Goal: Transaction & Acquisition: Purchase product/service

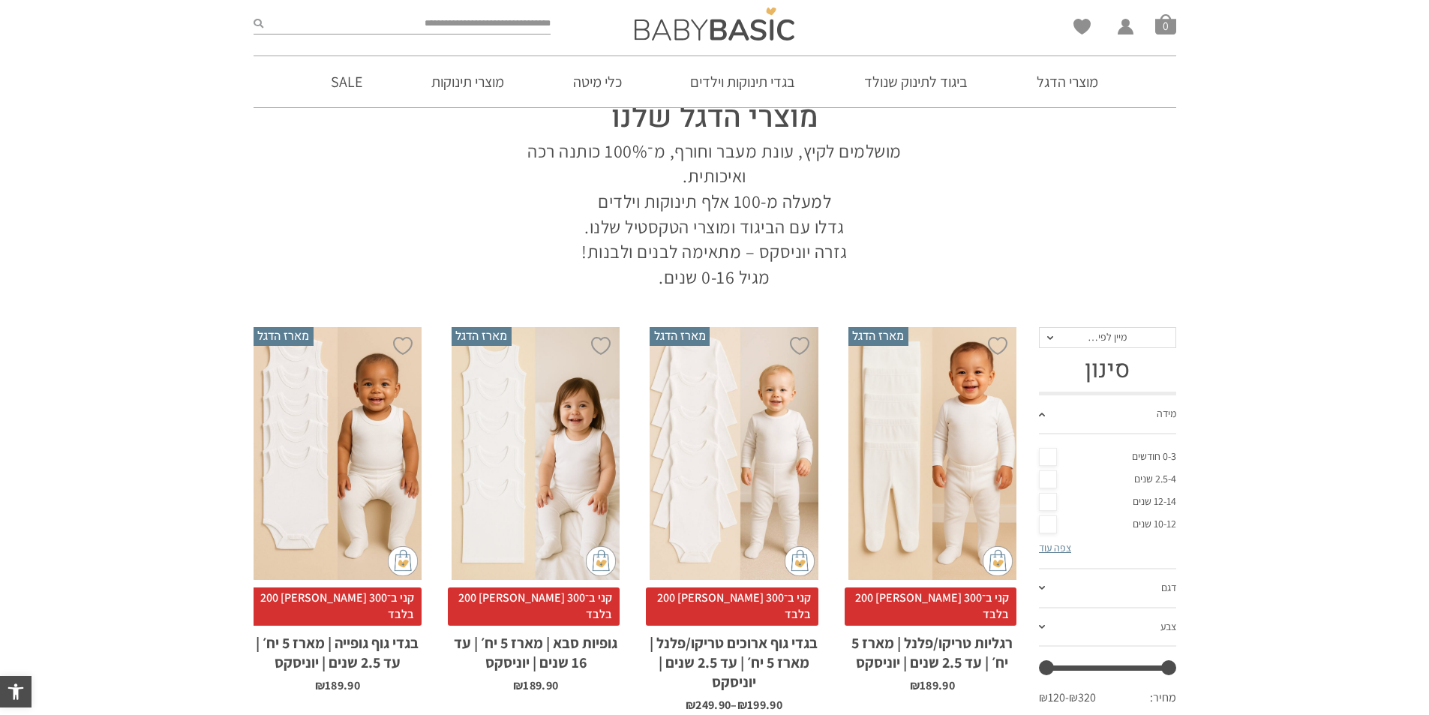
click at [1061, 458] on link "0-3 חודשים" at bounding box center [1107, 457] width 137 height 23
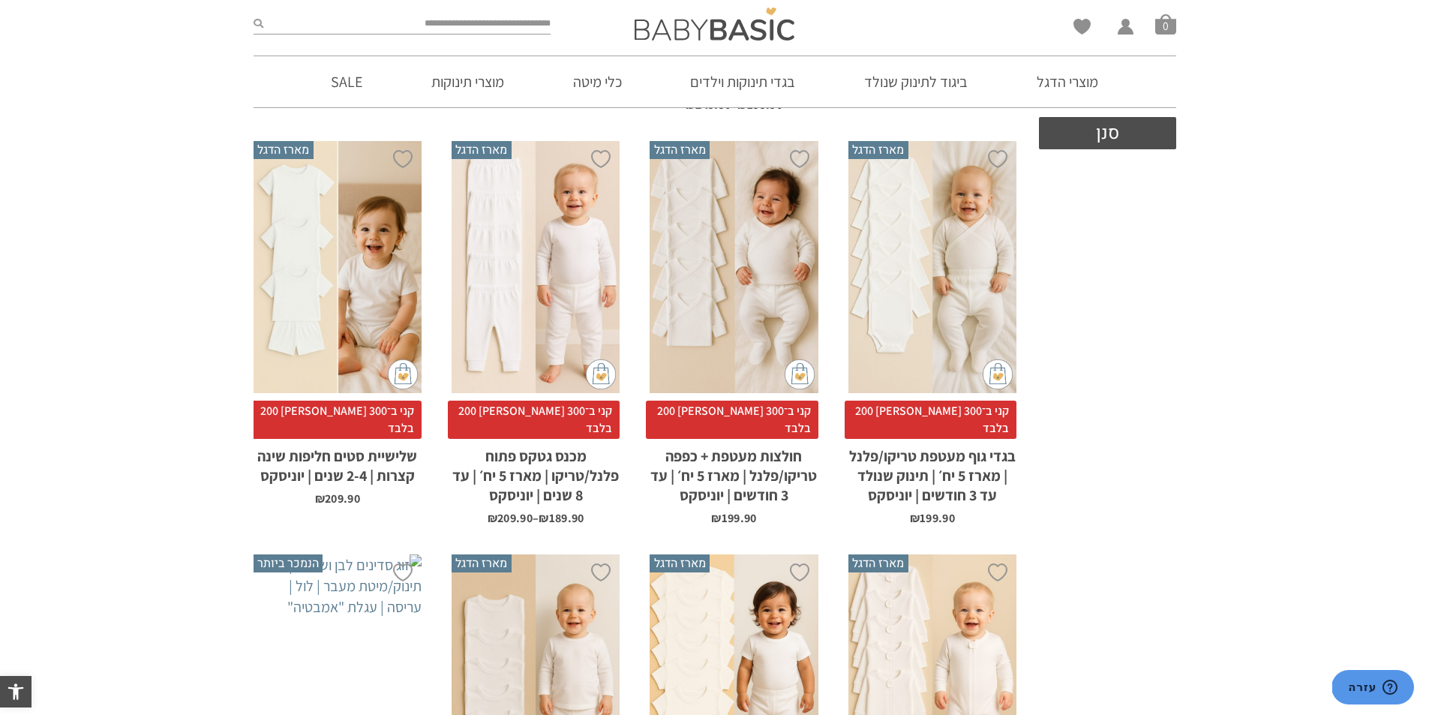
scroll to position [150, 0]
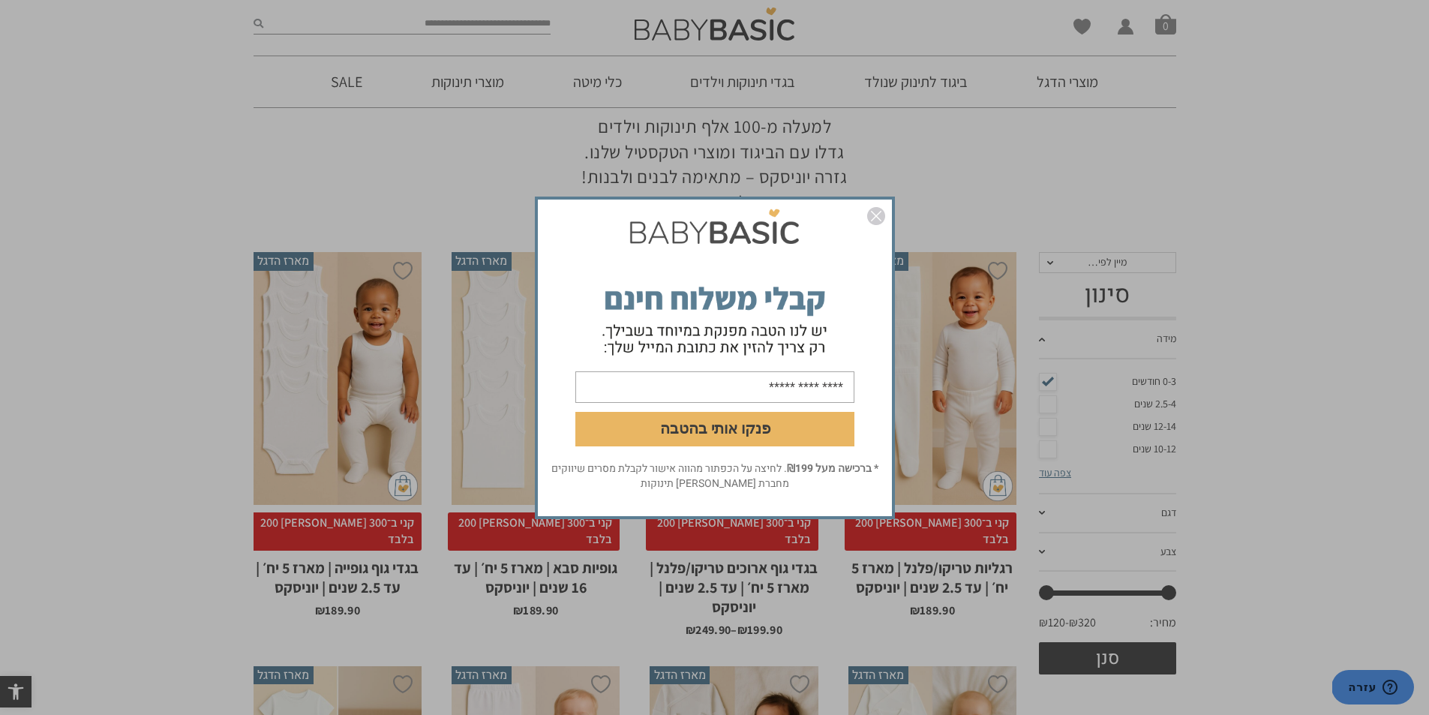
click at [883, 221] on img "סגור" at bounding box center [876, 216] width 18 height 18
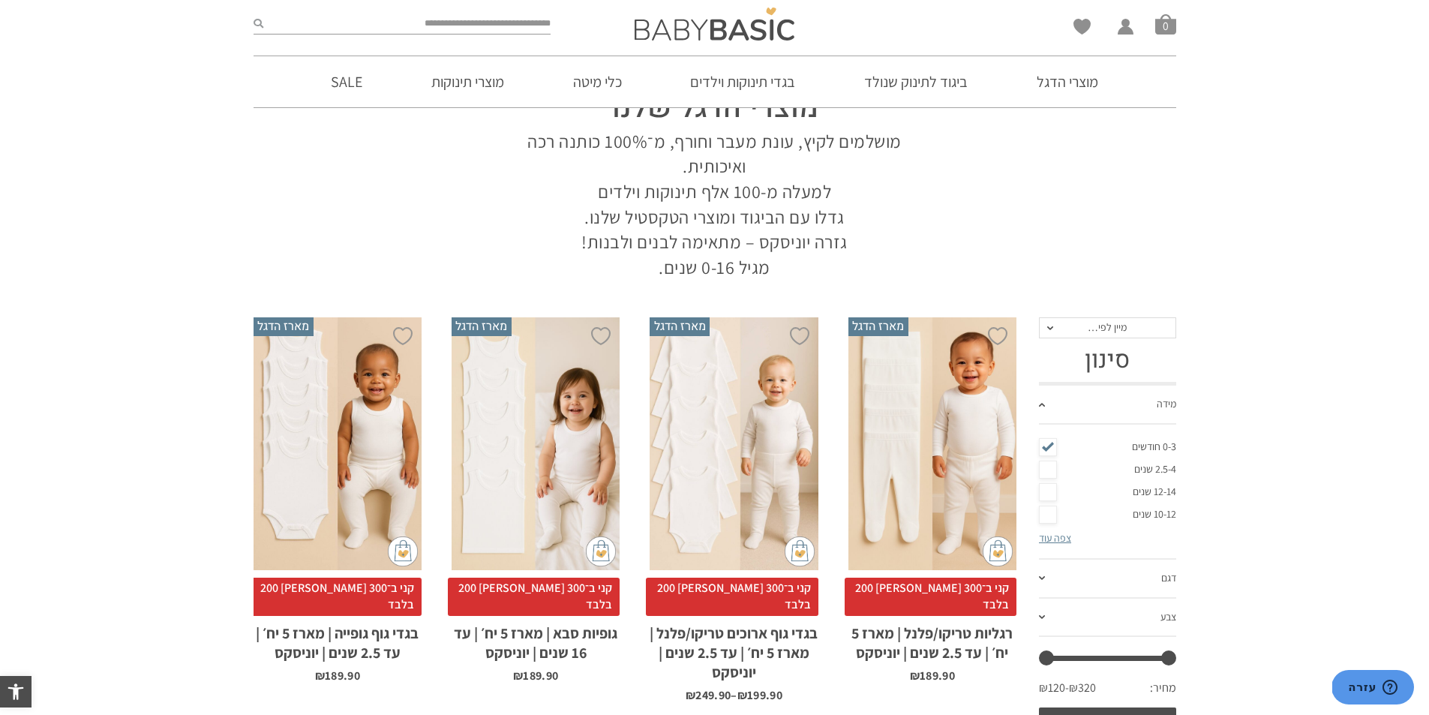
scroll to position [75, 0]
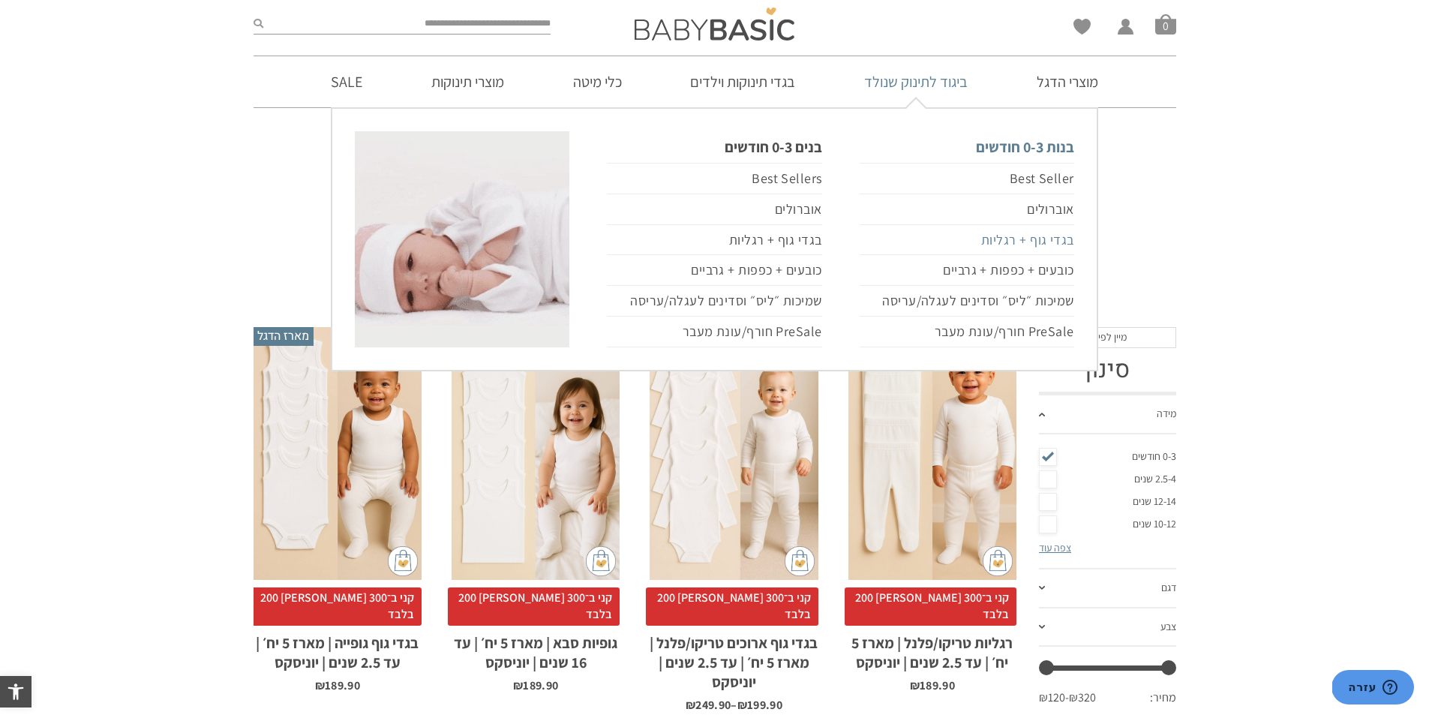
click at [1019, 234] on link "בגדי גוף + רגליות" at bounding box center [967, 240] width 215 height 31
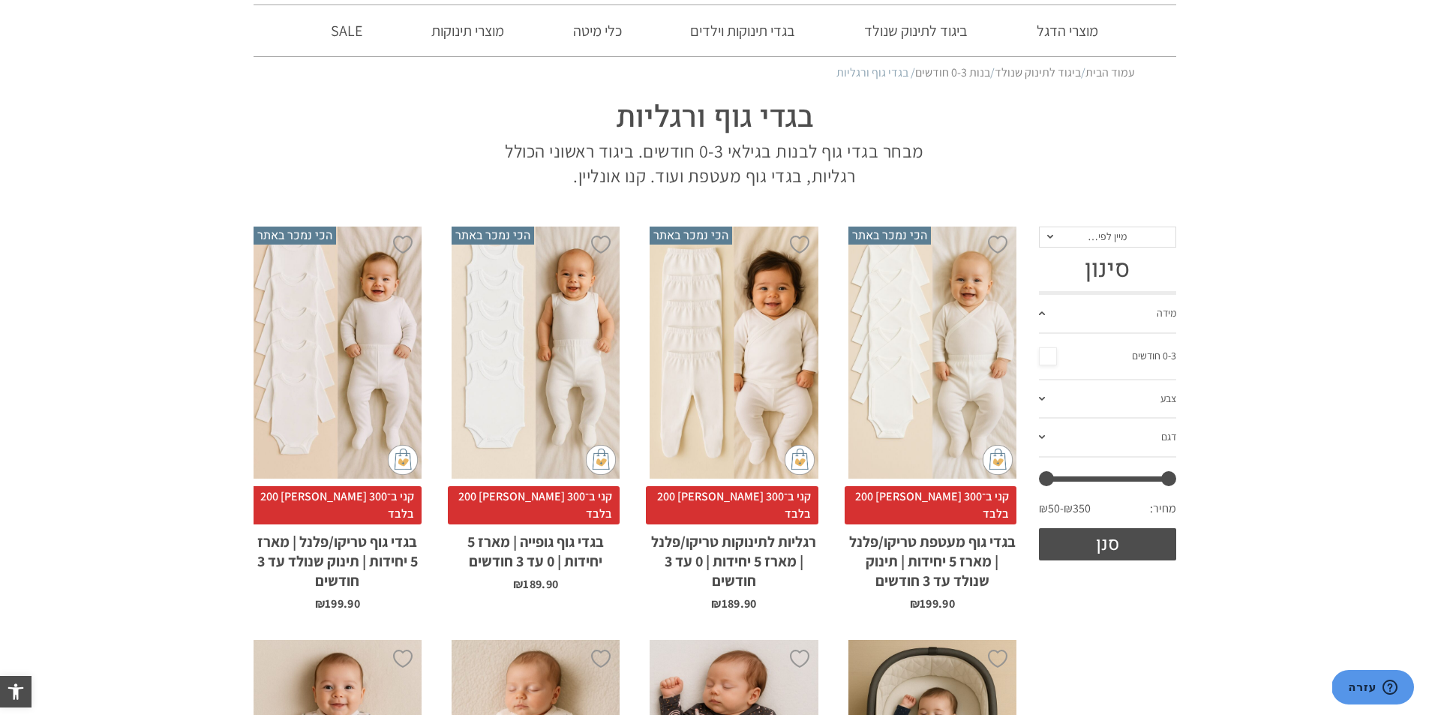
scroll to position [225, 0]
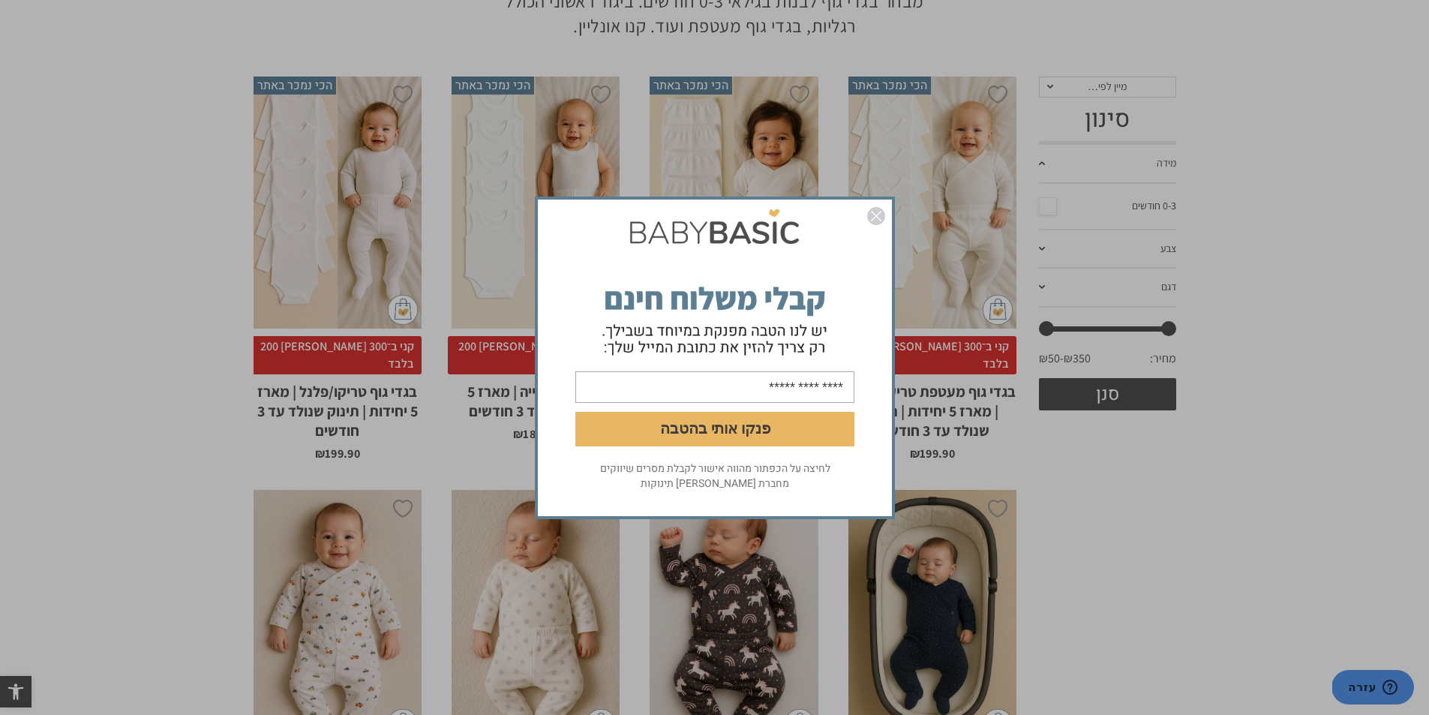
click at [870, 208] on img "סגור" at bounding box center [876, 216] width 18 height 18
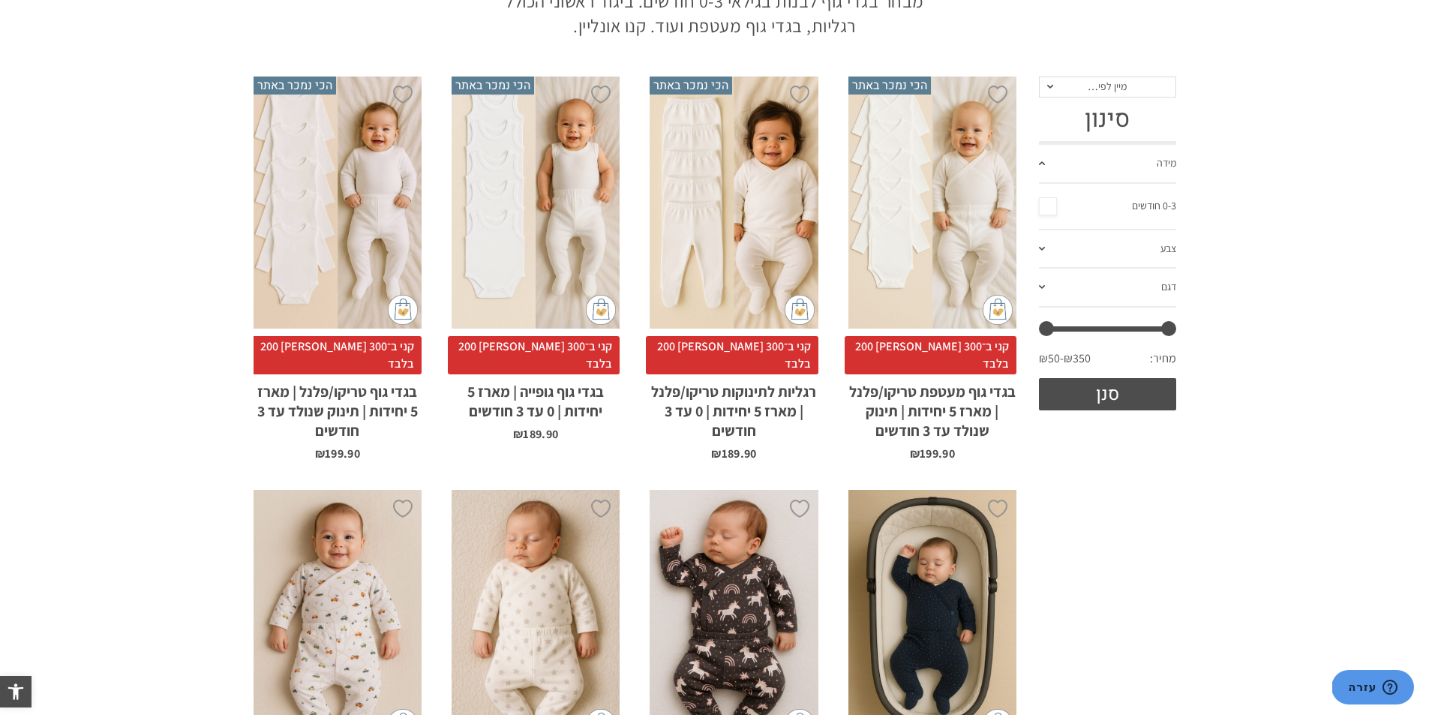
click at [879, 214] on div "x בחירת סוג בד טריקו (עונת מעבר/קיץ) פלנל (חורף)" at bounding box center [932, 203] width 168 height 253
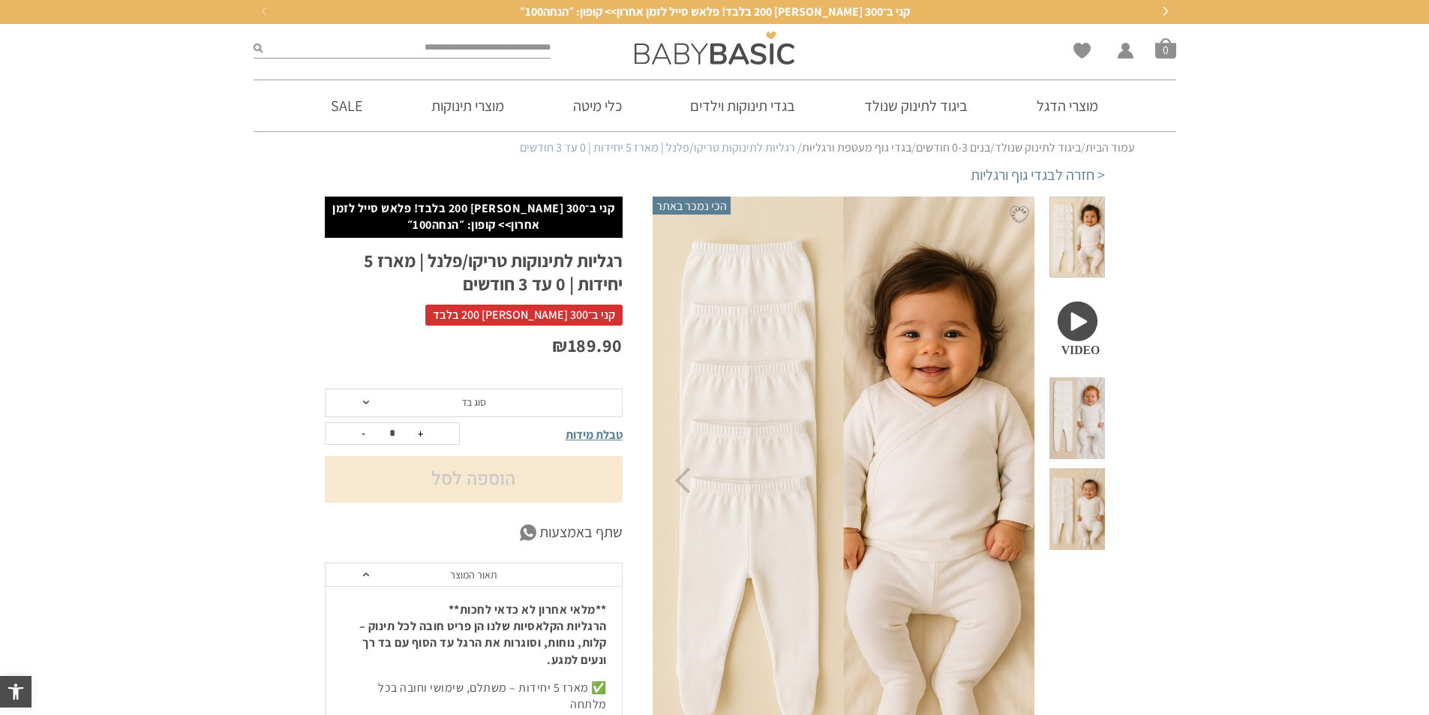
scroll to position [75, 0]
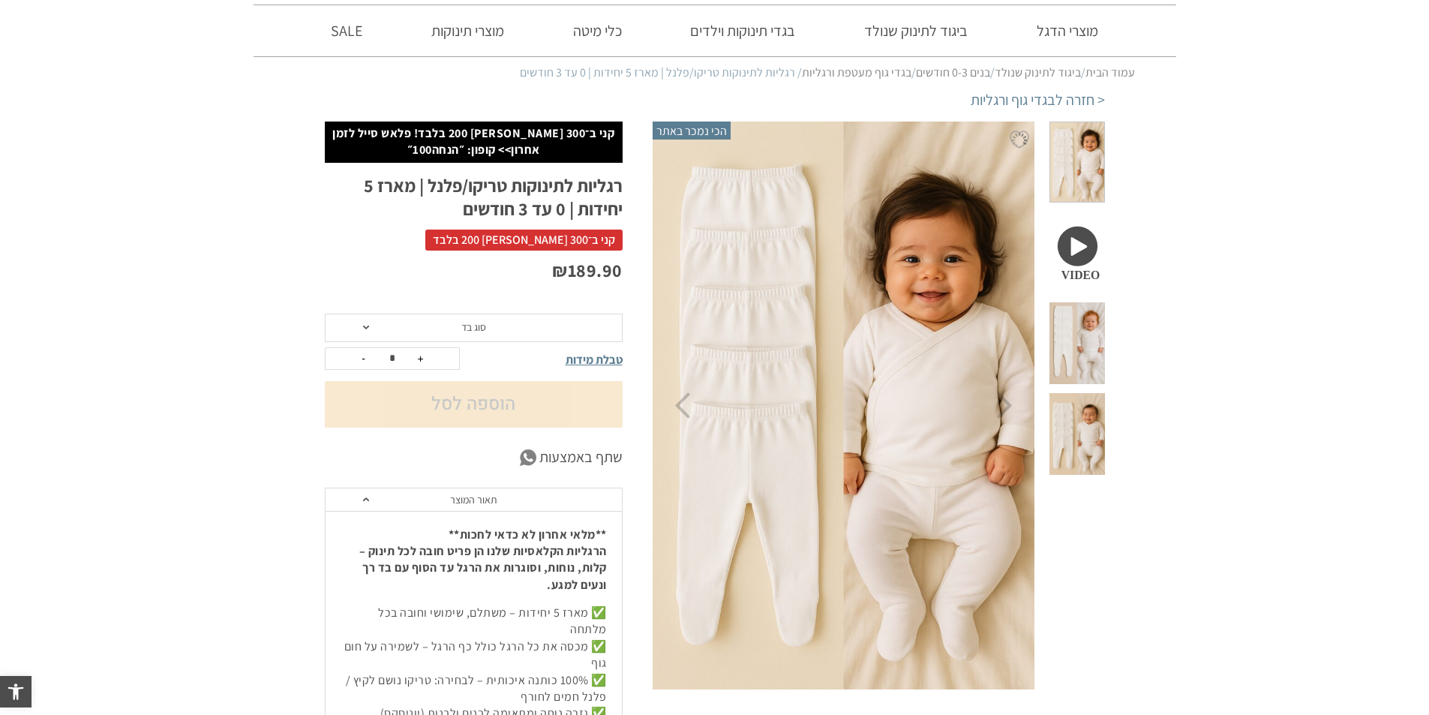
click at [540, 319] on span "סוג בד" at bounding box center [474, 328] width 298 height 29
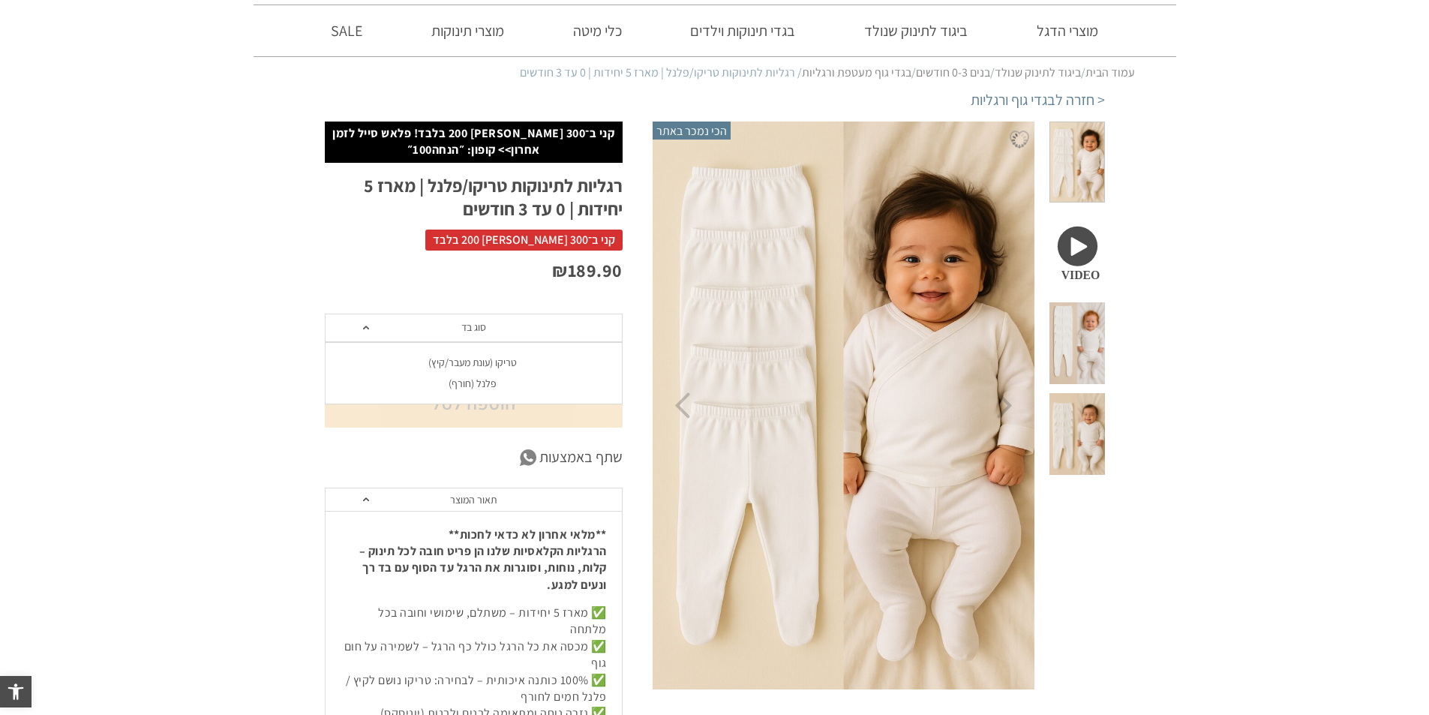
click at [488, 381] on div "פלנל (חורף)" at bounding box center [473, 383] width 298 height 13
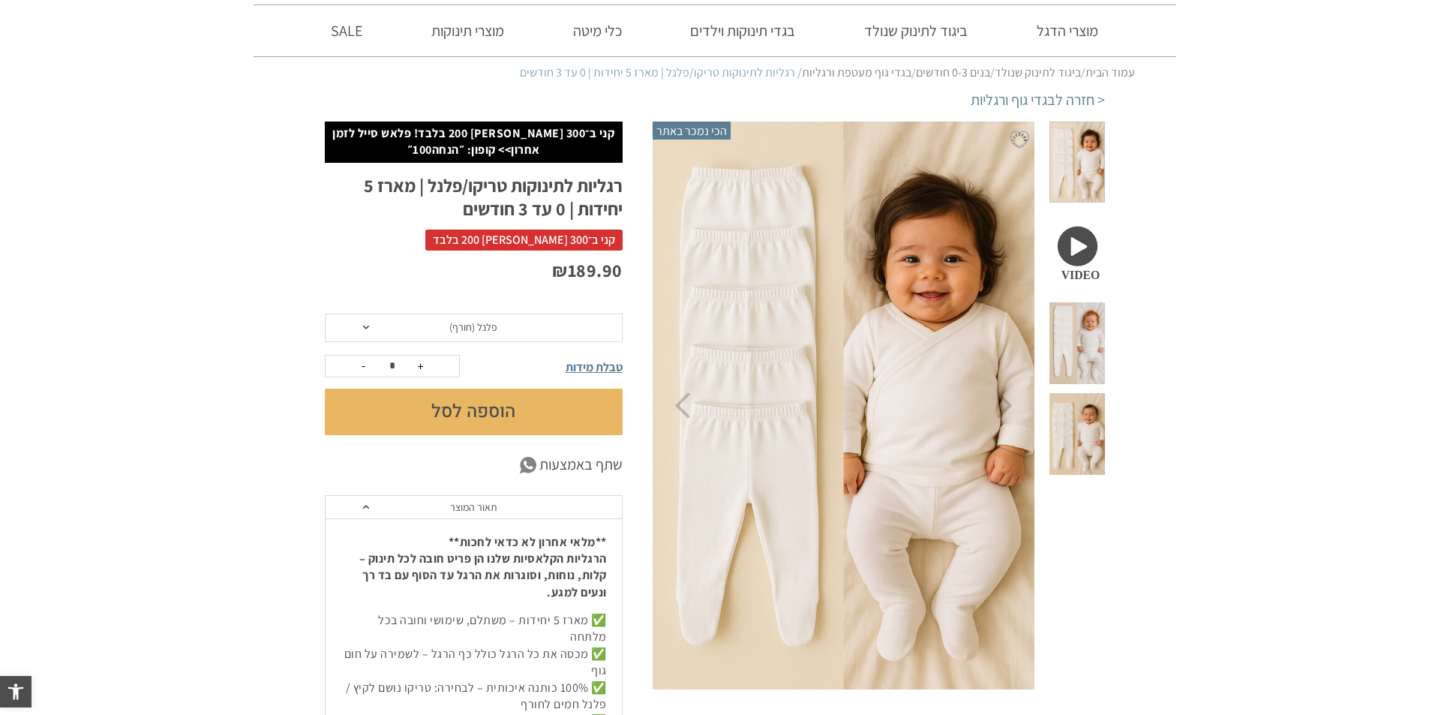
scroll to position [0, 0]
click at [528, 431] on button "הוספה לסל" at bounding box center [474, 412] width 298 height 47
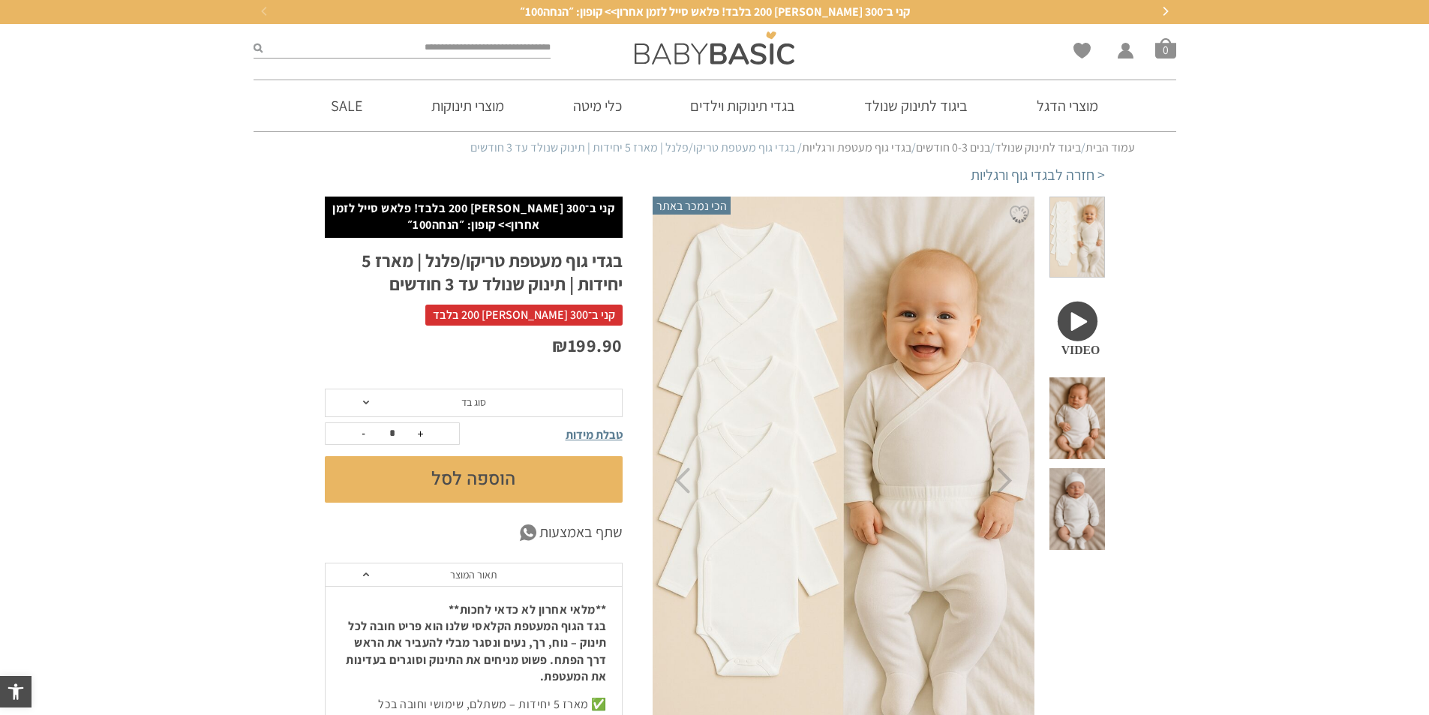
click at [505, 394] on span "סוג בד" at bounding box center [474, 403] width 298 height 29
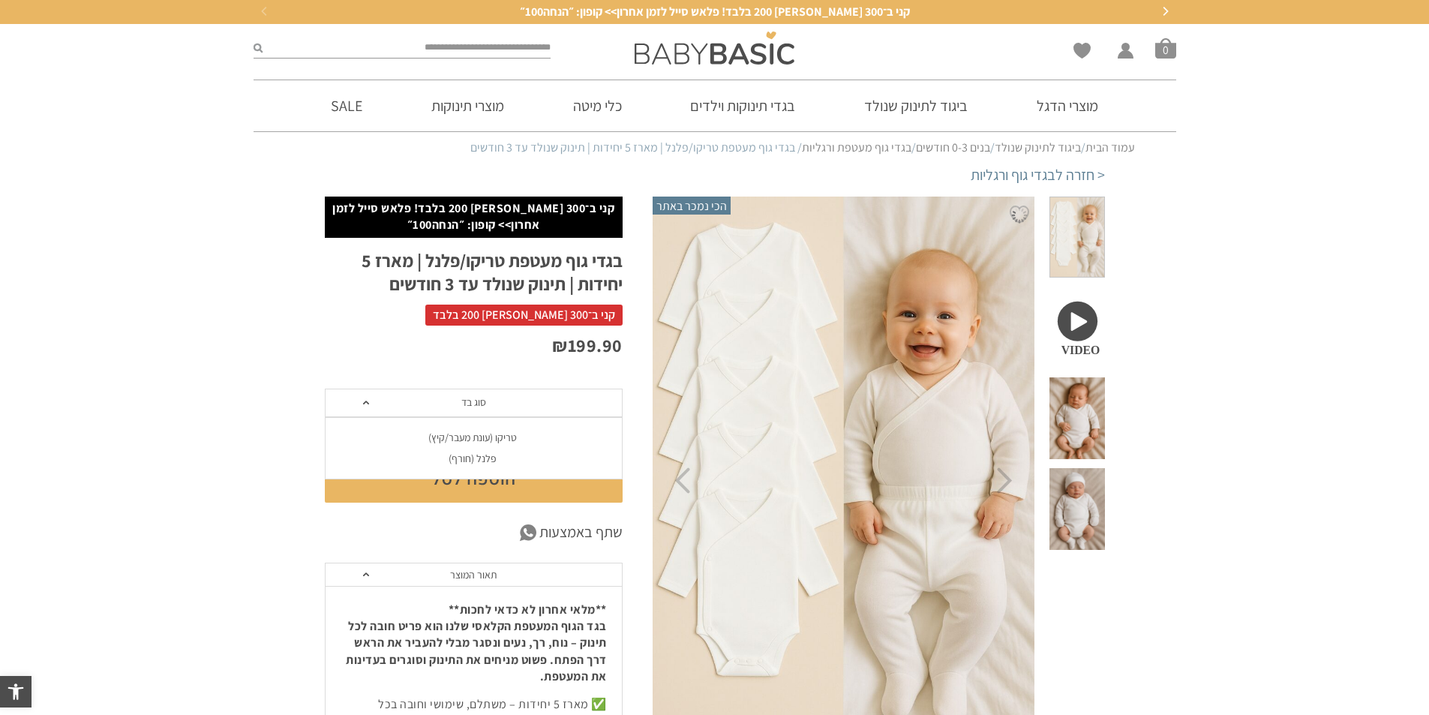
click at [502, 449] on li "פלנל (חורף)" at bounding box center [473, 459] width 298 height 22
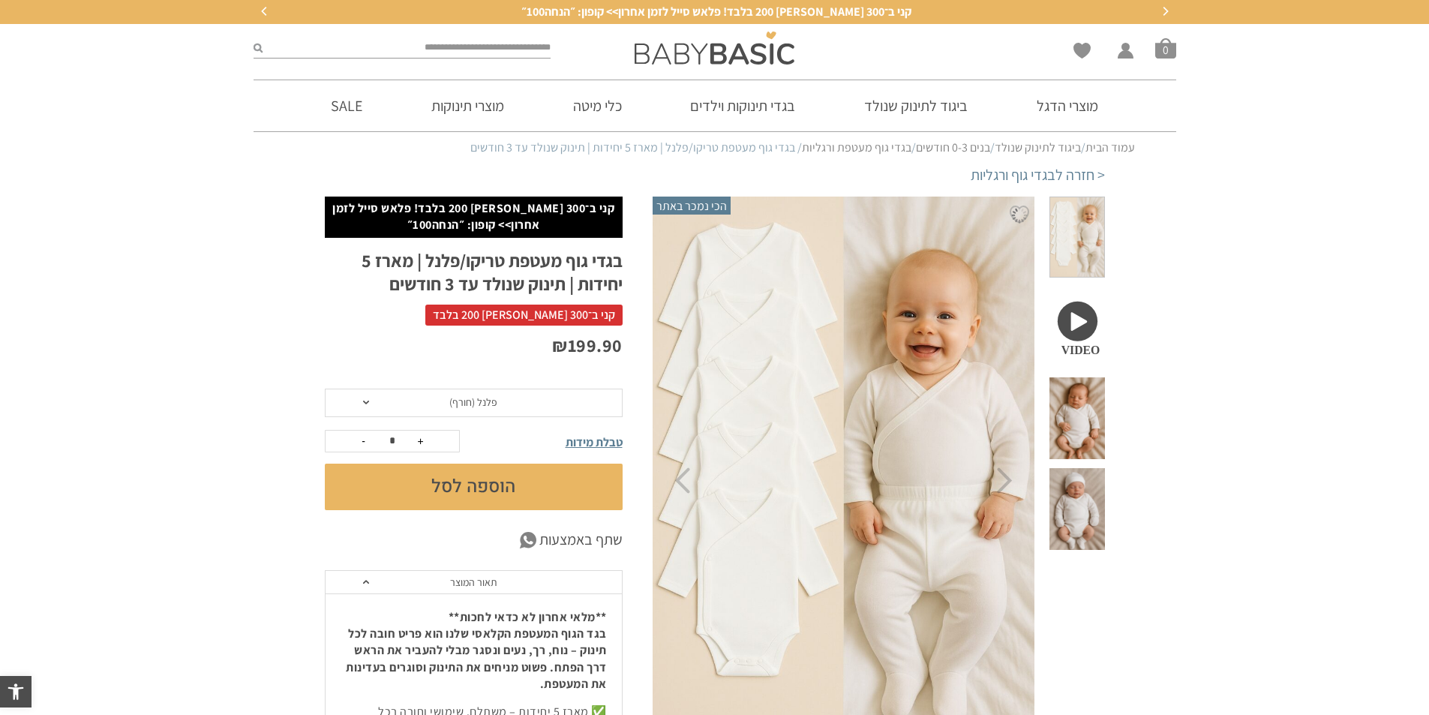
click at [497, 480] on button "הוספה לסל" at bounding box center [474, 487] width 298 height 47
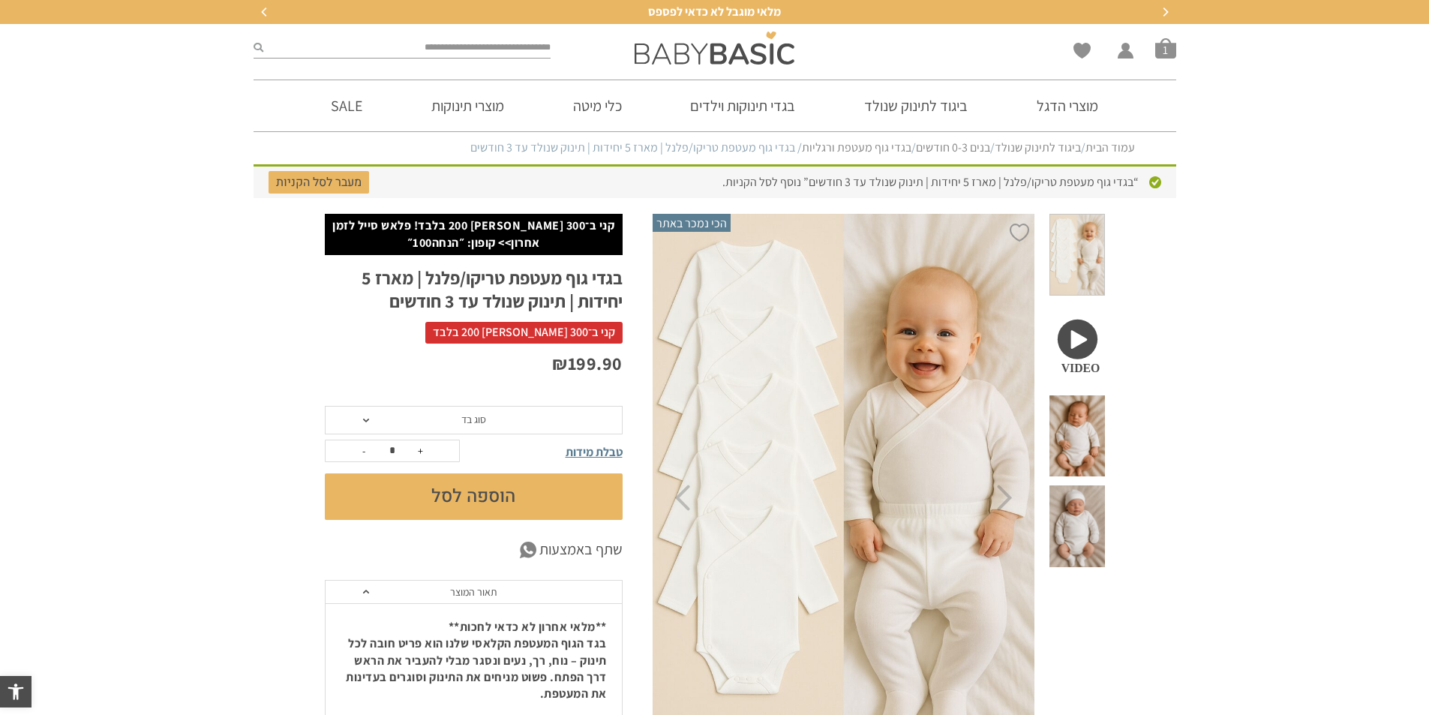
click at [497, 400] on div "₪ 199.90" at bounding box center [474, 379] width 298 height 56
click at [500, 410] on span "סוג בד" at bounding box center [474, 420] width 298 height 29
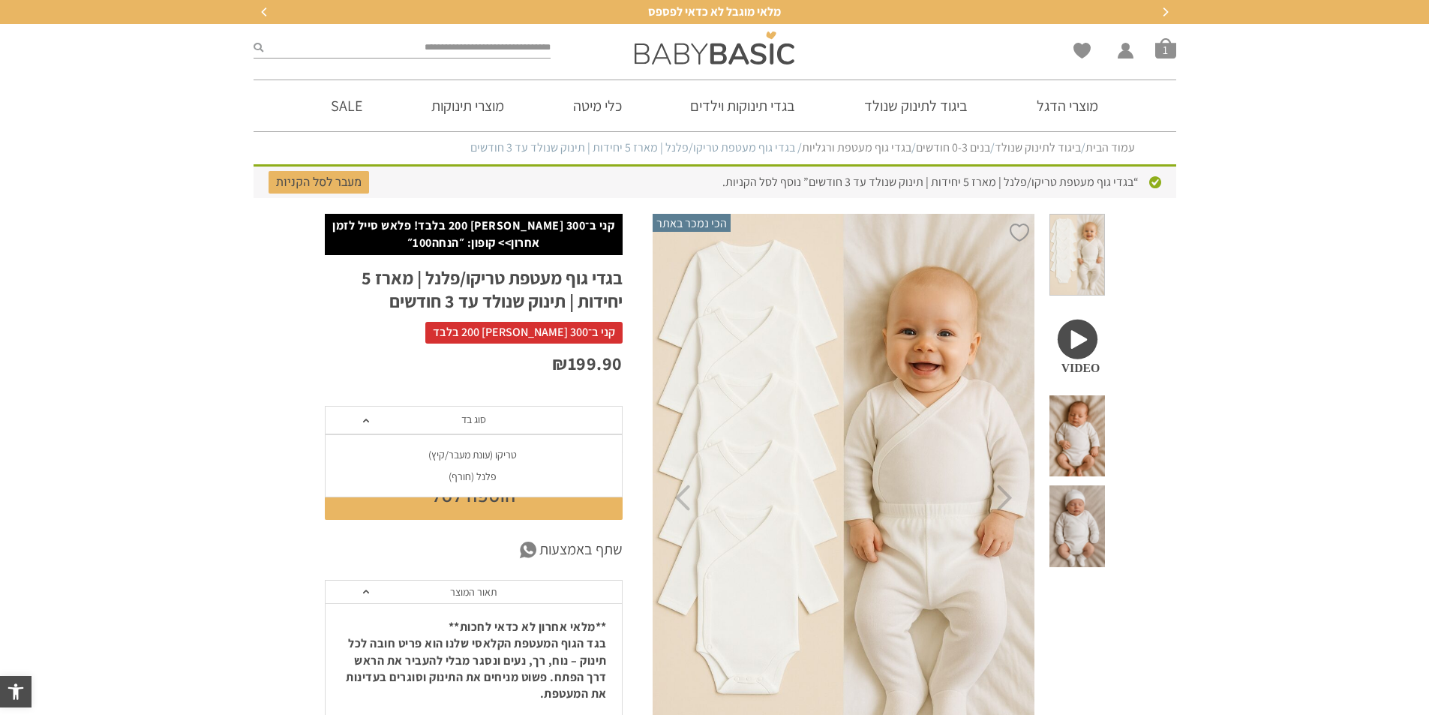
click at [491, 474] on div "פלנל (חורף)" at bounding box center [473, 476] width 298 height 13
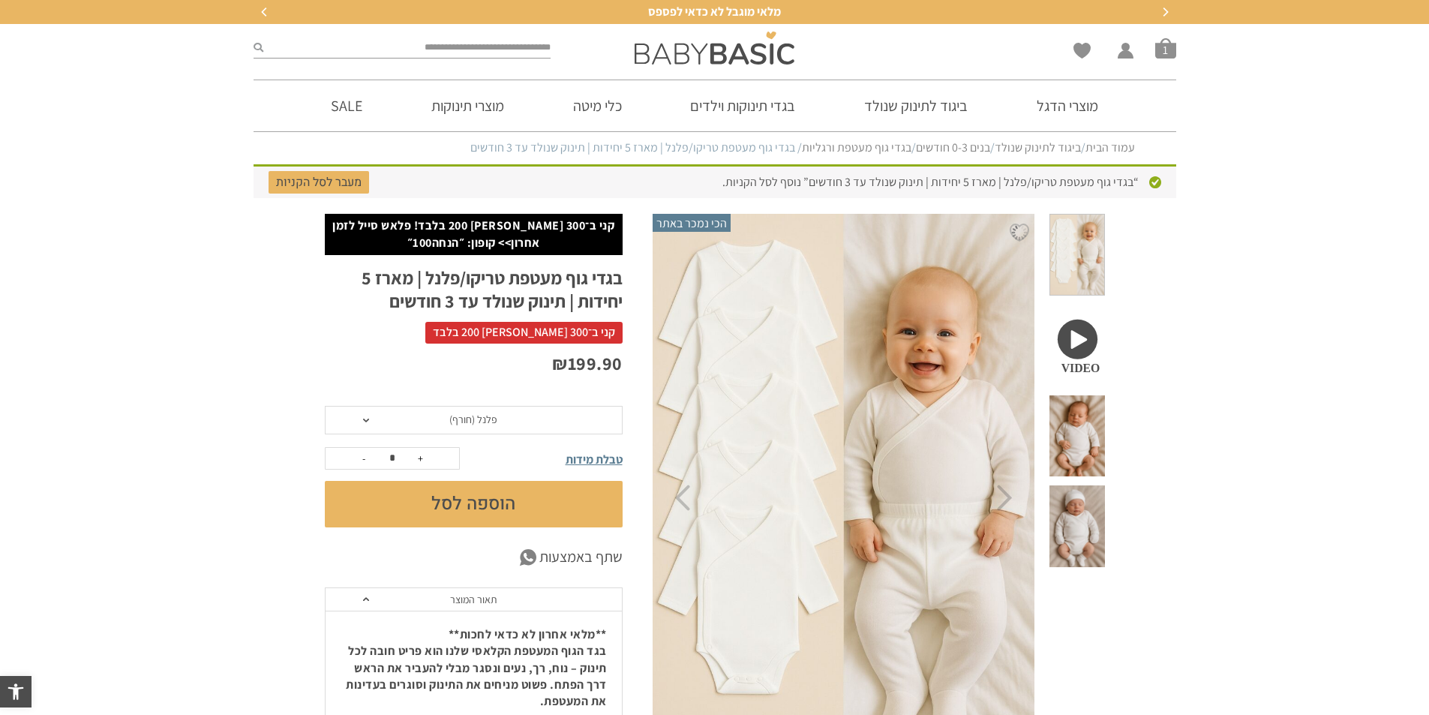
click at [488, 500] on button "הוספה לסל" at bounding box center [474, 504] width 298 height 47
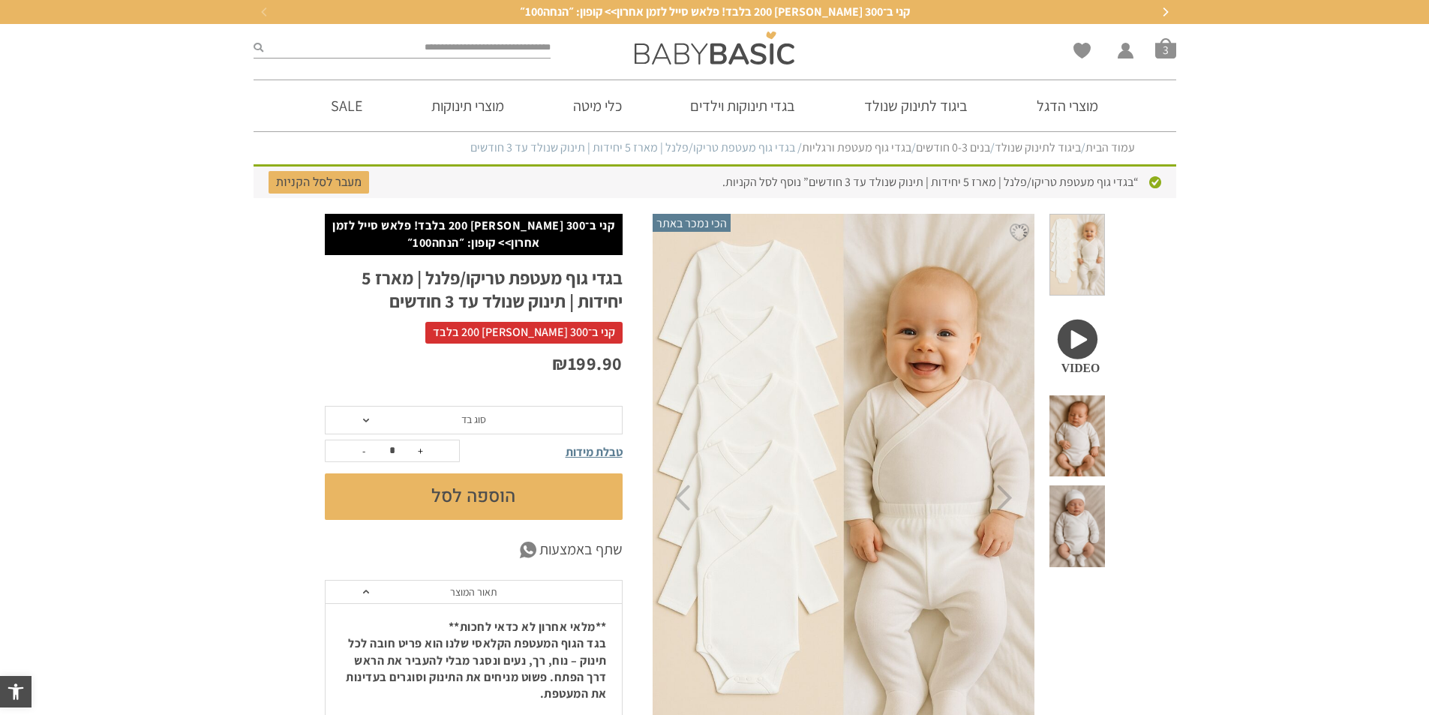
click at [1160, 30] on div "Wishlist החשבון שלי החשבון שלי הזמנות פרטי חשבון סל קניות 3" at bounding box center [1027, 48] width 313 height 48
click at [1161, 51] on span "סל קניות" at bounding box center [1165, 48] width 21 height 21
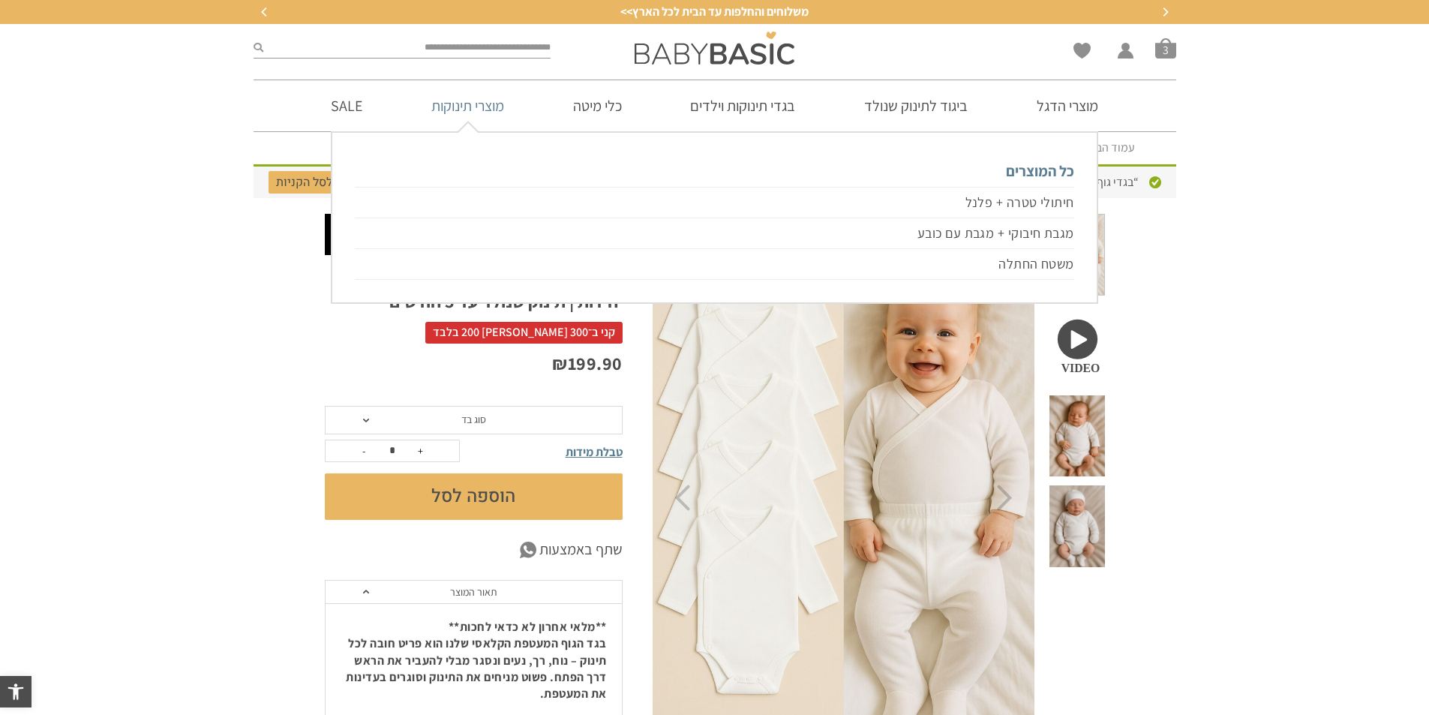
click at [1013, 167] on link "כל המוצרים" at bounding box center [714, 171] width 719 height 32
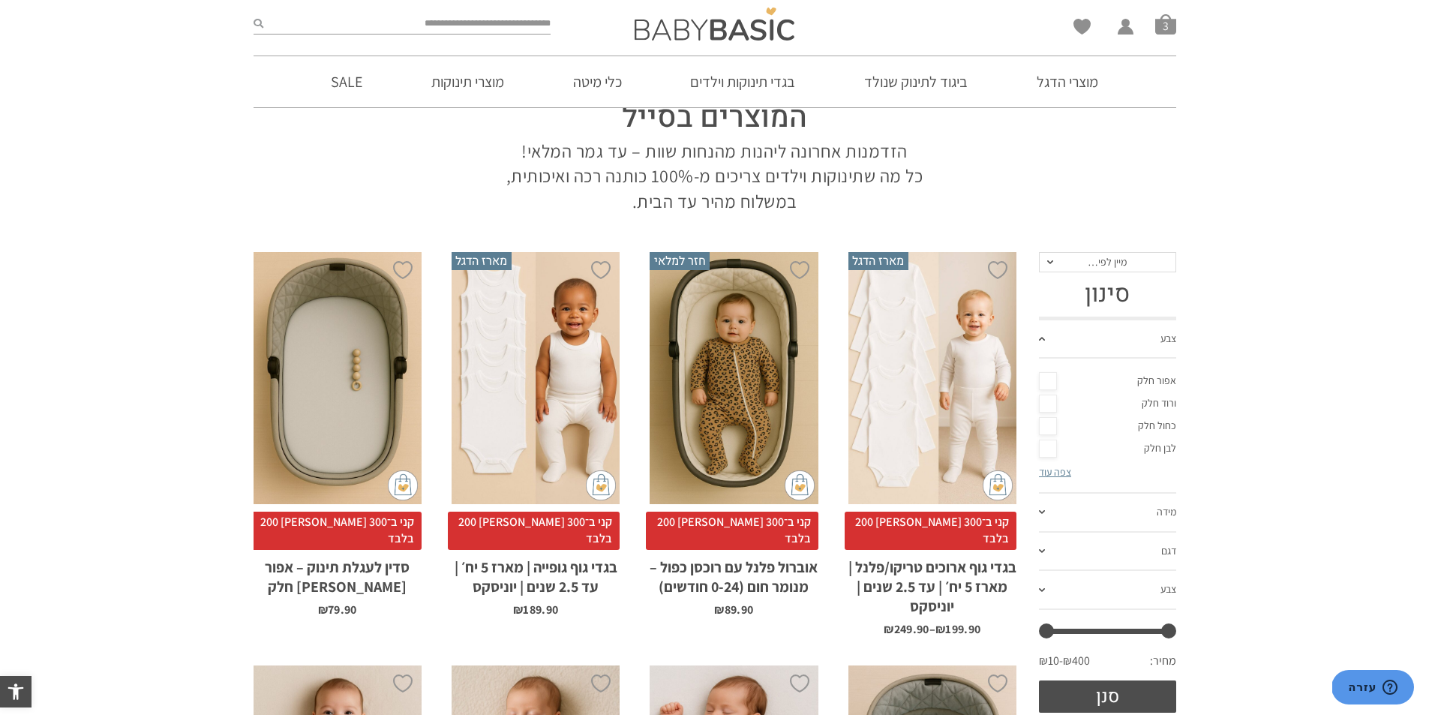
click at [505, 27] on input "search" at bounding box center [407, 24] width 288 height 20
type input "**********"
click at [254, 14] on button "submit" at bounding box center [259, 24] width 10 height 20
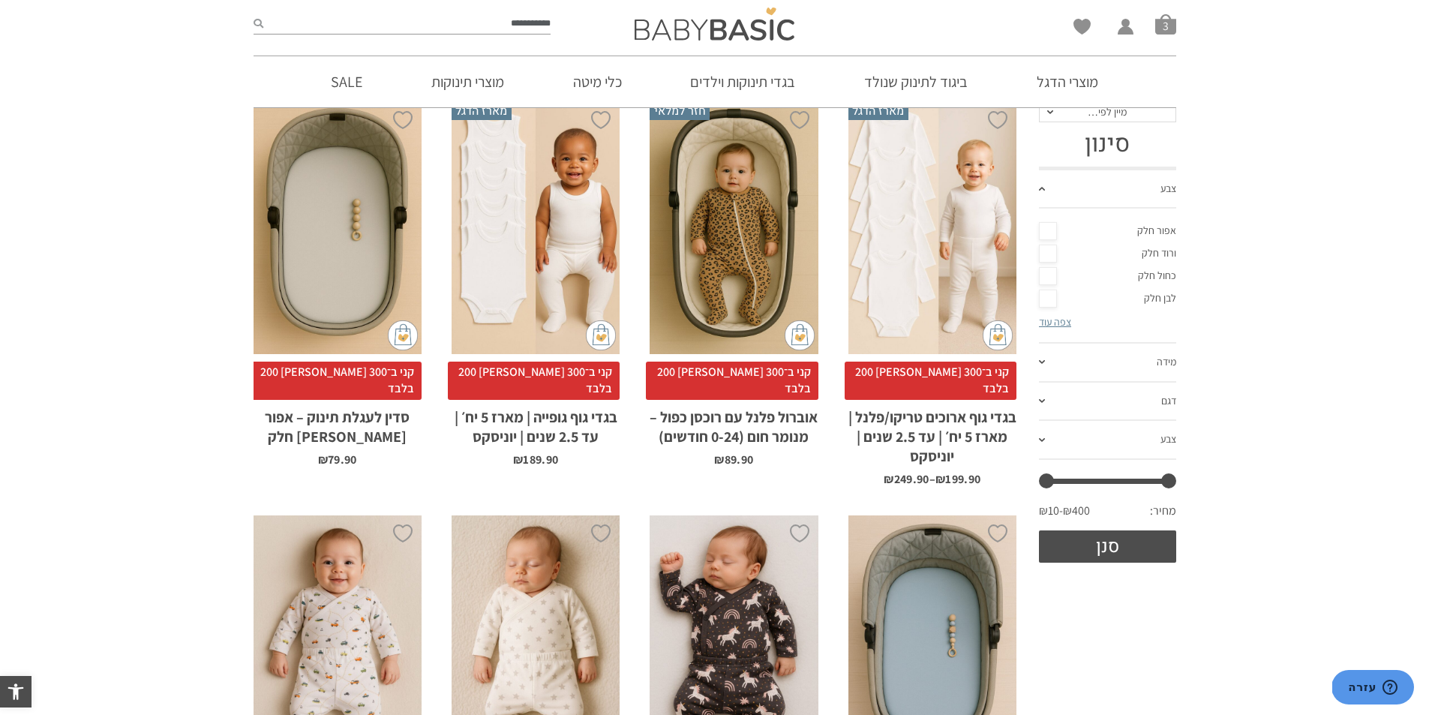
scroll to position [75, 0]
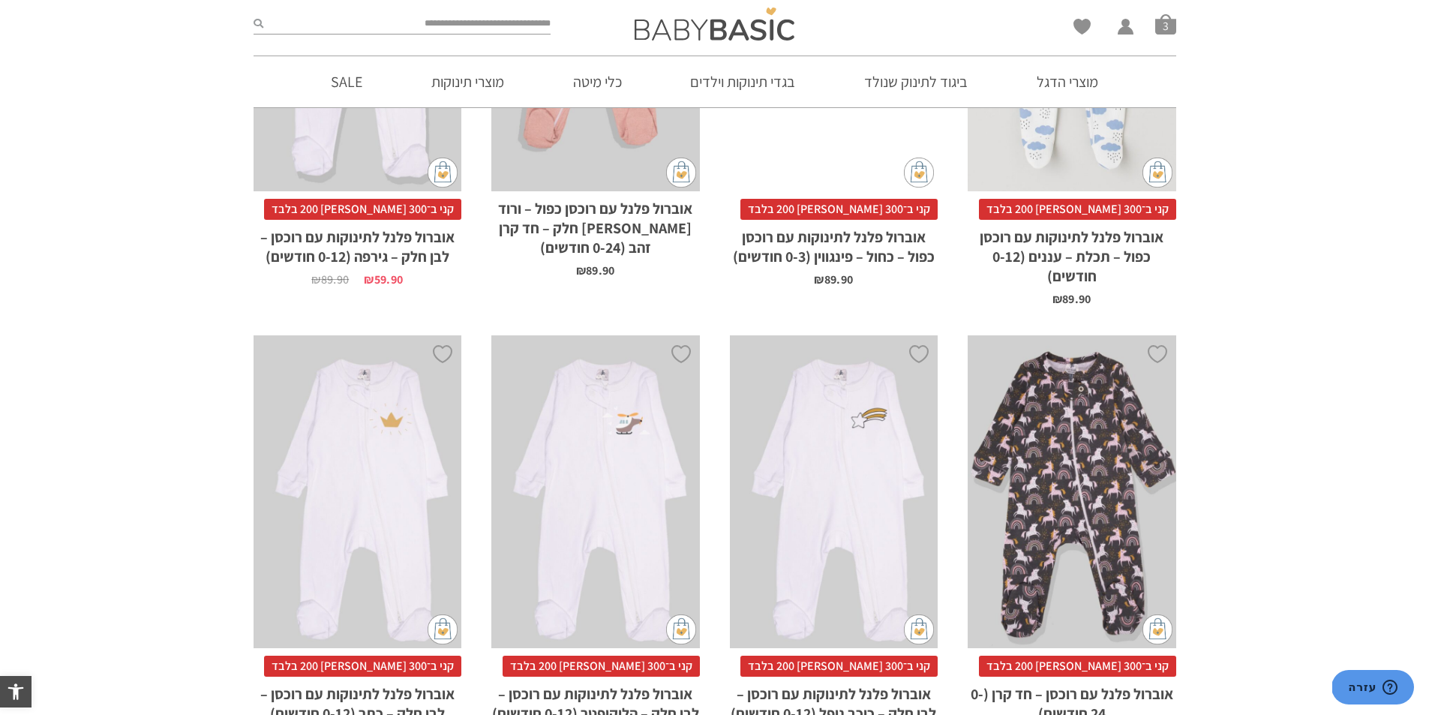
scroll to position [2350, 0]
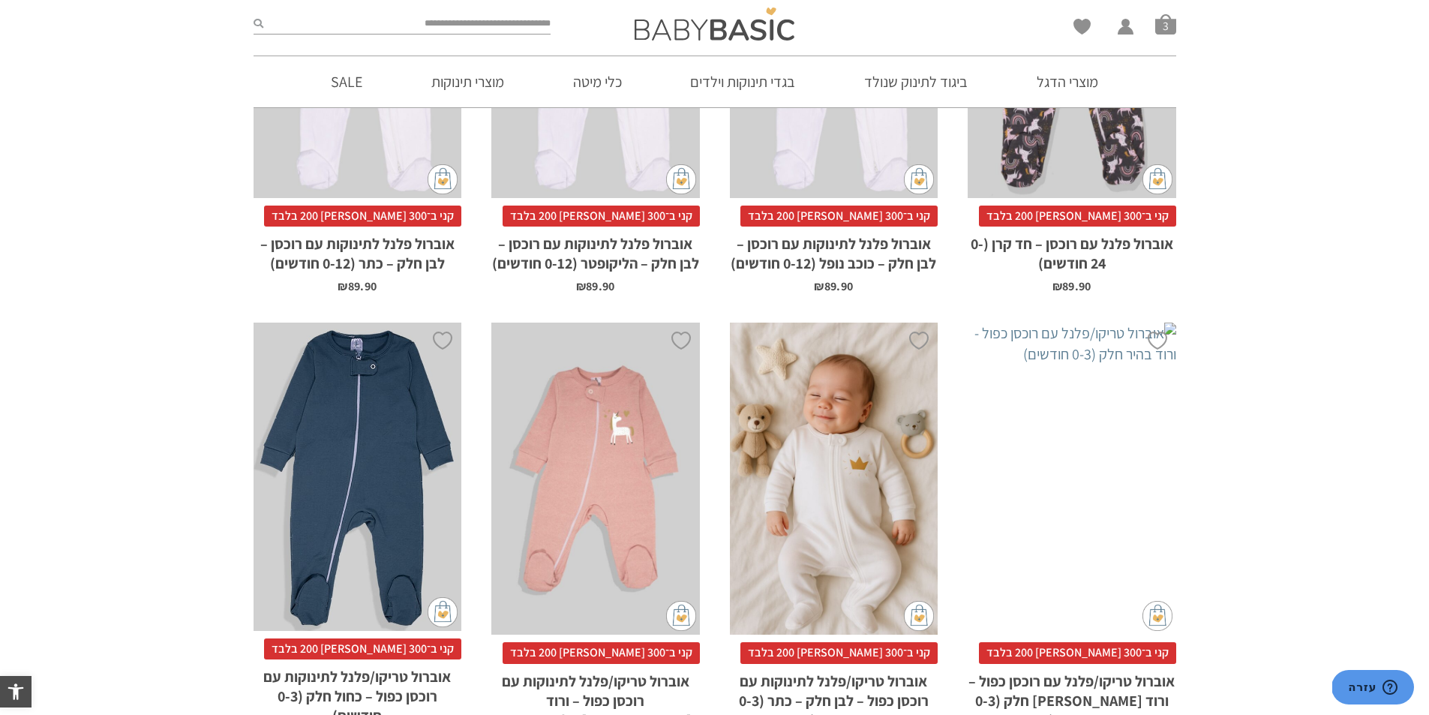
drag, startPoint x: 412, startPoint y: 419, endPoint x: 856, endPoint y: 482, distance: 448.7
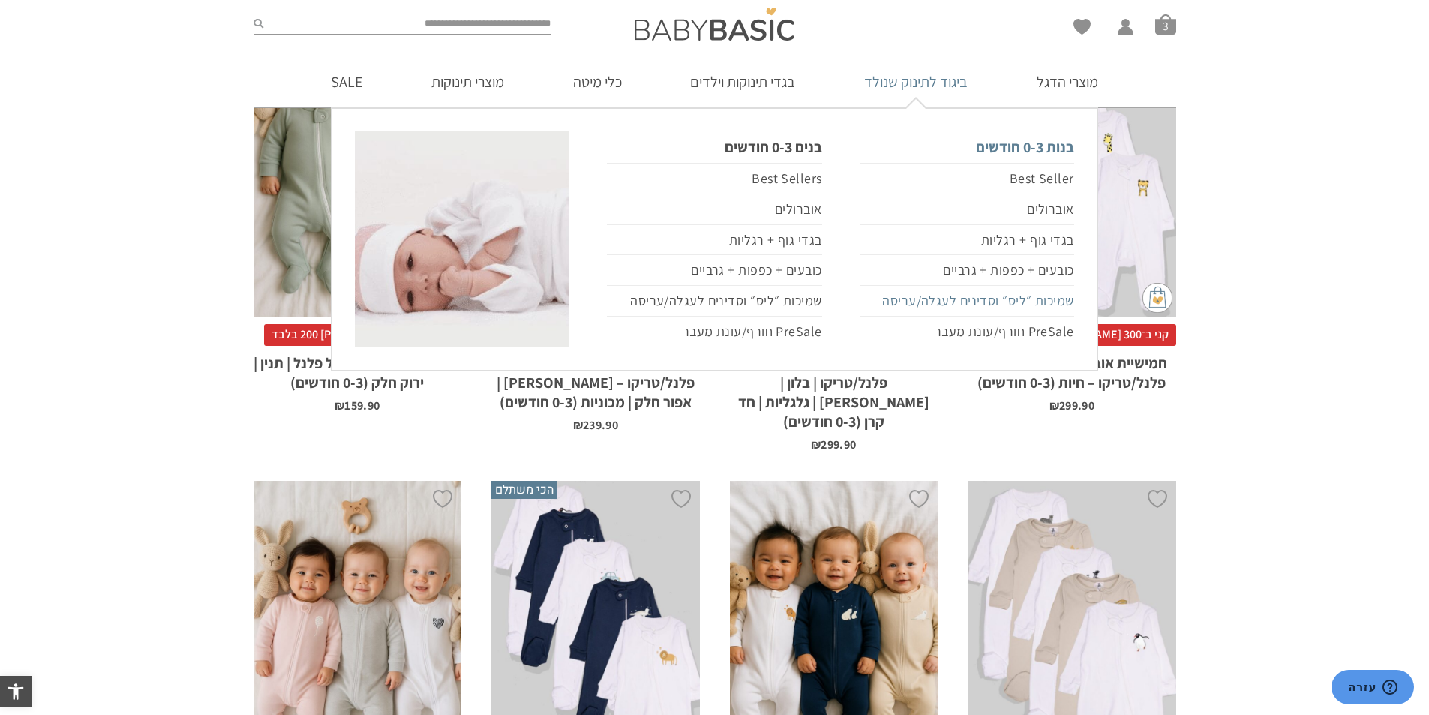
scroll to position [4675, 0]
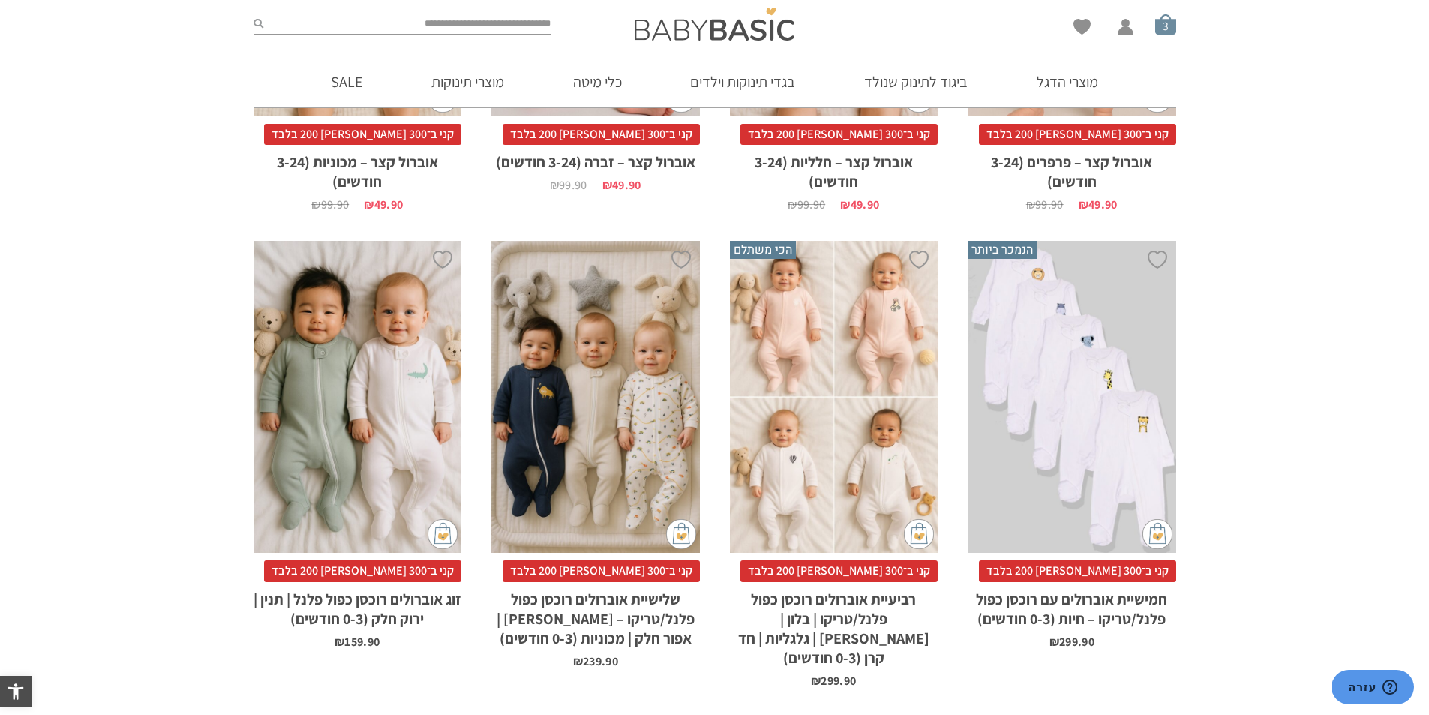
click at [1173, 25] on span "סל קניות" at bounding box center [1165, 24] width 21 height 21
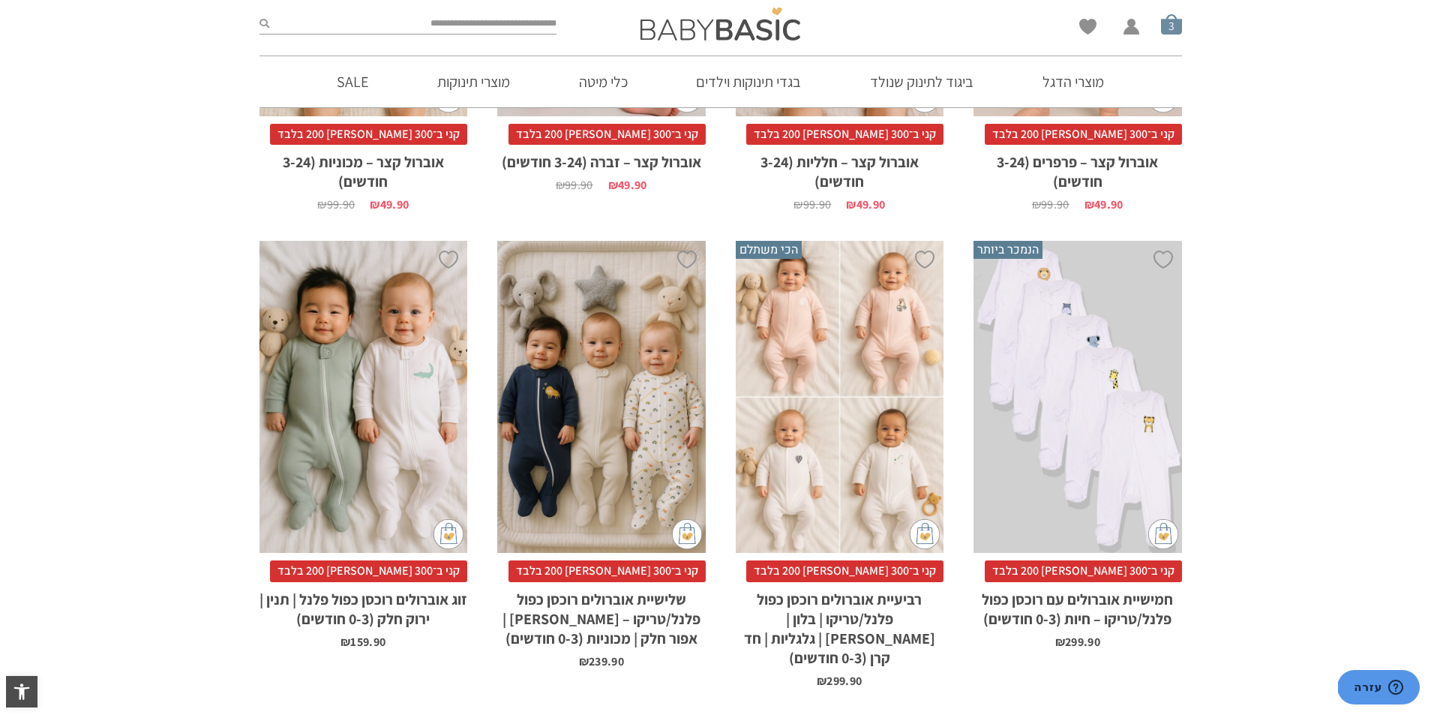
scroll to position [0, 0]
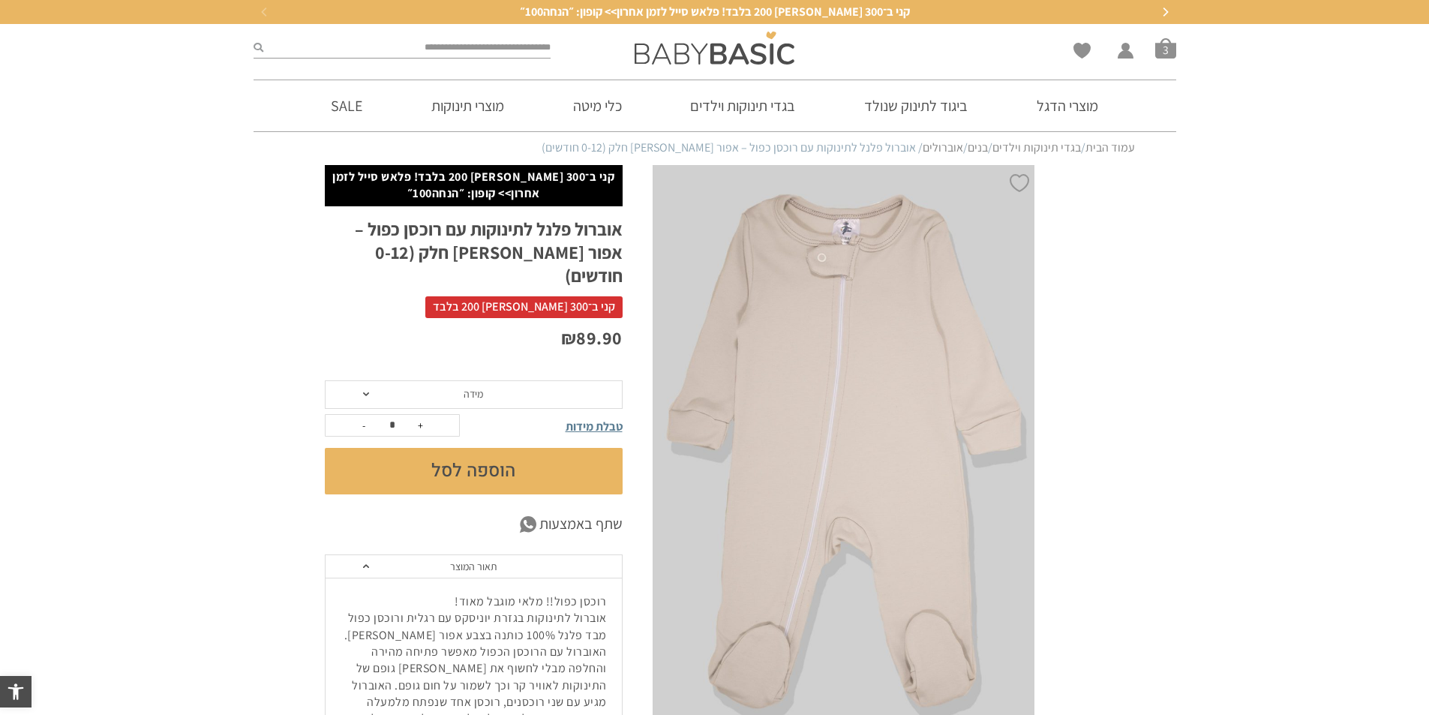
click at [468, 449] on button "הוספה לסל" at bounding box center [474, 471] width 298 height 47
click at [499, 415] on div "טבלת מידות" at bounding box center [555, 425] width 134 height 21
click at [500, 382] on span "מידה" at bounding box center [474, 394] width 298 height 29
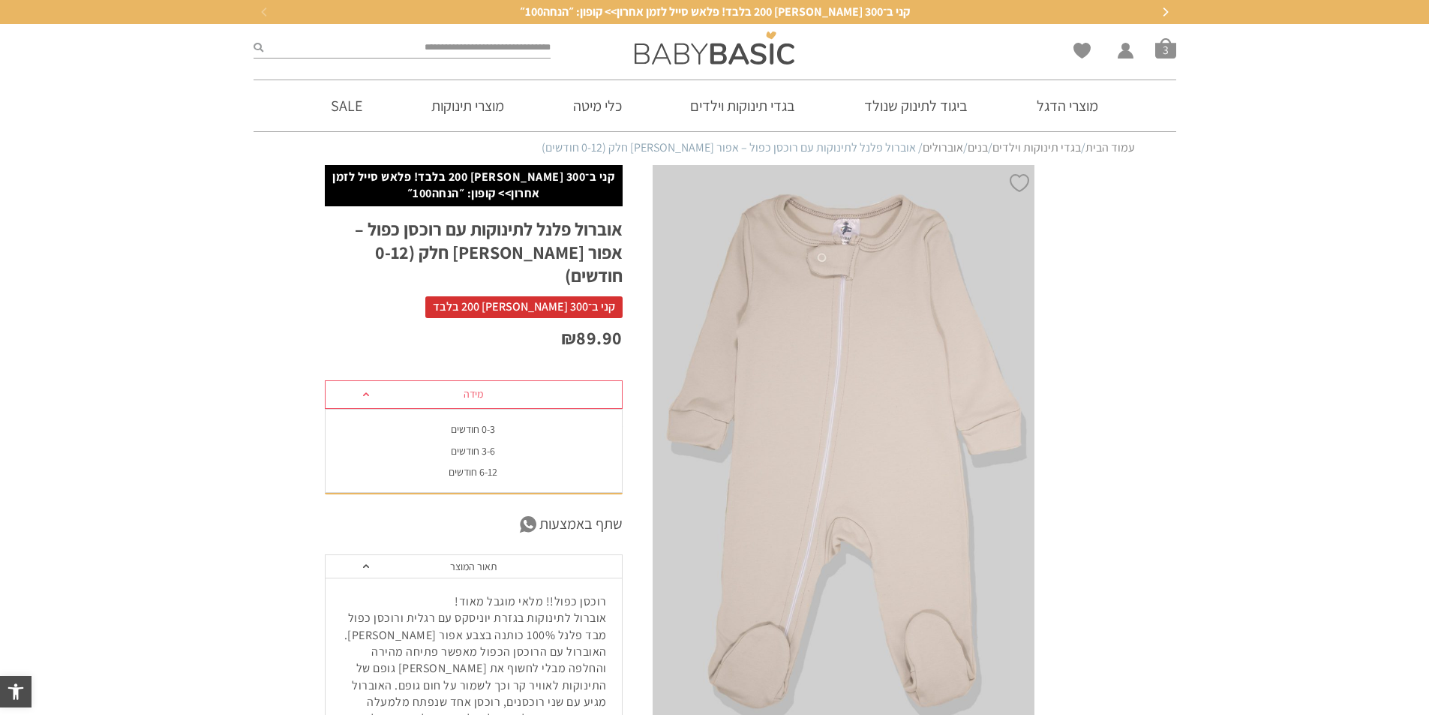
click at [500, 423] on div "0-3 חודשים" at bounding box center [473, 429] width 298 height 13
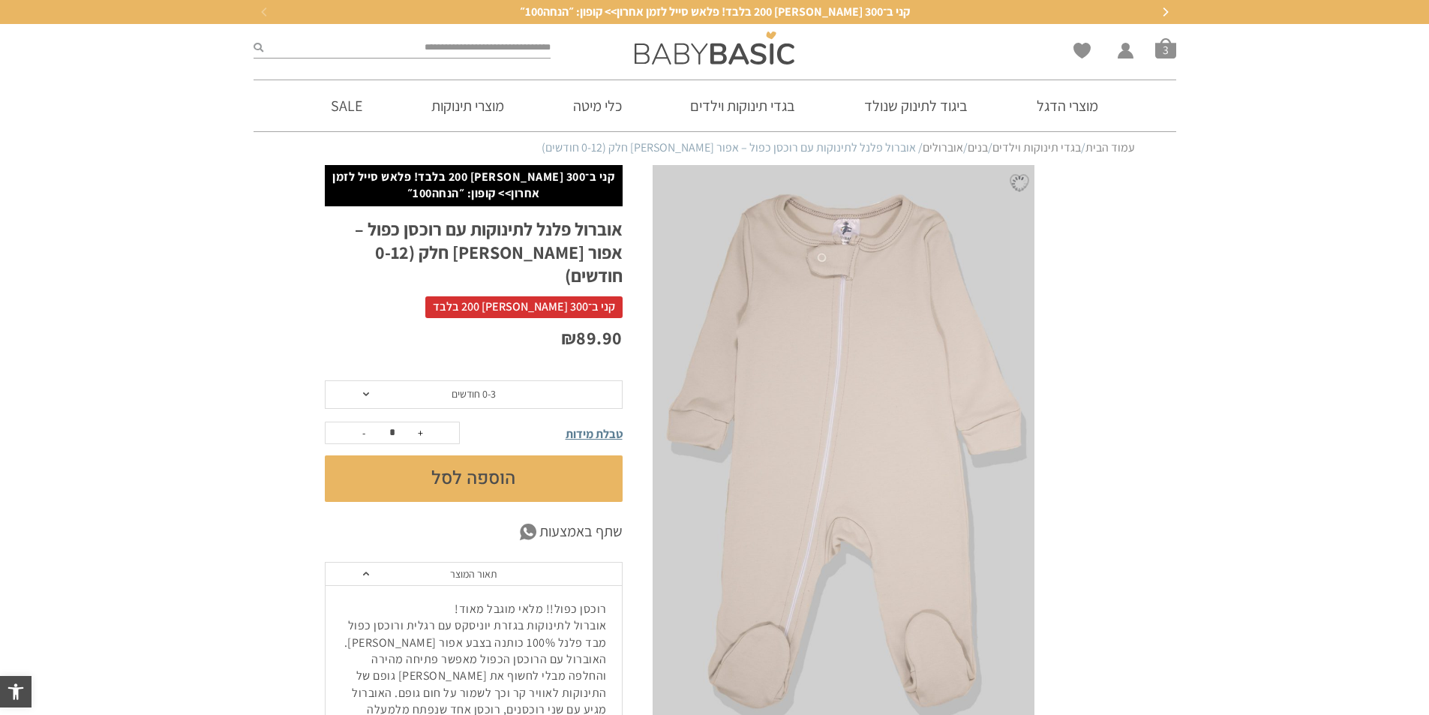
click at [492, 455] on button "הוספה לסל" at bounding box center [474, 478] width 298 height 47
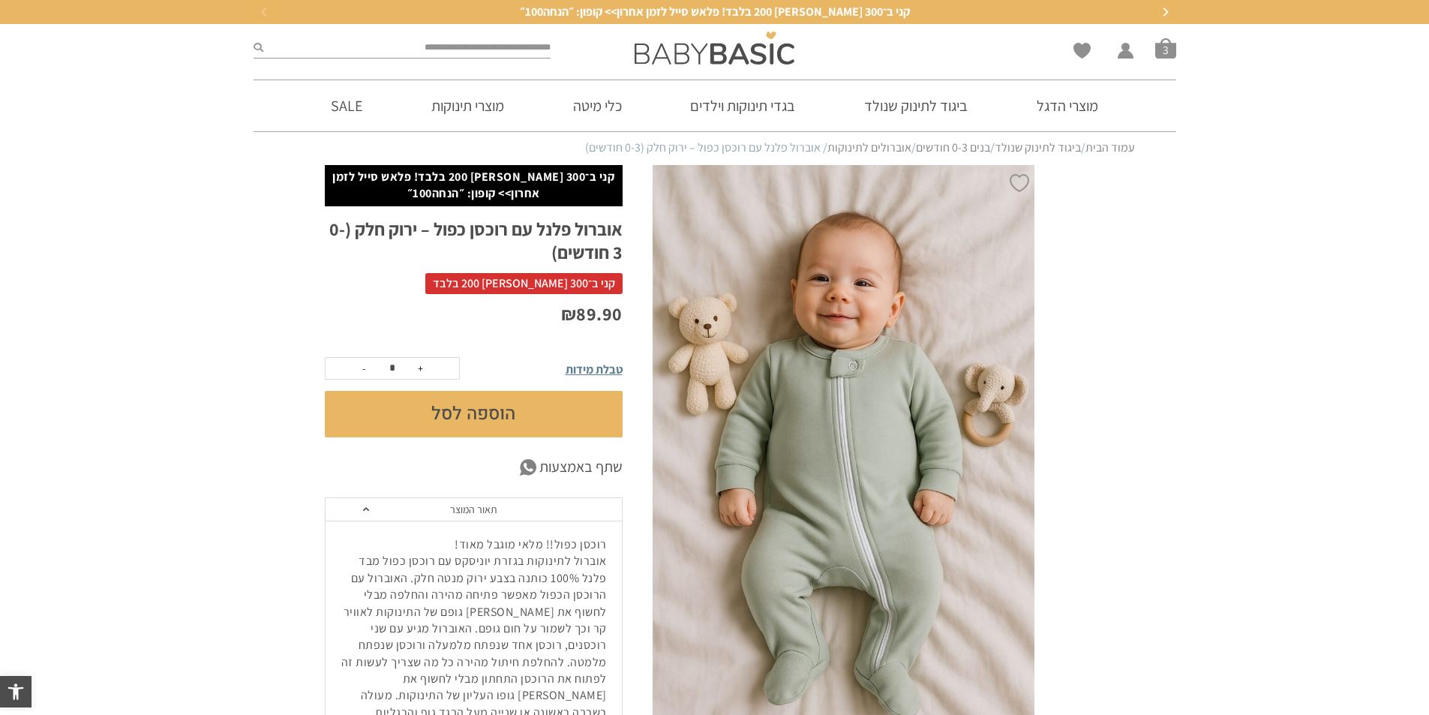
click at [435, 401] on button "הוספה לסל" at bounding box center [474, 414] width 298 height 47
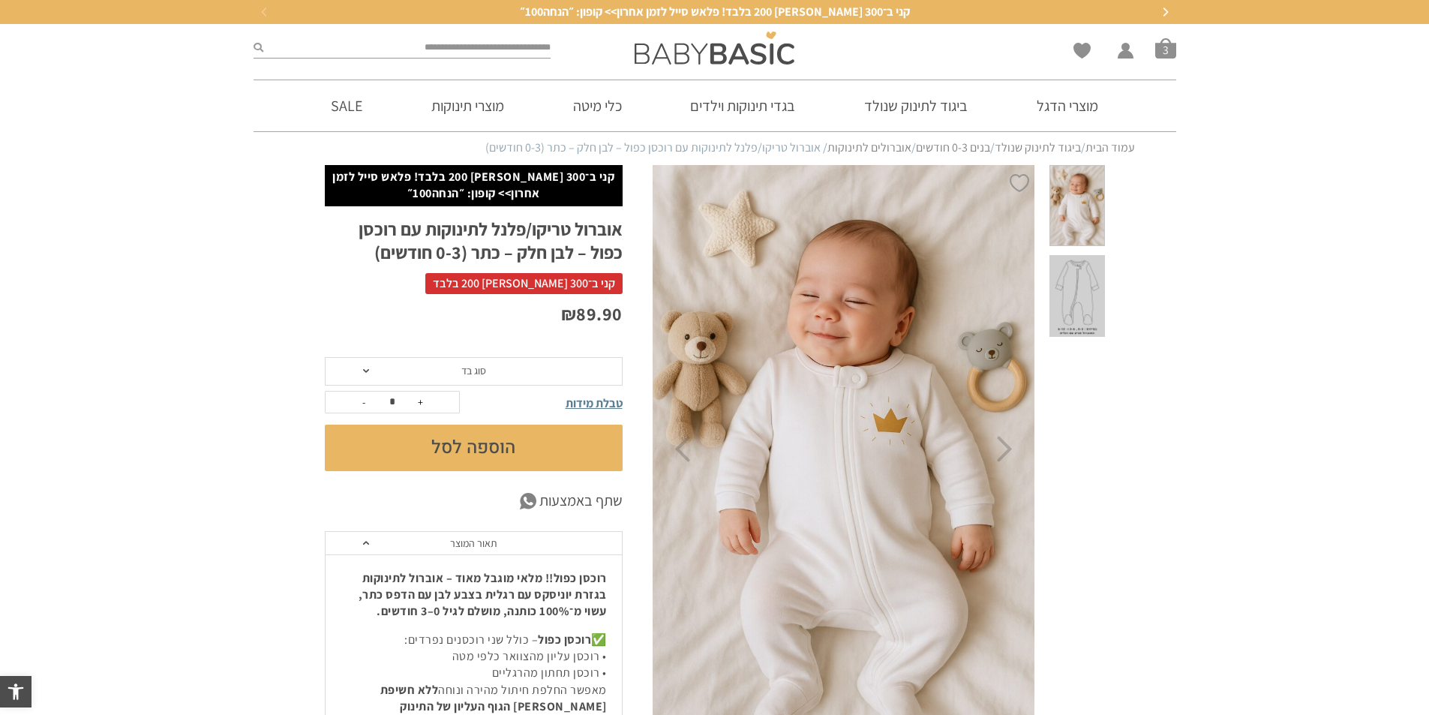
click at [489, 374] on span "סוג בד" at bounding box center [474, 371] width 298 height 29
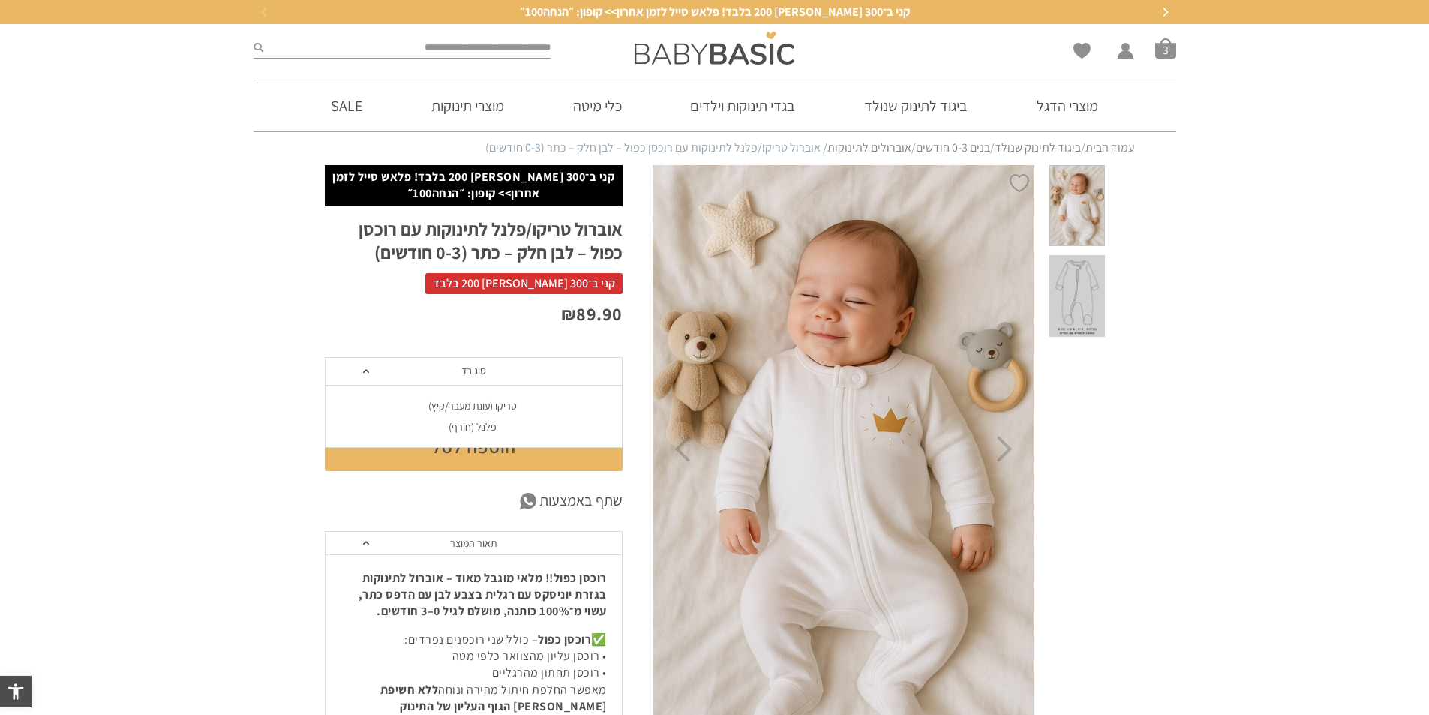
click at [497, 425] on div "פלנל (חורף)" at bounding box center [473, 427] width 298 height 13
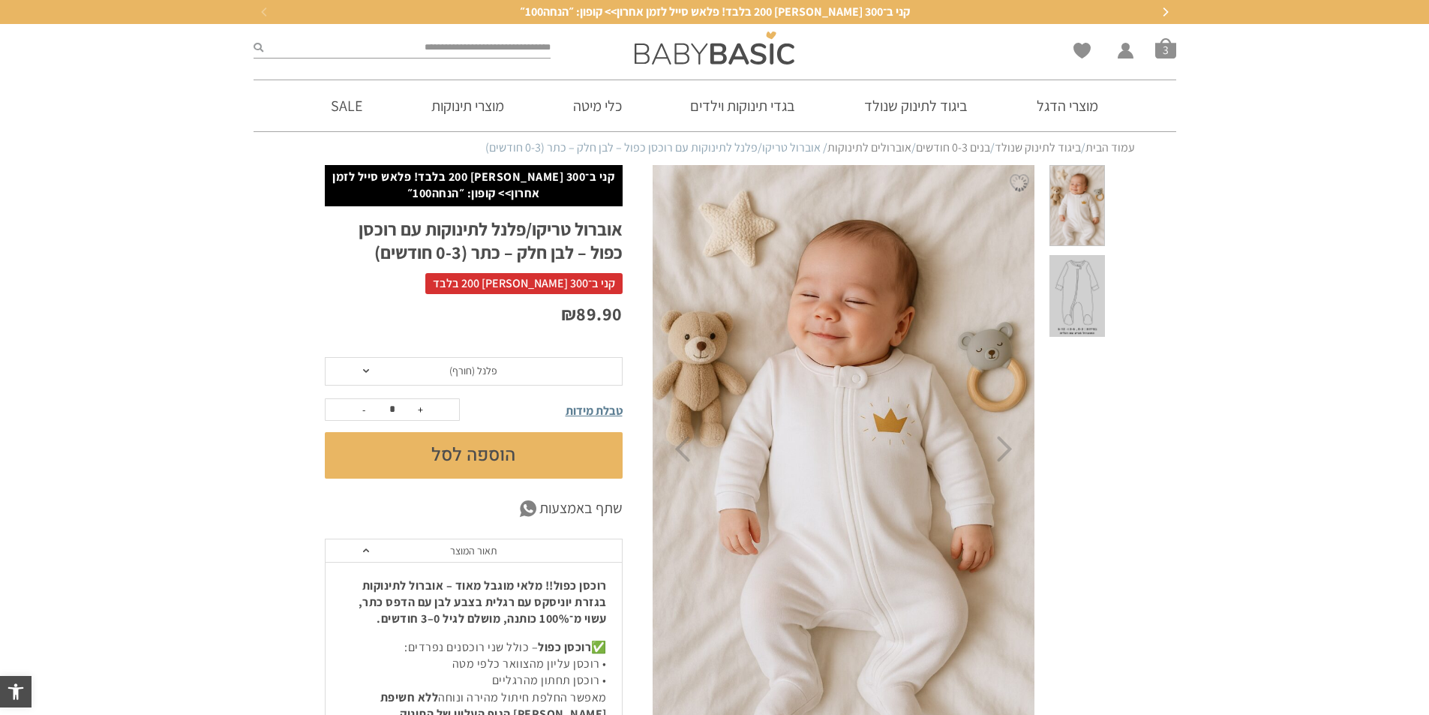
click at [523, 452] on button "הוספה לסל" at bounding box center [474, 455] width 298 height 47
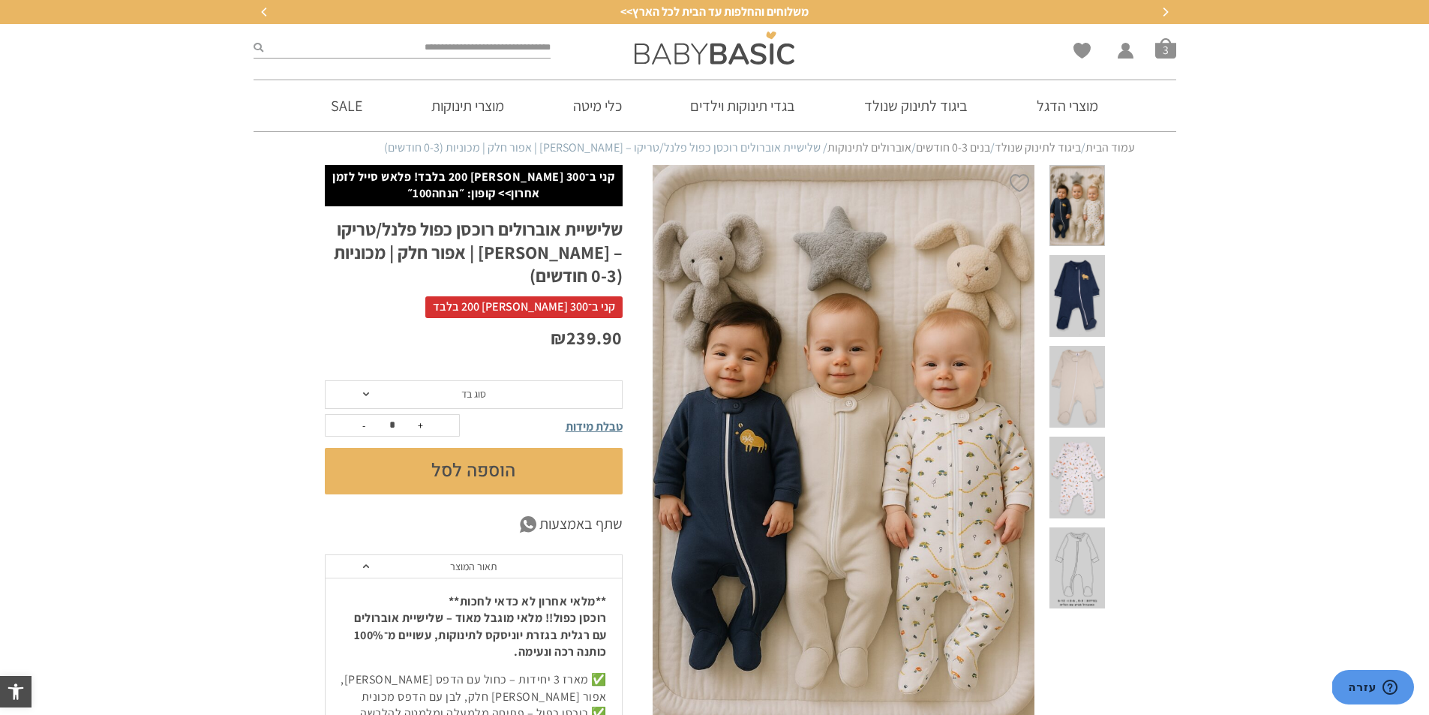
click at [854, 155] on link "אוברולים לתינוקות" at bounding box center [869, 148] width 84 height 16
click at [855, 151] on link "אוברולים לתינוקות" at bounding box center [869, 148] width 84 height 16
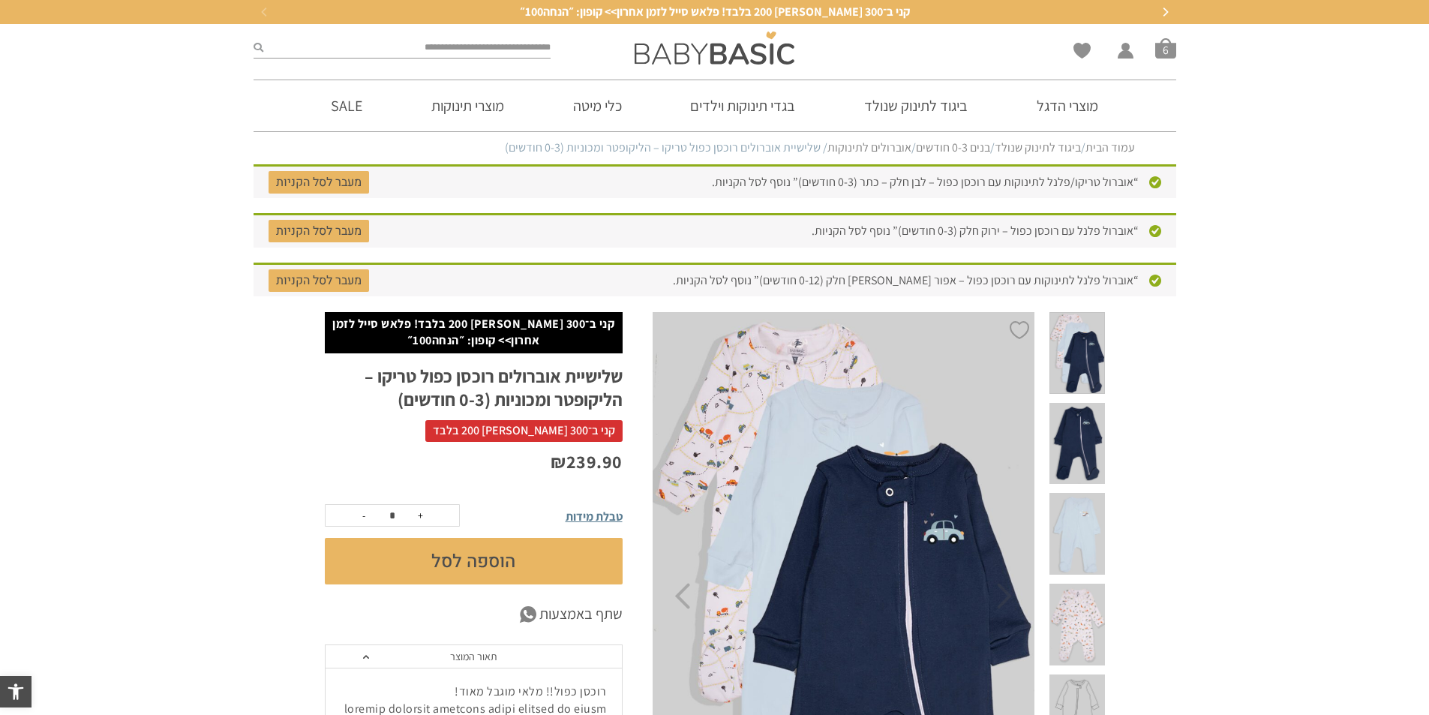
click at [1094, 493] on span at bounding box center [1077, 534] width 55 height 82
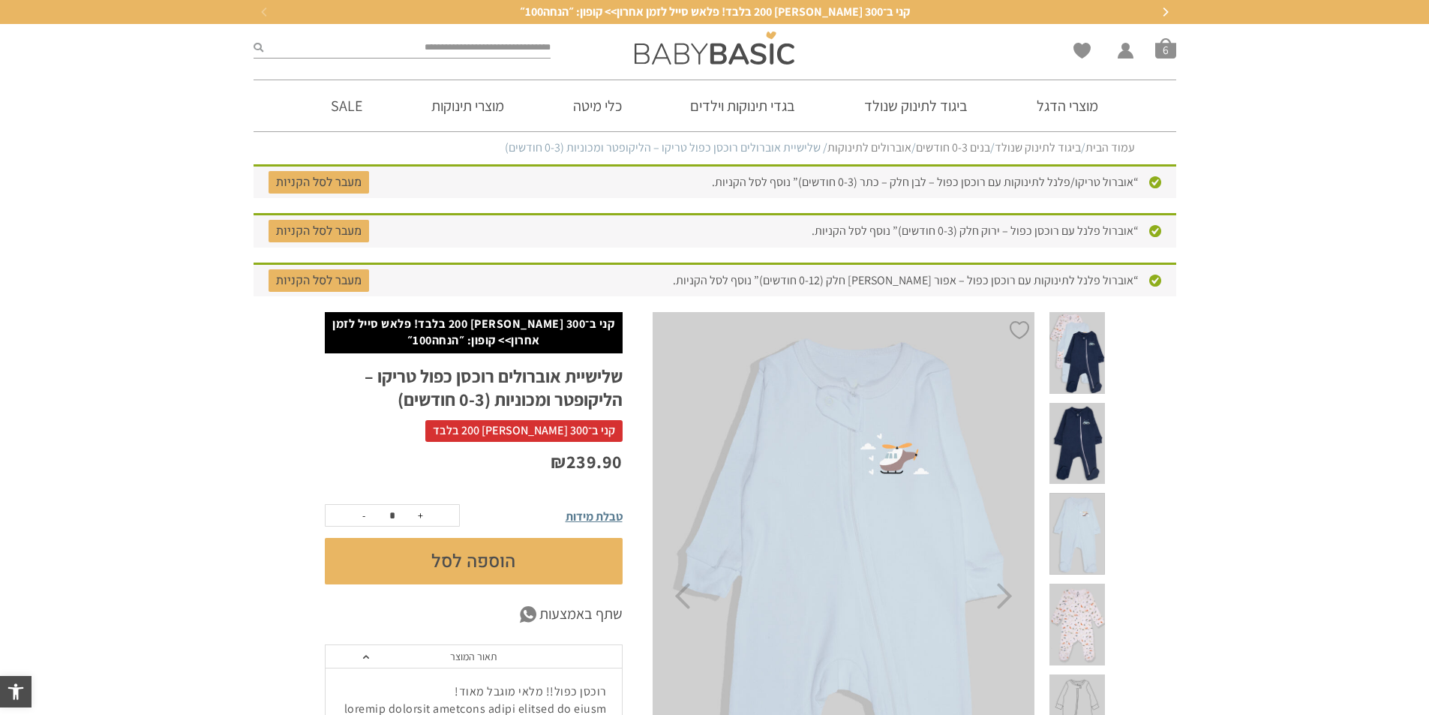
click at [1104, 503] on span at bounding box center [1077, 534] width 55 height 82
click at [1087, 584] on span at bounding box center [1077, 625] width 55 height 82
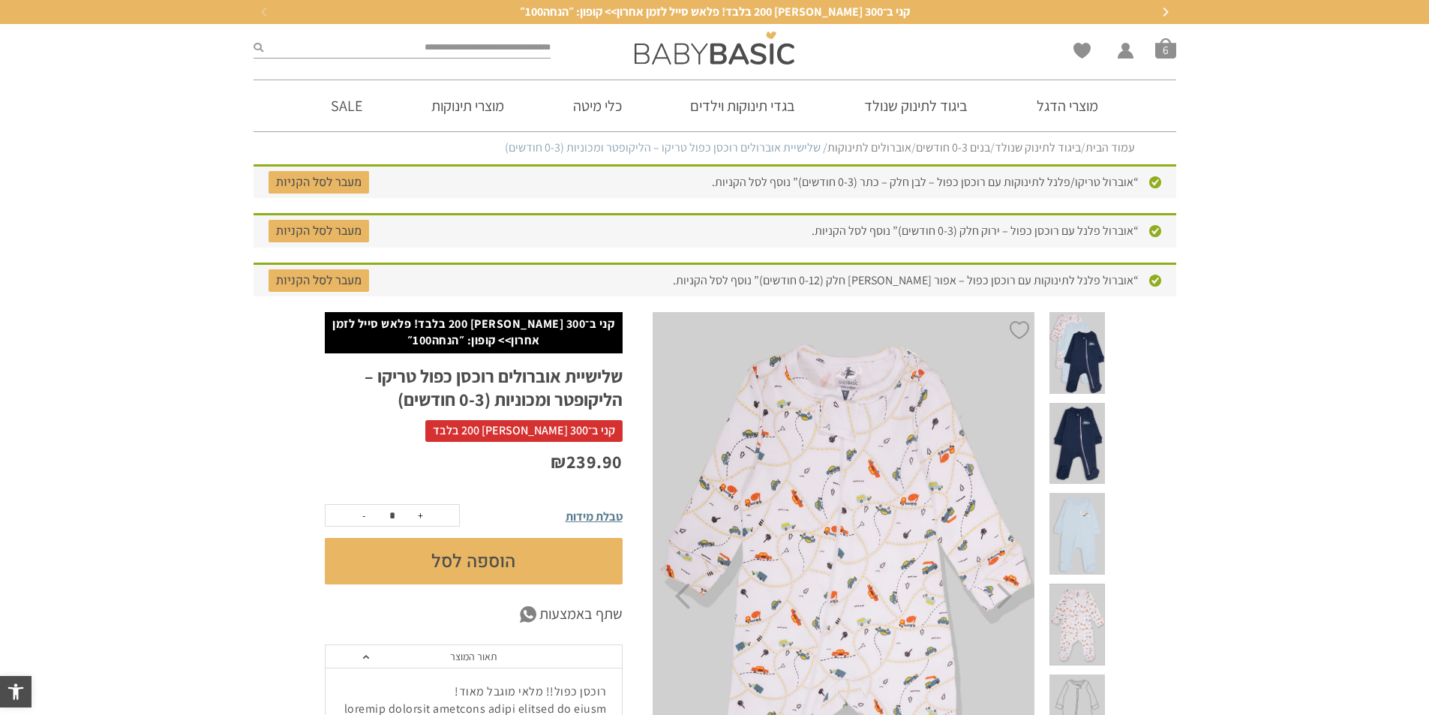
click at [1176, 45] on div "Wishlist החשבון שלי החשבון שלי הזמנות פרטי חשבון סל קניות 6" at bounding box center [1027, 48] width 313 height 48
click at [1170, 46] on span "סל קניות" at bounding box center [1165, 48] width 21 height 21
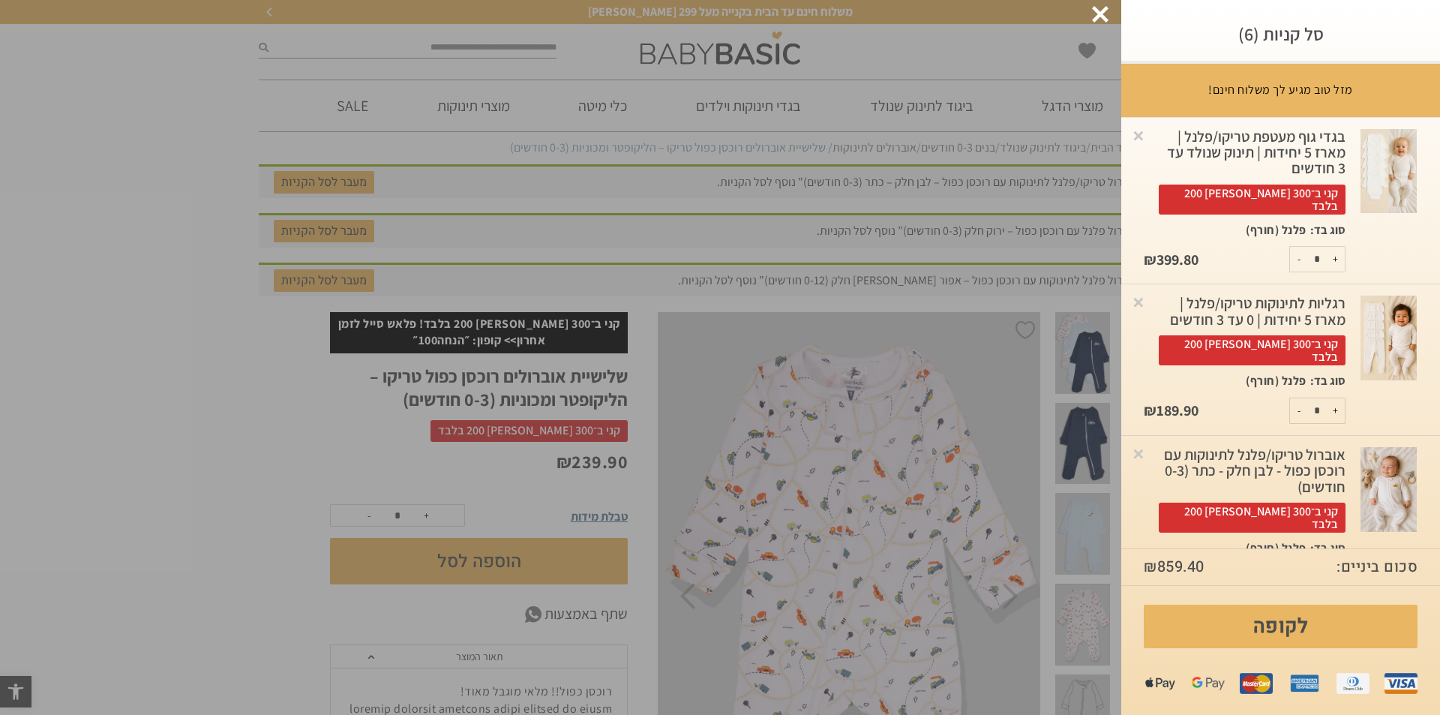
click at [1106, 18] on div at bounding box center [1100, 14] width 17 height 17
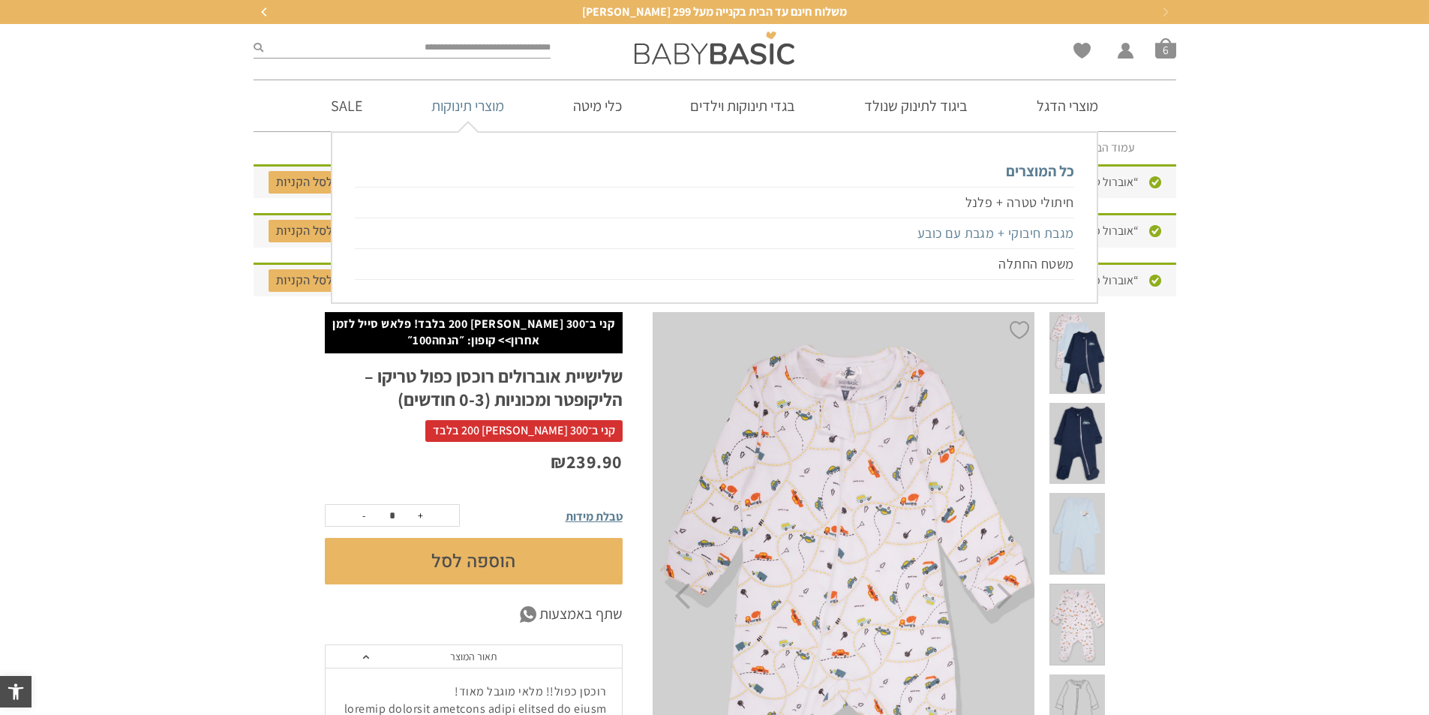
click at [997, 230] on link "מגבת חיבוקי + מגבת עם כובע" at bounding box center [714, 233] width 719 height 31
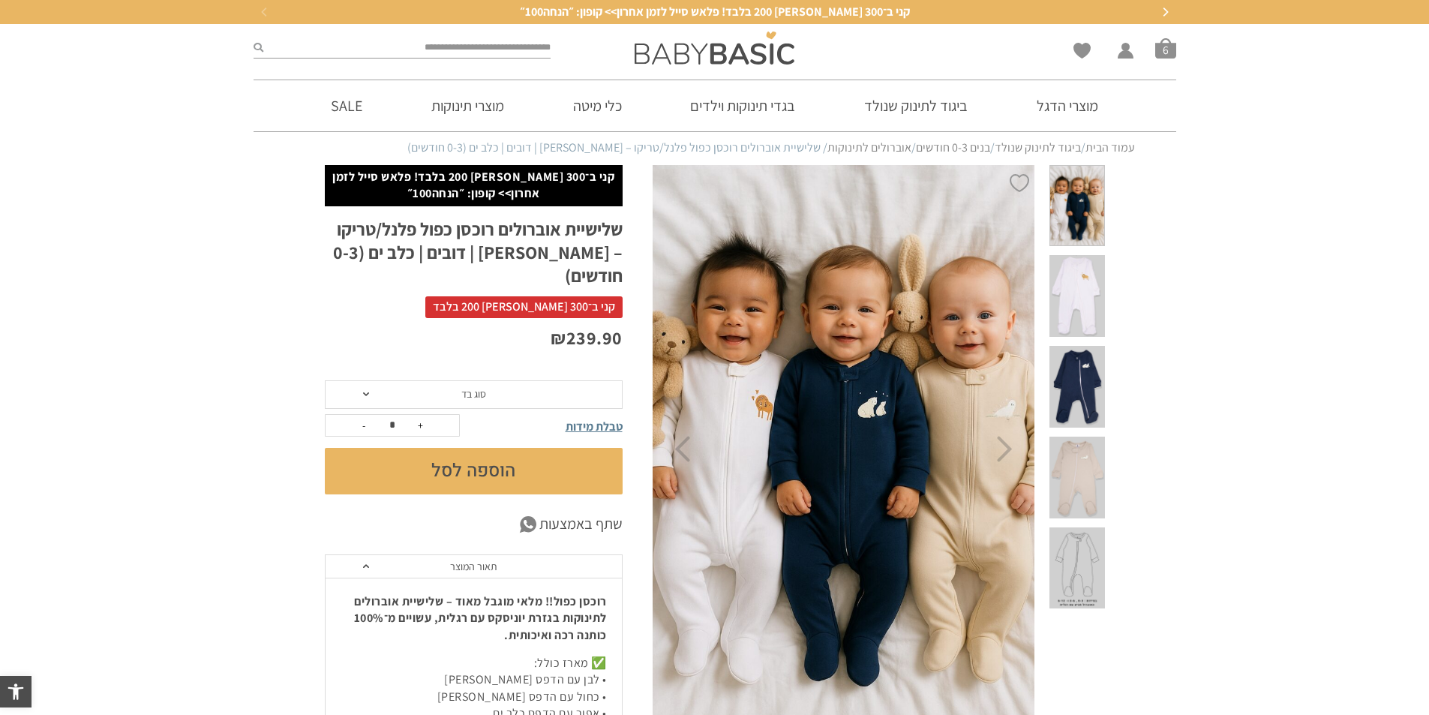
click at [1077, 437] on span at bounding box center [1077, 478] width 55 height 82
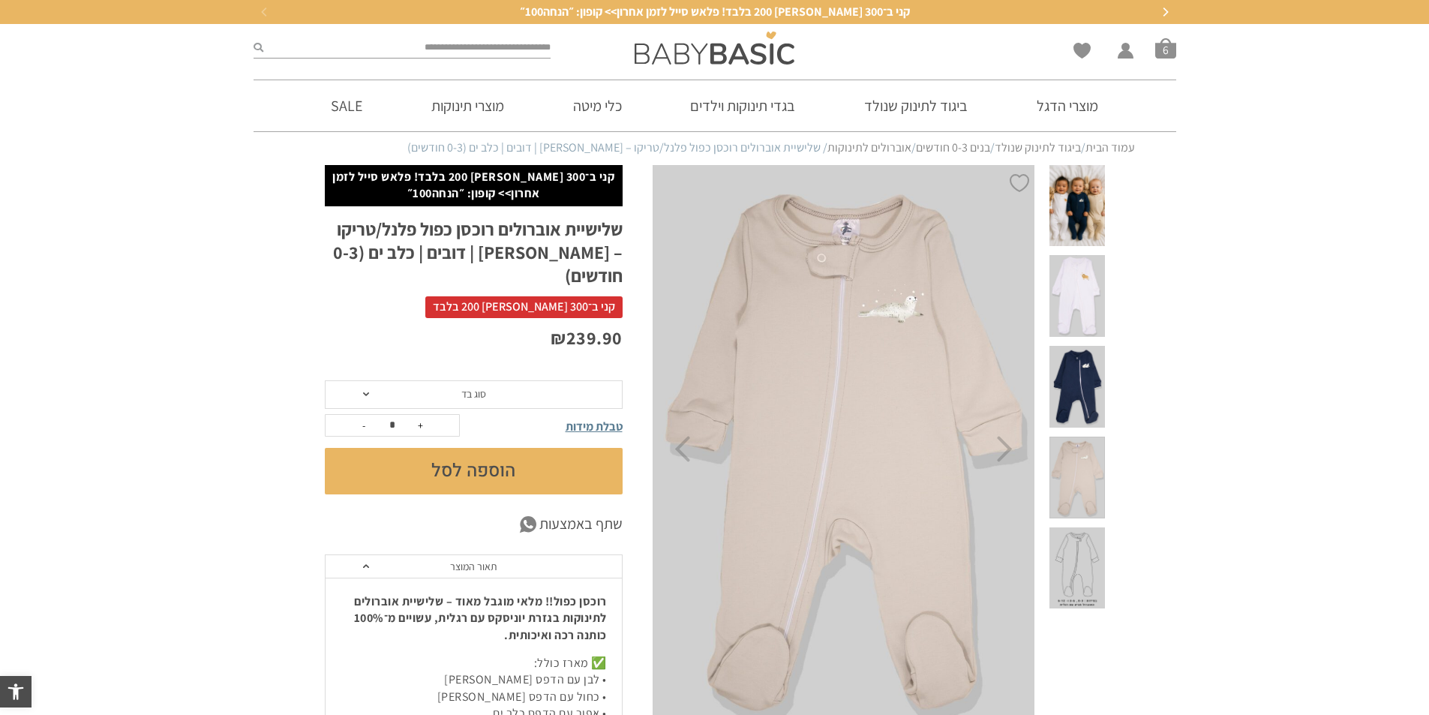
click at [1085, 527] on span at bounding box center [1077, 568] width 55 height 82
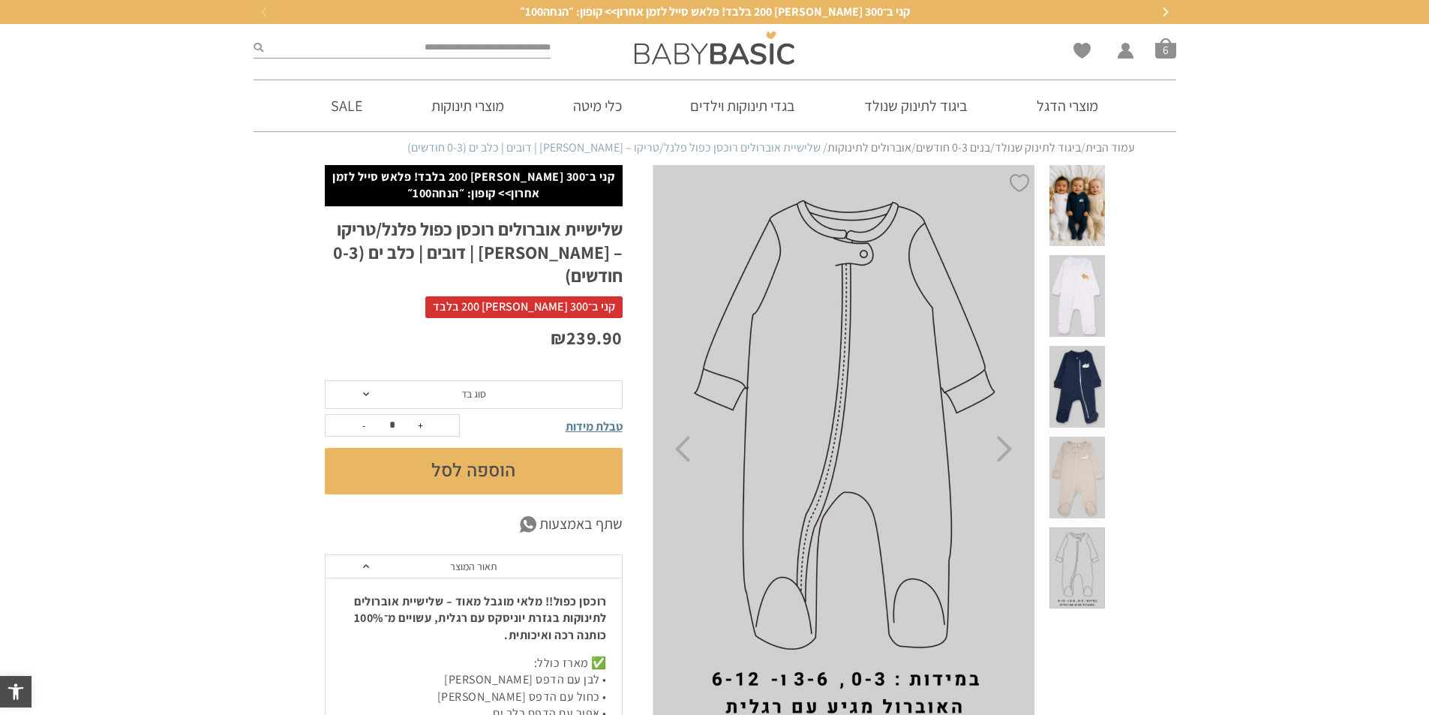
click at [1087, 346] on span at bounding box center [1077, 387] width 55 height 82
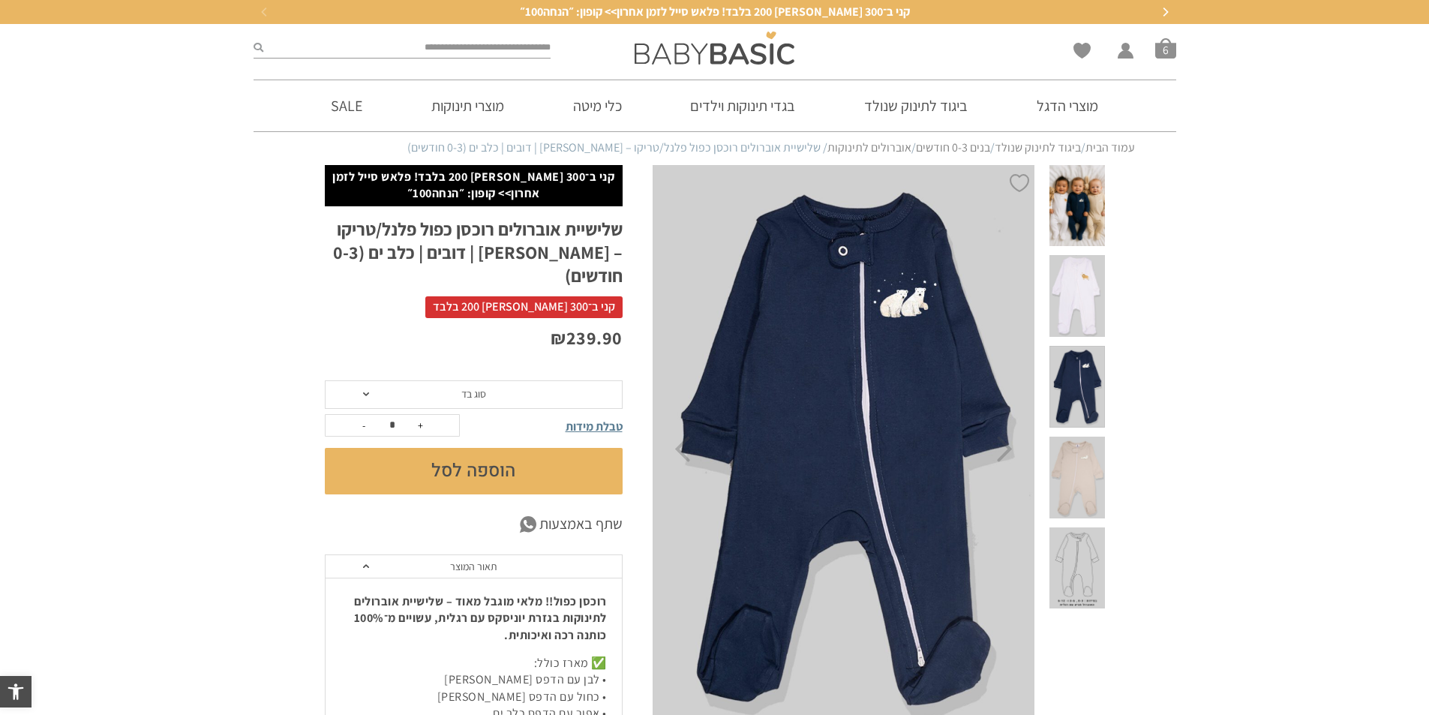
click at [1074, 230] on span at bounding box center [1077, 206] width 55 height 82
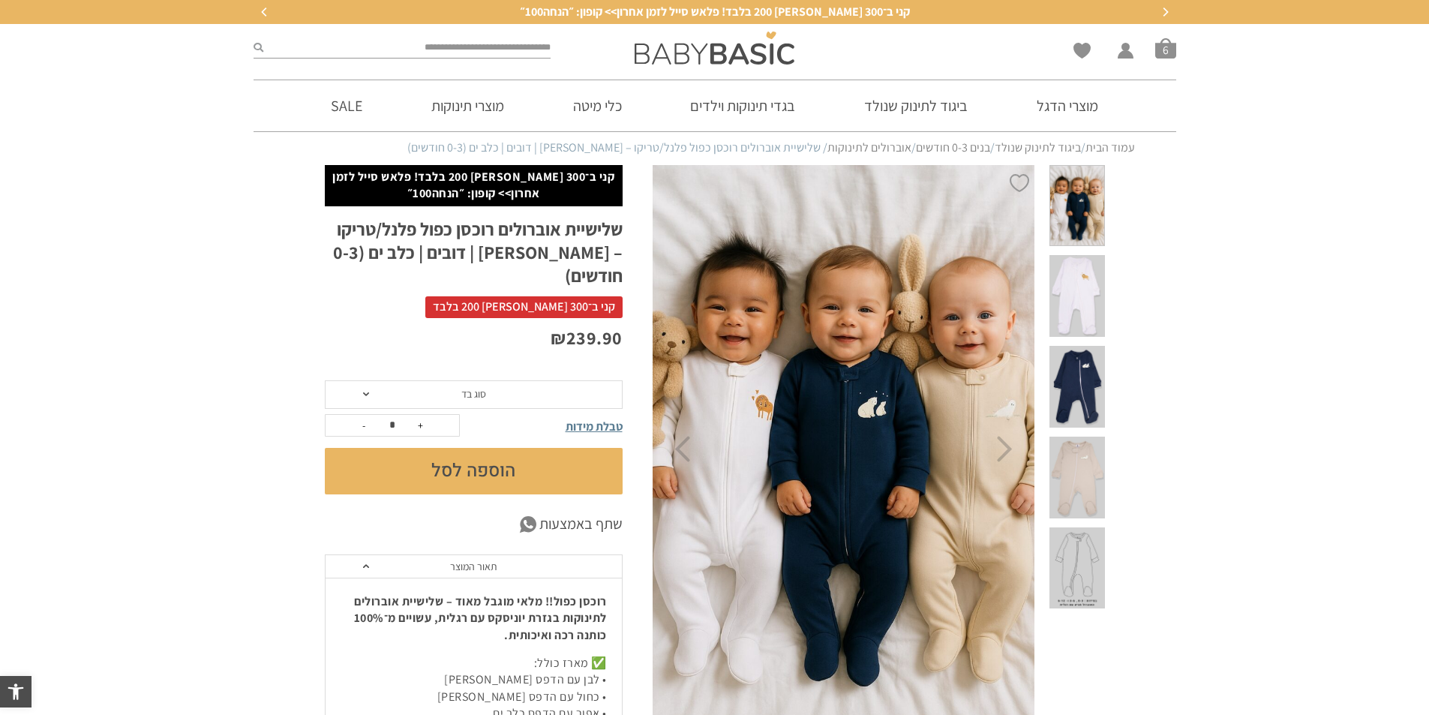
click at [571, 383] on span "סוג בד" at bounding box center [474, 394] width 298 height 29
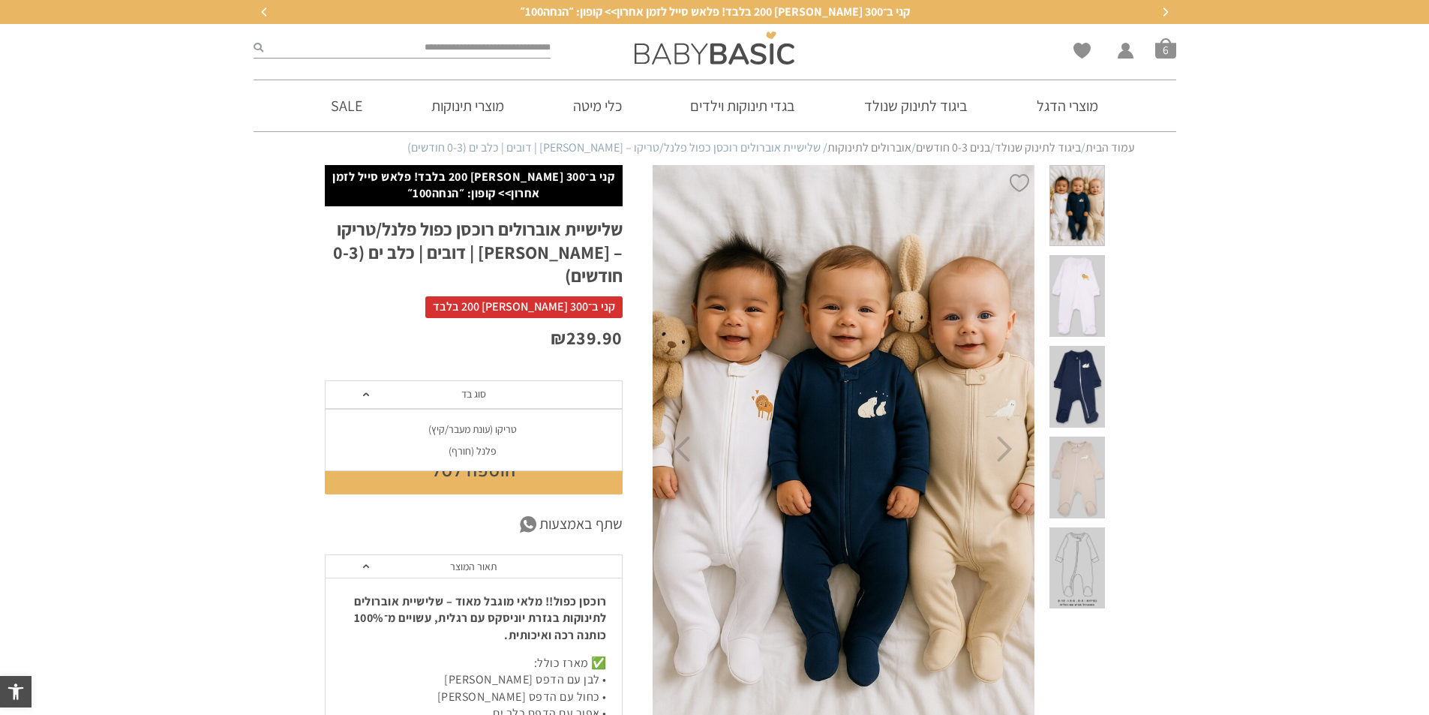
click at [525, 440] on li "פלנל (חורף)" at bounding box center [473, 451] width 298 height 22
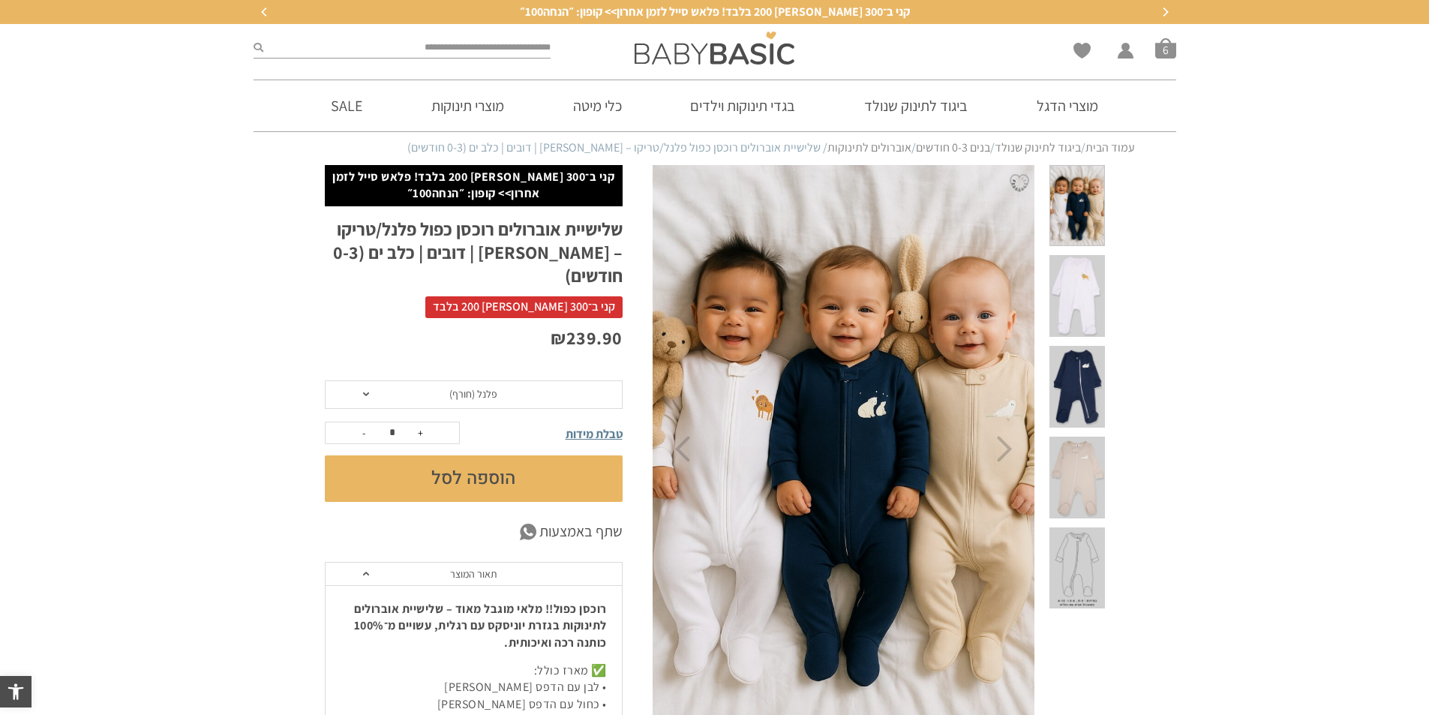
click at [525, 423] on div "טבלת מידות" at bounding box center [555, 433] width 134 height 29
click at [518, 455] on button "הוספה לסל" at bounding box center [474, 478] width 298 height 47
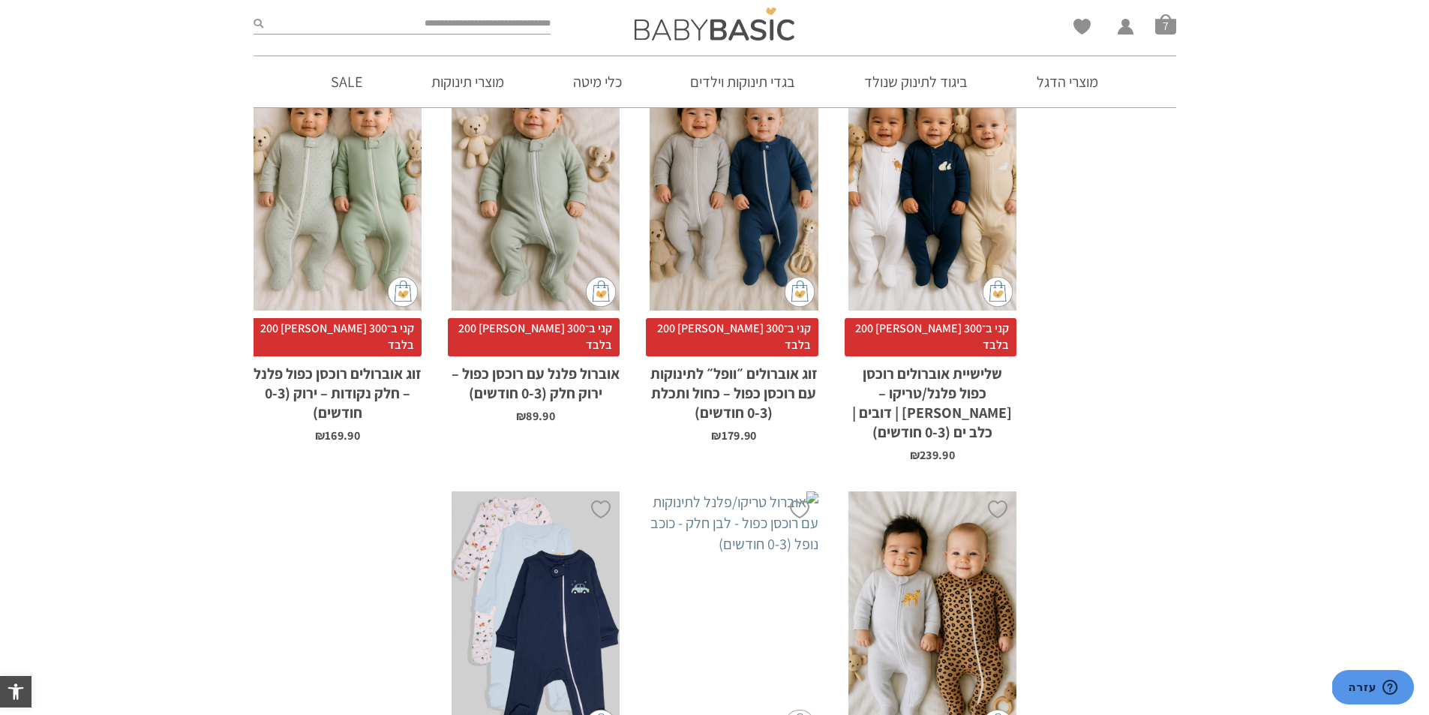
scroll to position [2176, 0]
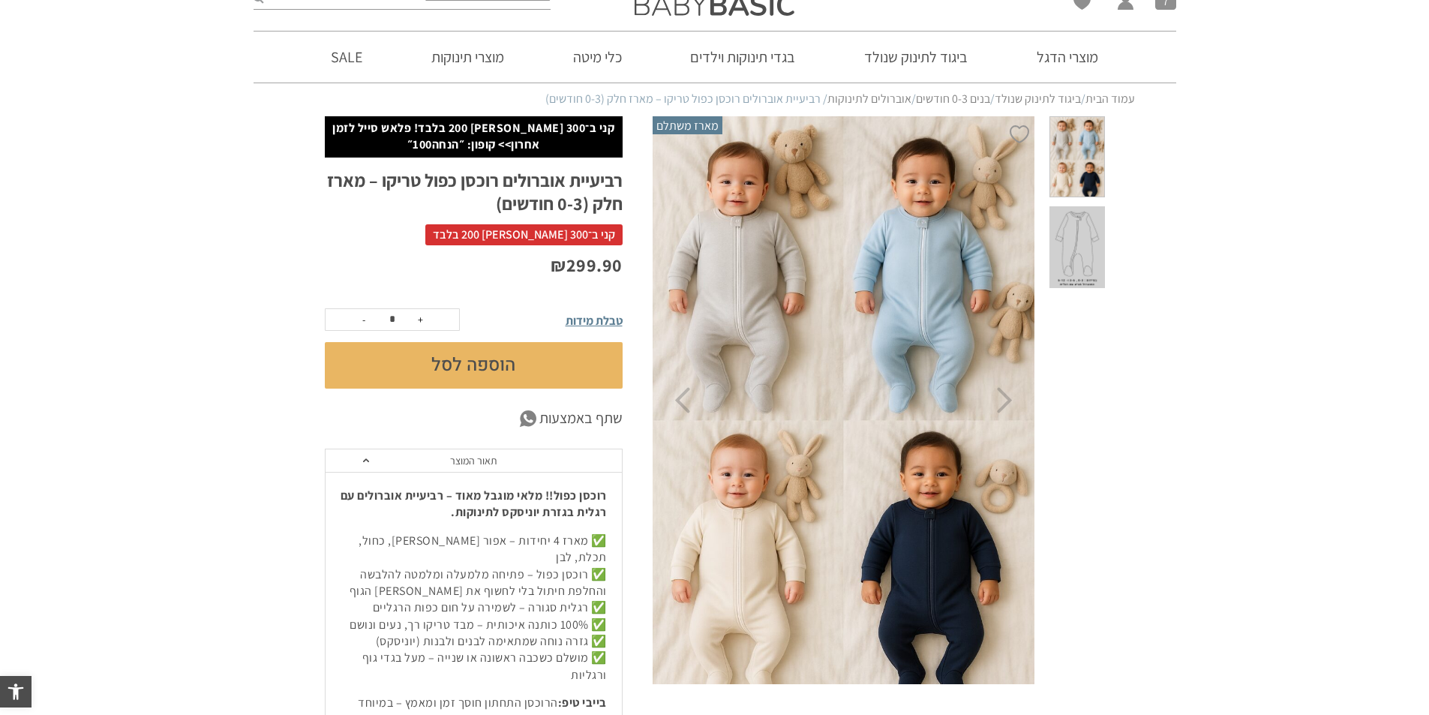
scroll to position [75, 0]
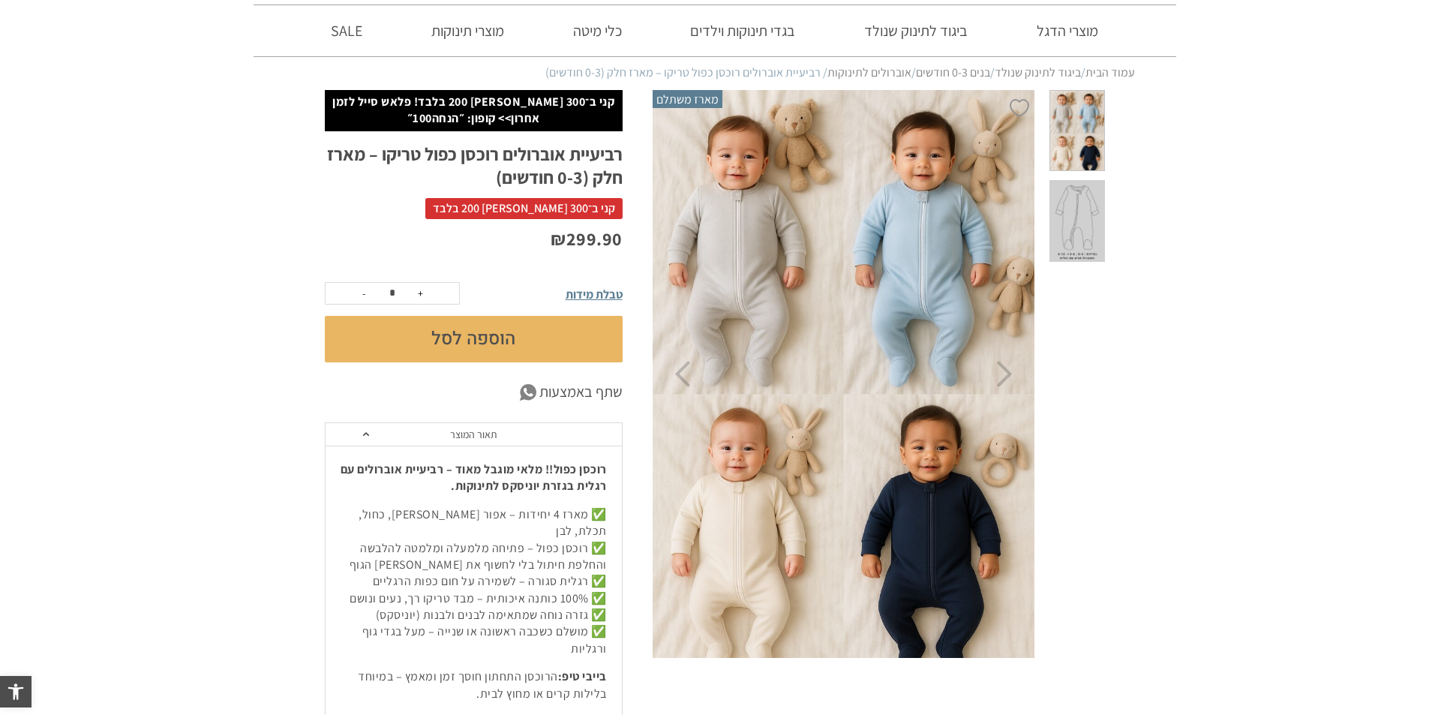
click at [496, 336] on button "הוספה לסל" at bounding box center [474, 339] width 298 height 47
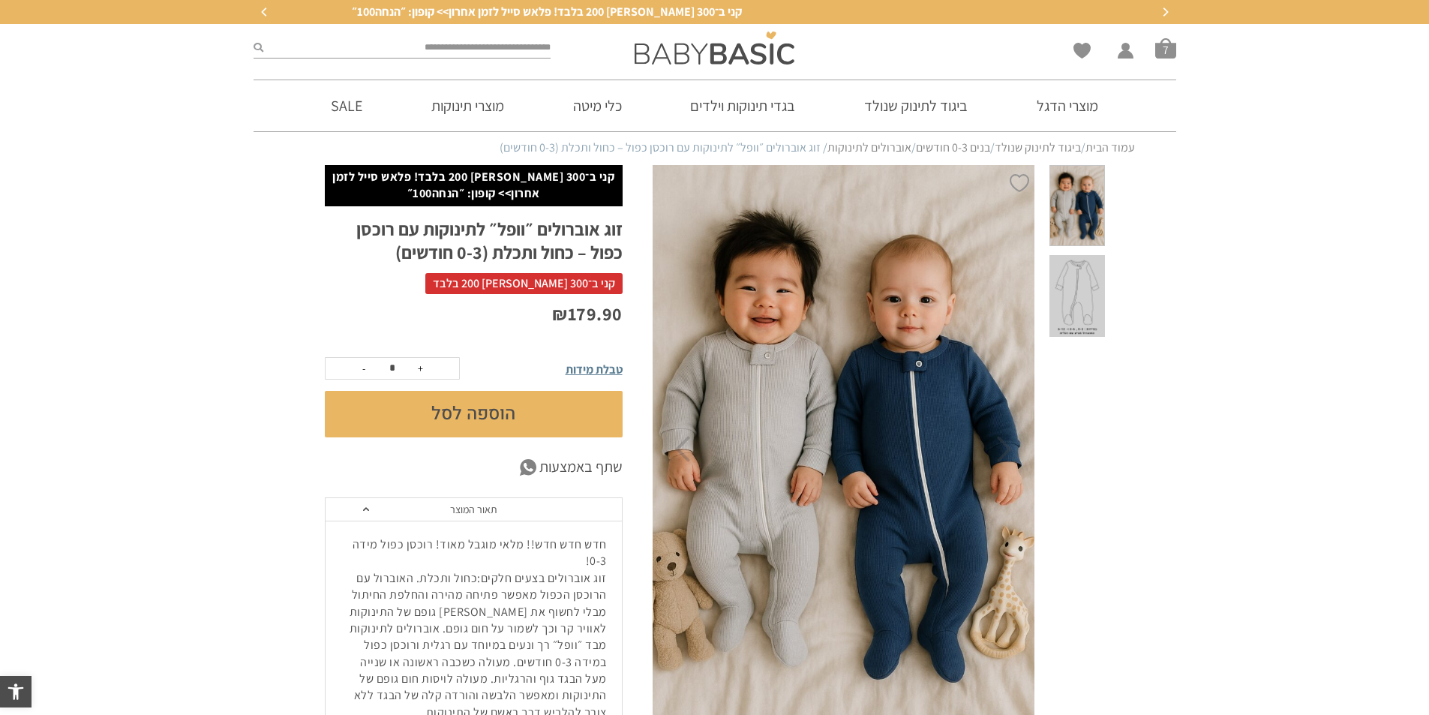
click at [548, 419] on button "הוספה לסל" at bounding box center [474, 414] width 298 height 47
click at [1165, 57] on span "סל קניות" at bounding box center [1165, 48] width 21 height 21
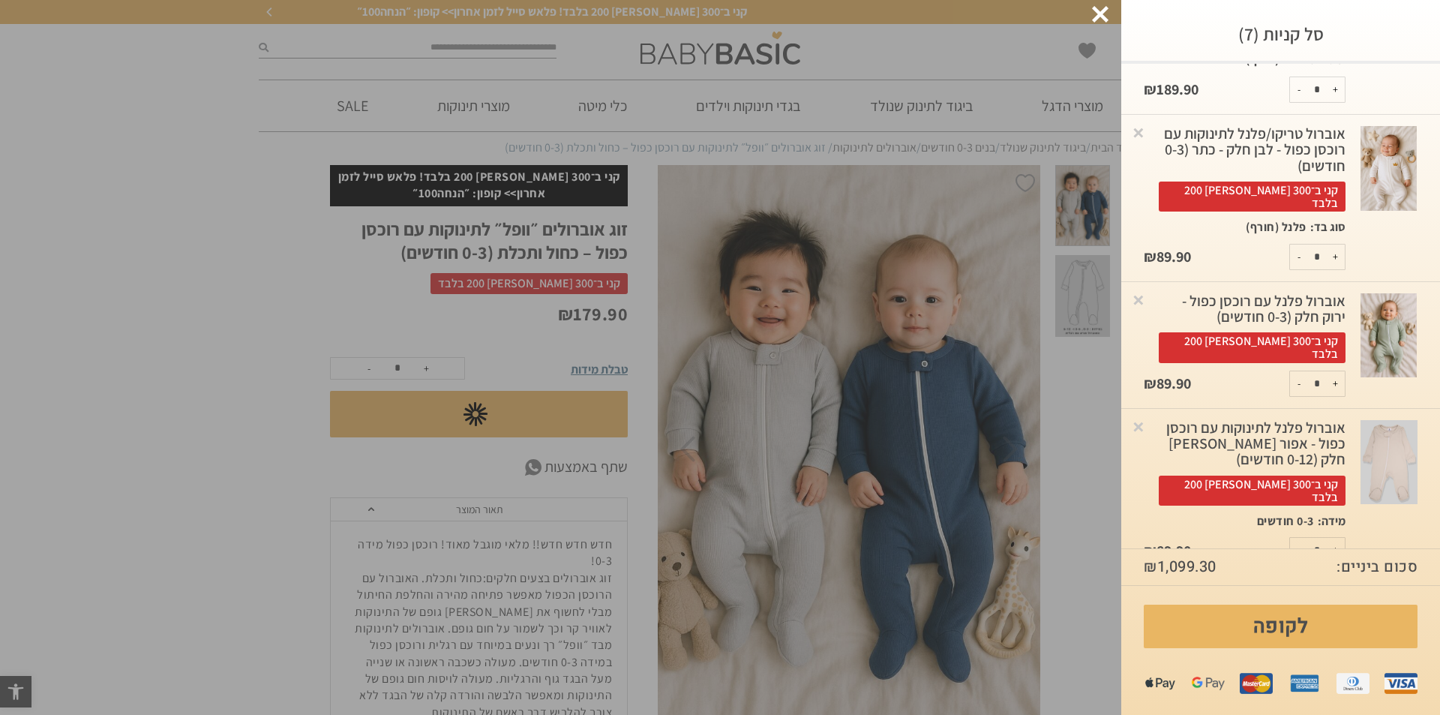
scroll to position [438, 0]
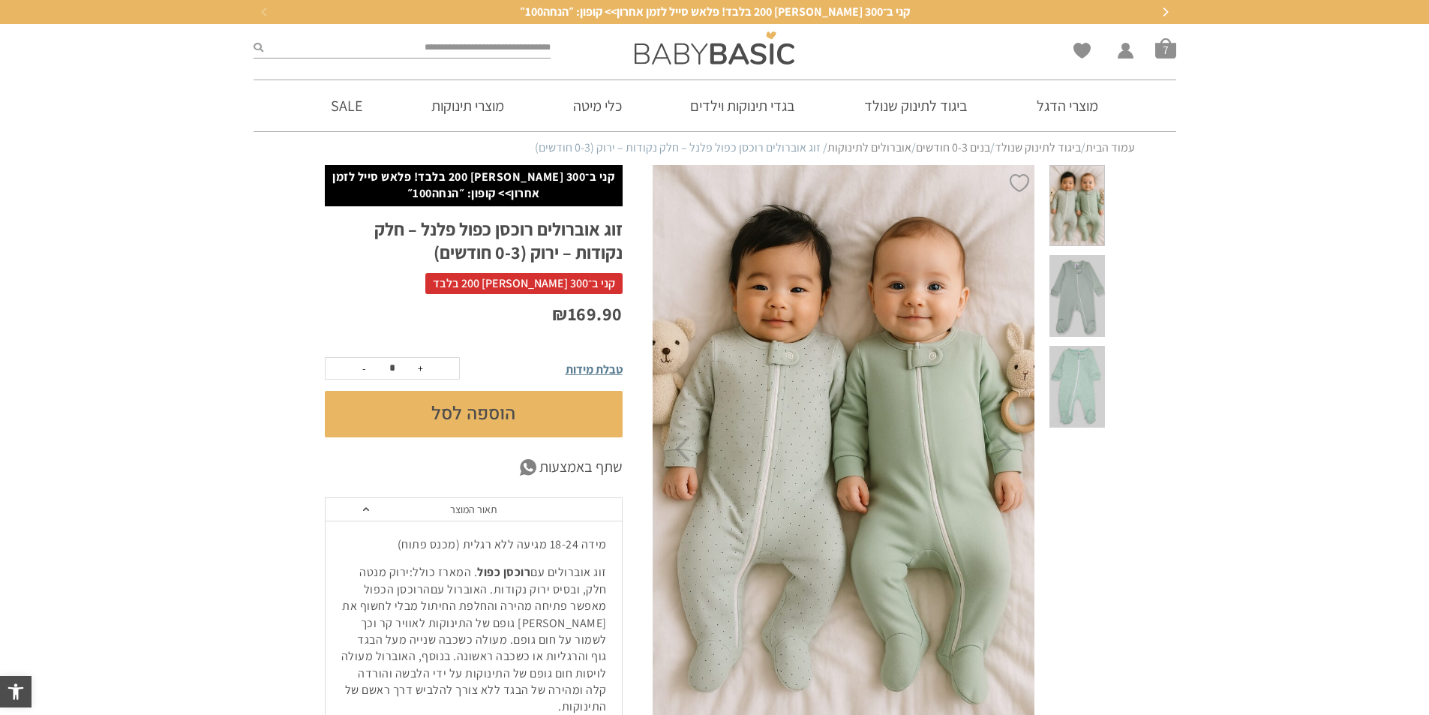
click at [482, 417] on button "הוספה לסל" at bounding box center [474, 414] width 298 height 47
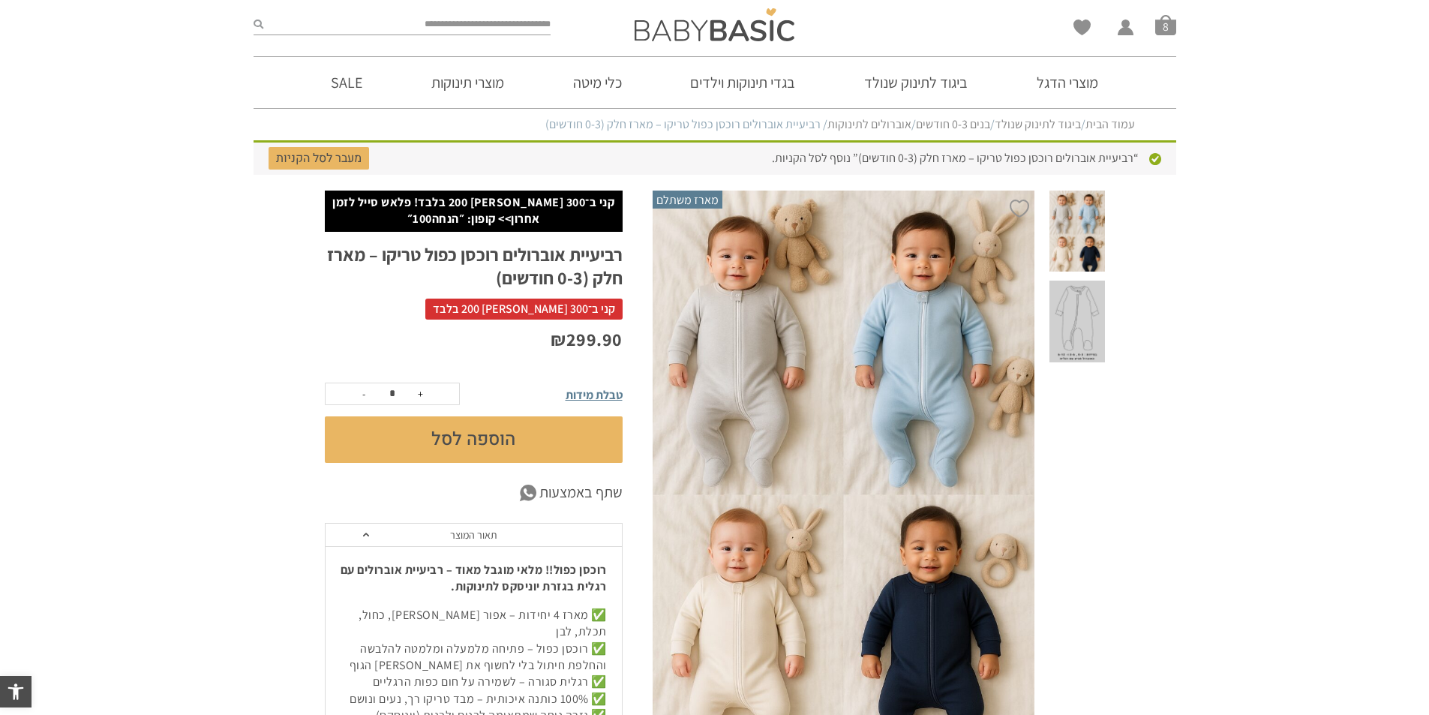
click at [1063, 327] on span at bounding box center [1077, 322] width 55 height 82
click at [1077, 310] on span at bounding box center [1077, 322] width 55 height 82
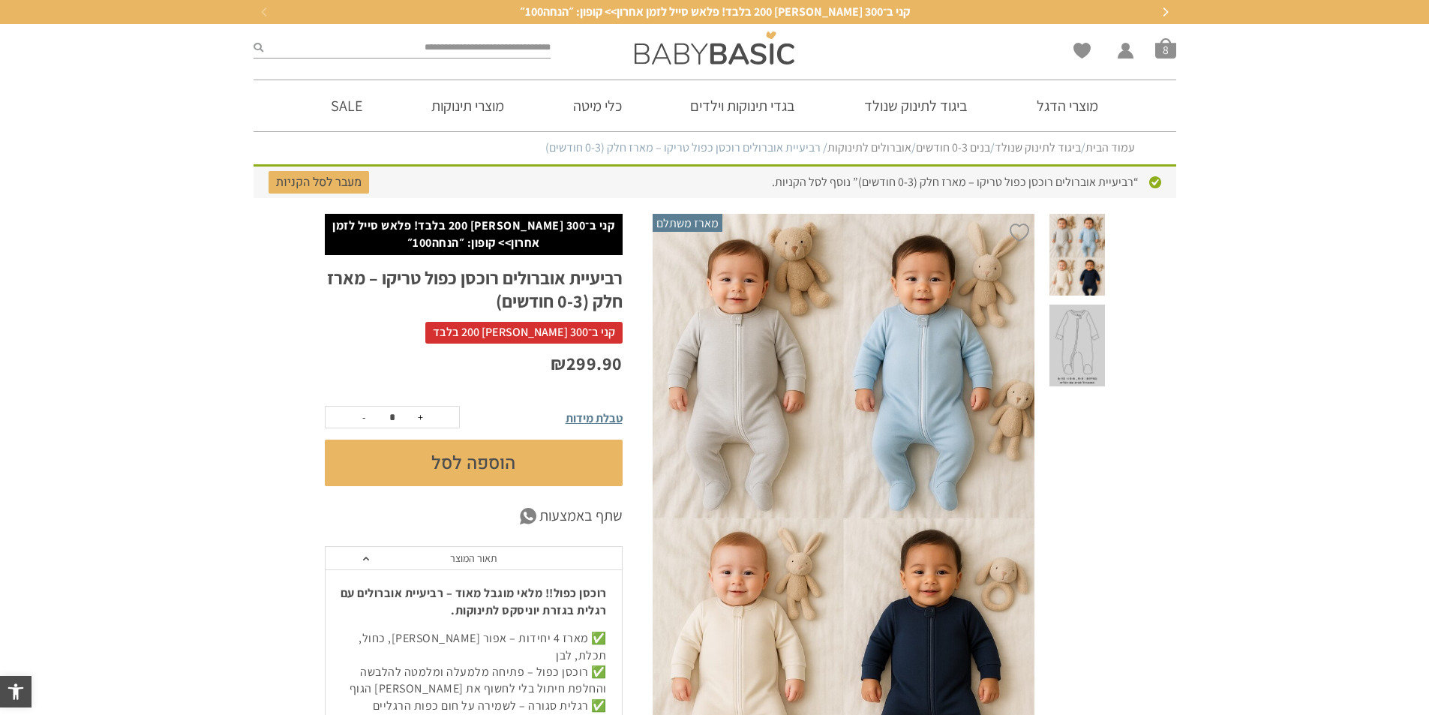
click at [1077, 305] on span at bounding box center [1077, 346] width 55 height 82
click at [846, 139] on section "עמוד הבית / ביגוד לתינוק שנולד / בנים 0-3 חודשים / אוברולים לתינוקות / רביעיית …" at bounding box center [714, 148] width 1429 height 32
click at [848, 146] on link "אוברולים לתינוקות" at bounding box center [869, 148] width 84 height 16
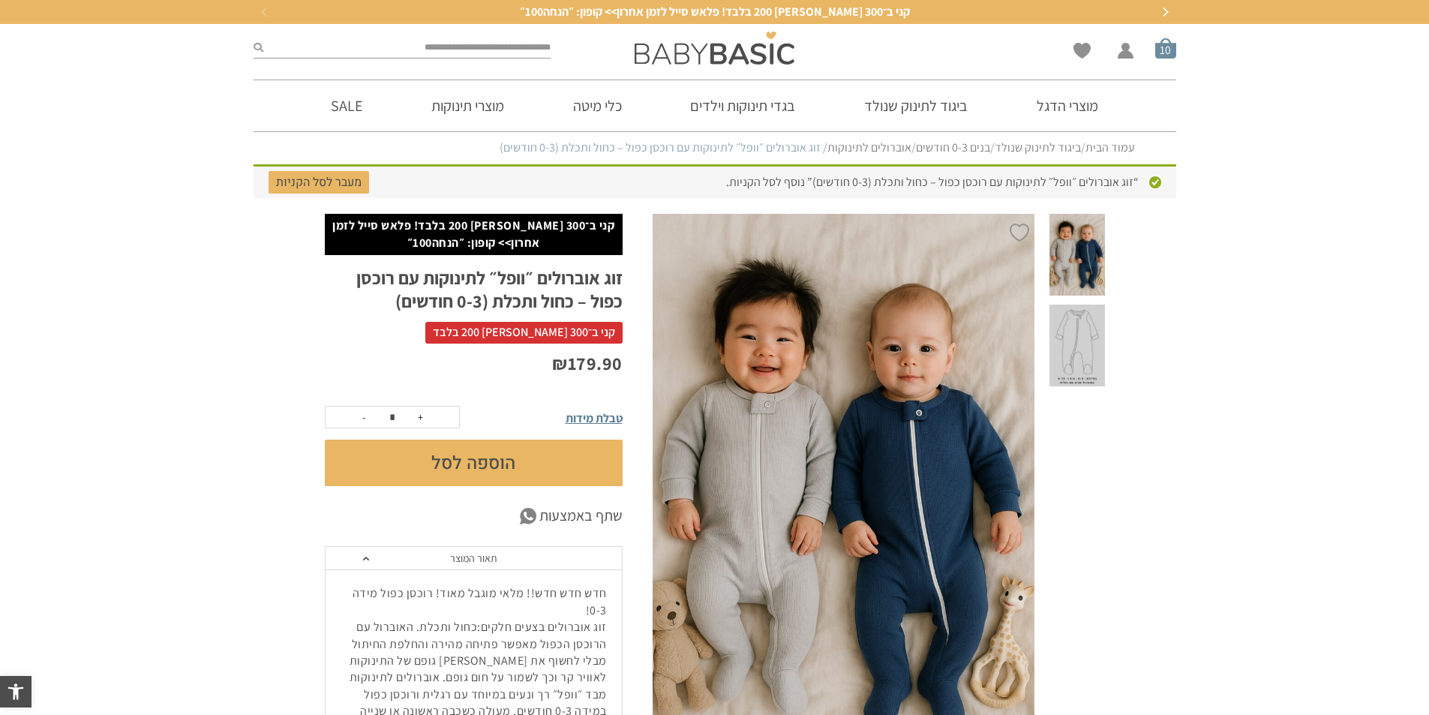
click at [1164, 50] on span "סל קניות" at bounding box center [1165, 48] width 21 height 21
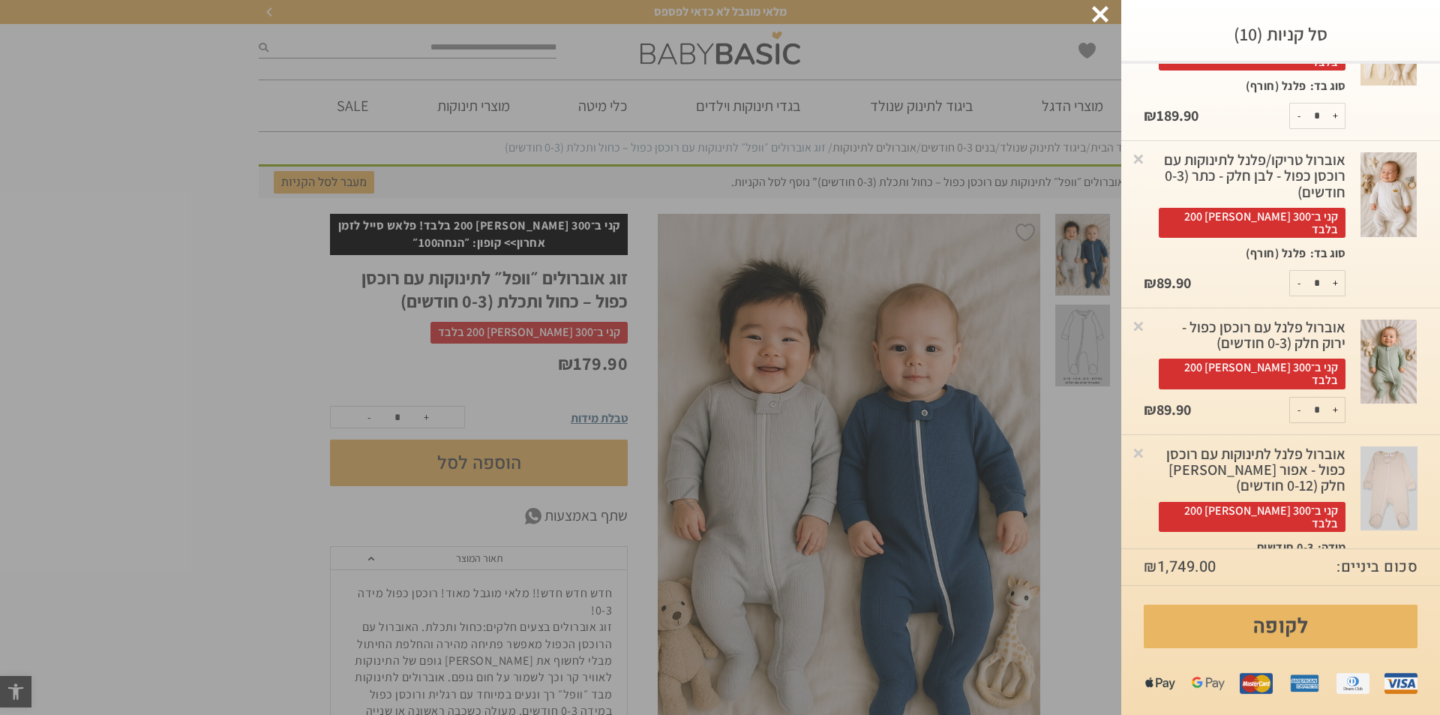
scroll to position [287, 0]
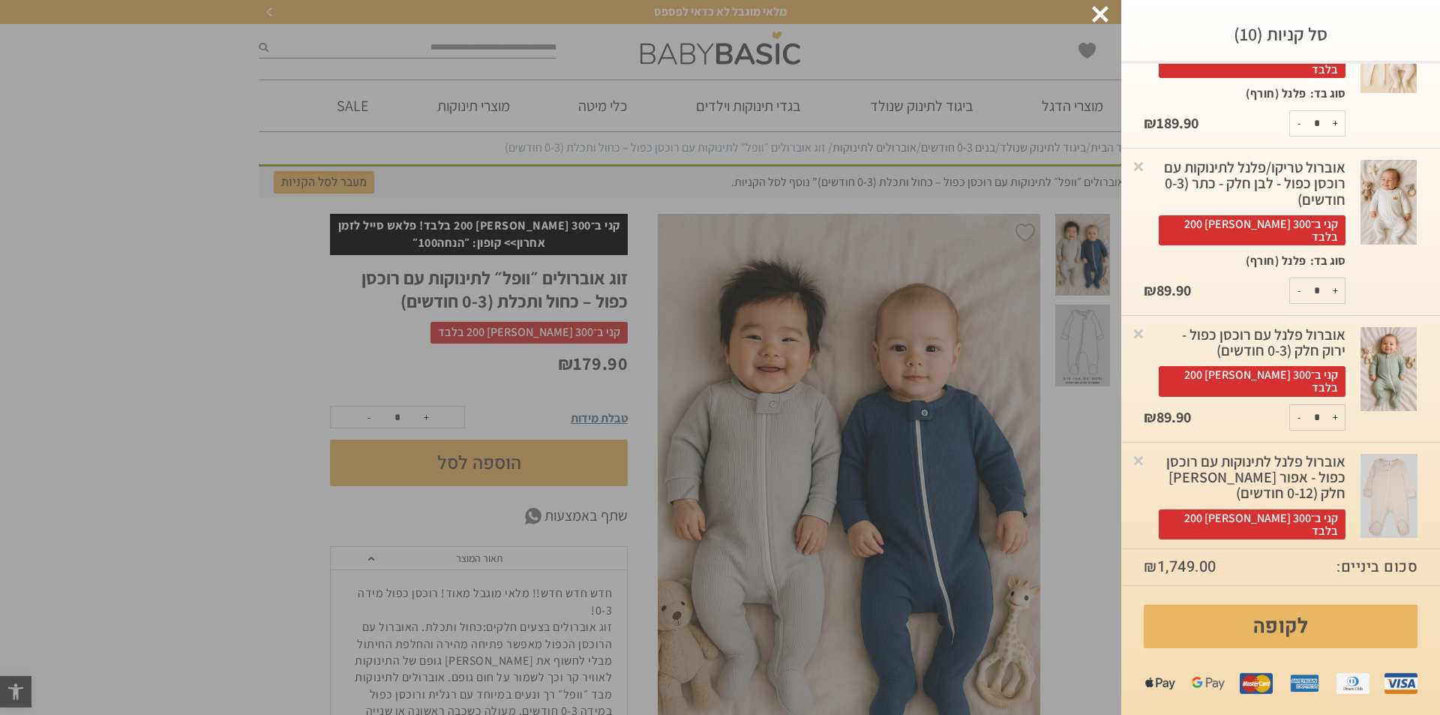
click at [1159, 327] on div "אוברול פלנל עם רוכסן כפול - ירוק חלק (0-3 חודשים) קני ב־300 שלמי 200 בלבד" at bounding box center [1245, 362] width 202 height 70
click at [1146, 326] on link "×" at bounding box center [1138, 333] width 15 height 15
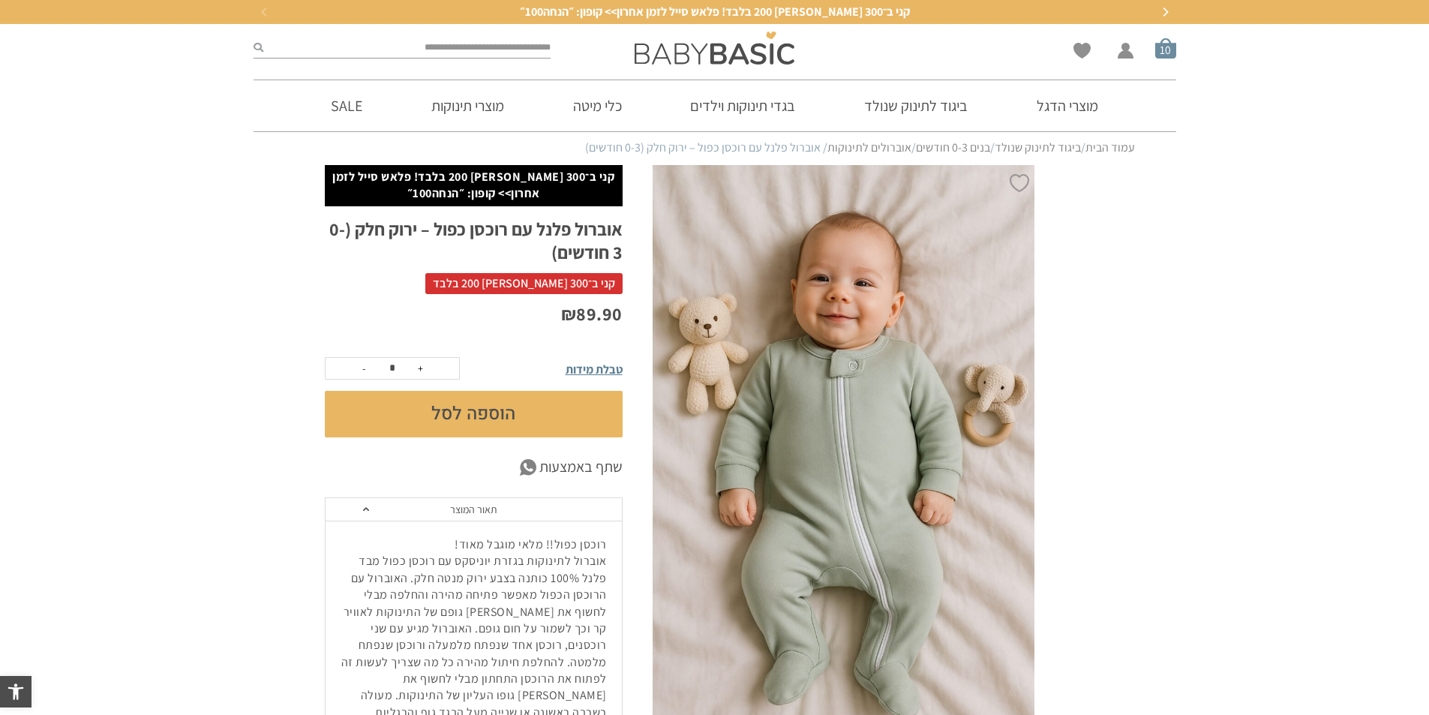
click at [1155, 53] on span "סל קניות" at bounding box center [1165, 48] width 21 height 21
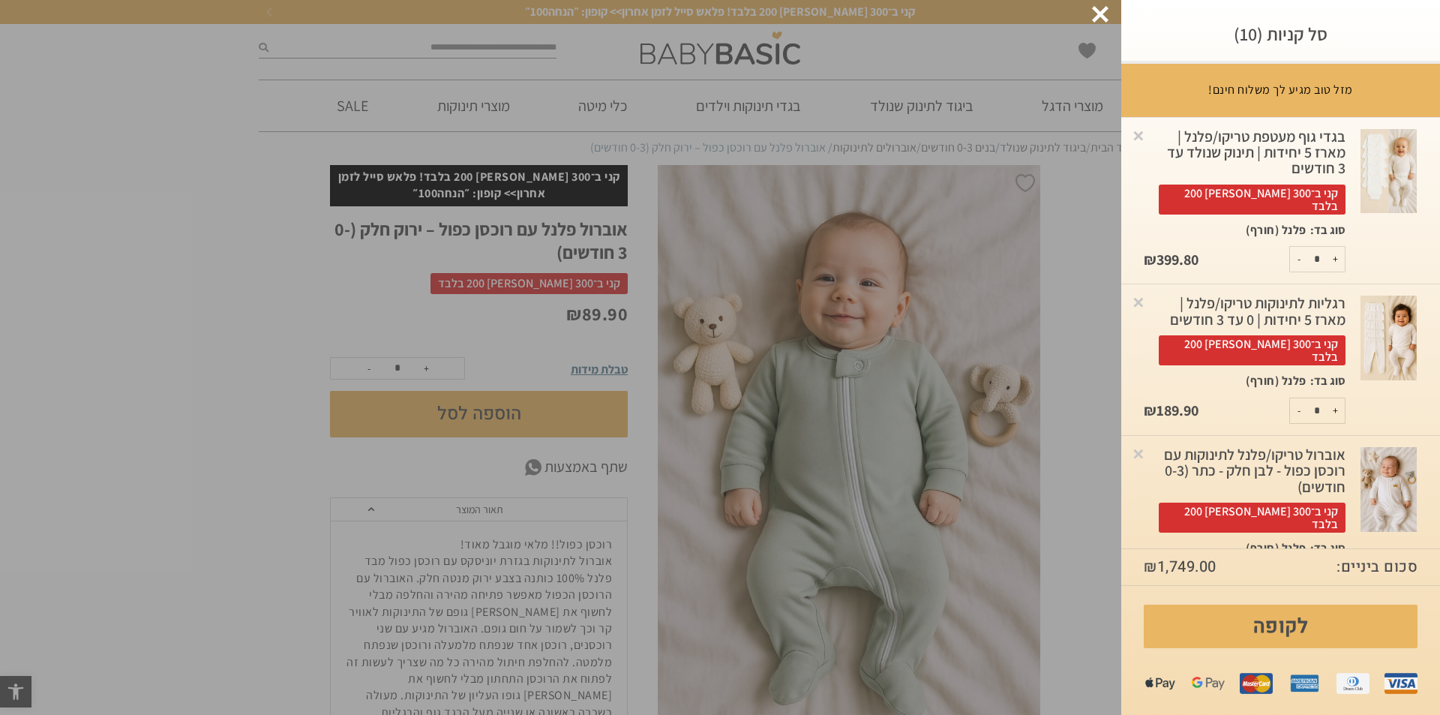
scroll to position [375, 0]
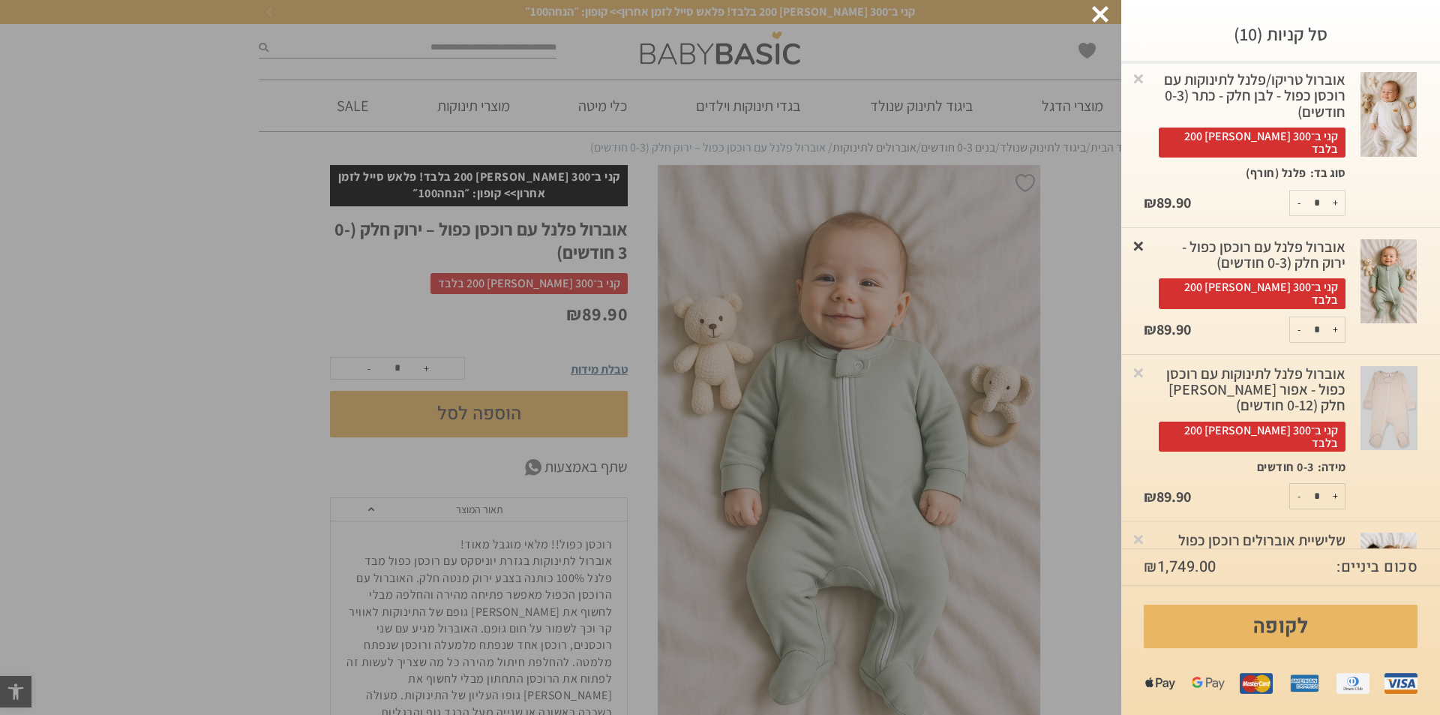
click at [1146, 238] on link "×" at bounding box center [1138, 245] width 15 height 15
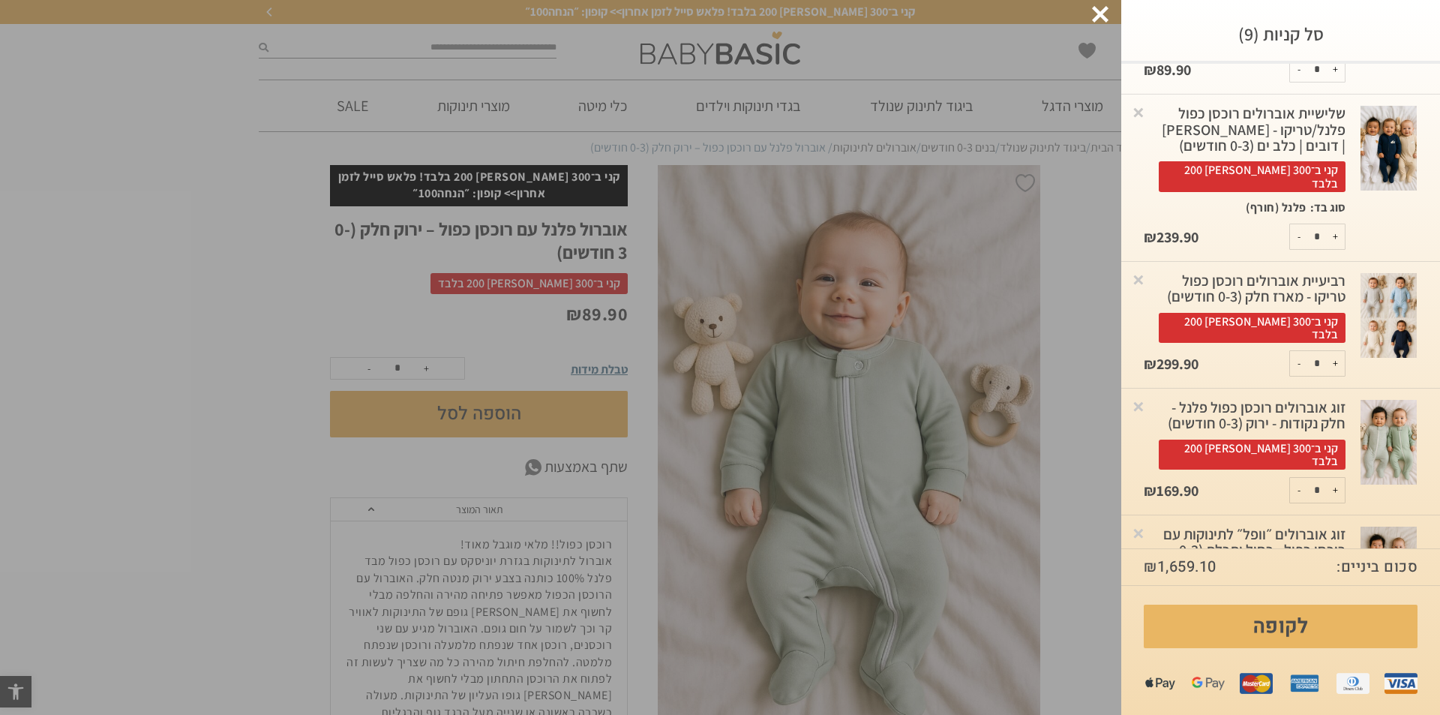
scroll to position [698, 0]
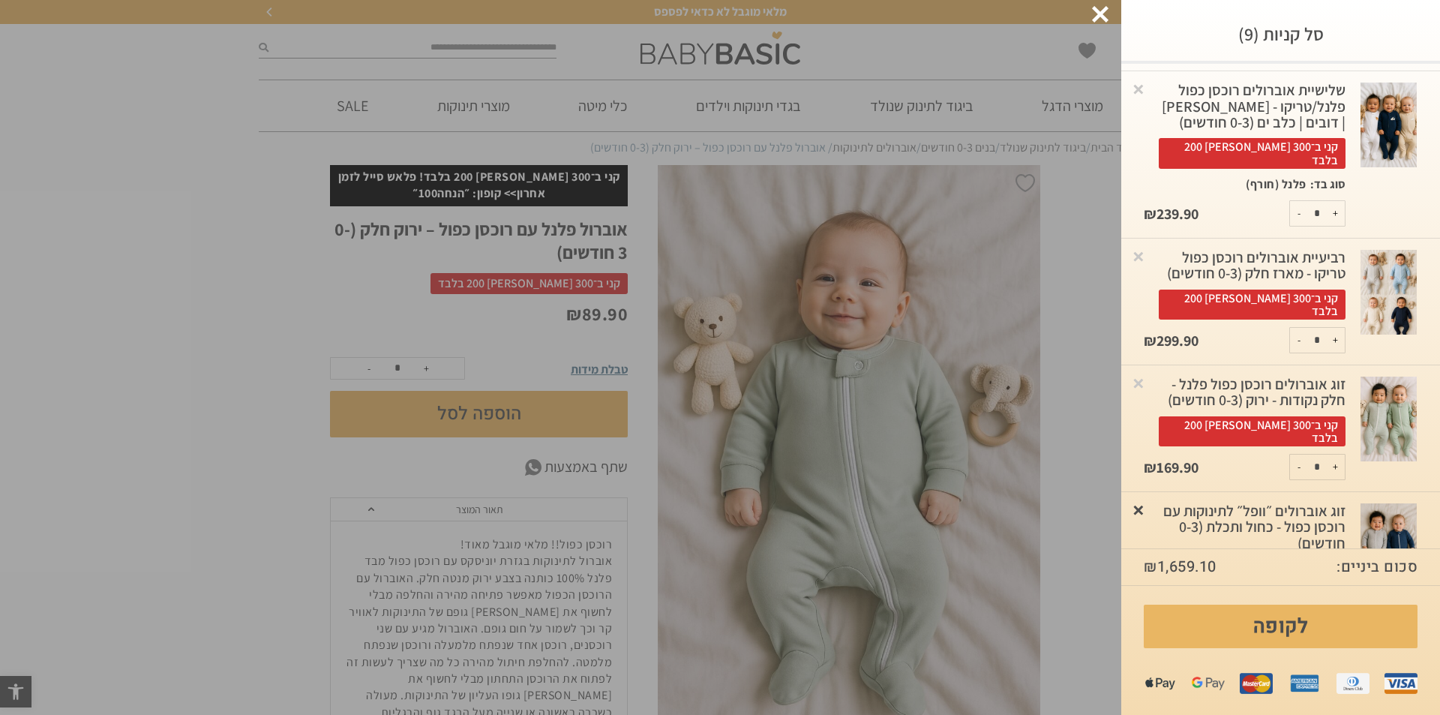
click at [1146, 502] on link "×" at bounding box center [1138, 509] width 15 height 15
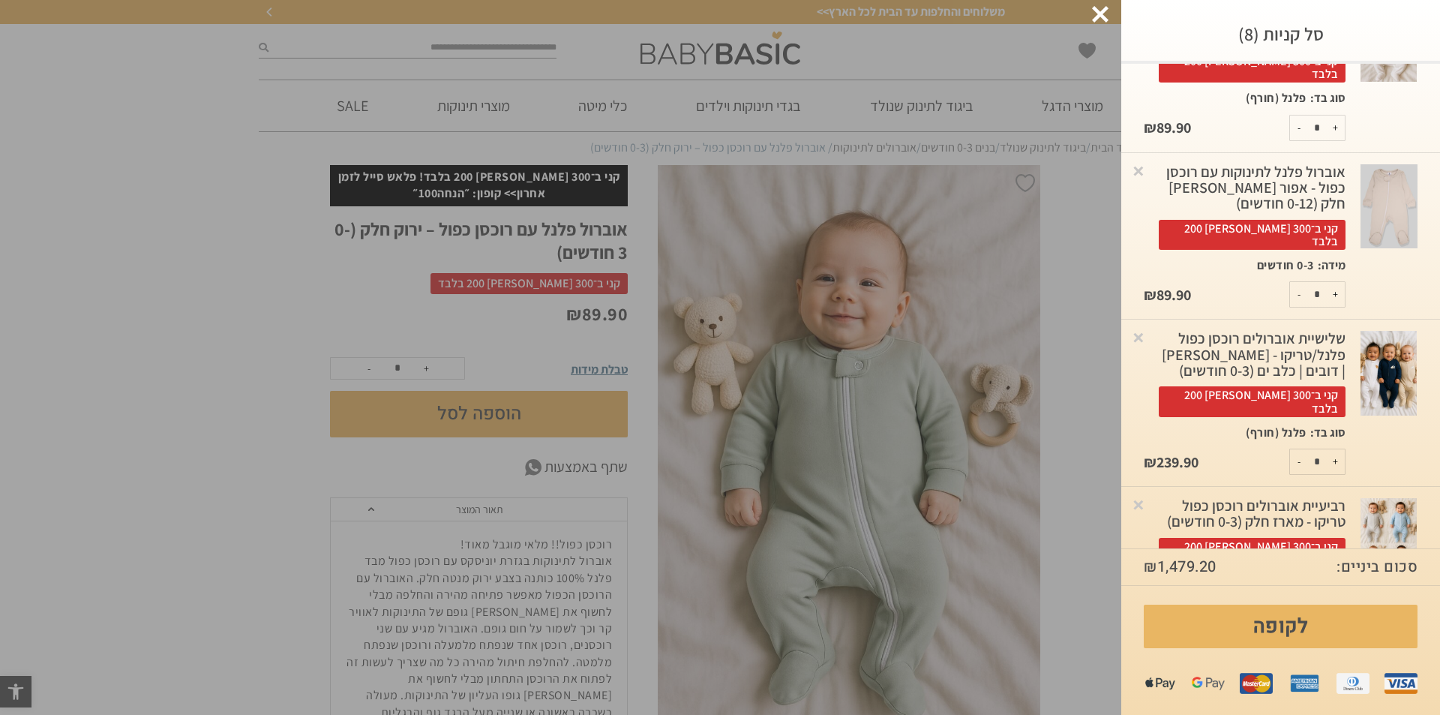
scroll to position [569, 0]
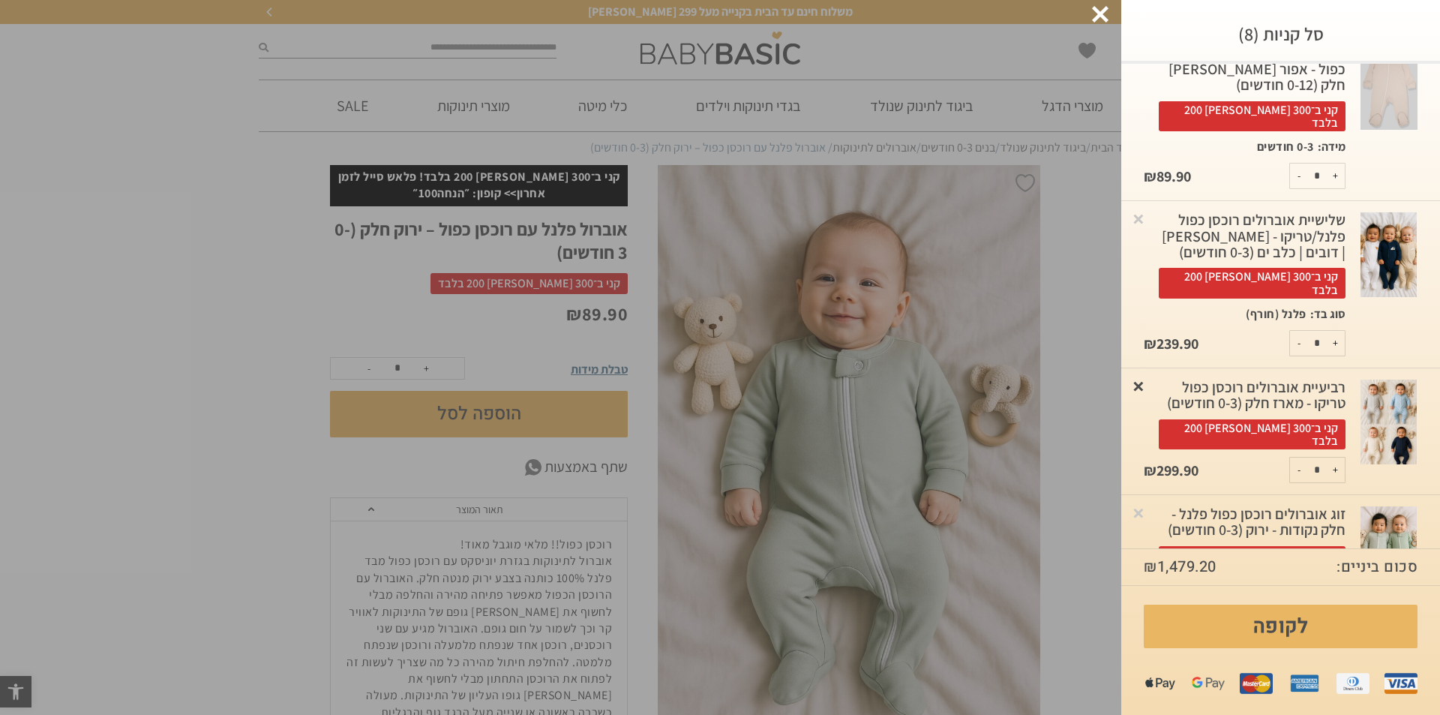
click at [1146, 378] on link "×" at bounding box center [1138, 385] width 15 height 15
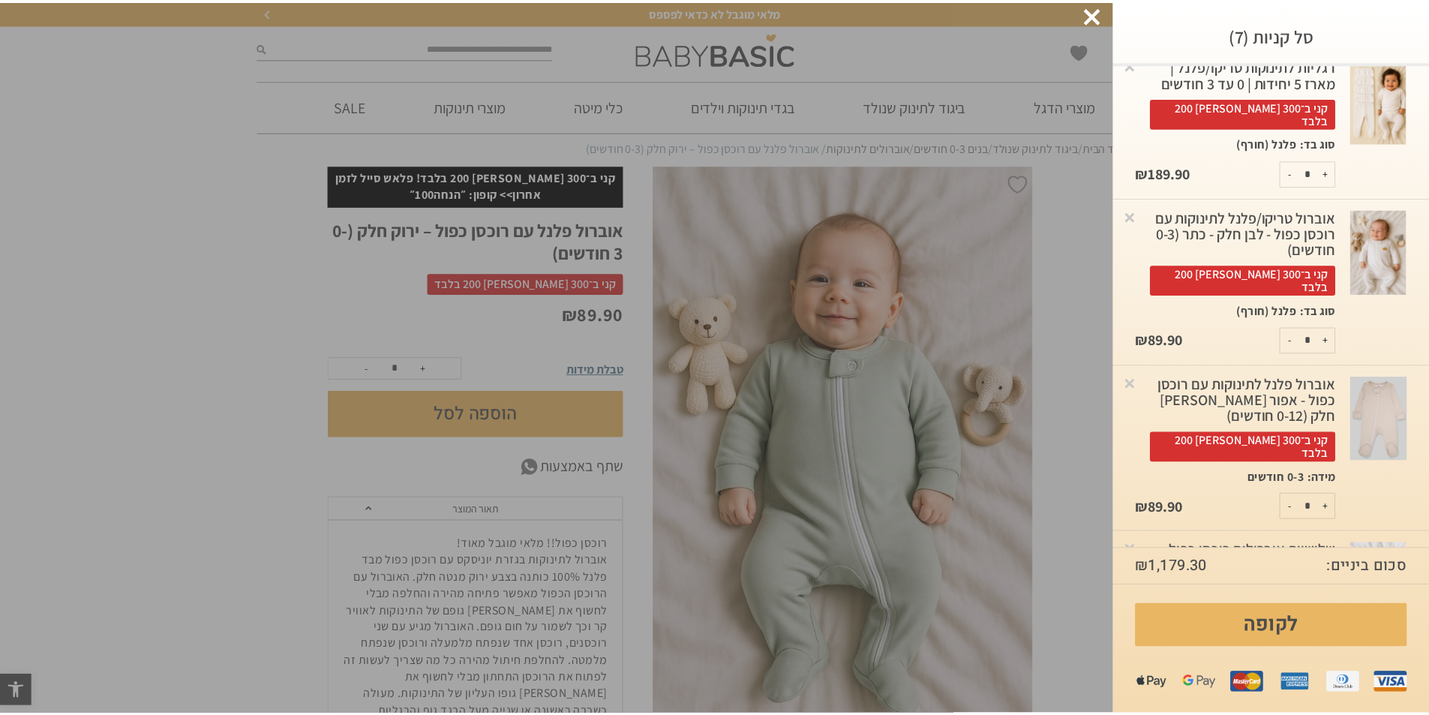
scroll to position [213, 0]
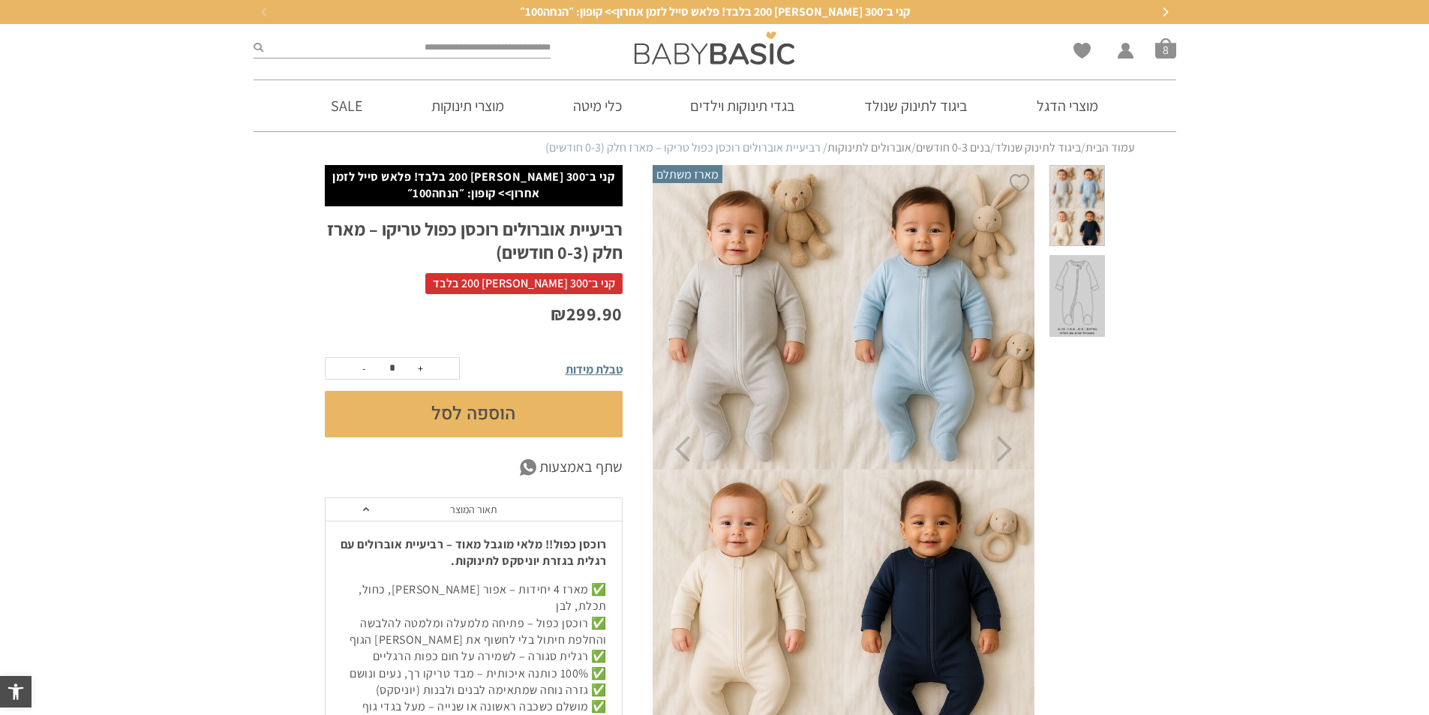
click at [523, 38] on input "search" at bounding box center [407, 48] width 288 height 20
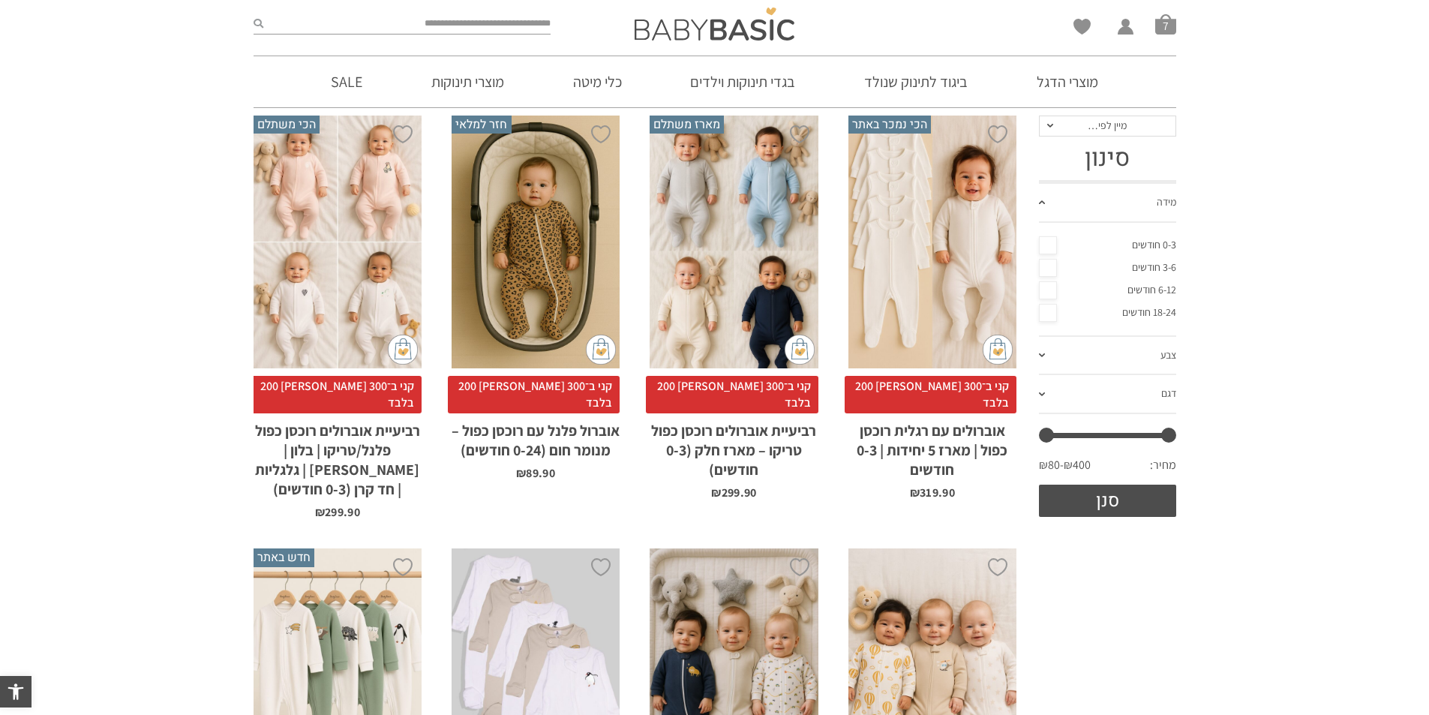
scroll to position [248, 0]
click at [1051, 238] on link "0-3 חודשים" at bounding box center [1107, 244] width 137 height 23
click at [1094, 409] on link "דגם" at bounding box center [1107, 393] width 137 height 39
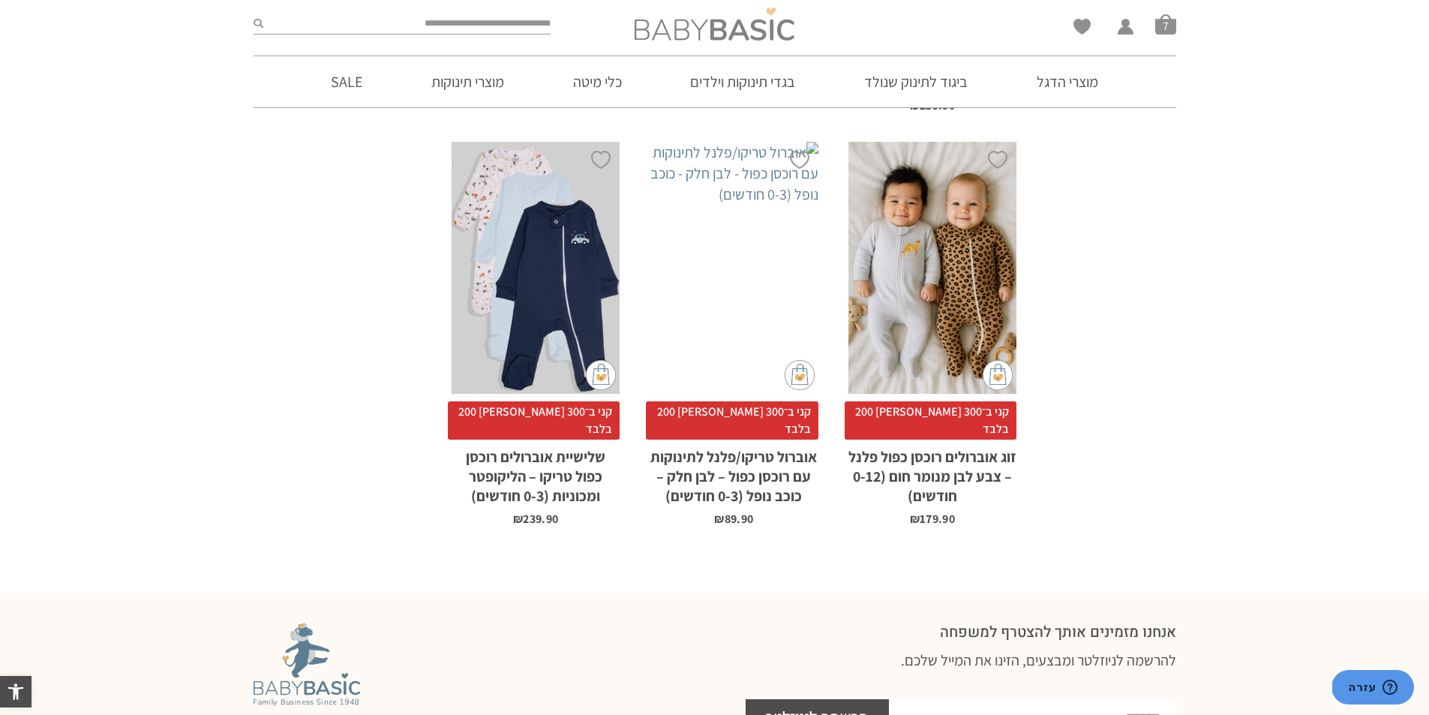
scroll to position [2499, 0]
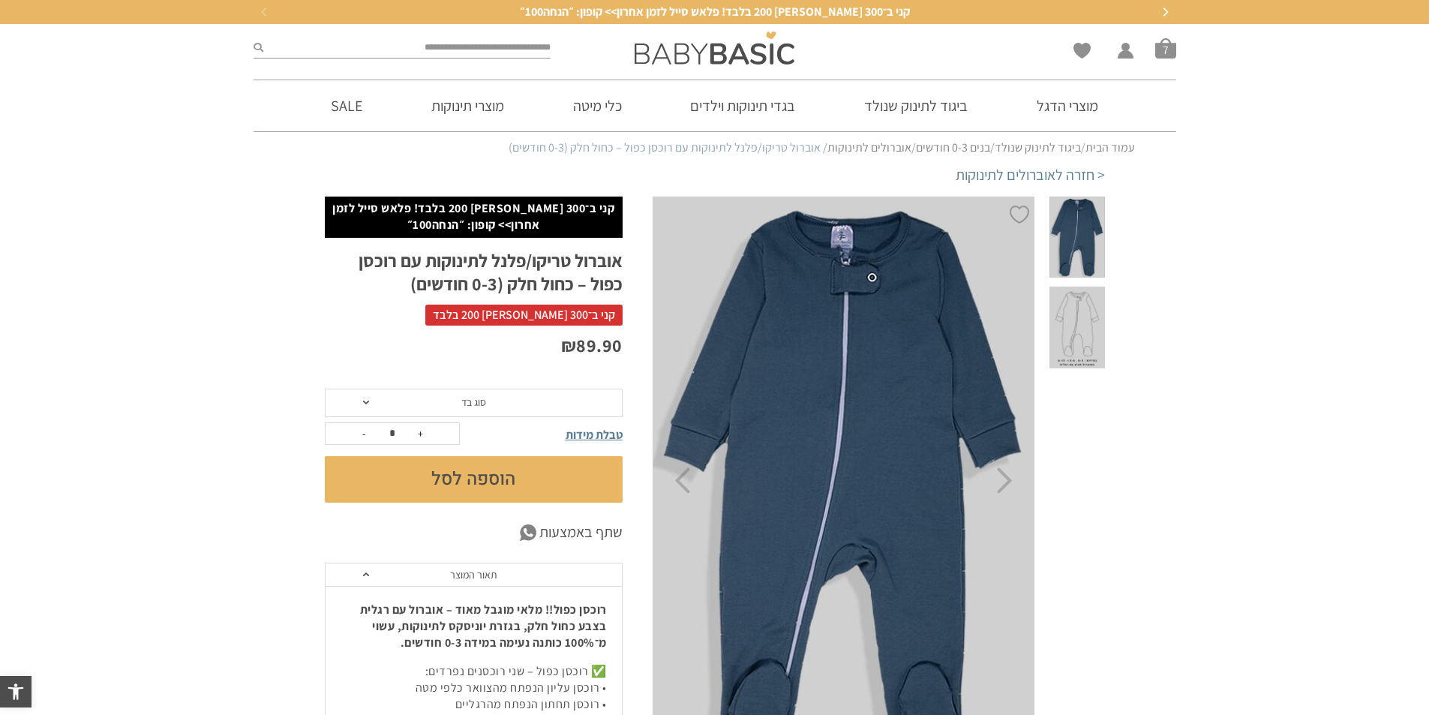
click at [482, 394] on span "סוג בד" at bounding box center [474, 403] width 298 height 29
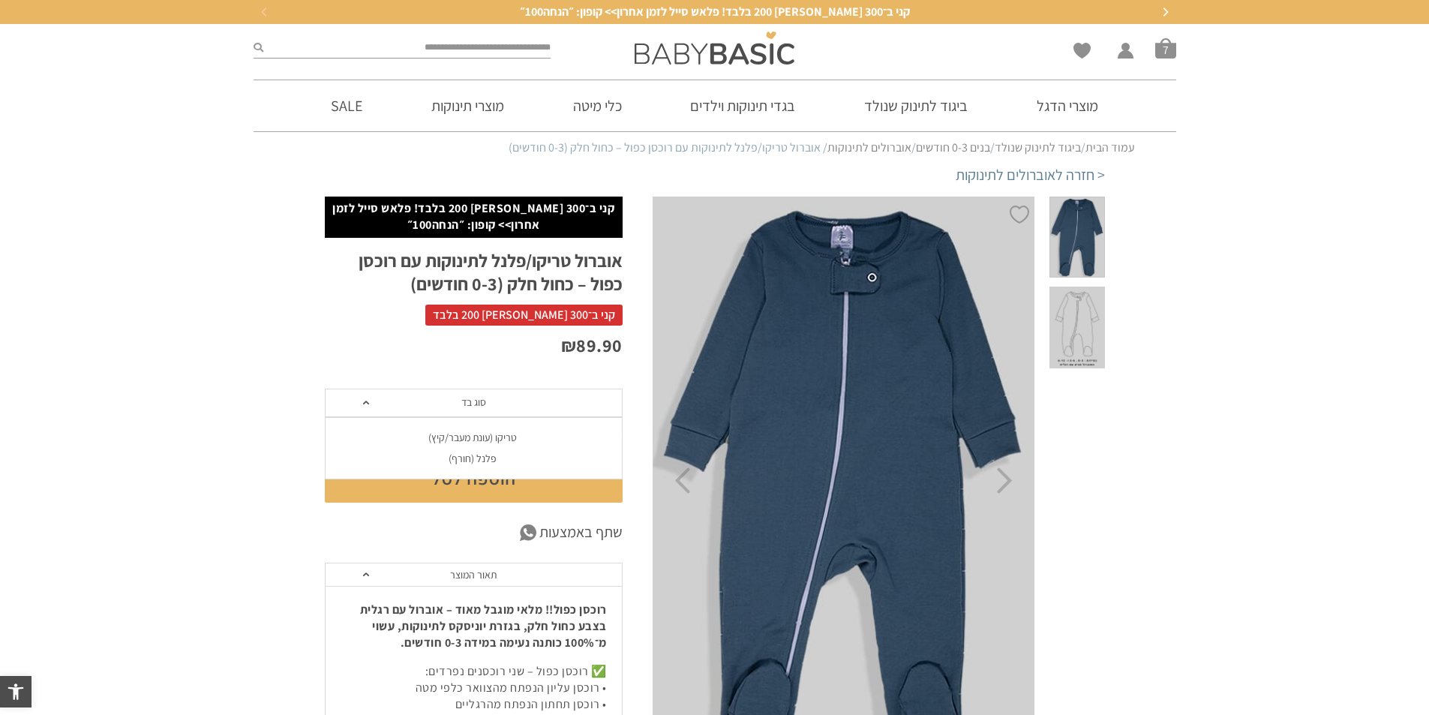
click at [483, 463] on div "פלנל (חורף)" at bounding box center [473, 458] width 298 height 13
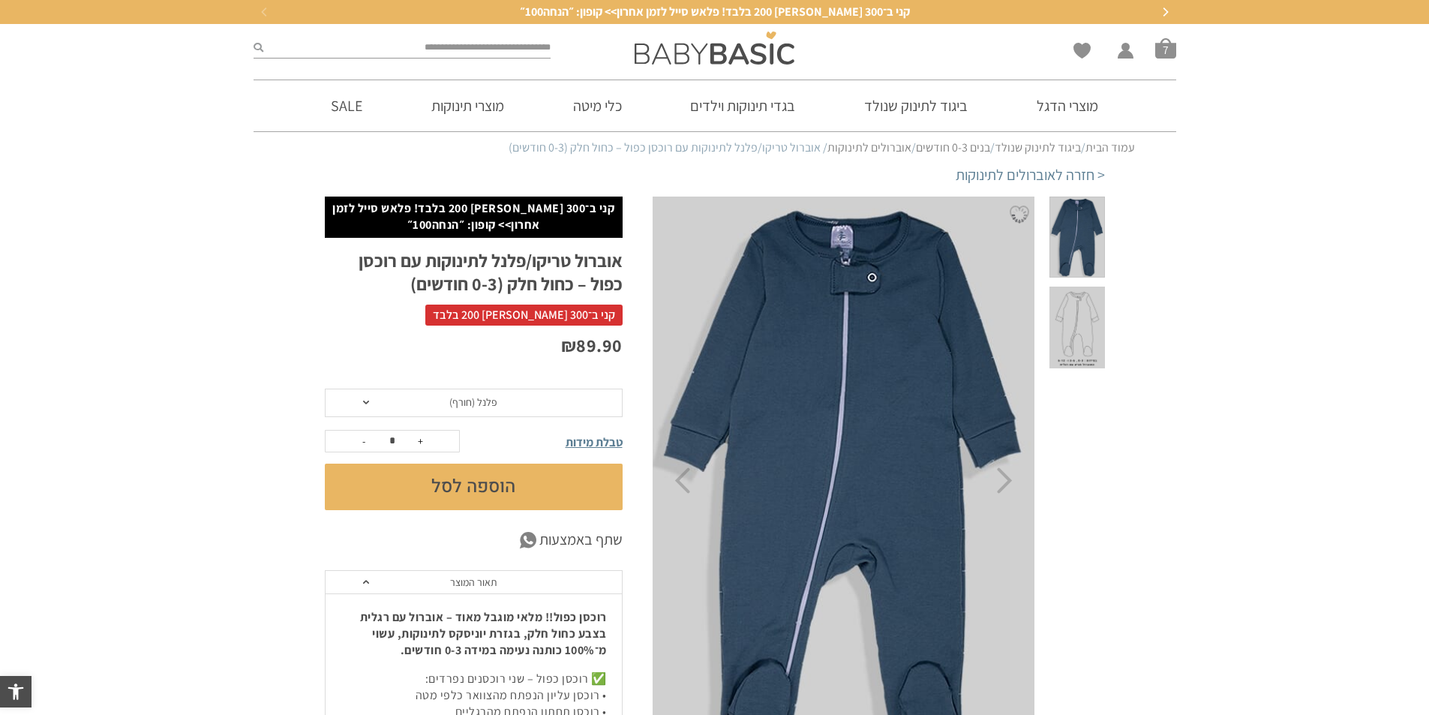
click at [483, 476] on button "הוספה לסל" at bounding box center [474, 487] width 298 height 47
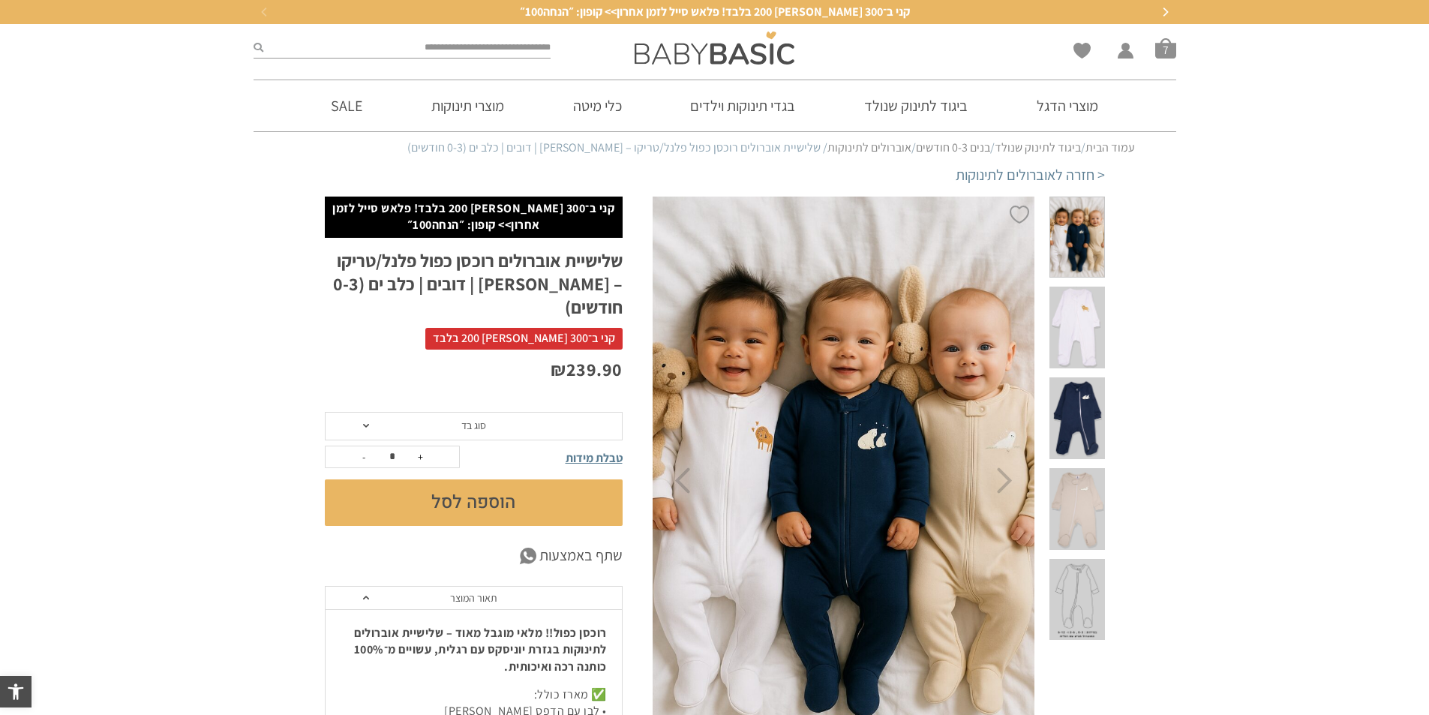
click at [1058, 330] on div at bounding box center [1077, 481] width 80 height 568
click at [1079, 317] on span at bounding box center [1077, 328] width 55 height 82
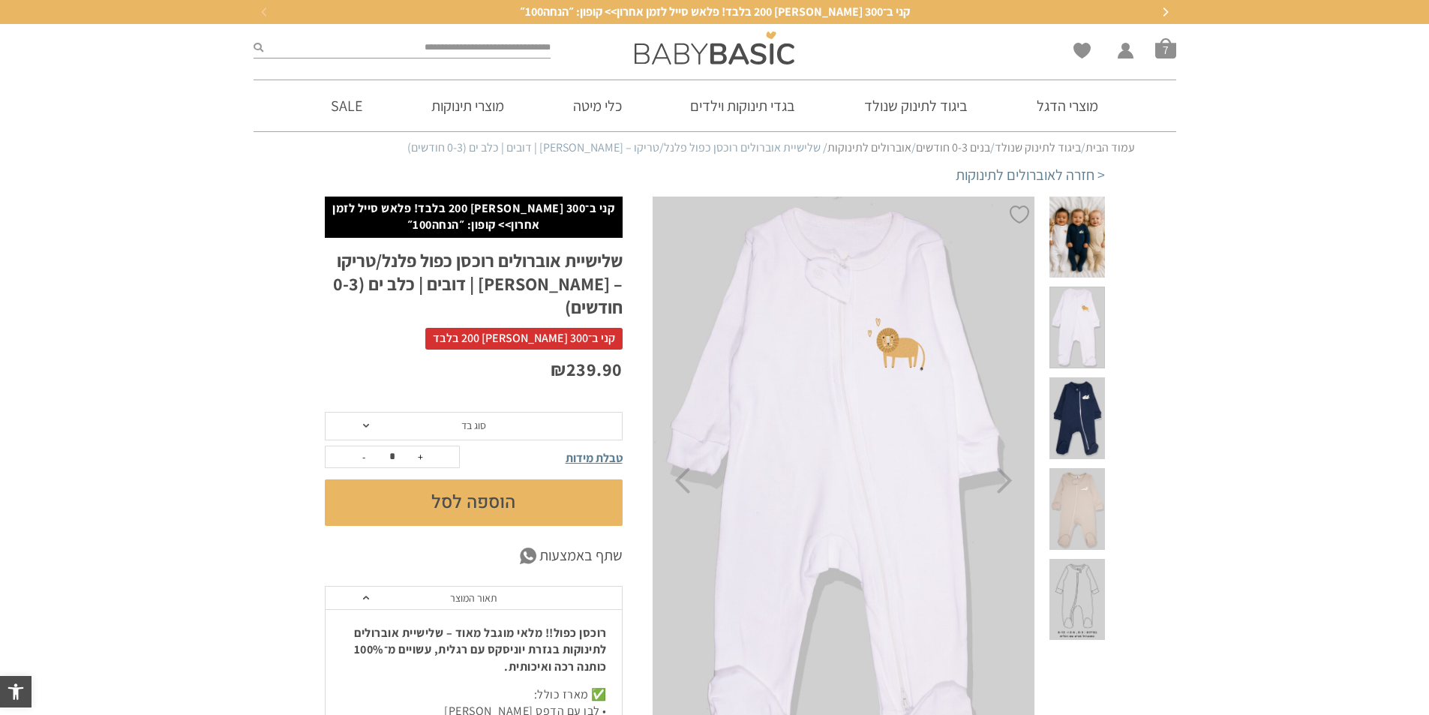
click at [1079, 386] on span at bounding box center [1077, 418] width 55 height 82
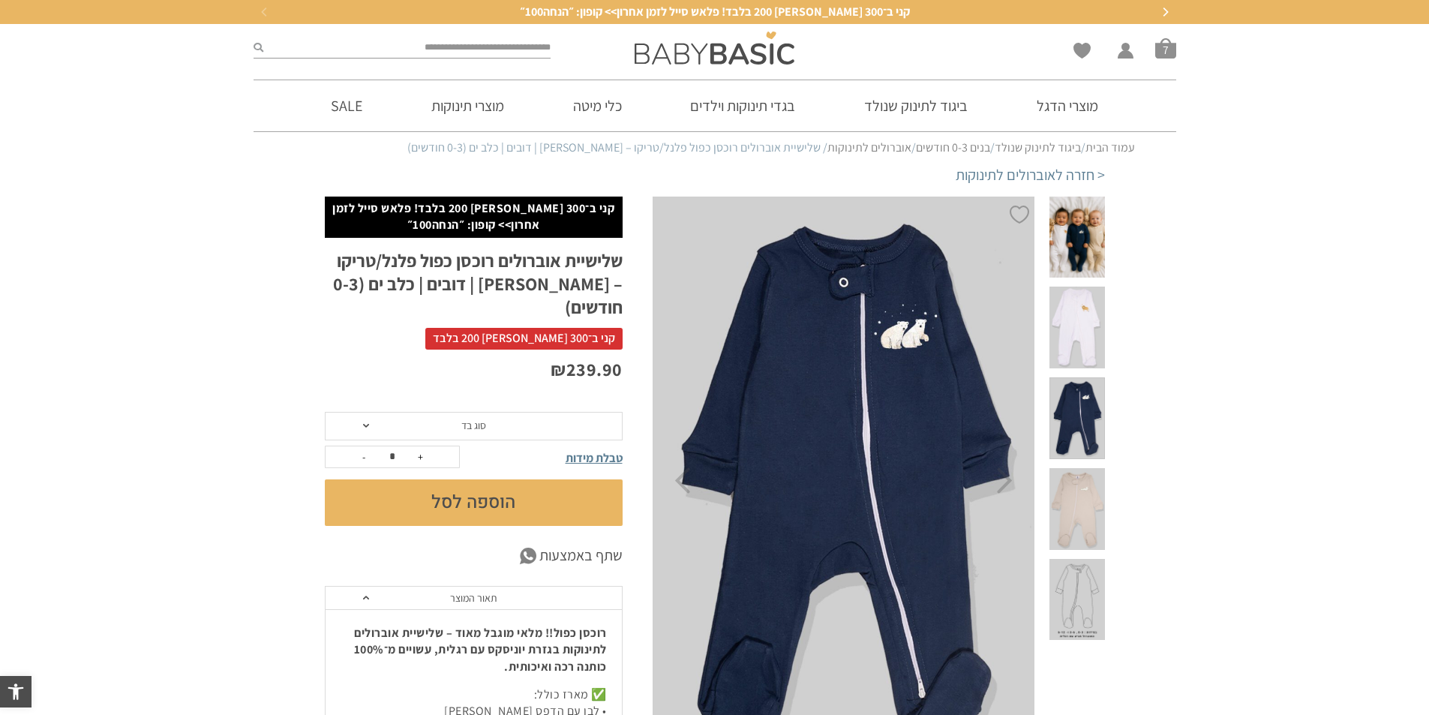
click at [1089, 468] on span at bounding box center [1077, 509] width 55 height 82
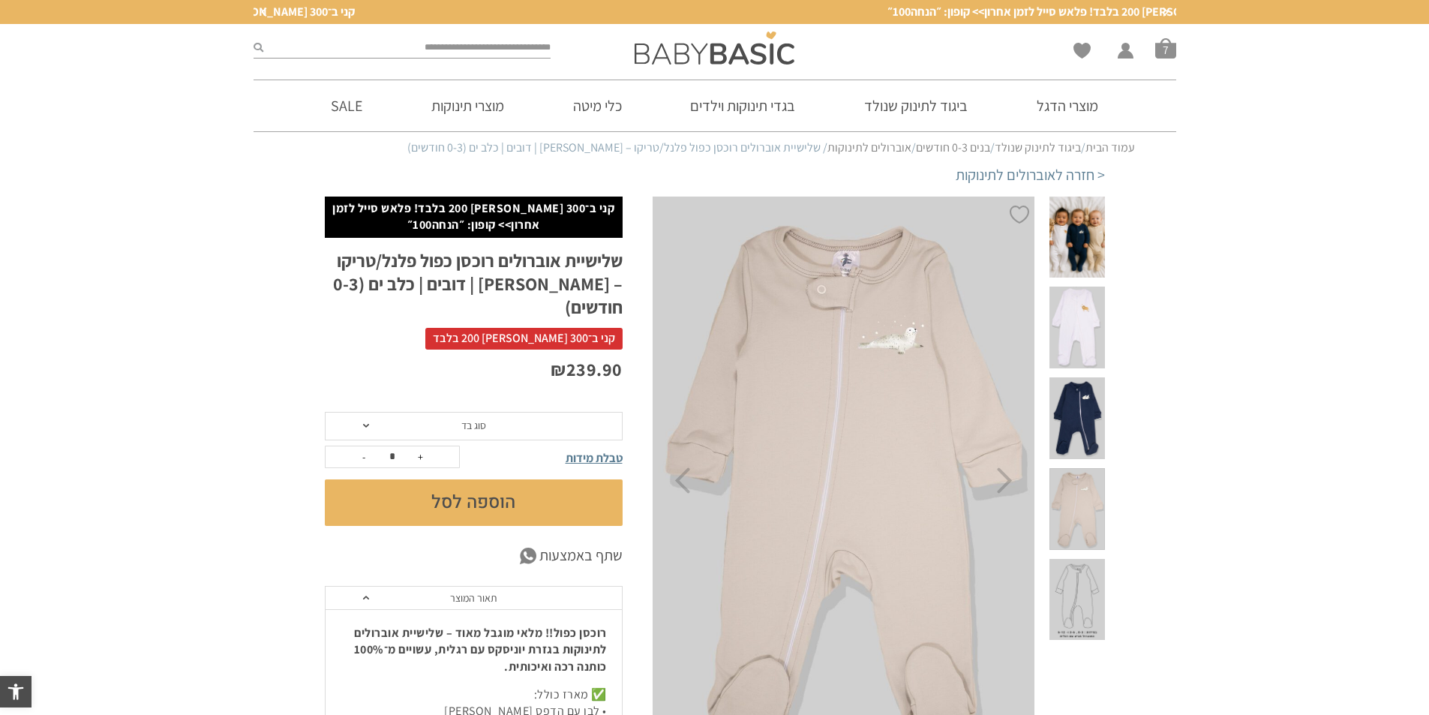
click at [554, 413] on span "סוג בד" at bounding box center [474, 426] width 298 height 29
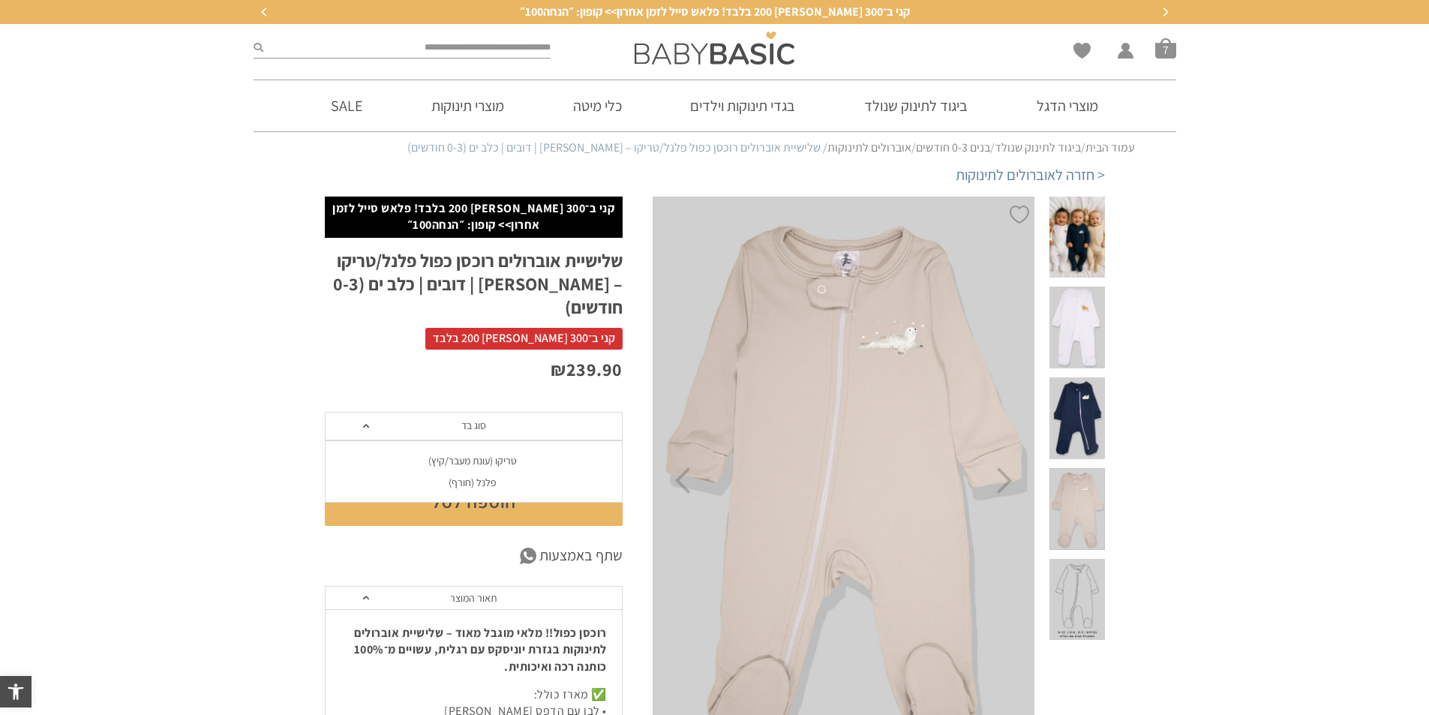
click at [542, 476] on div "פלנל (חורף)" at bounding box center [473, 482] width 298 height 13
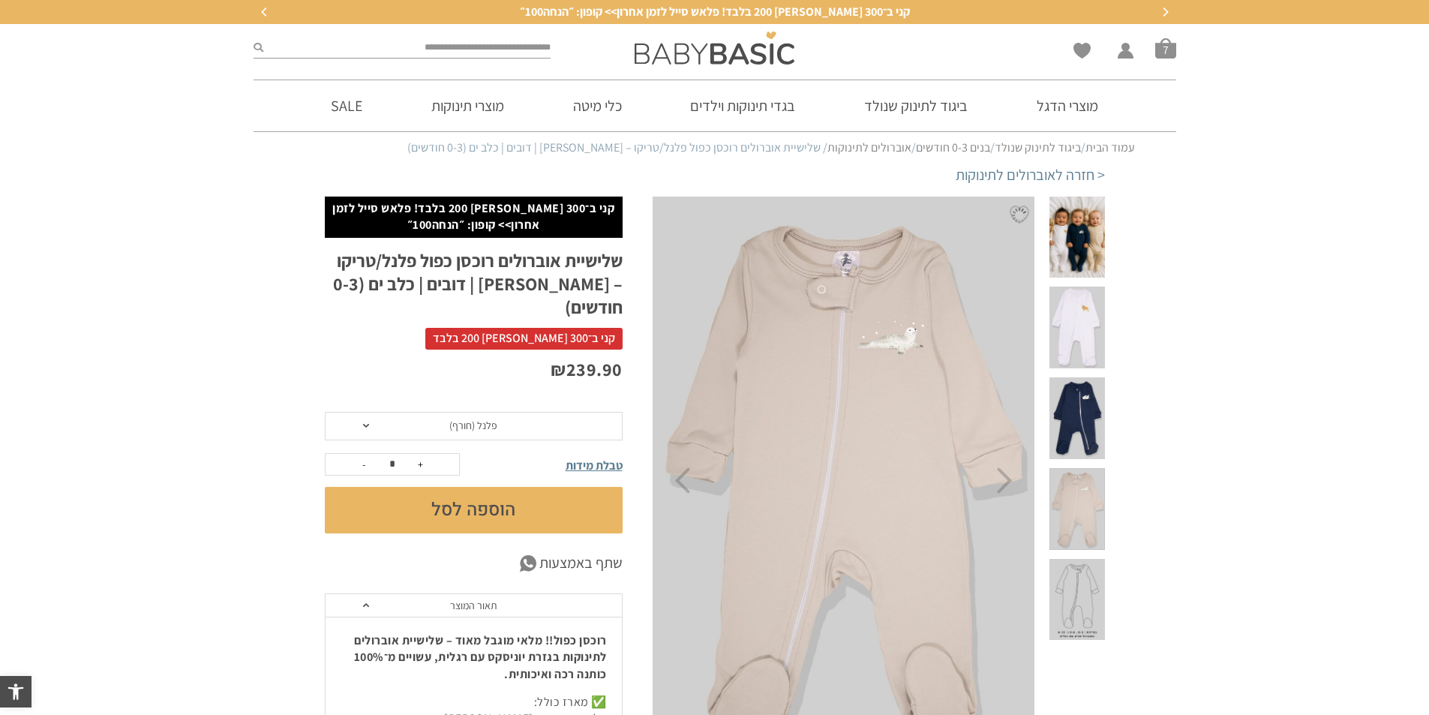
click at [539, 487] on button "הוספה לסל" at bounding box center [474, 510] width 298 height 47
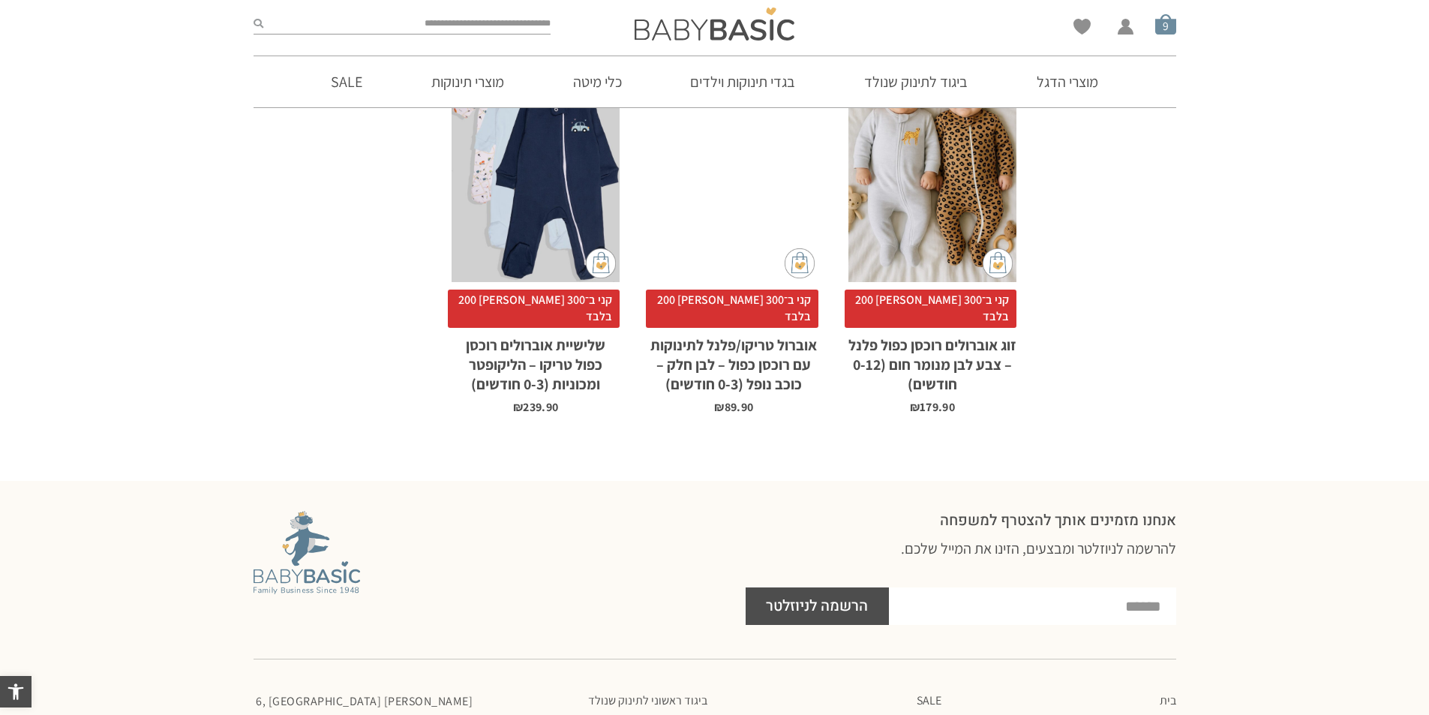
click at [1158, 21] on span "סל קניות" at bounding box center [1165, 24] width 21 height 21
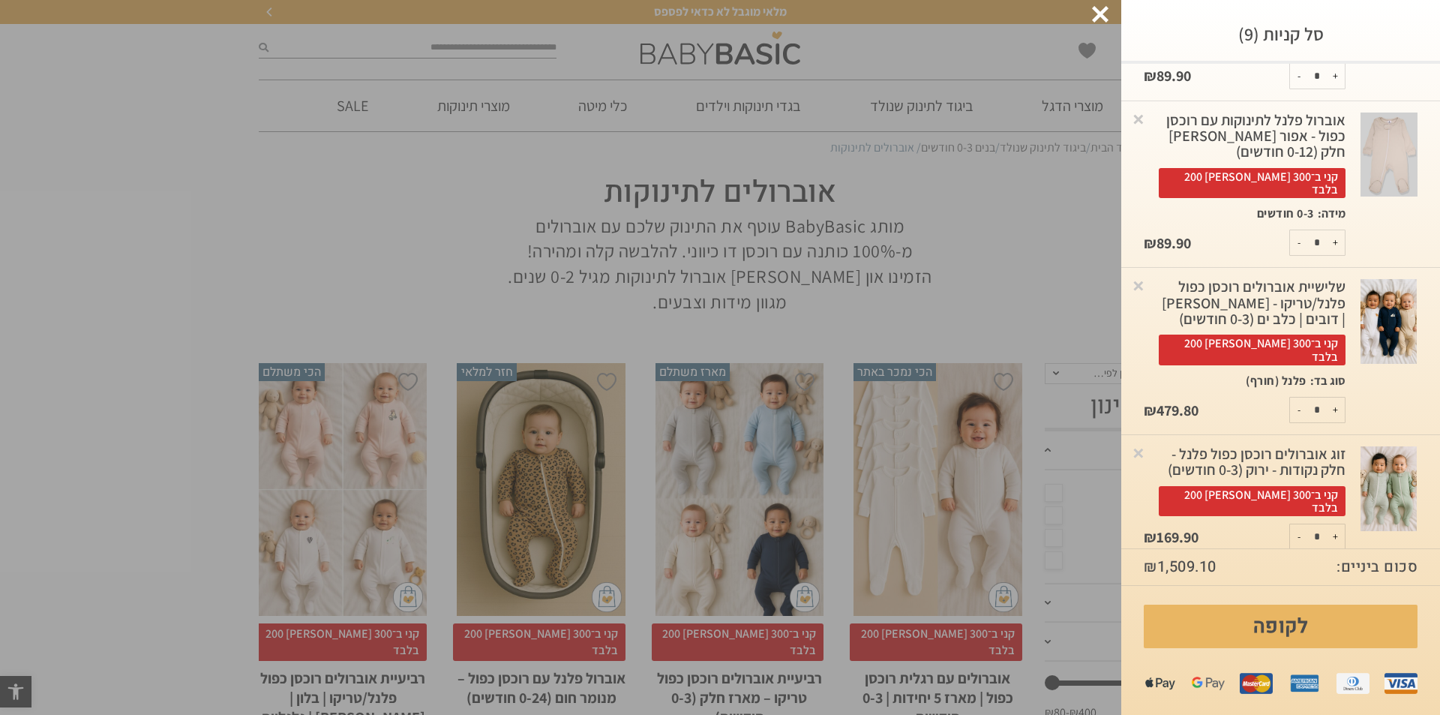
scroll to position [525, 0]
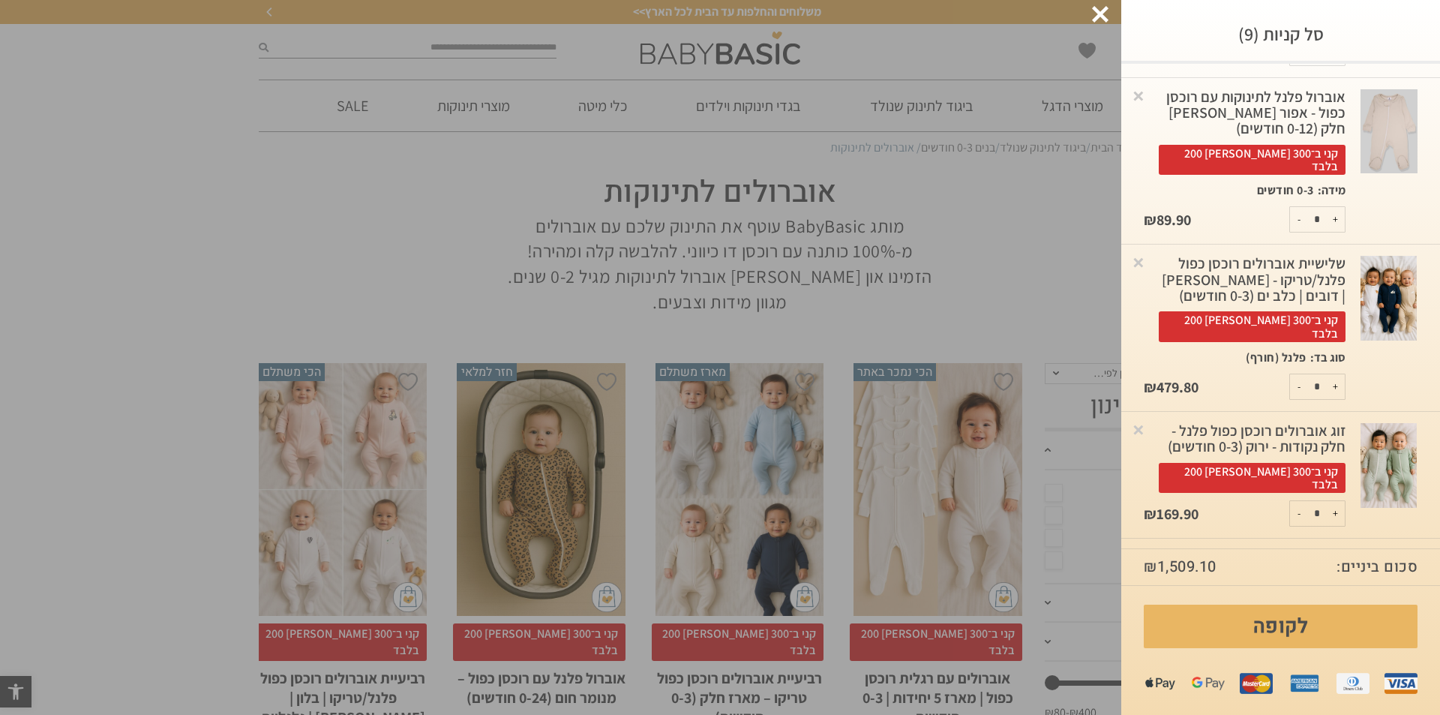
click at [1346, 374] on div "- * +" at bounding box center [1318, 387] width 56 height 26
click at [1299, 374] on button "-" at bounding box center [1299, 386] width 19 height 25
type input "*"
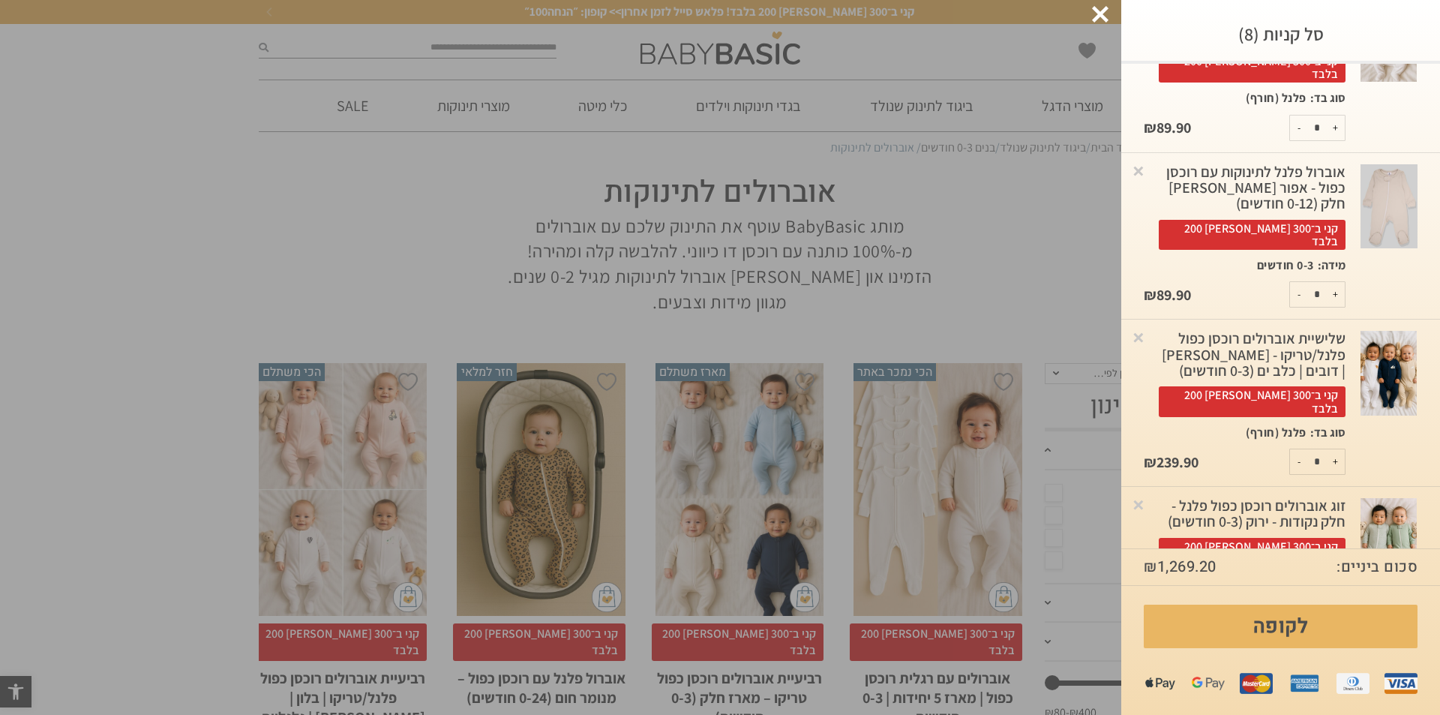
scroll to position [593, 0]
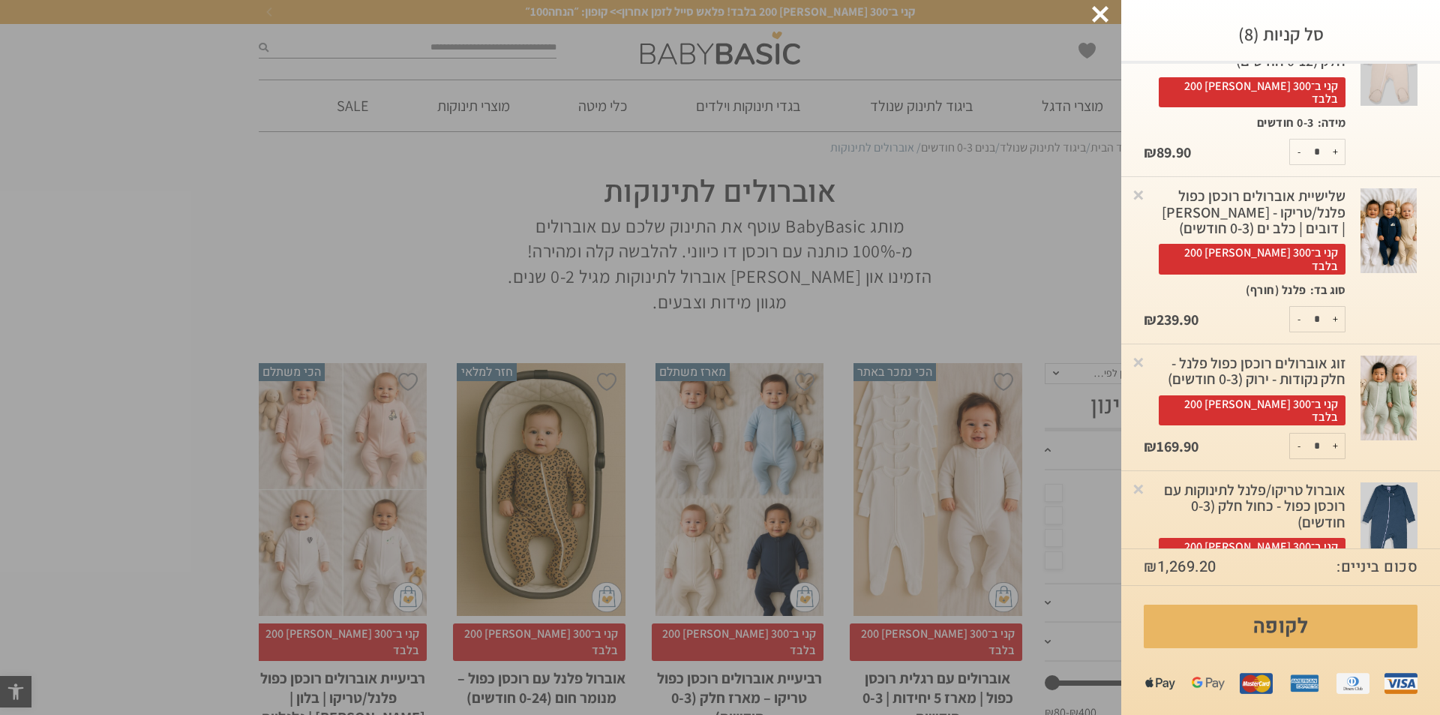
click at [1390, 211] on img at bounding box center [1389, 230] width 56 height 85
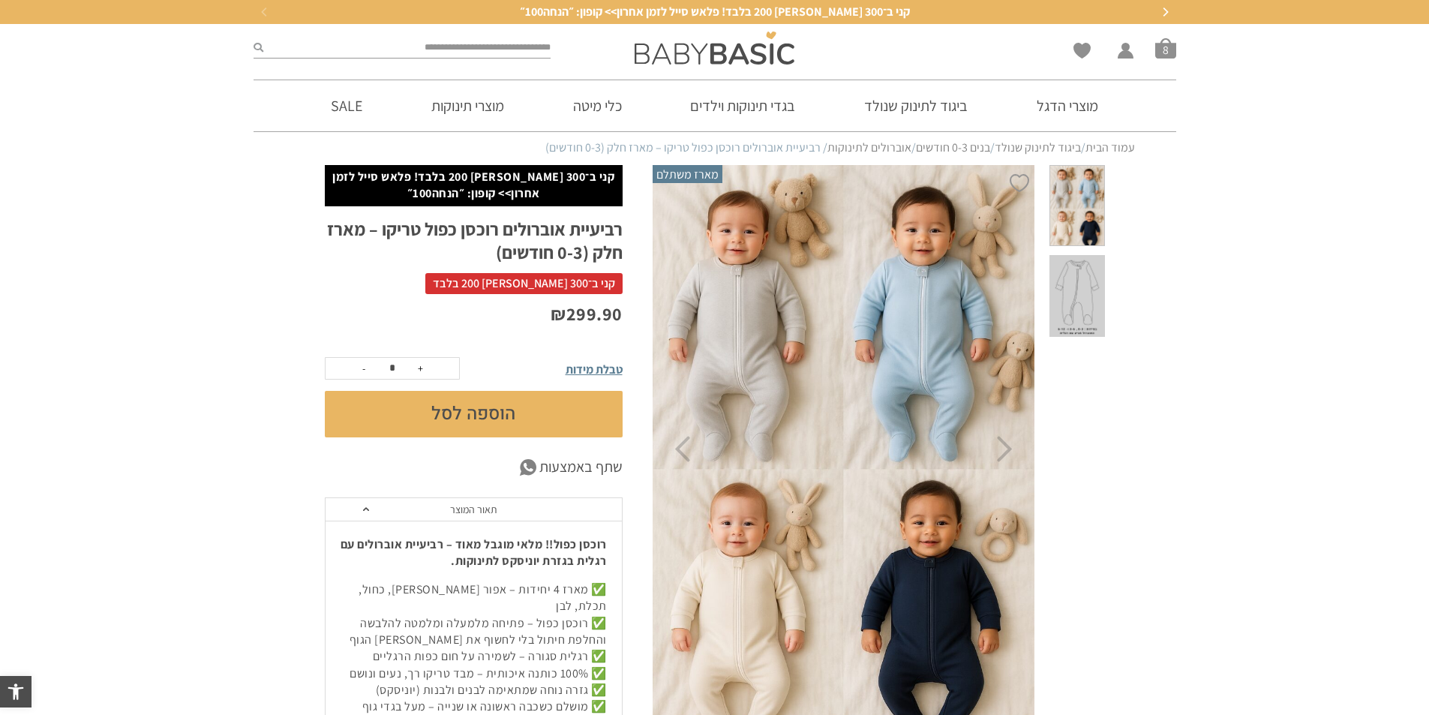
click at [1154, 64] on div "Wishlist החשבון שלי החשבון שלי הזמנות פרטי חשבון סל קניות 8" at bounding box center [1027, 48] width 313 height 48
click at [1159, 59] on li "סל קניות 8" at bounding box center [1165, 48] width 21 height 21
click at [1167, 56] on span "סל קניות" at bounding box center [1165, 48] width 21 height 21
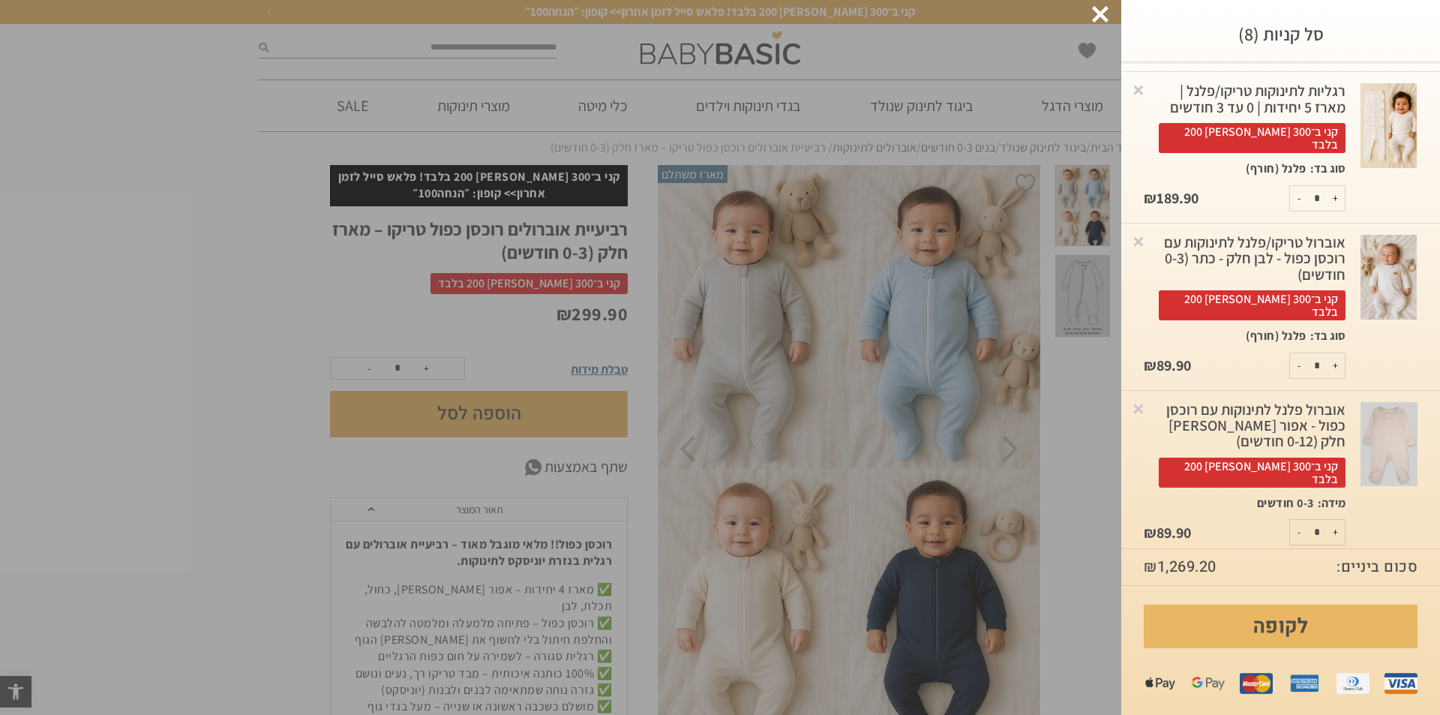
scroll to position [593, 0]
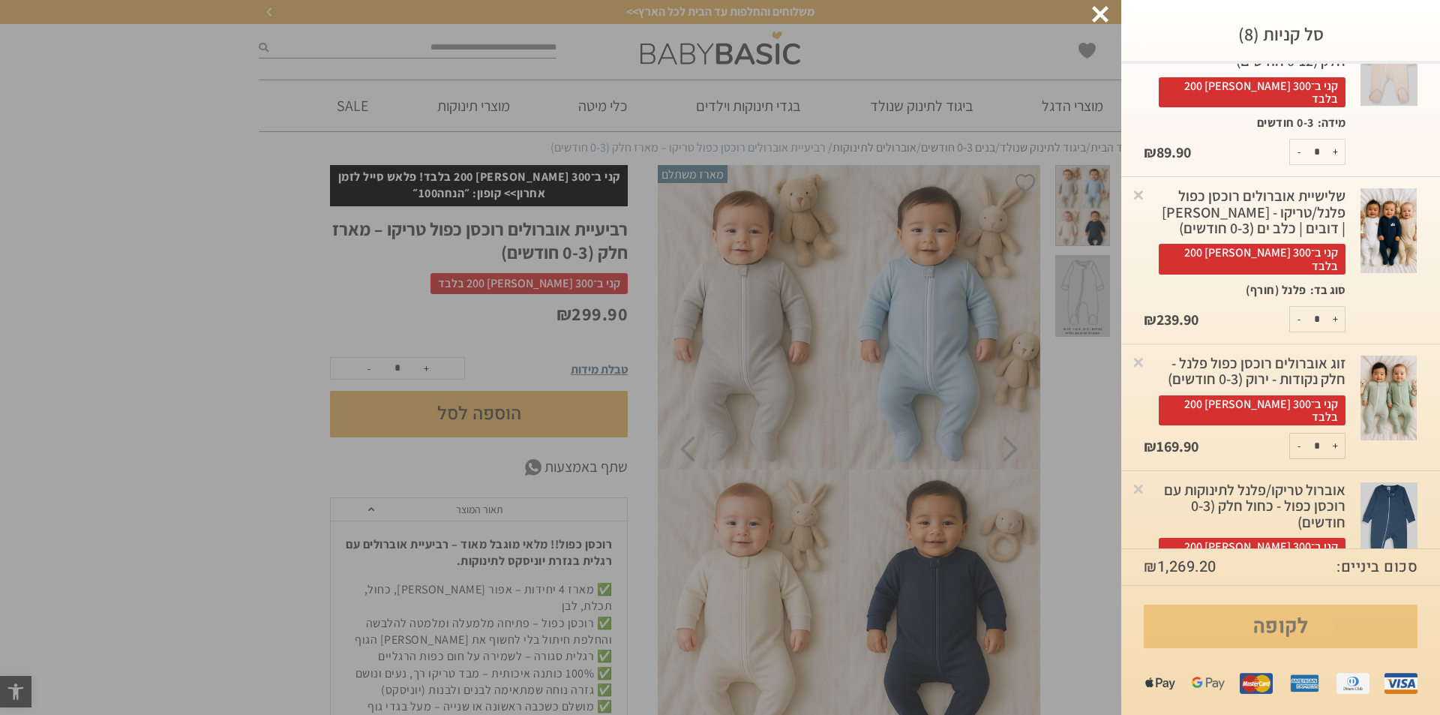
click at [1237, 629] on link "לקופה" at bounding box center [1281, 627] width 274 height 44
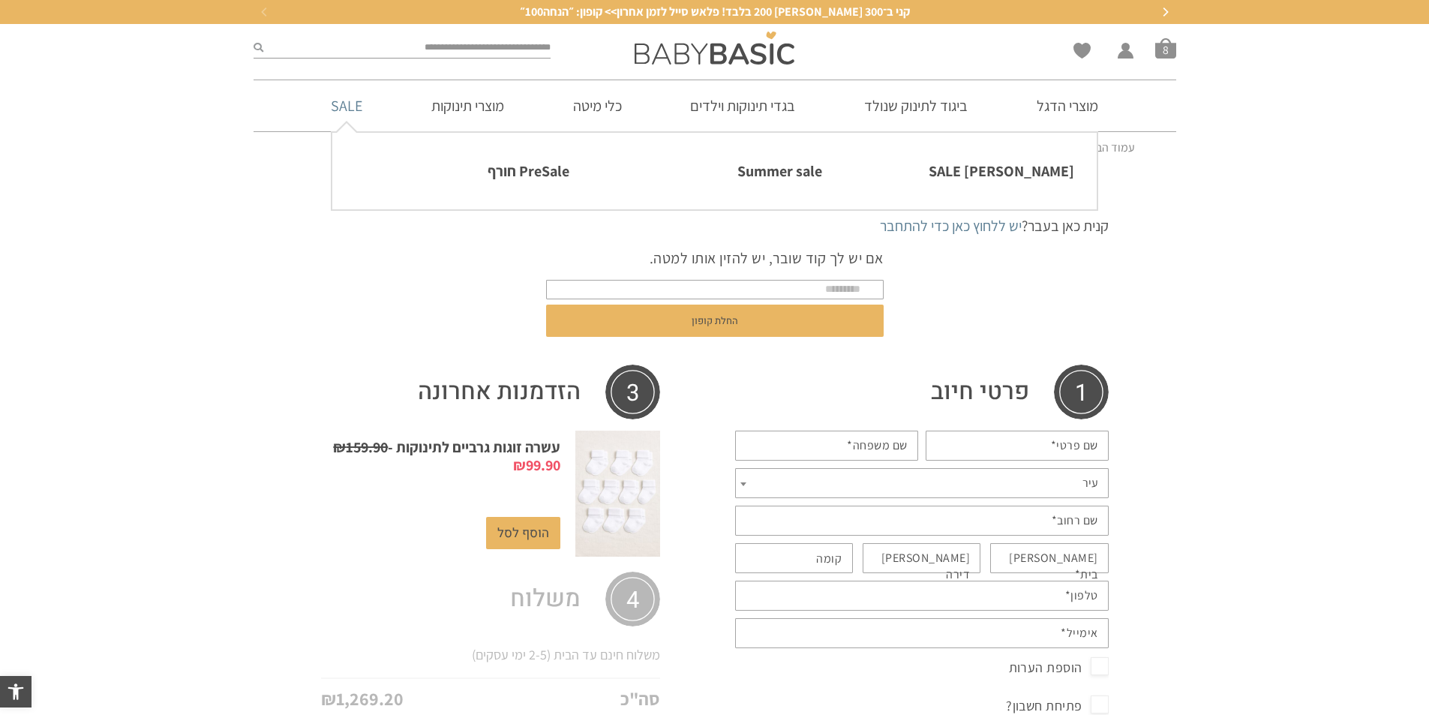
click at [337, 107] on link "SALE" at bounding box center [346, 105] width 77 height 51
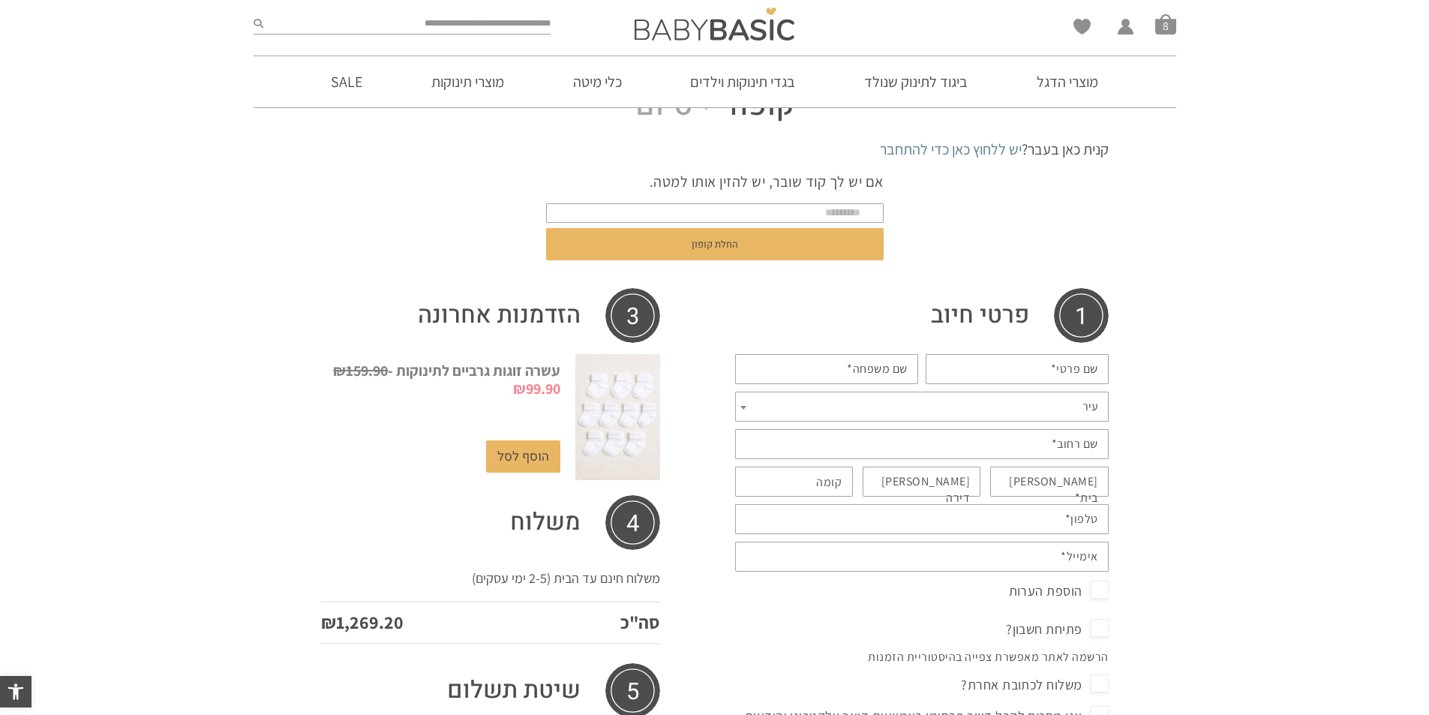
scroll to position [150, 0]
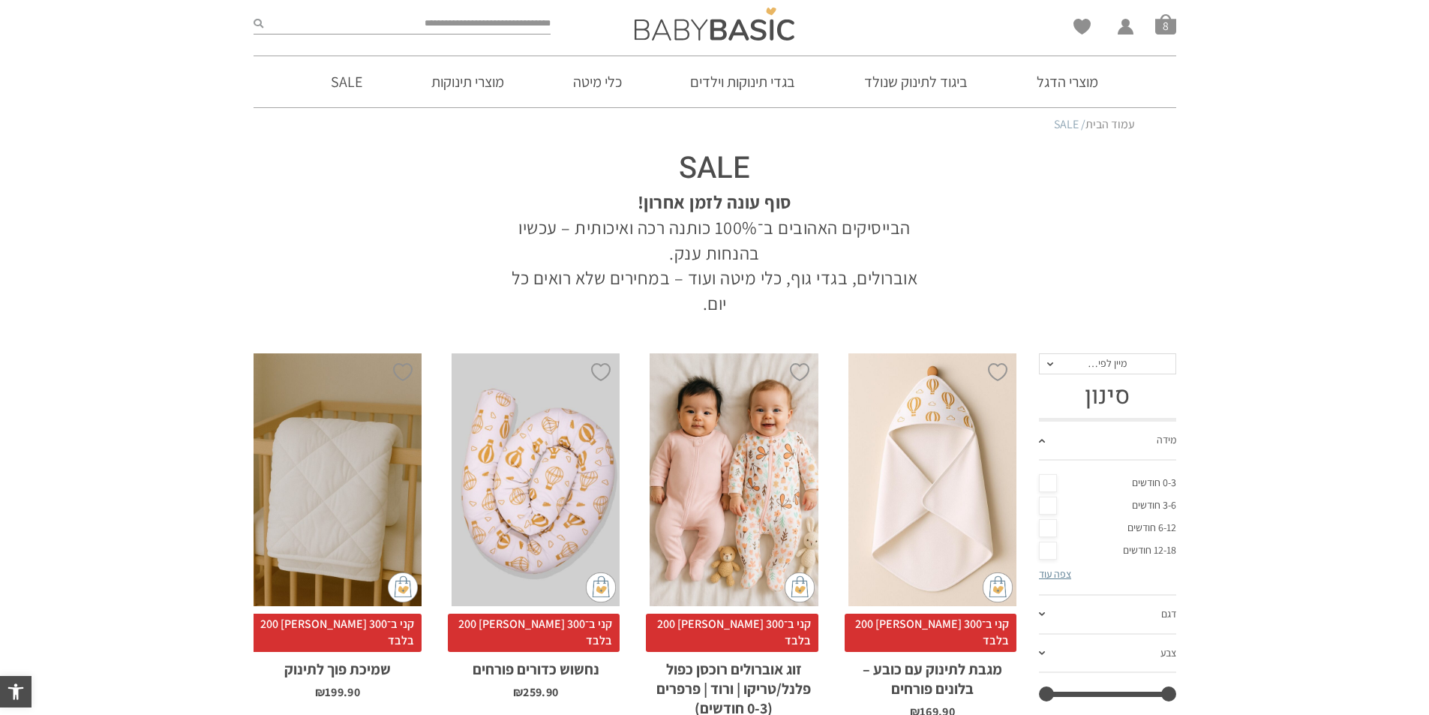
scroll to position [173, 0]
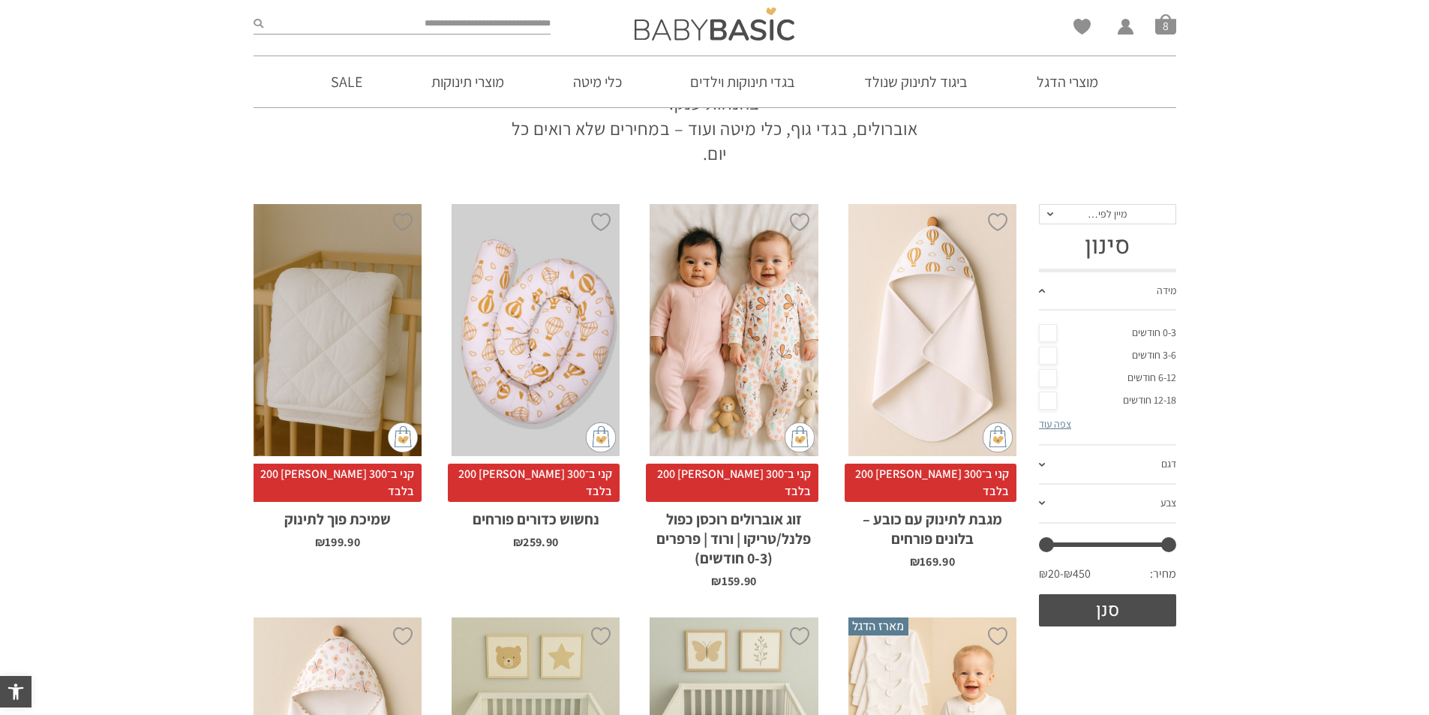
click at [1120, 578] on div "מחיר: ₪20 — ₪450" at bounding box center [1107, 578] width 137 height 32
drag, startPoint x: 1119, startPoint y: 245, endPoint x: 1124, endPoint y: 218, distance: 27.5
click at [1119, 245] on h3 "סינון" at bounding box center [1107, 246] width 137 height 29
click at [1124, 218] on span "מיין לפי…" at bounding box center [1107, 214] width 39 height 14
click at [1113, 285] on div "מחיר: נמוך - גבוה" at bounding box center [1106, 288] width 137 height 13
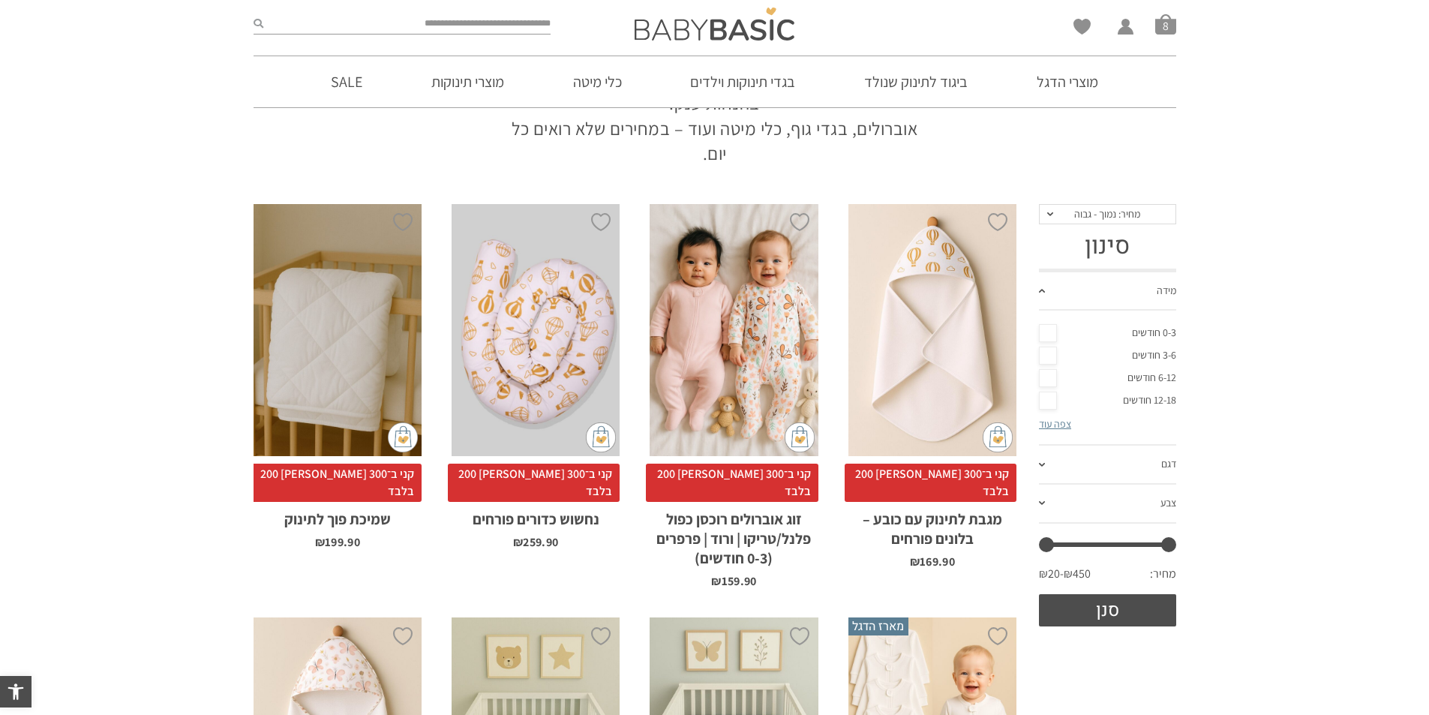
scroll to position [0, 0]
click at [1112, 599] on button "סנן" at bounding box center [1107, 610] width 137 height 32
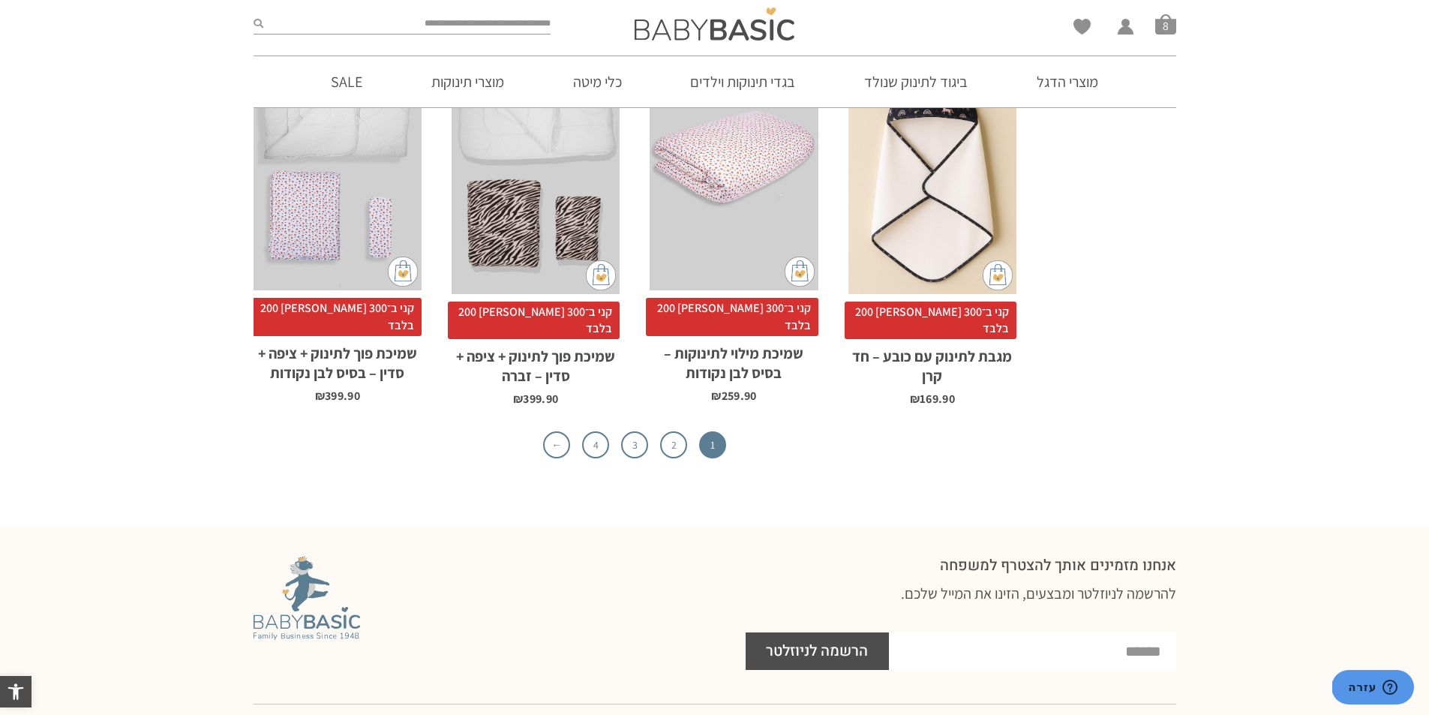
scroll to position [4801, 0]
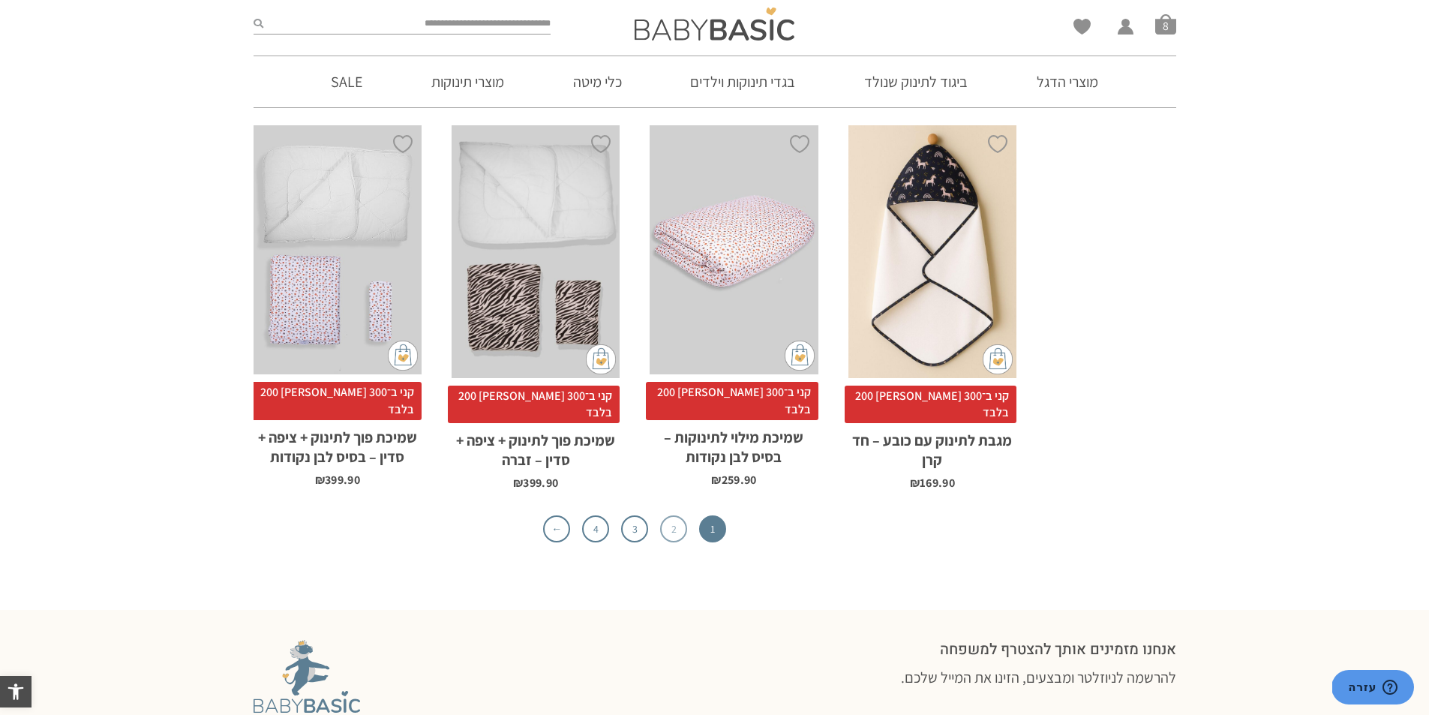
click at [665, 515] on link "2" at bounding box center [673, 528] width 27 height 27
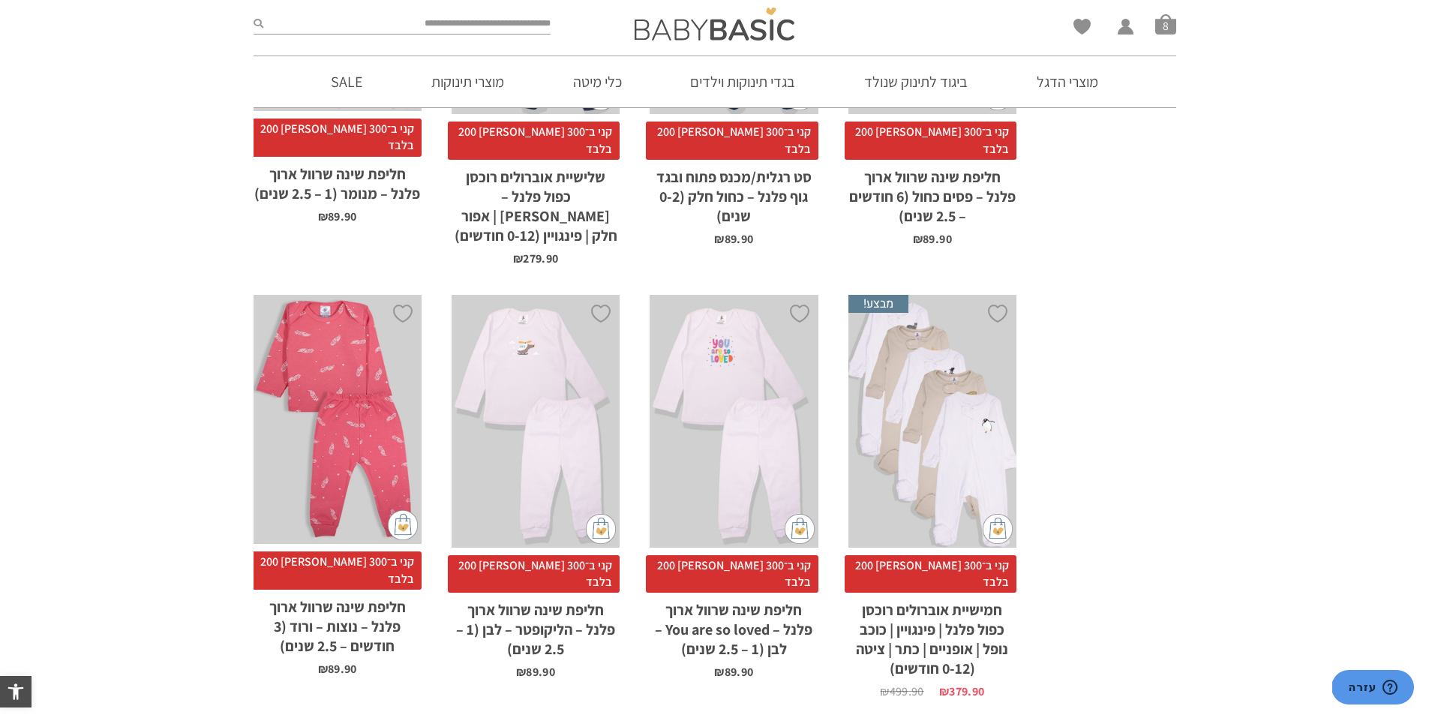
scroll to position [3301, 0]
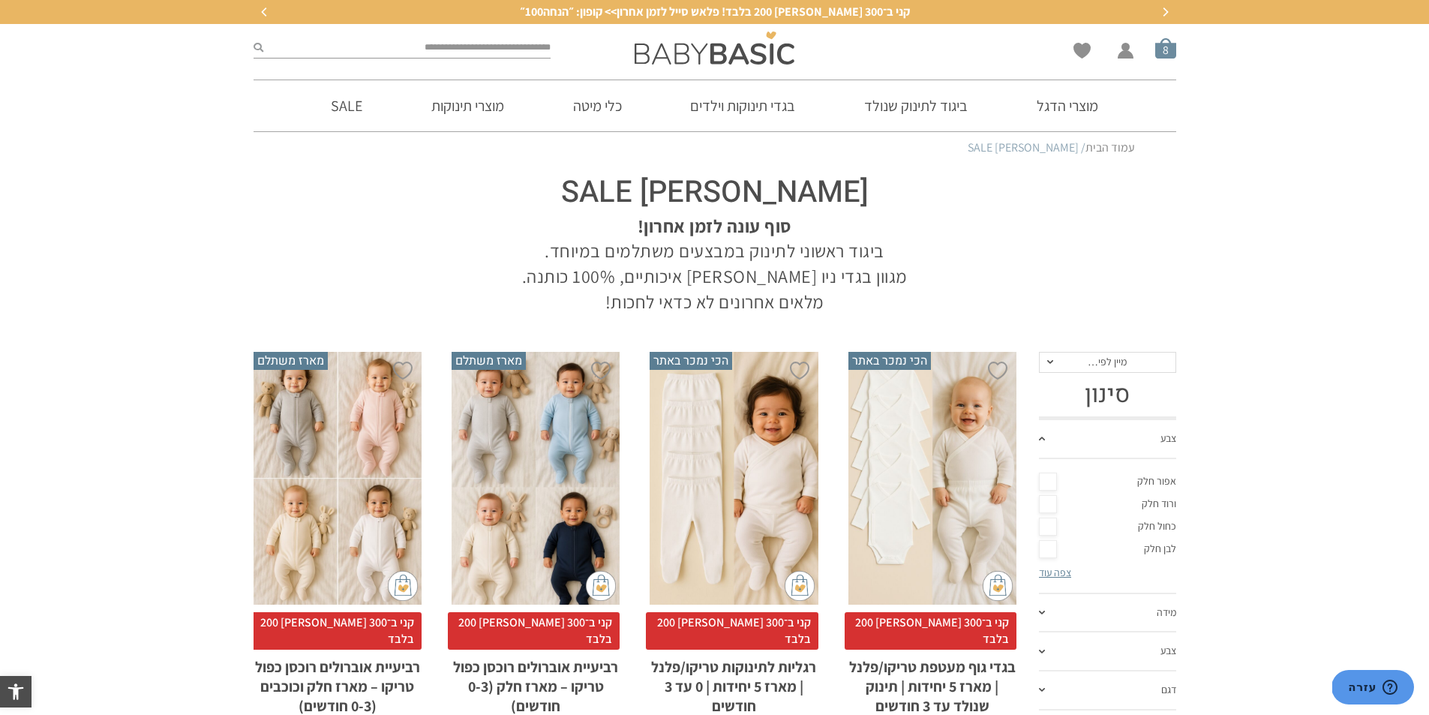
click at [1168, 59] on li "סל קניות 8" at bounding box center [1165, 48] width 21 height 21
click at [1161, 57] on span "סל קניות" at bounding box center [1165, 48] width 21 height 21
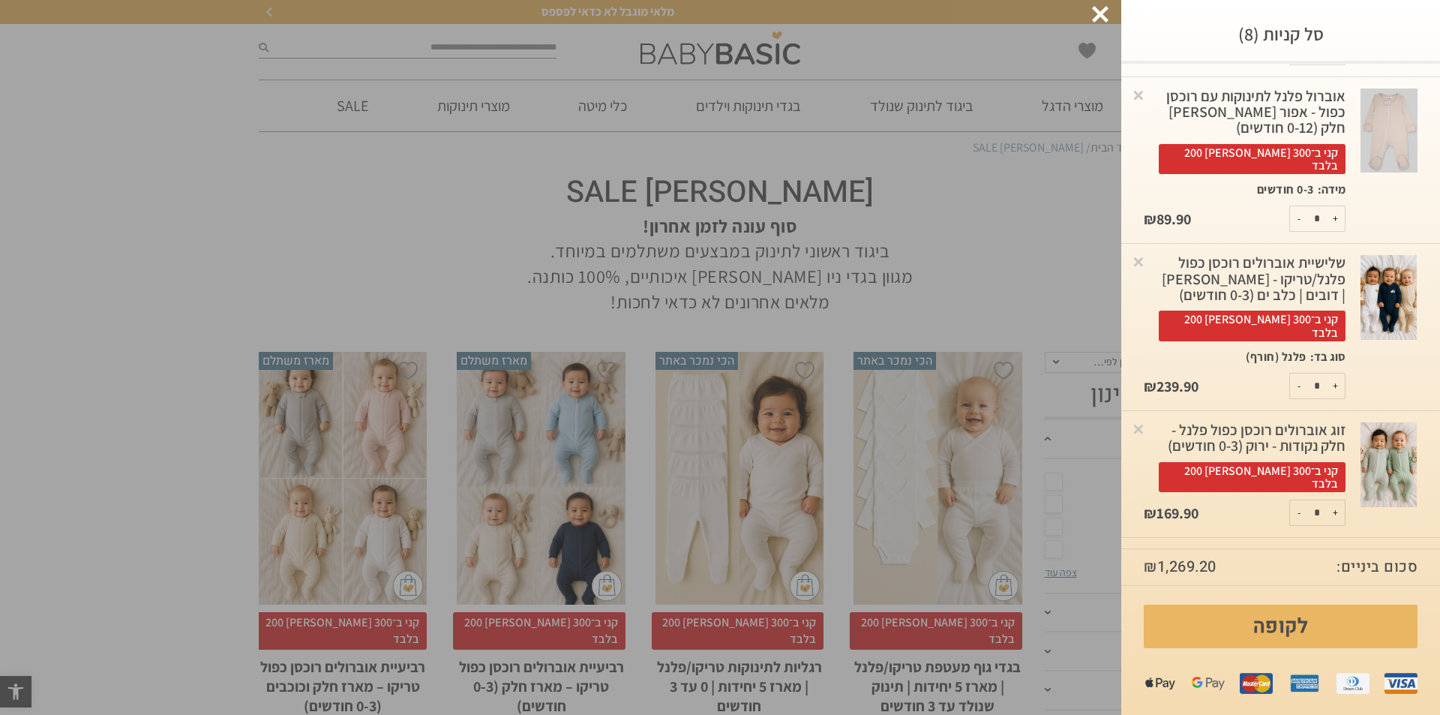
scroll to position [593, 0]
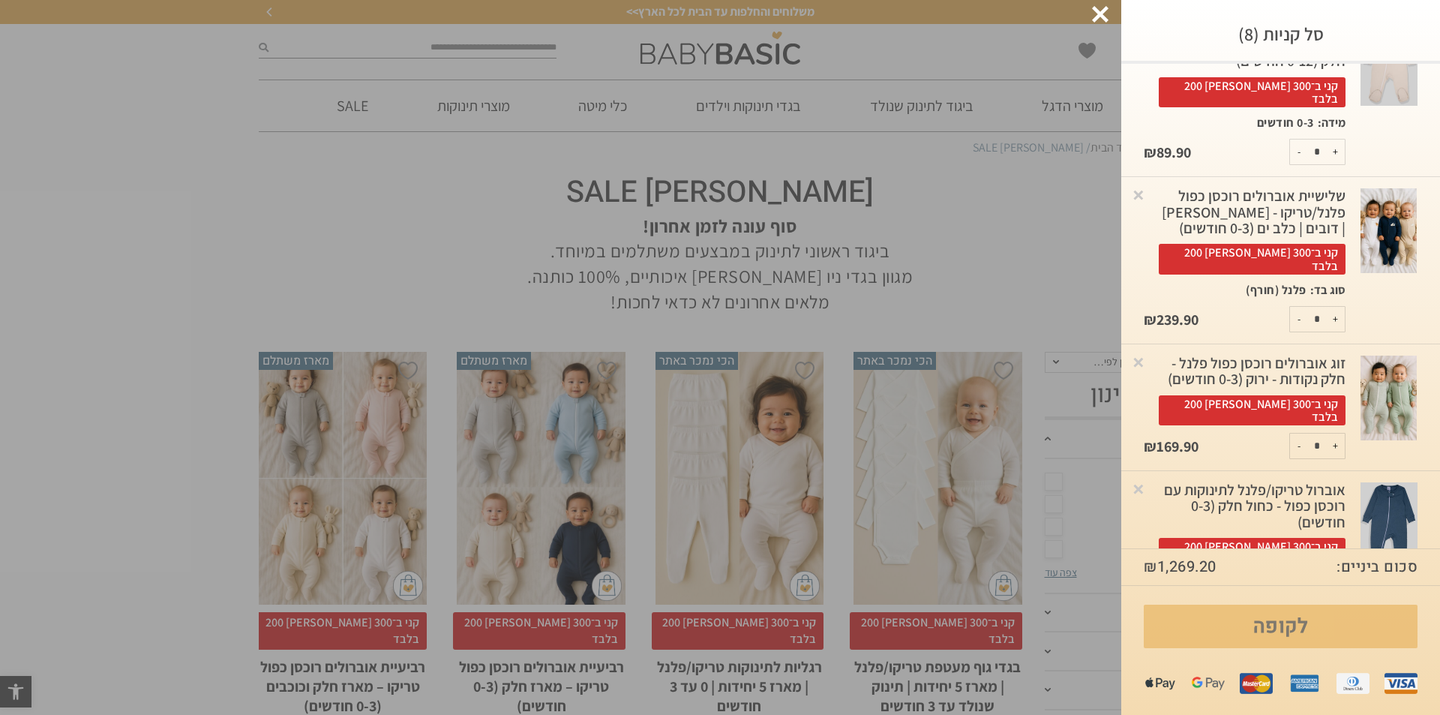
click at [1269, 612] on link "לקופה" at bounding box center [1281, 627] width 274 height 44
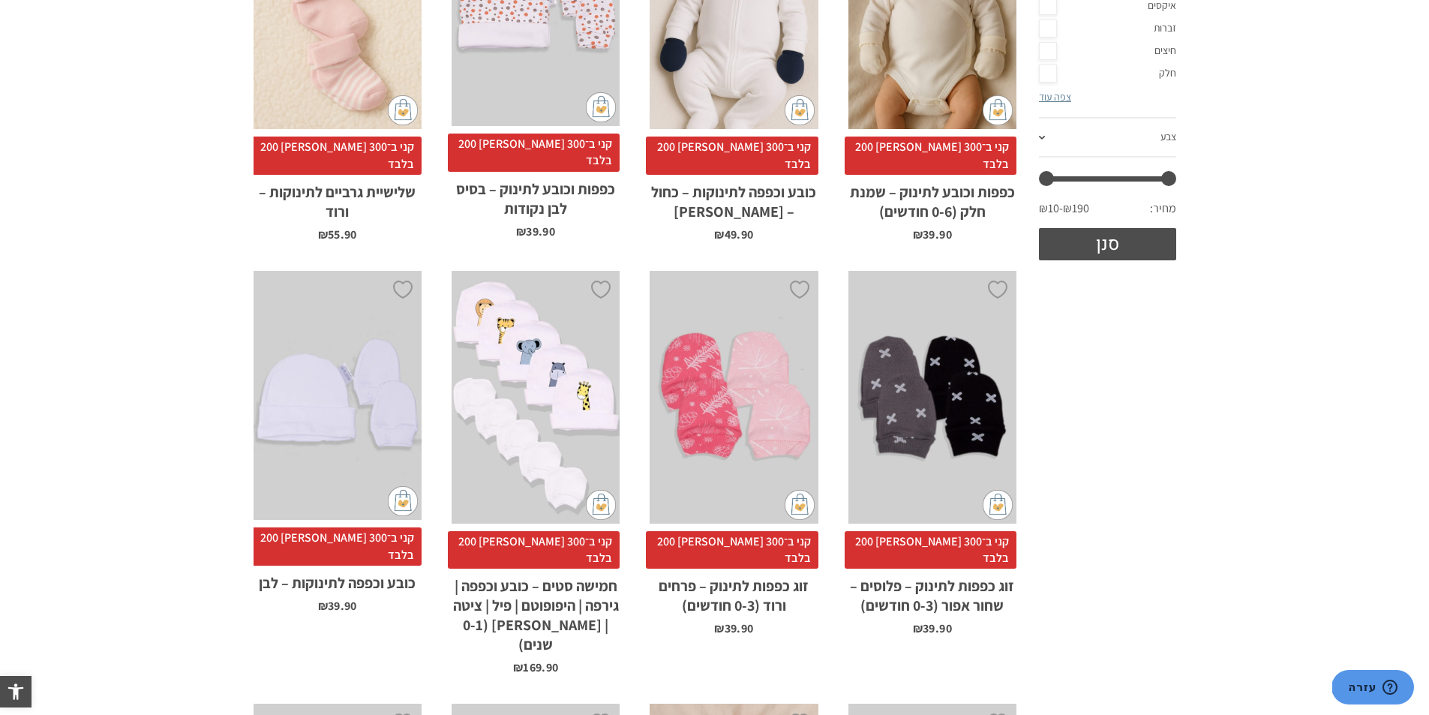
scroll to position [375, 0]
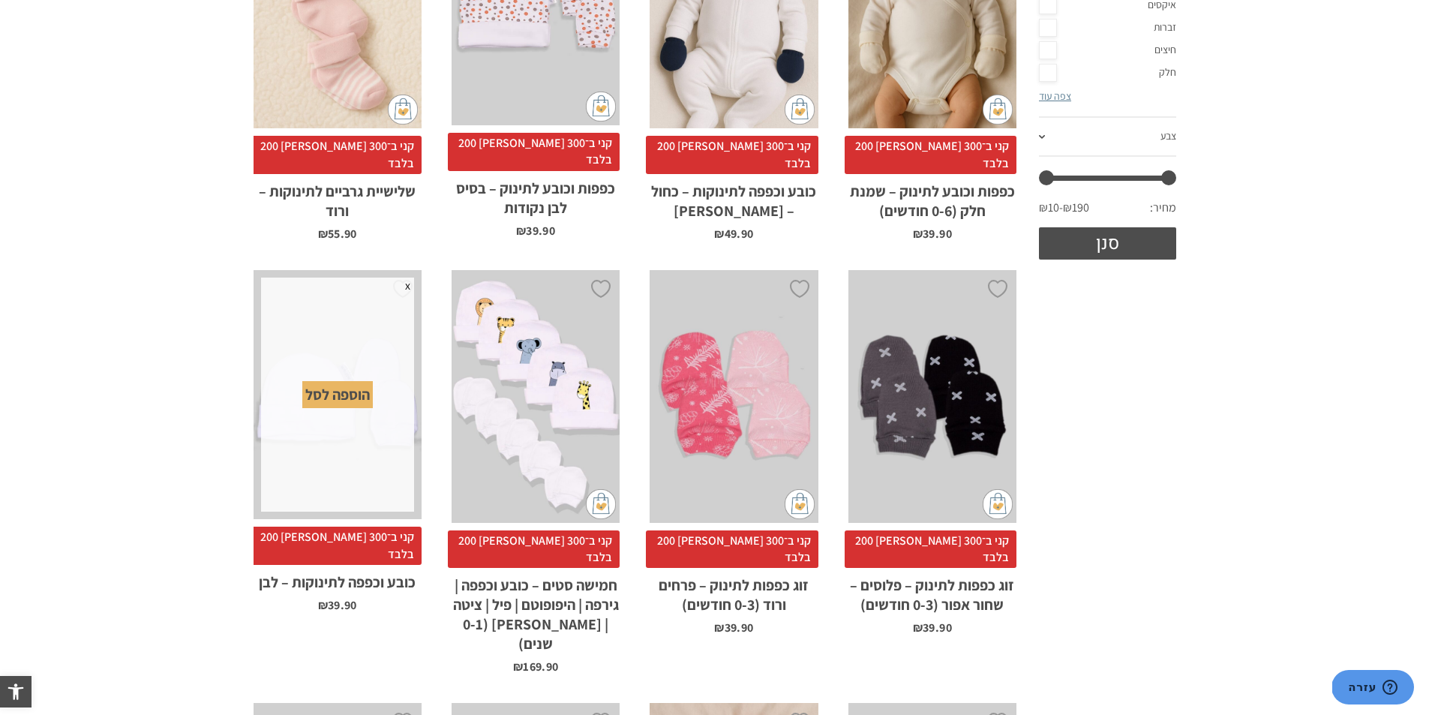
click at [344, 381] on div "הוספה לסל" at bounding box center [337, 394] width 71 height 27
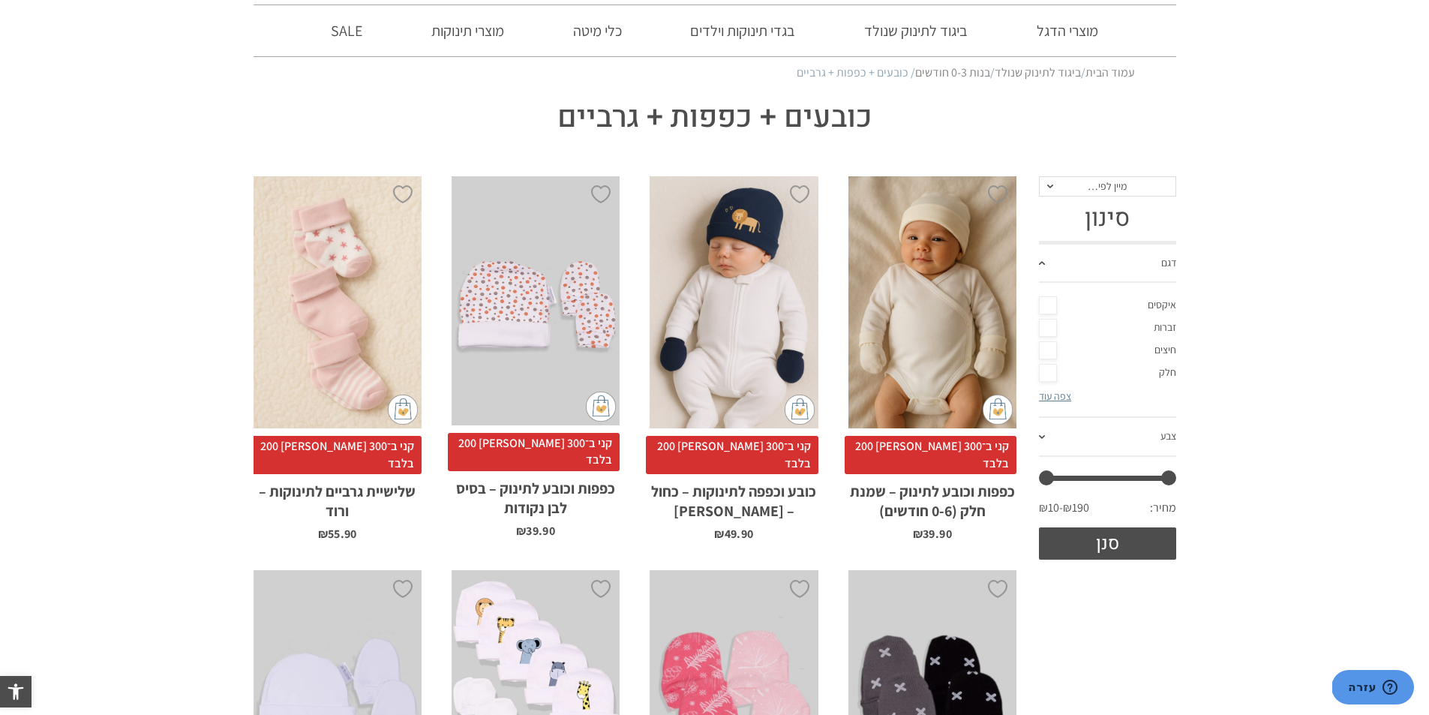
scroll to position [0, 0]
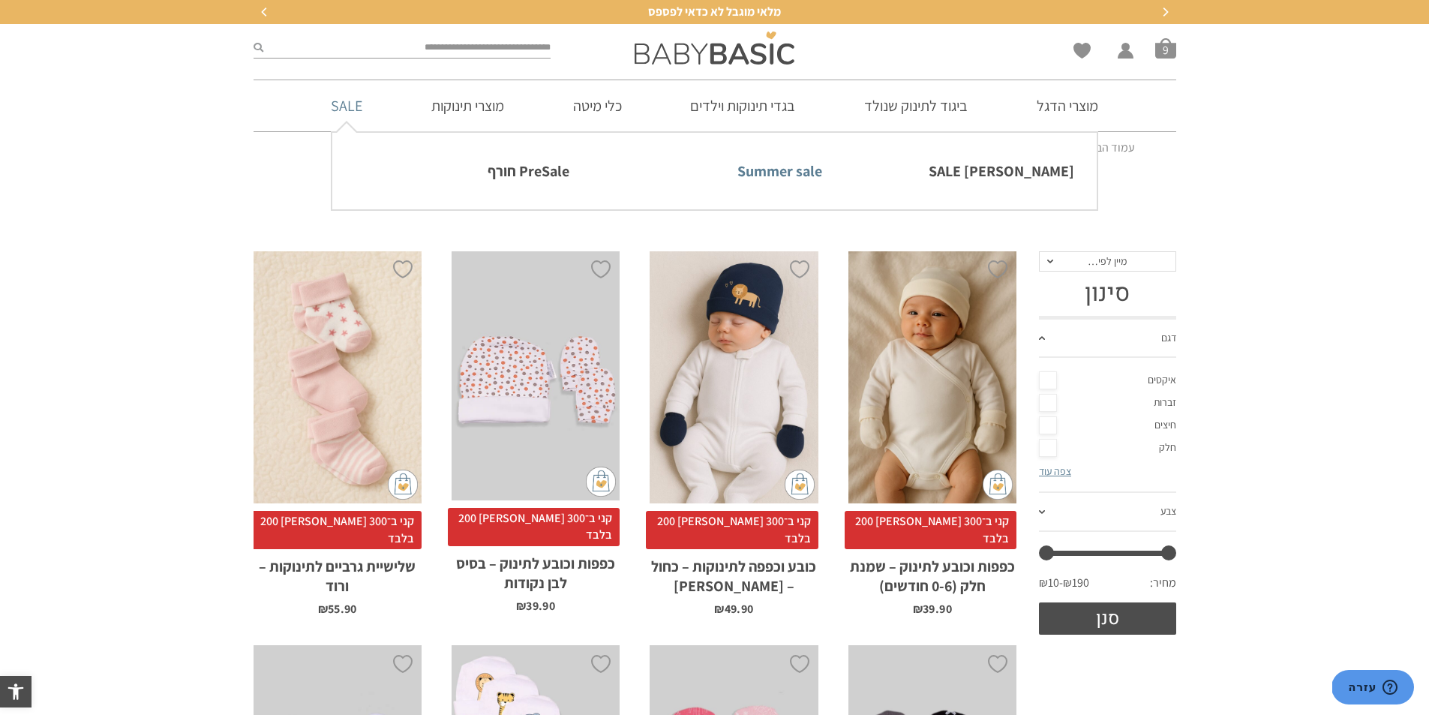
click at [724, 167] on link "Summer sale" at bounding box center [714, 171] width 215 height 32
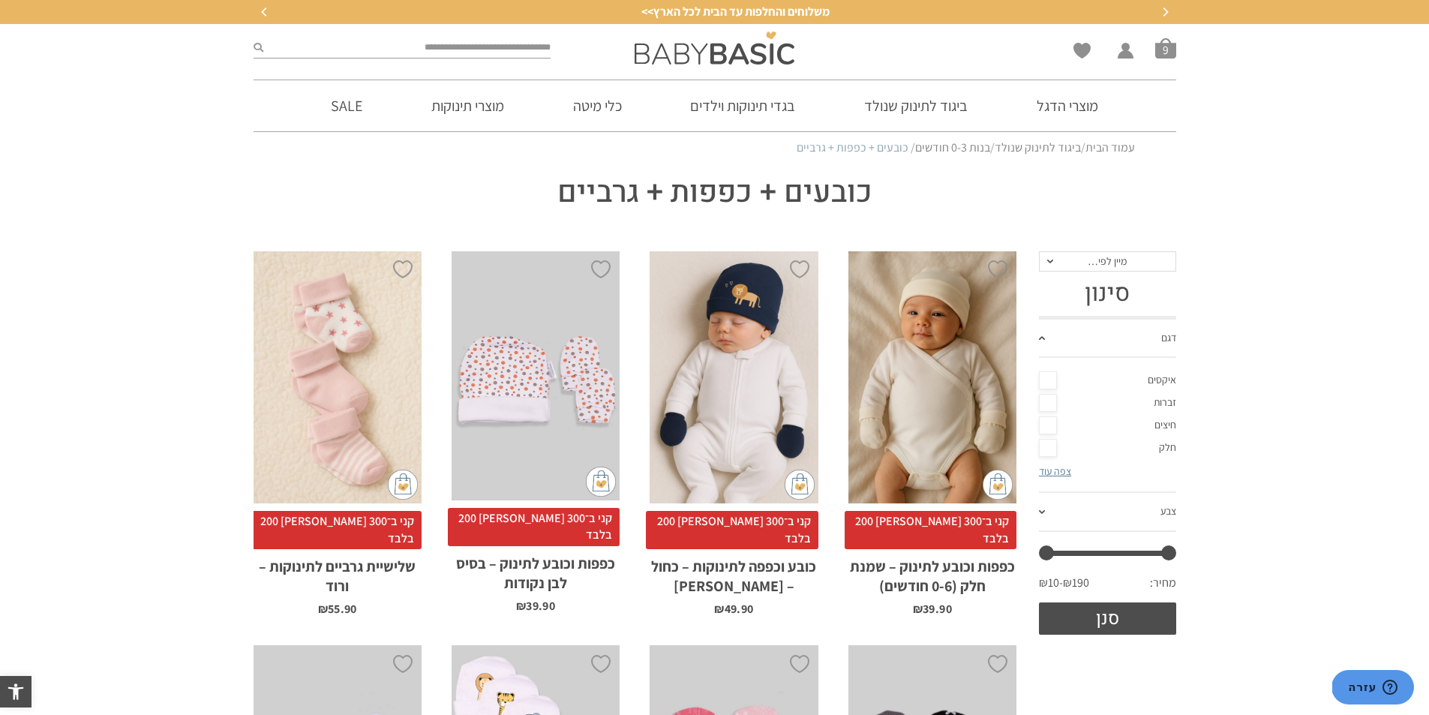
scroll to position [58, 0]
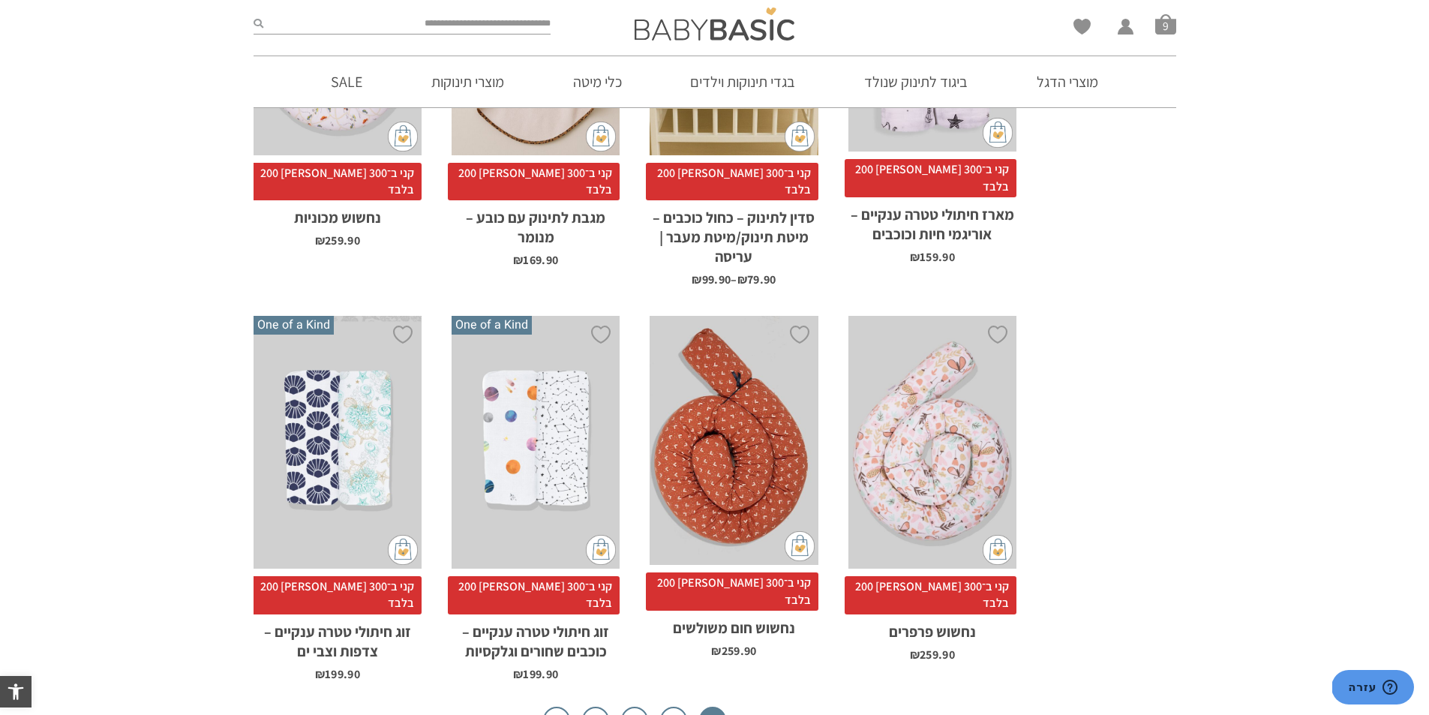
scroll to position [4750, 0]
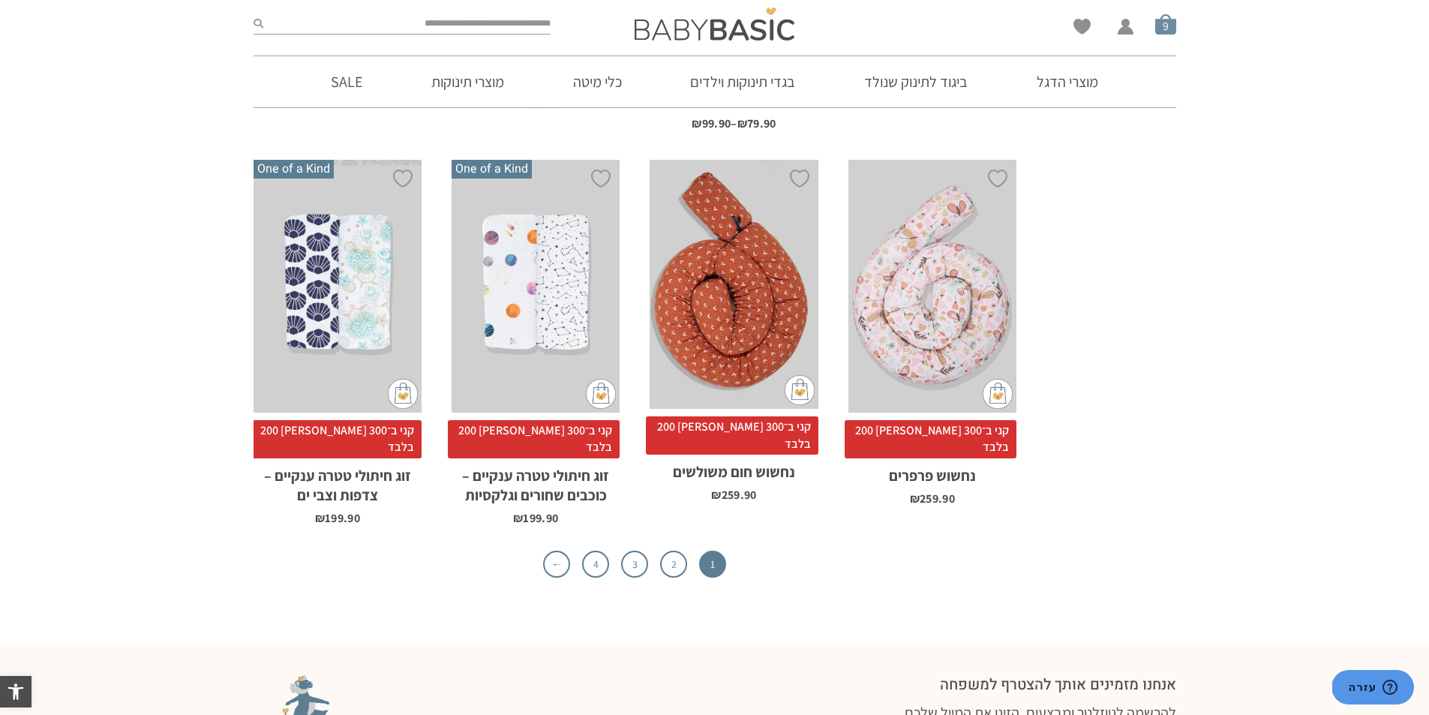
click at [1167, 34] on span "סל קניות" at bounding box center [1165, 24] width 21 height 21
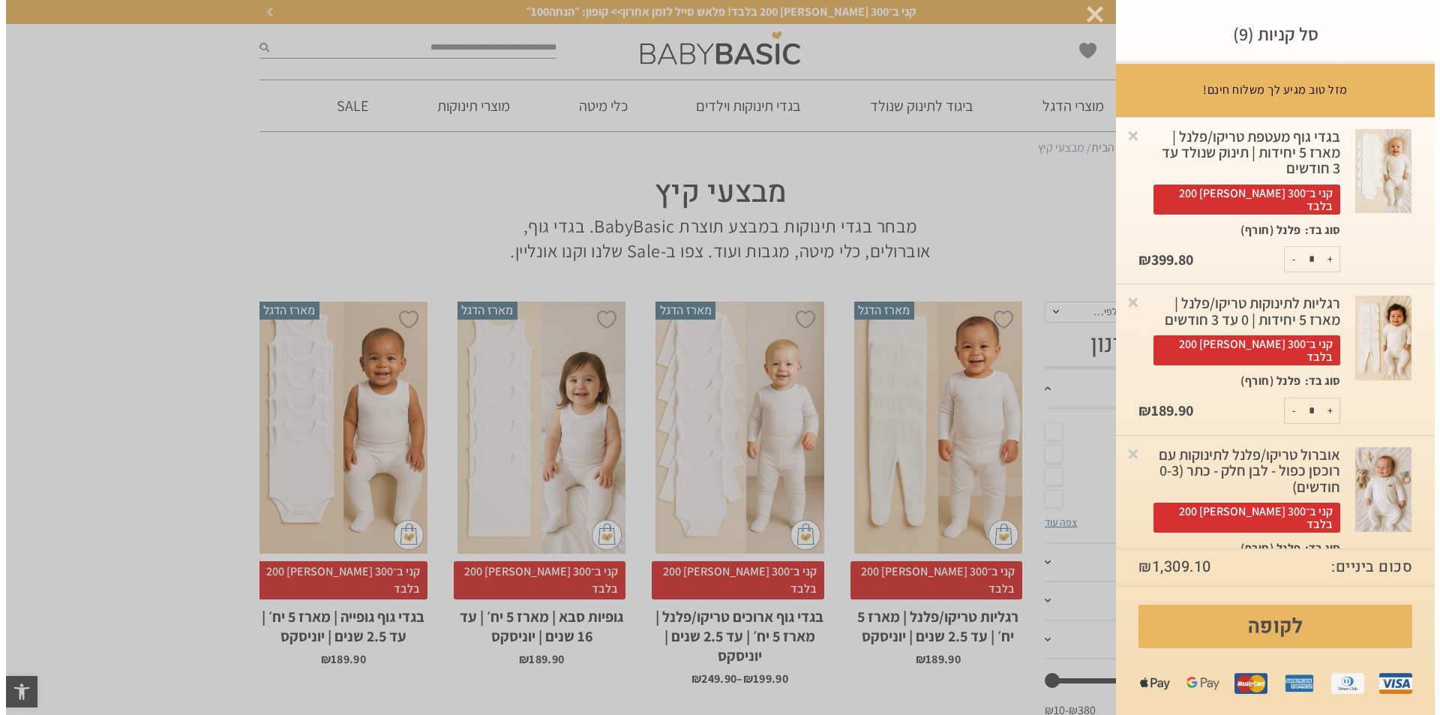
scroll to position [0, 0]
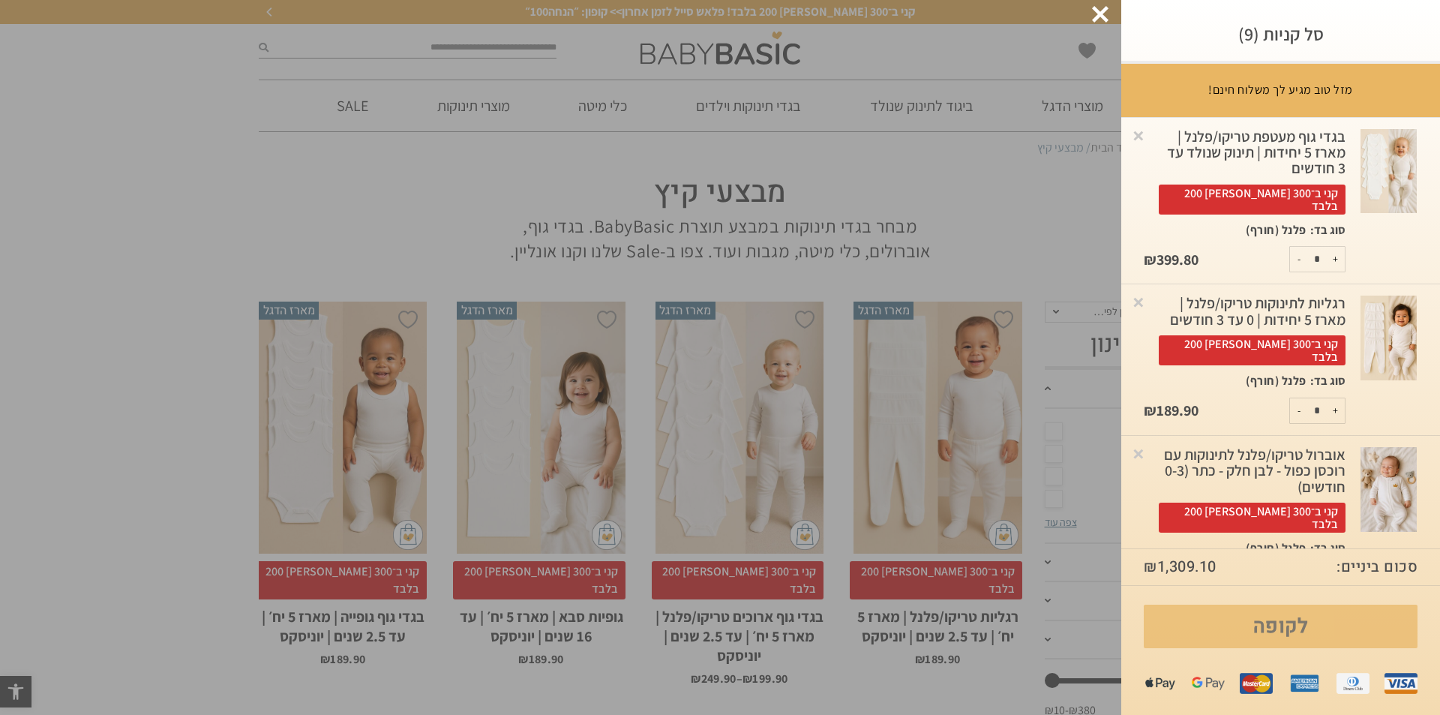
click at [1313, 641] on link "לקופה" at bounding box center [1281, 627] width 274 height 44
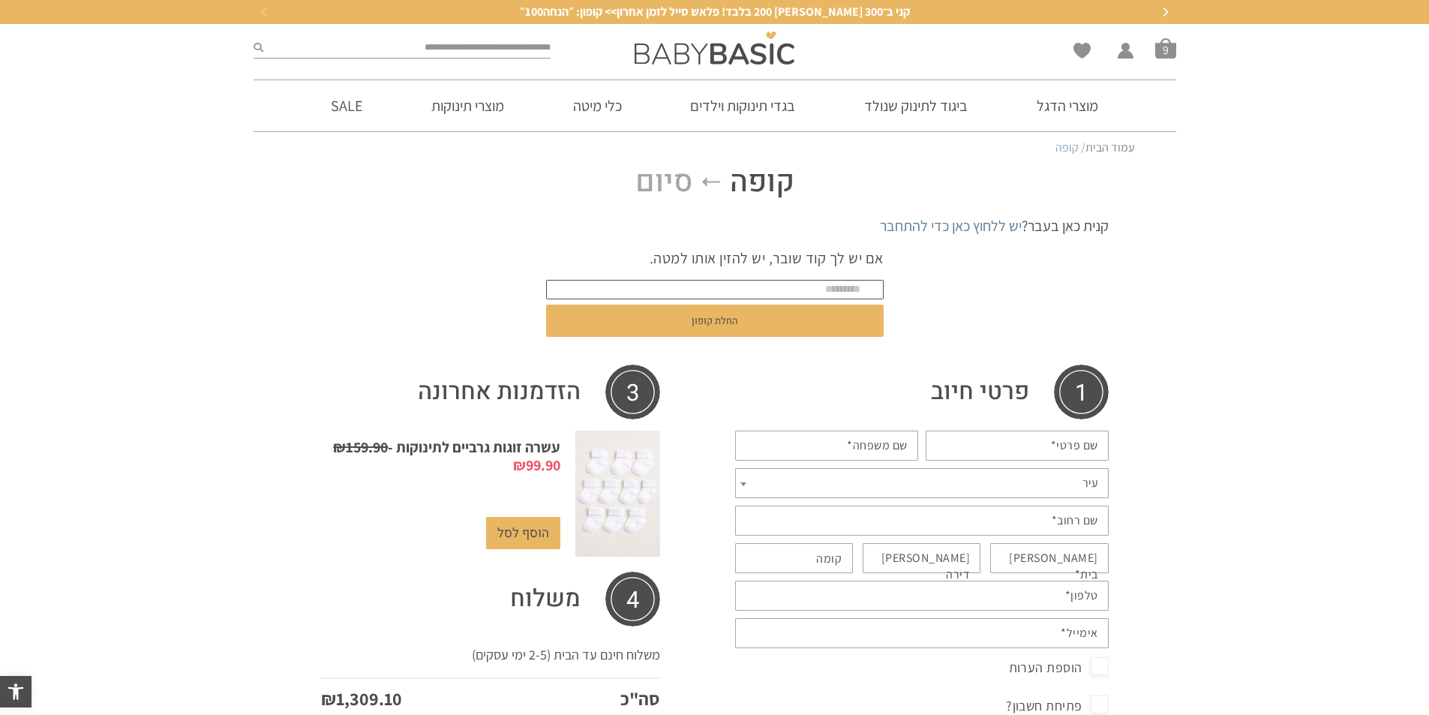
click at [868, 294] on input "text" at bounding box center [715, 290] width 338 height 20
type input "***"
click at [859, 302] on form "אם יש לך קוד שובר, יש להזין אותו למטה. *** החלת קופון" at bounding box center [715, 294] width 338 height 117
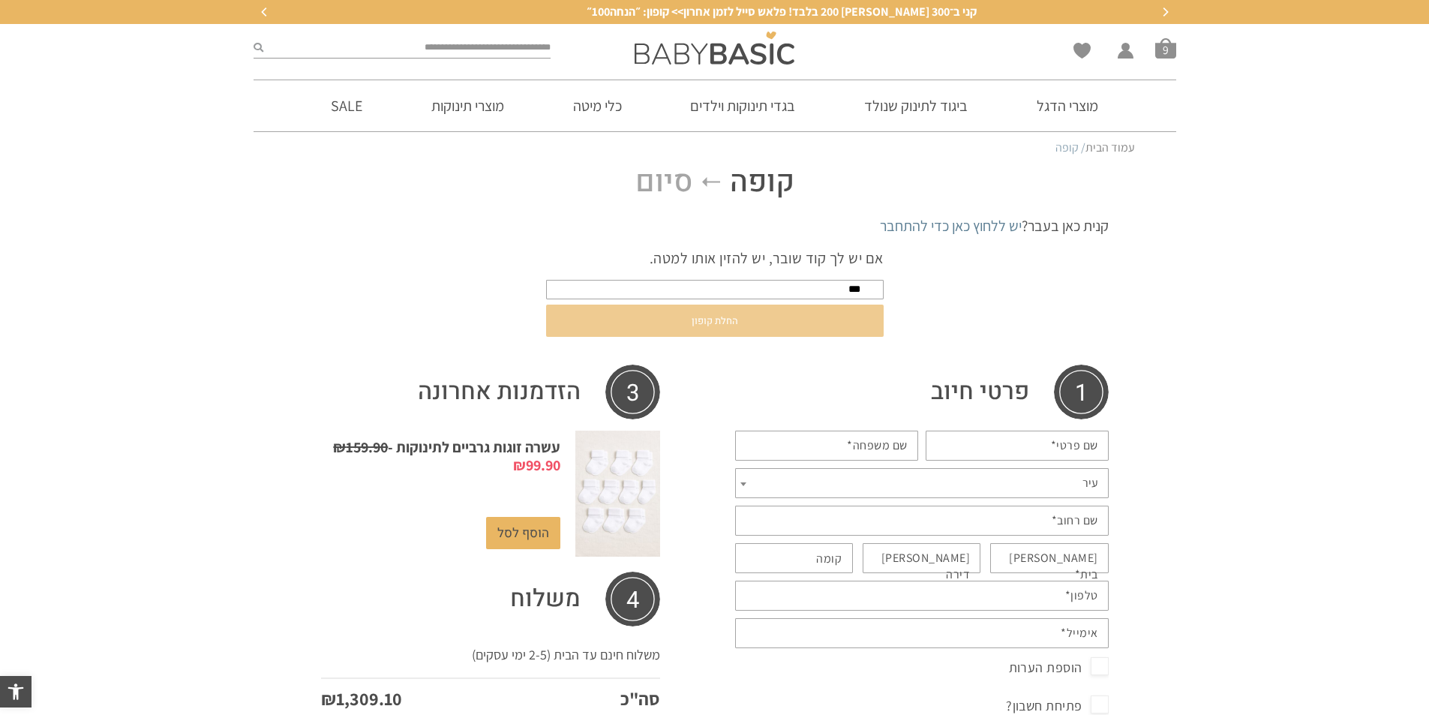
click at [860, 305] on button "החלת קופון" at bounding box center [715, 321] width 338 height 32
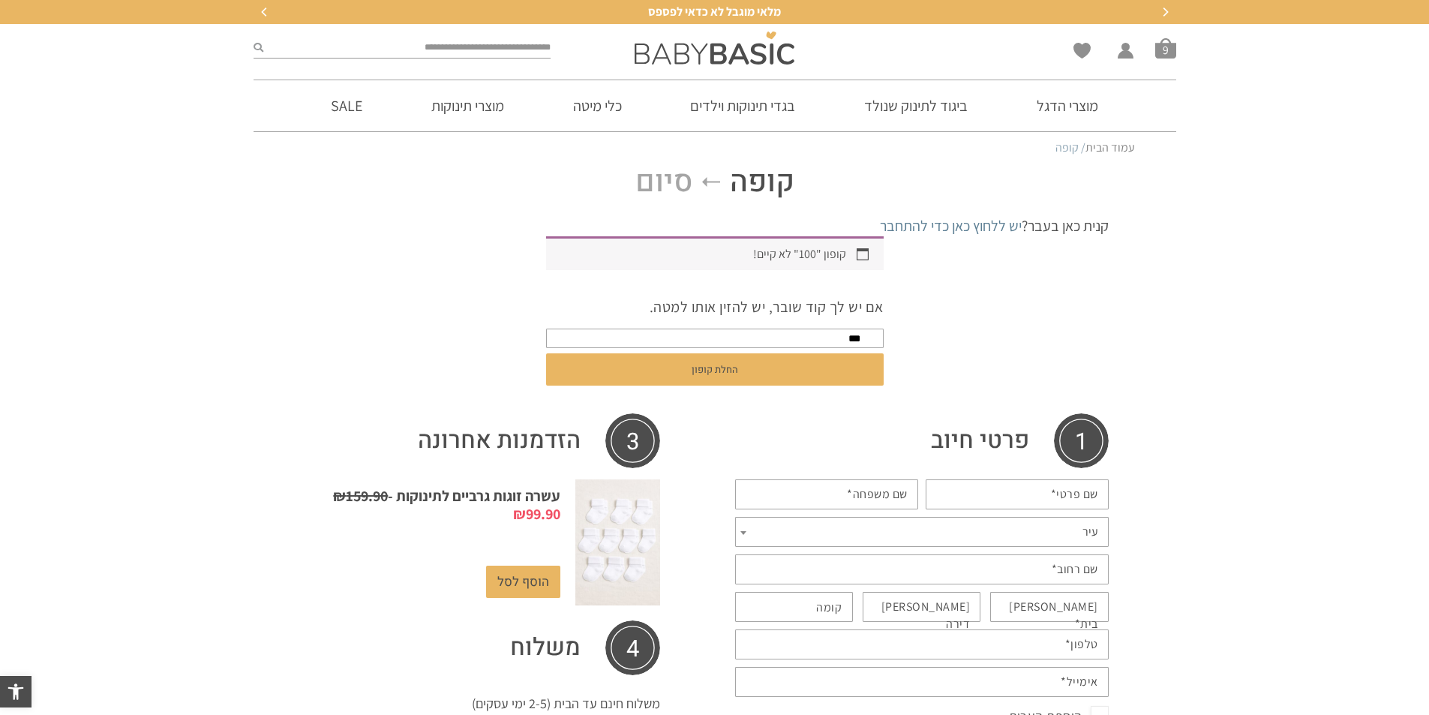
click at [745, 8] on span "מלאי מוגבל לא כדאי לפספס" at bounding box center [714, 12] width 133 height 16
click at [753, 51] on img at bounding box center [715, 48] width 160 height 33
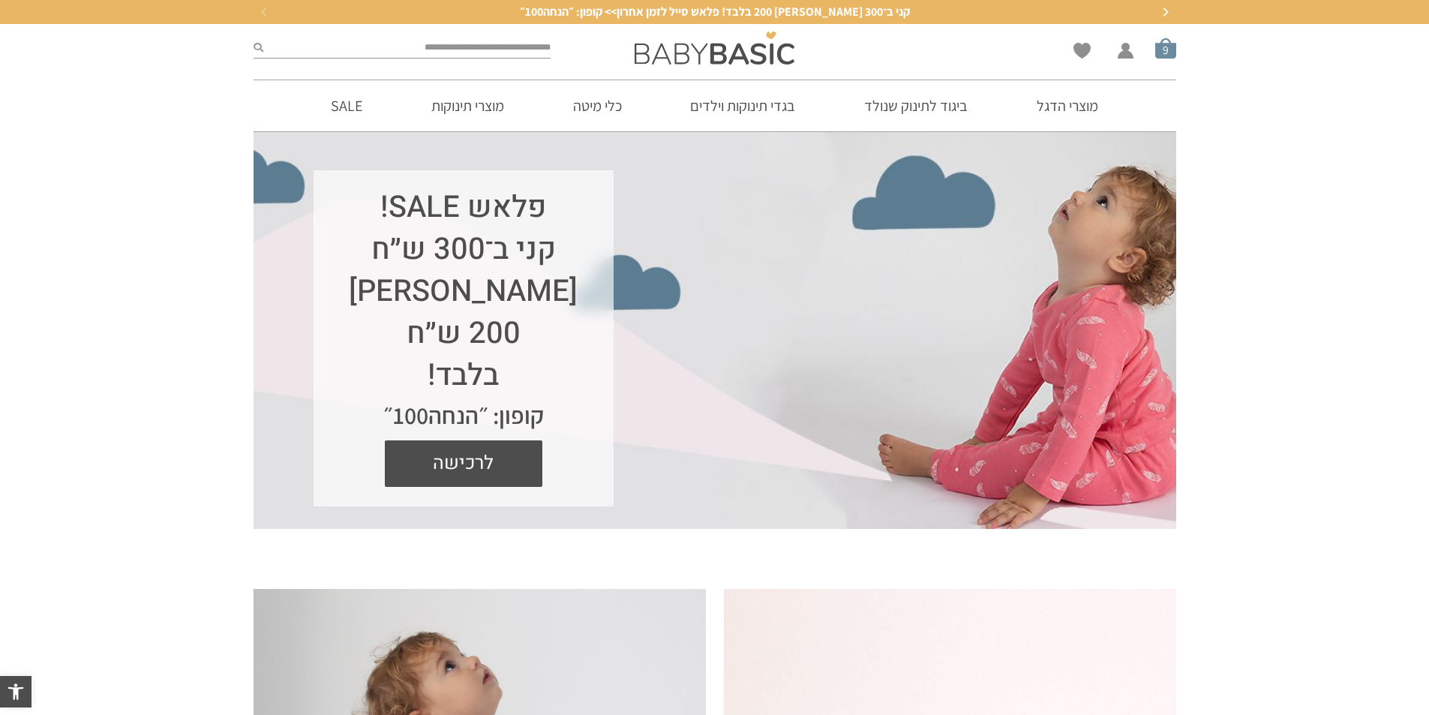
click at [1158, 43] on span "סל קניות" at bounding box center [1165, 48] width 21 height 21
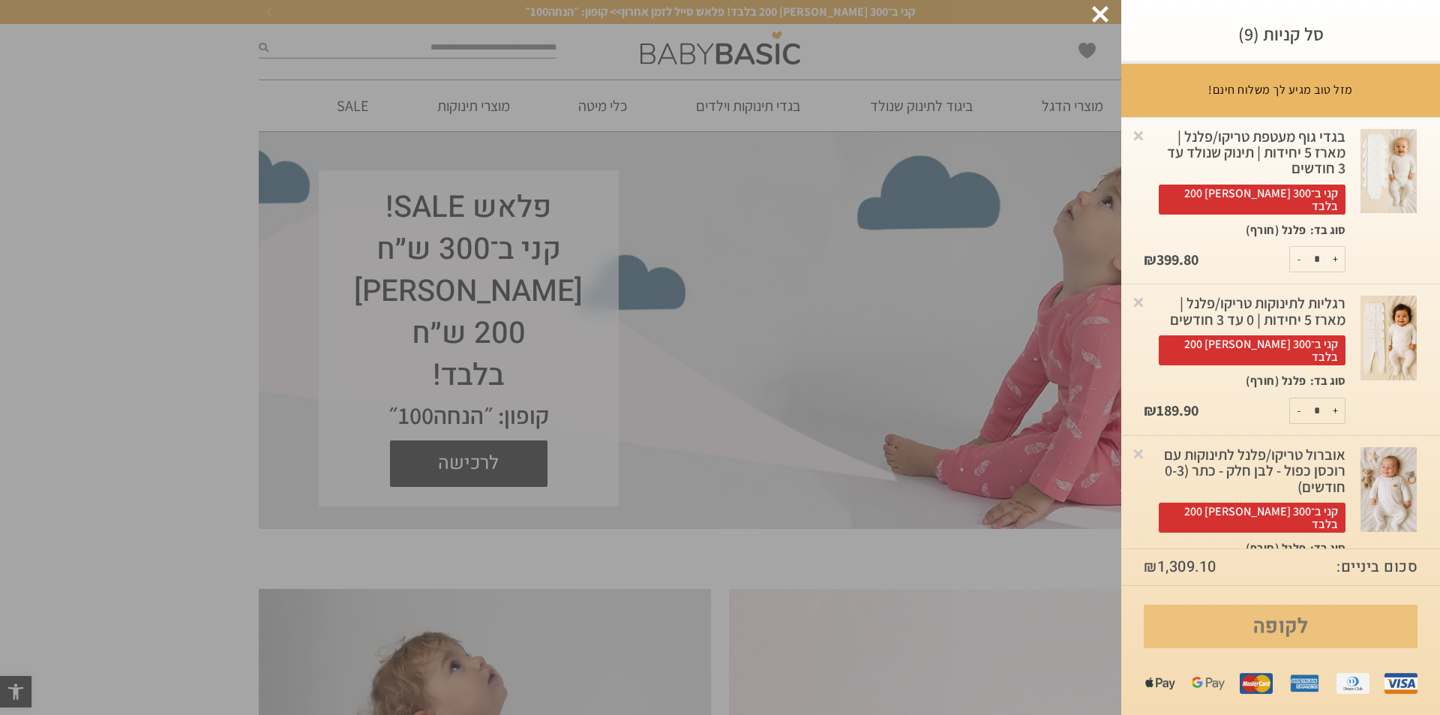
click at [1257, 616] on link "לקופה" at bounding box center [1281, 627] width 274 height 44
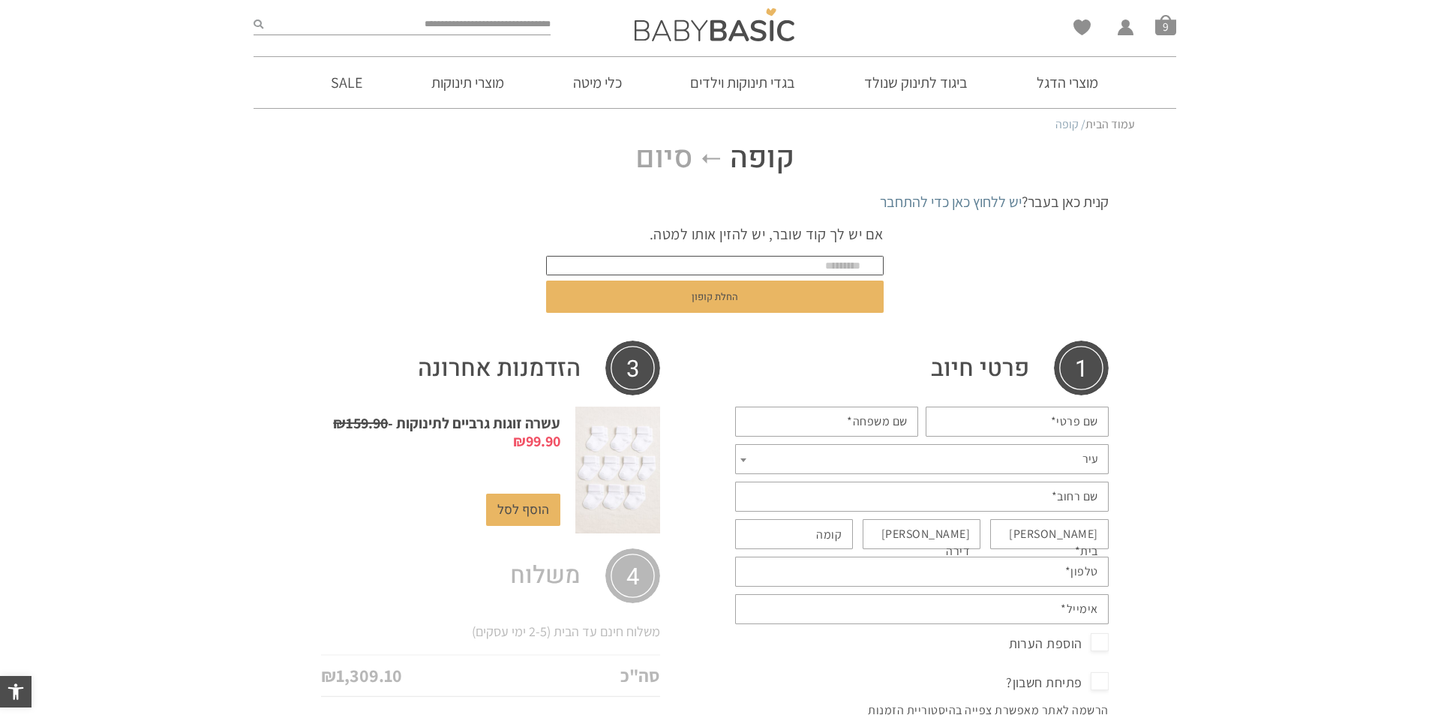
click at [861, 269] on input "text" at bounding box center [715, 266] width 338 height 20
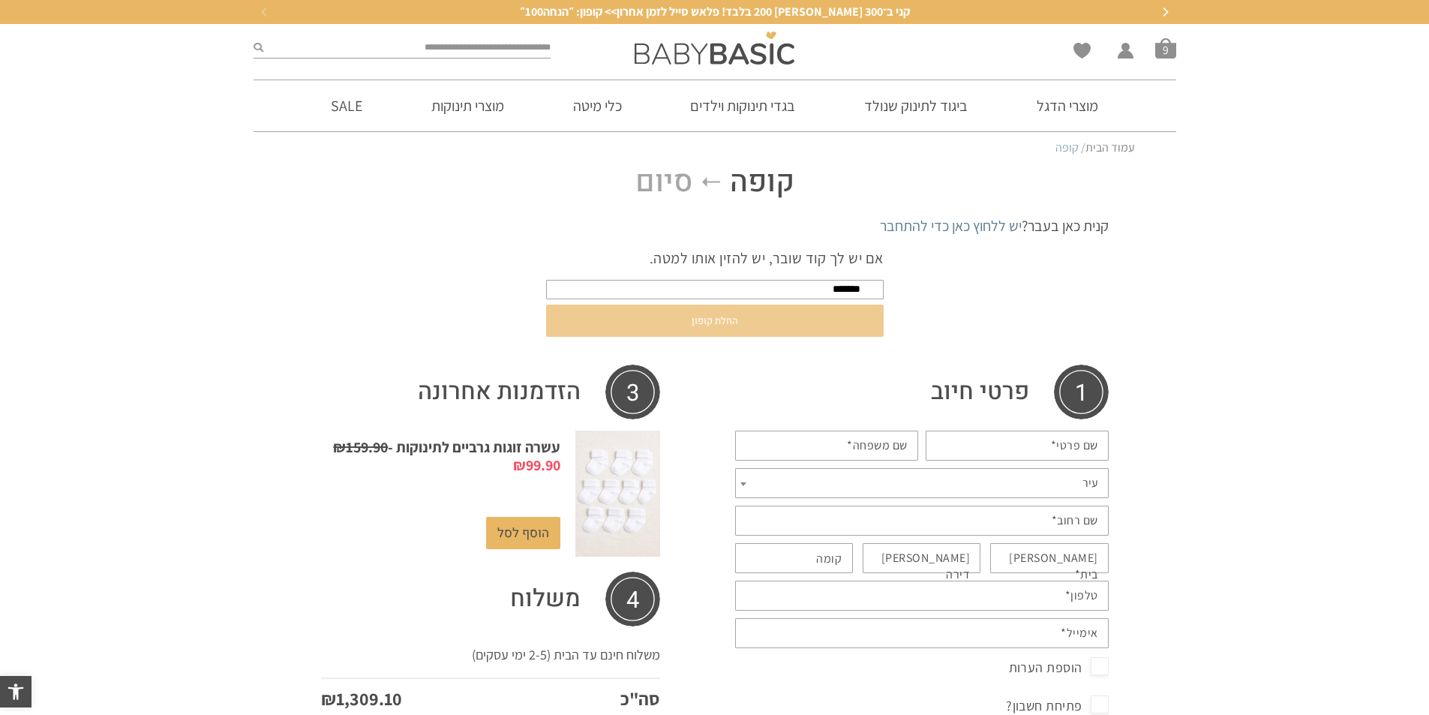
click at [836, 311] on button "החלת קופון" at bounding box center [715, 321] width 338 height 32
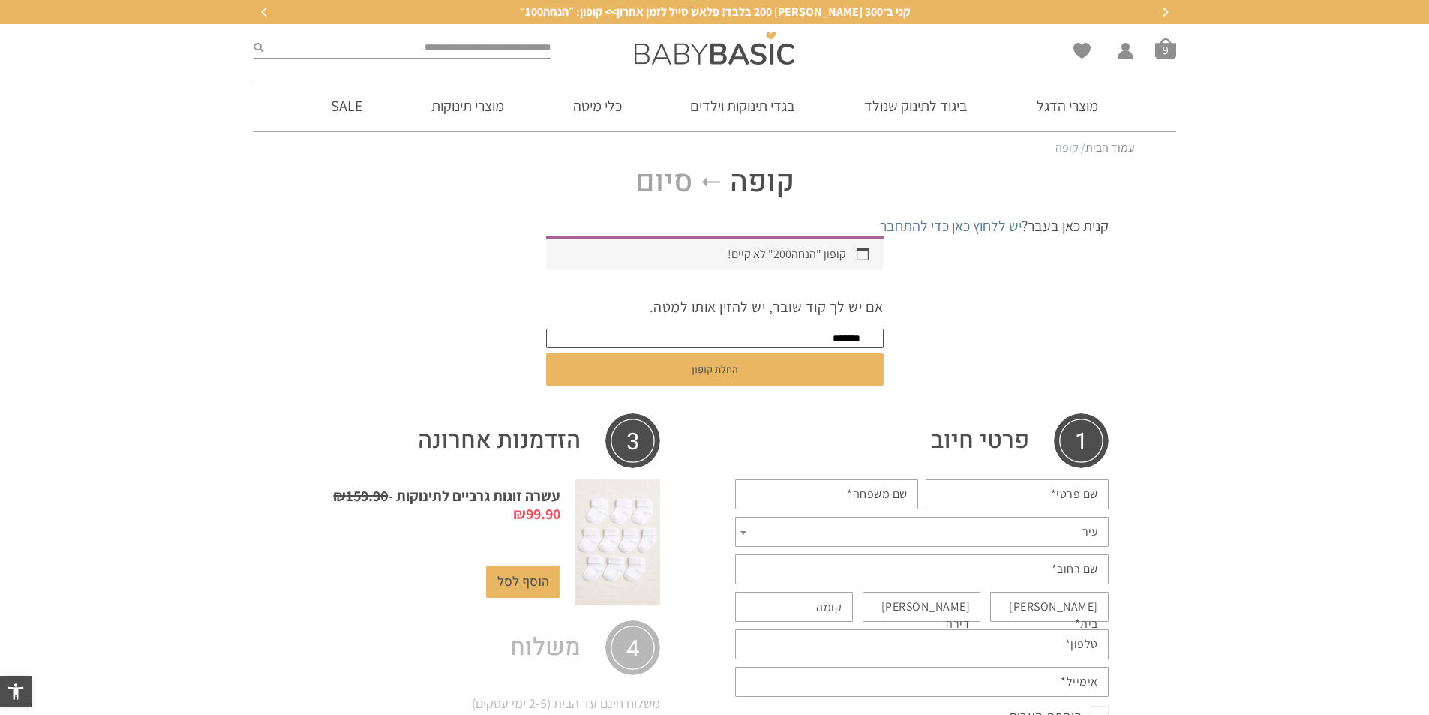
click at [806, 332] on input "*******" at bounding box center [715, 339] width 338 height 20
drag, startPoint x: 806, startPoint y: 332, endPoint x: 816, endPoint y: 339, distance: 11.9
click at [816, 339] on input "*******" at bounding box center [715, 339] width 338 height 20
click at [824, 353] on form "אם יש לך קוד שובר, יש להזין אותו למטה. ******* החלת קופון" at bounding box center [715, 343] width 338 height 117
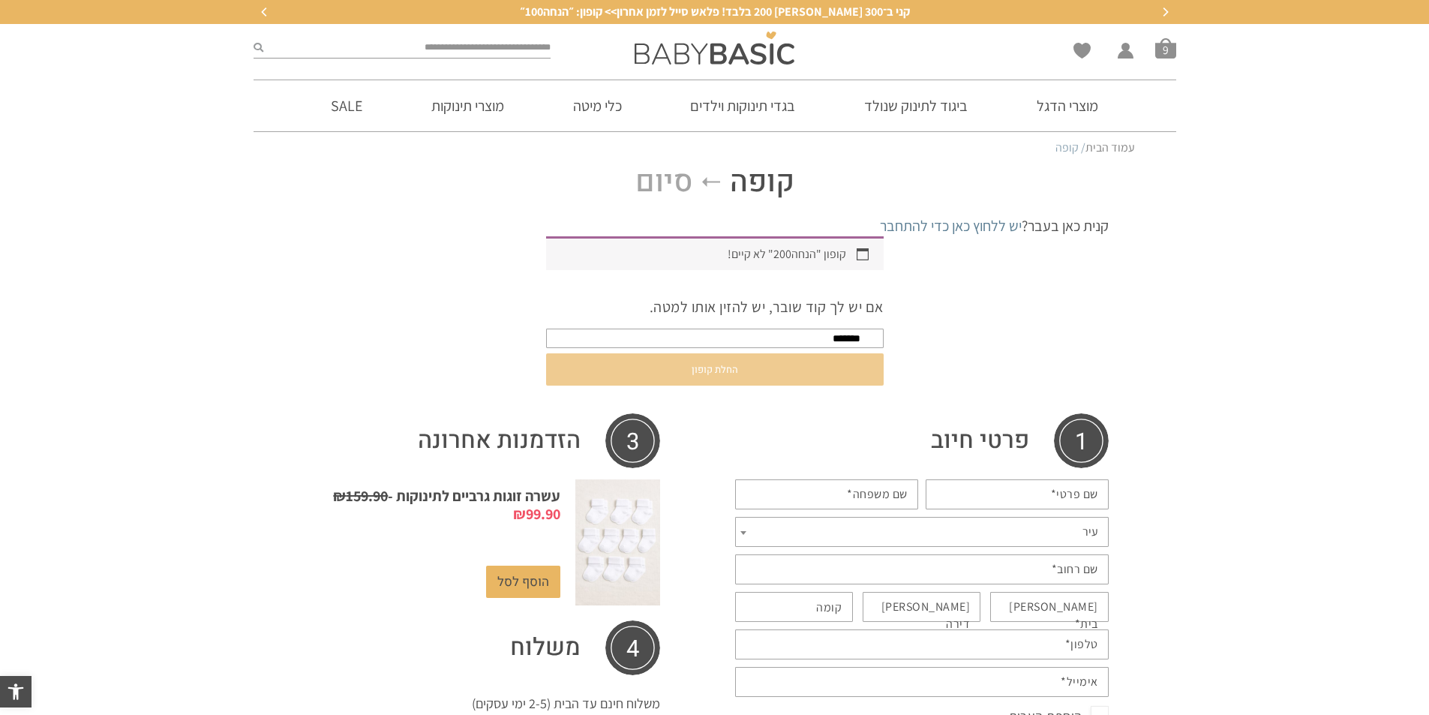
click at [824, 362] on button "החלת קופון" at bounding box center [715, 369] width 338 height 32
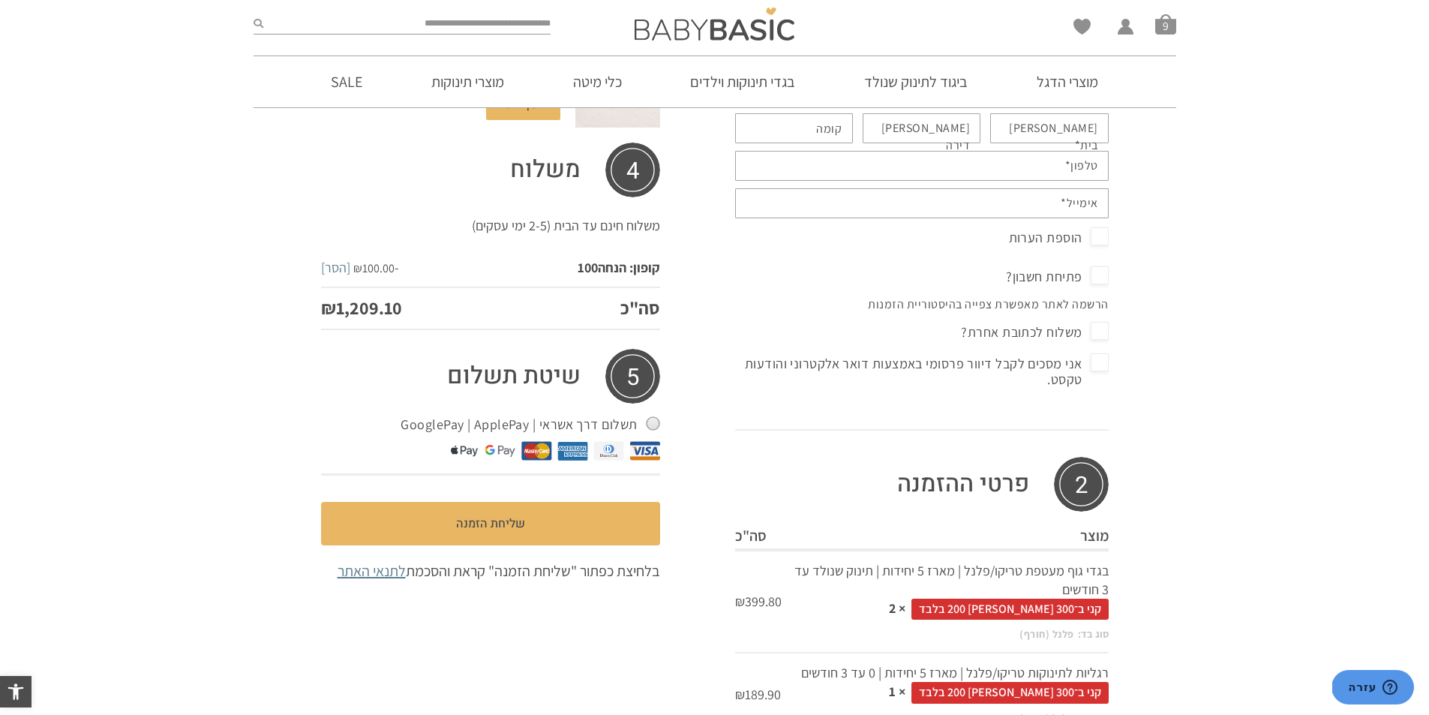
scroll to position [532, 0]
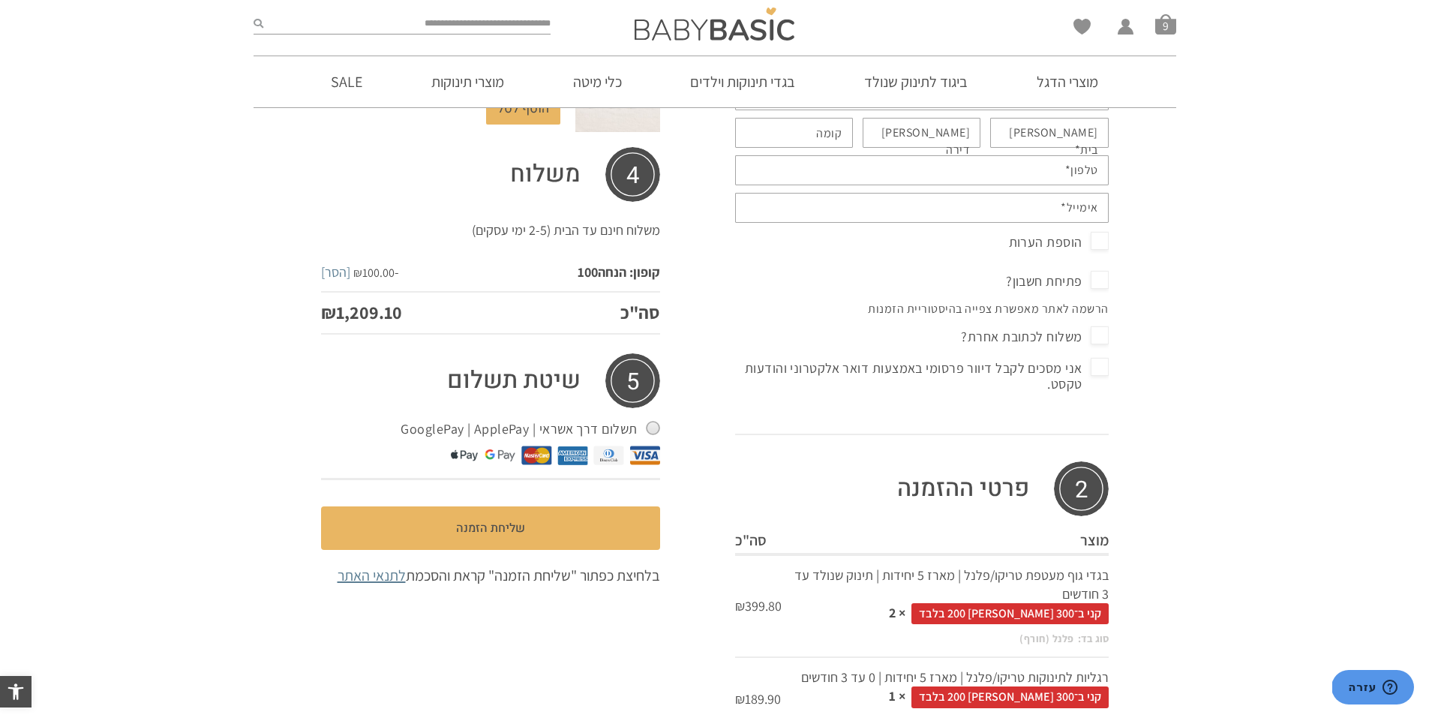
click at [488, 255] on td "קופון: הנחה100" at bounding box center [554, 272] width 212 height 39
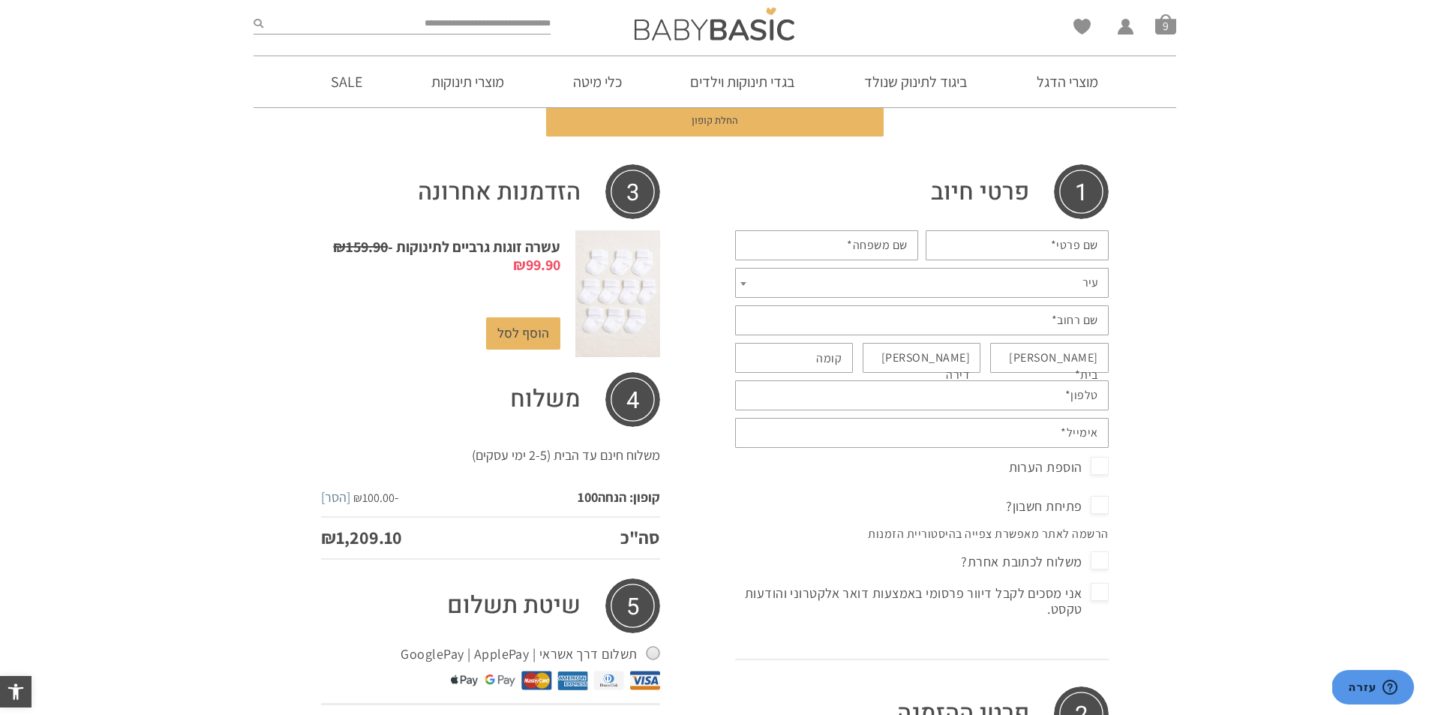
scroll to position [607, 0]
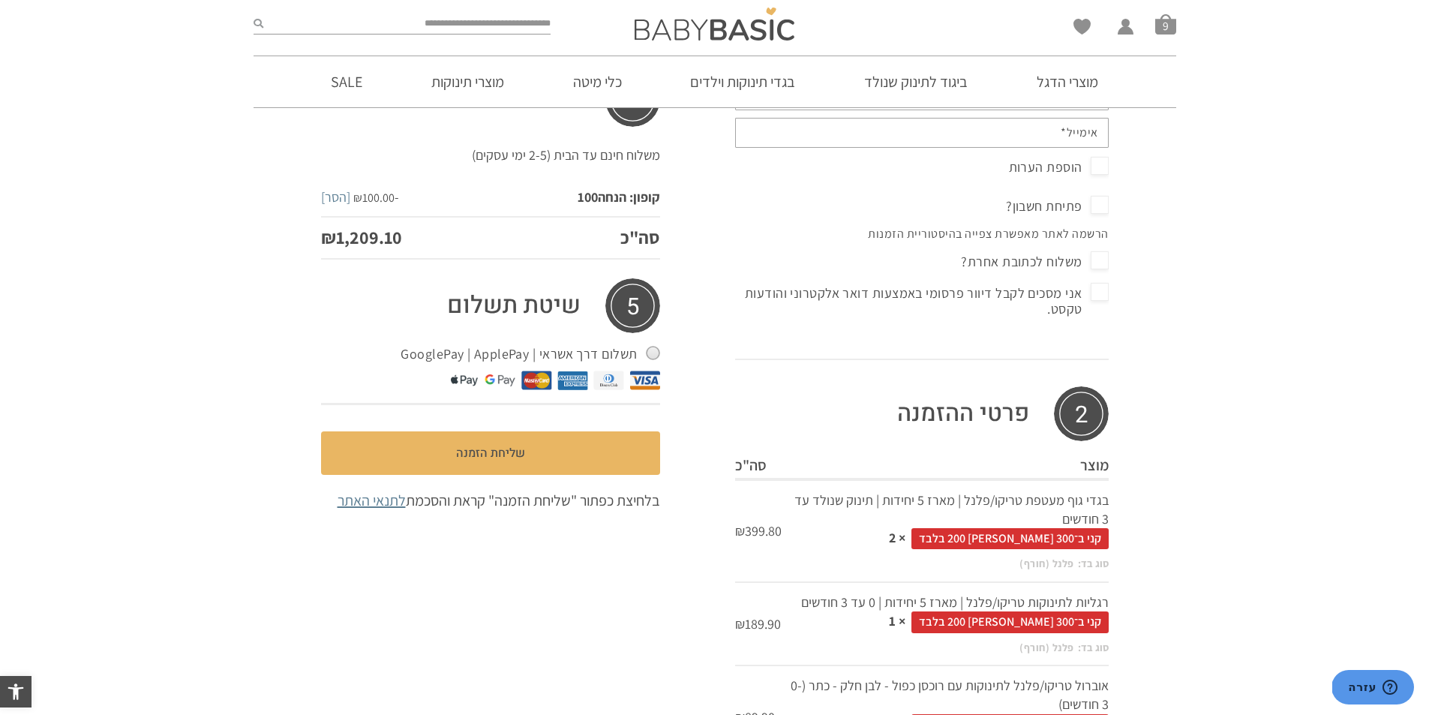
click at [1002, 532] on span "קני ב־300 שלמי 200 בלבד" at bounding box center [1010, 538] width 197 height 21
click at [1002, 528] on span "קני ב־300 שלמי 200 בלבד" at bounding box center [1010, 538] width 197 height 21
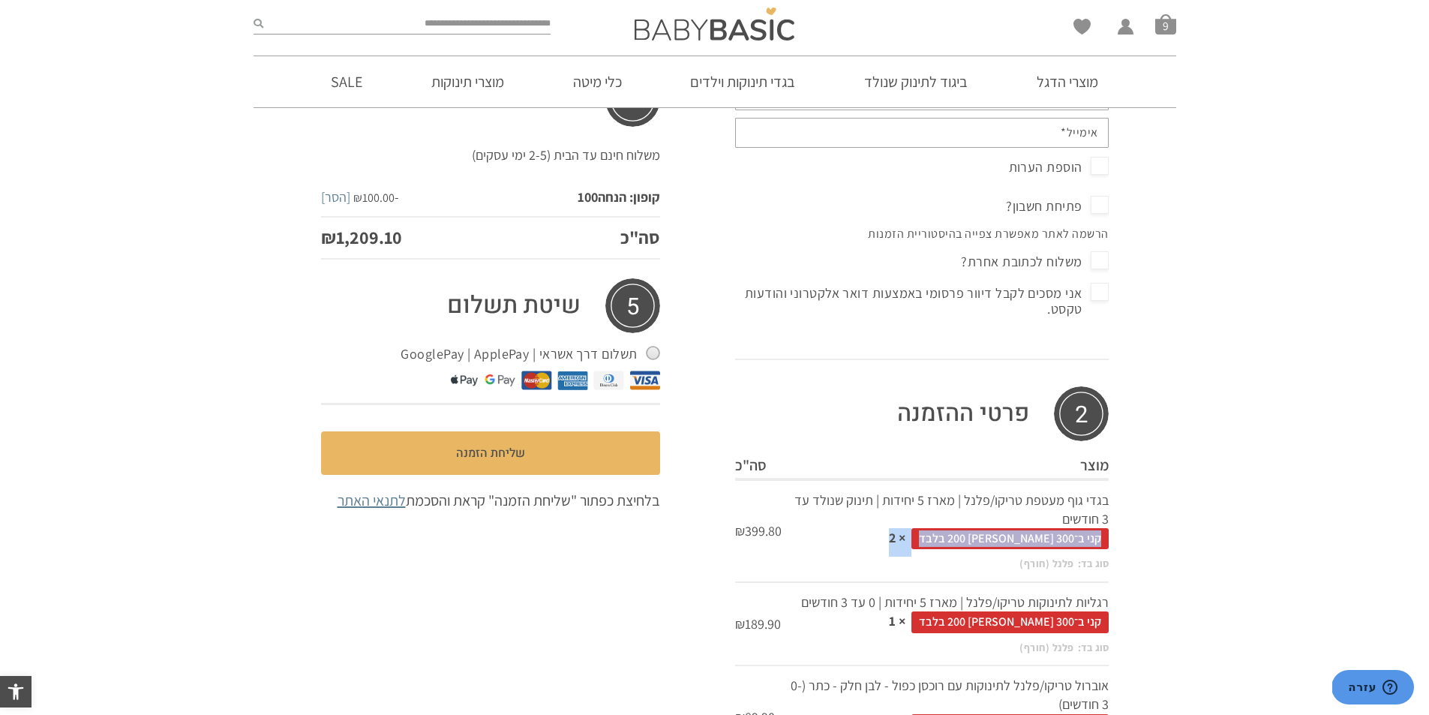
click at [1002, 528] on span "קני ב־300 שלמי 200 בלבד" at bounding box center [1010, 538] width 197 height 21
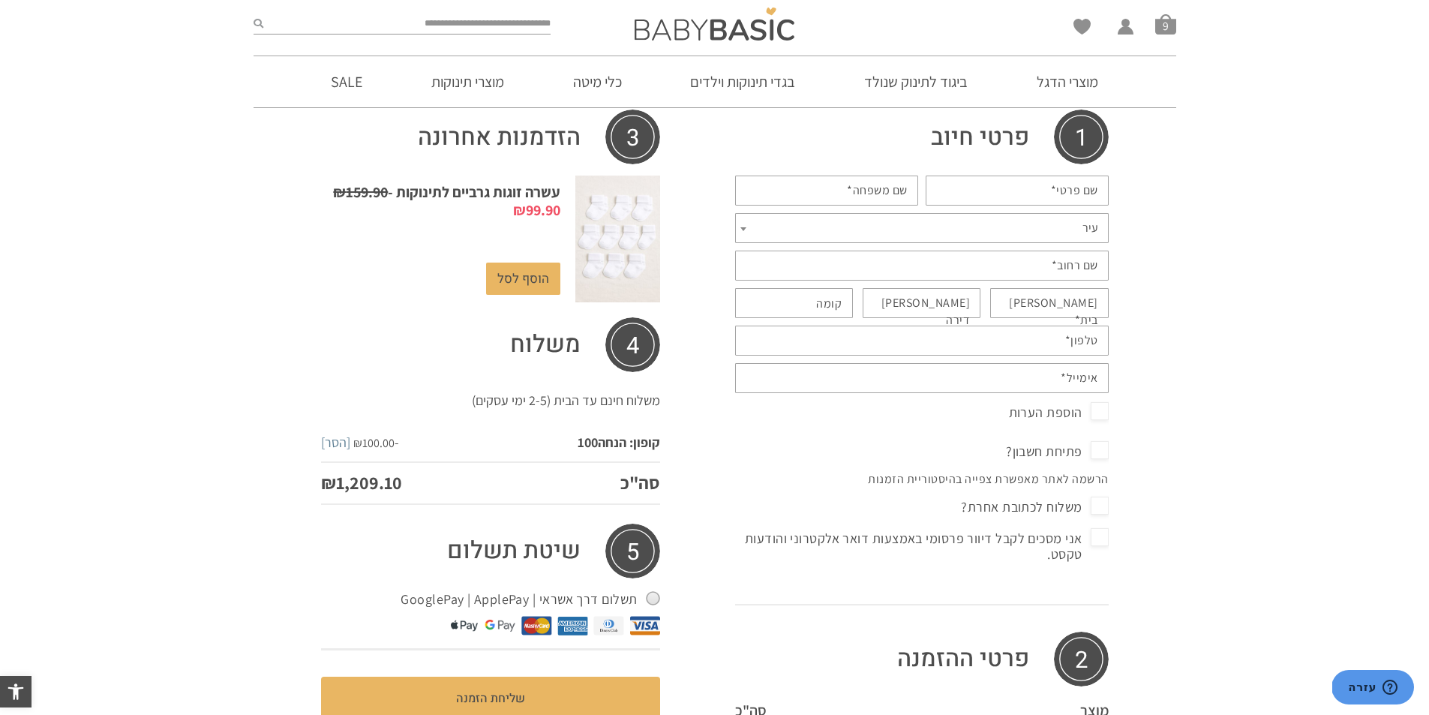
scroll to position [375, 0]
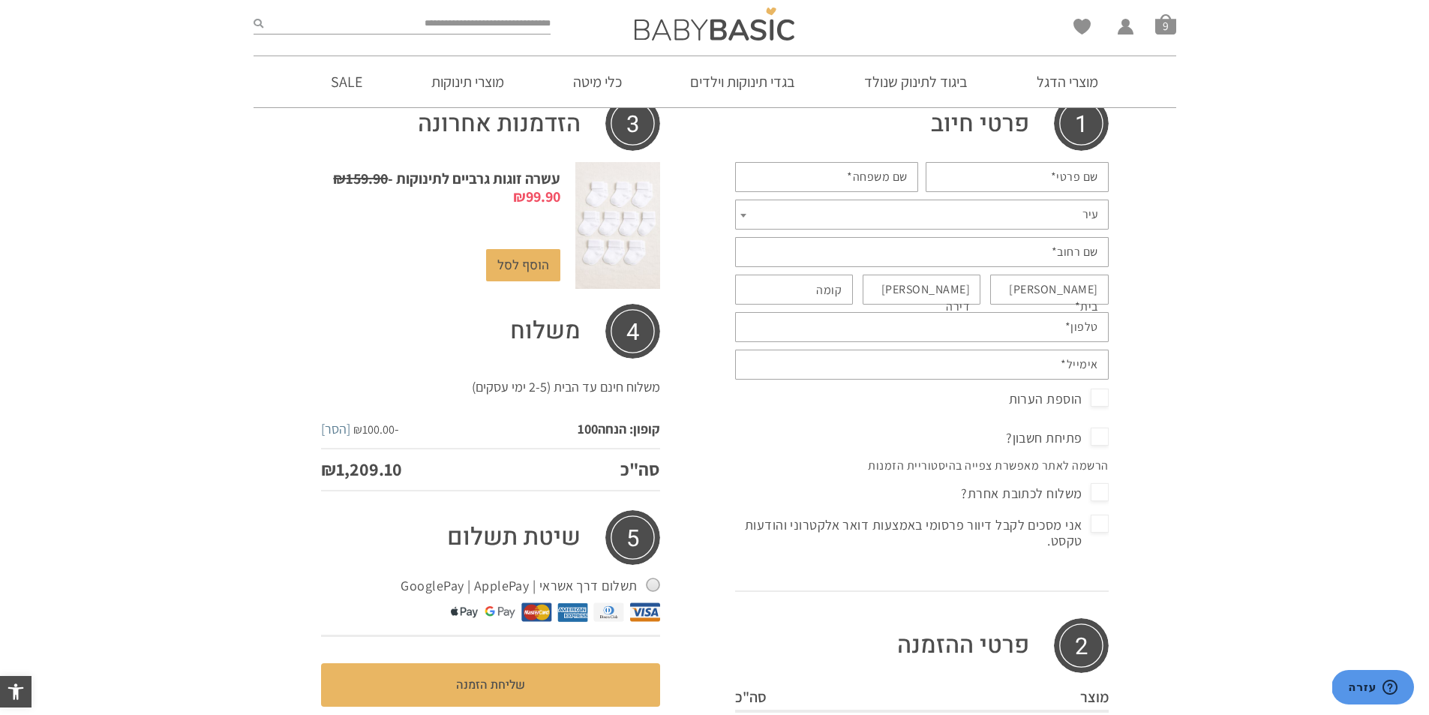
click at [605, 410] on td "קופון: הנחה100" at bounding box center [554, 429] width 212 height 39
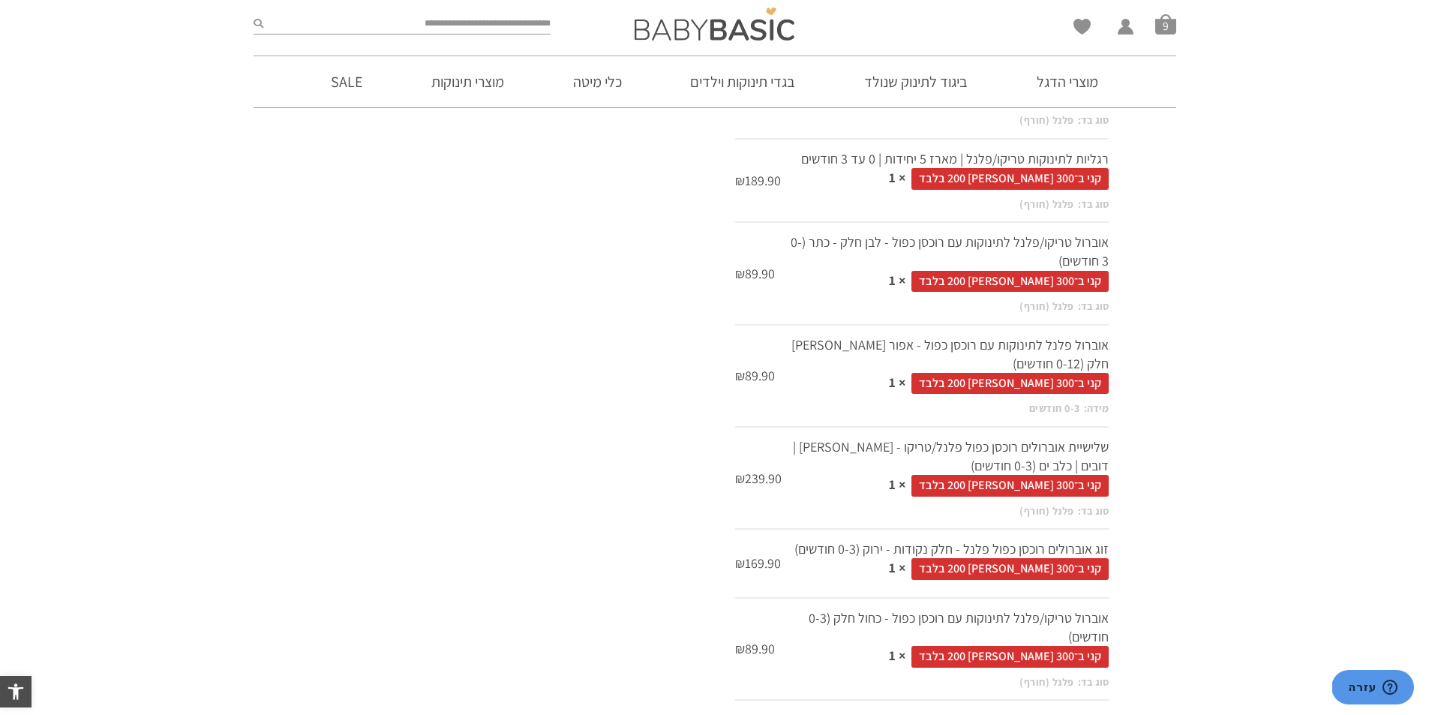
scroll to position [1207, 0]
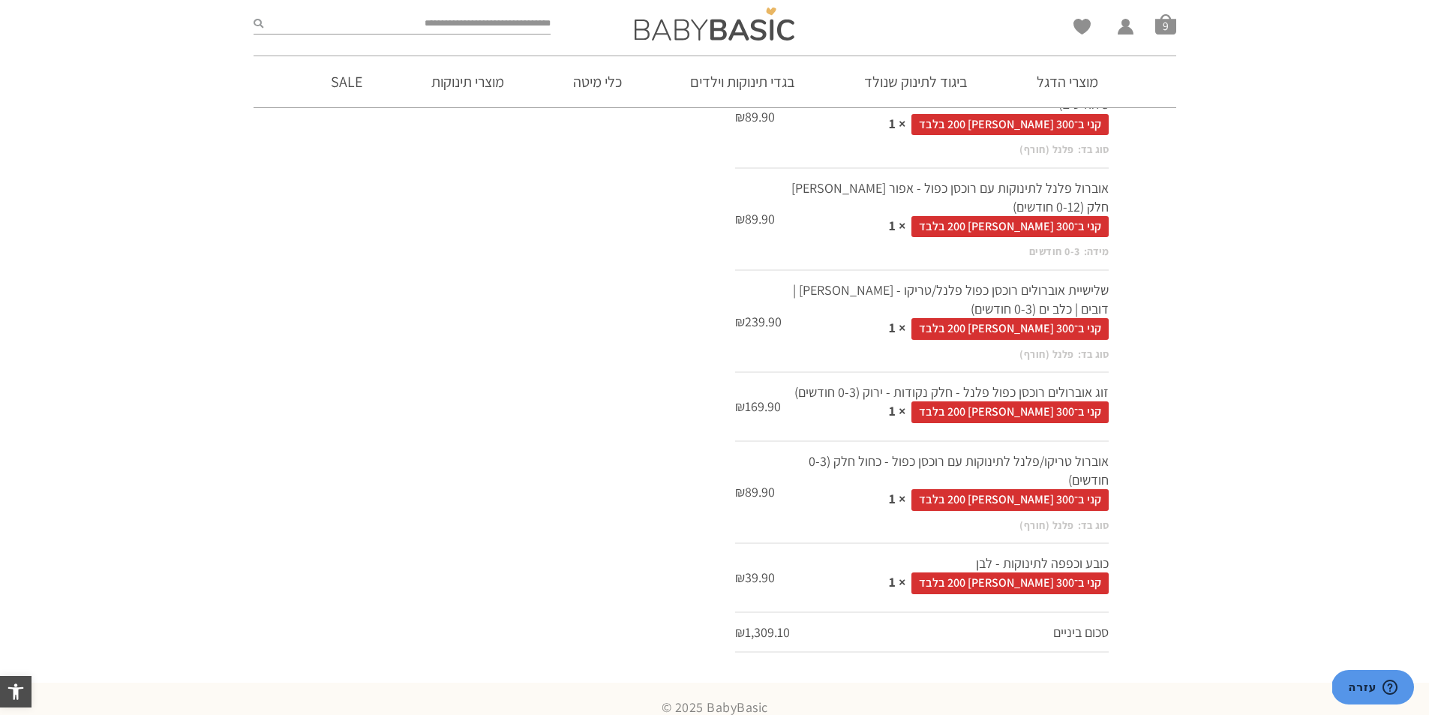
click at [906, 490] on strong "× 1" at bounding box center [897, 498] width 17 height 17
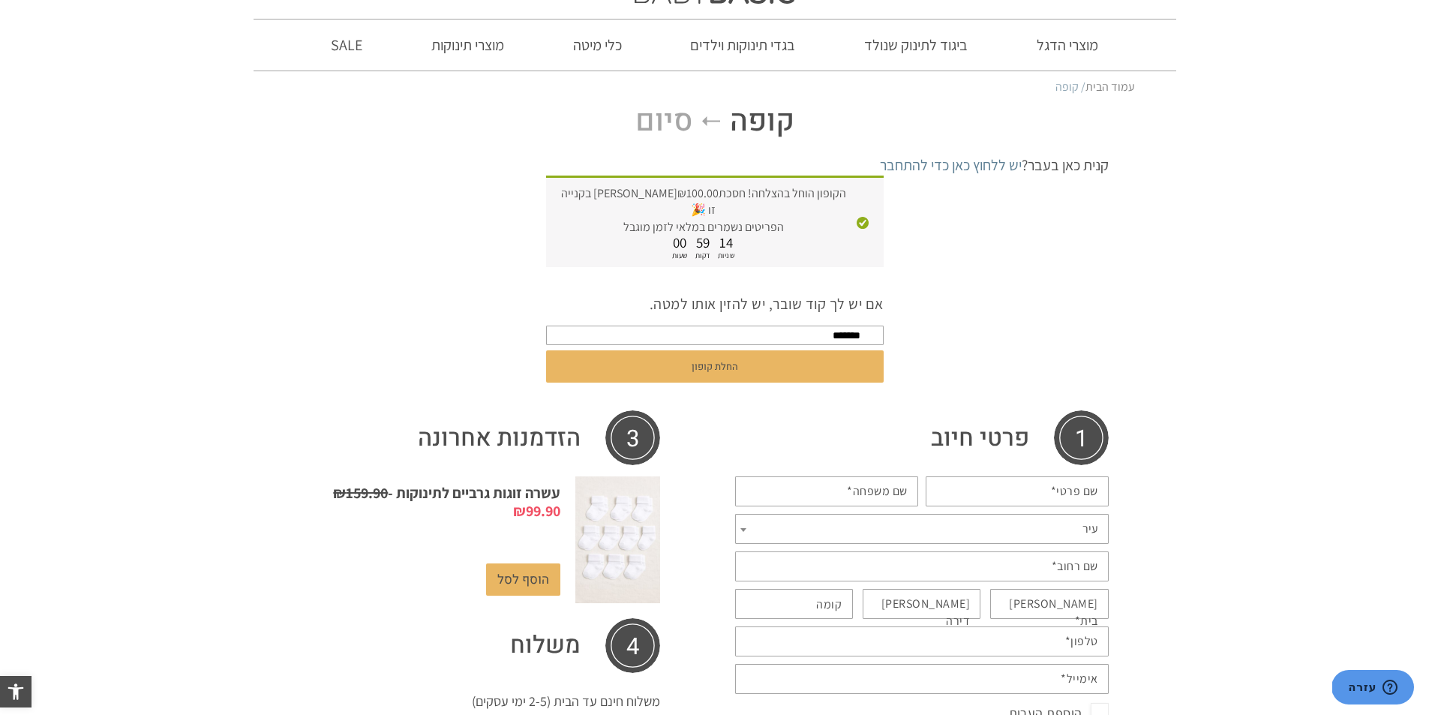
scroll to position [0, 0]
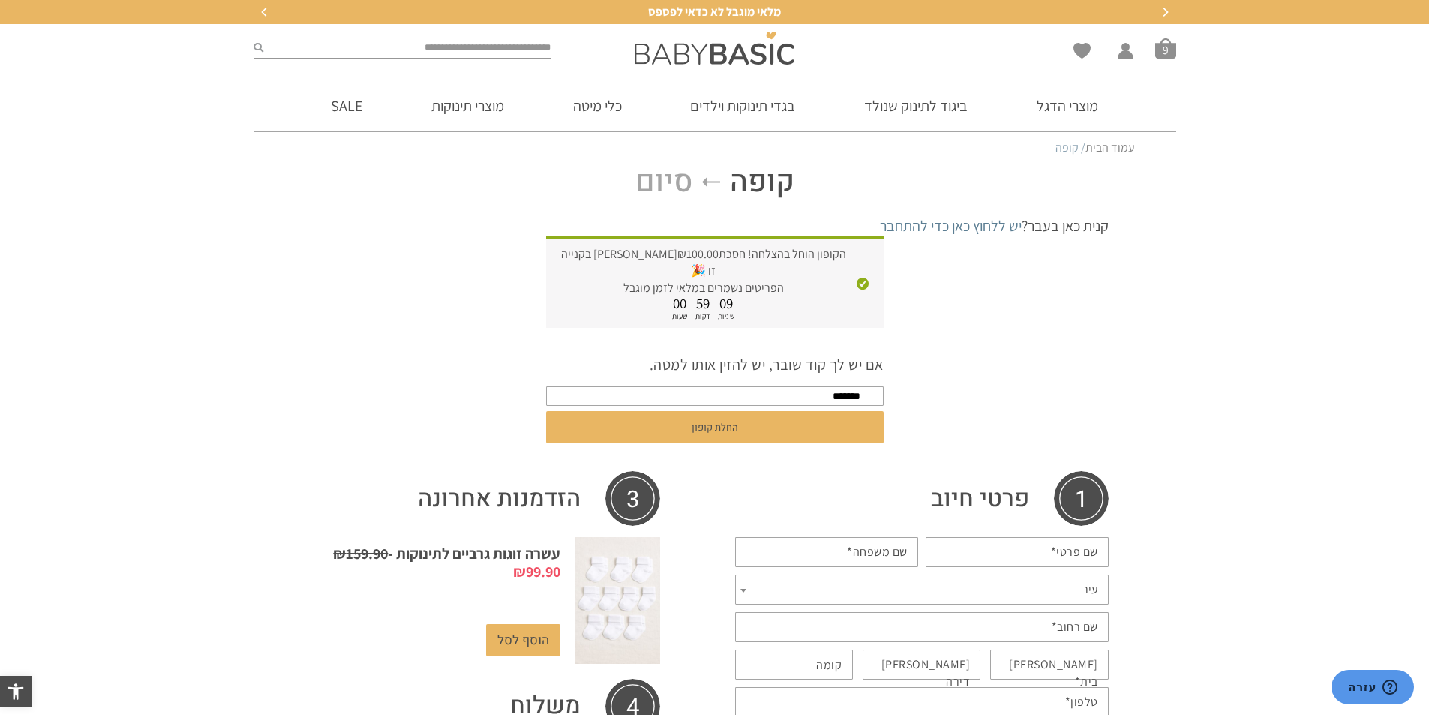
click at [725, 294] on span "09" at bounding box center [726, 303] width 14 height 18
click at [725, 294] on span "08" at bounding box center [726, 303] width 14 height 18
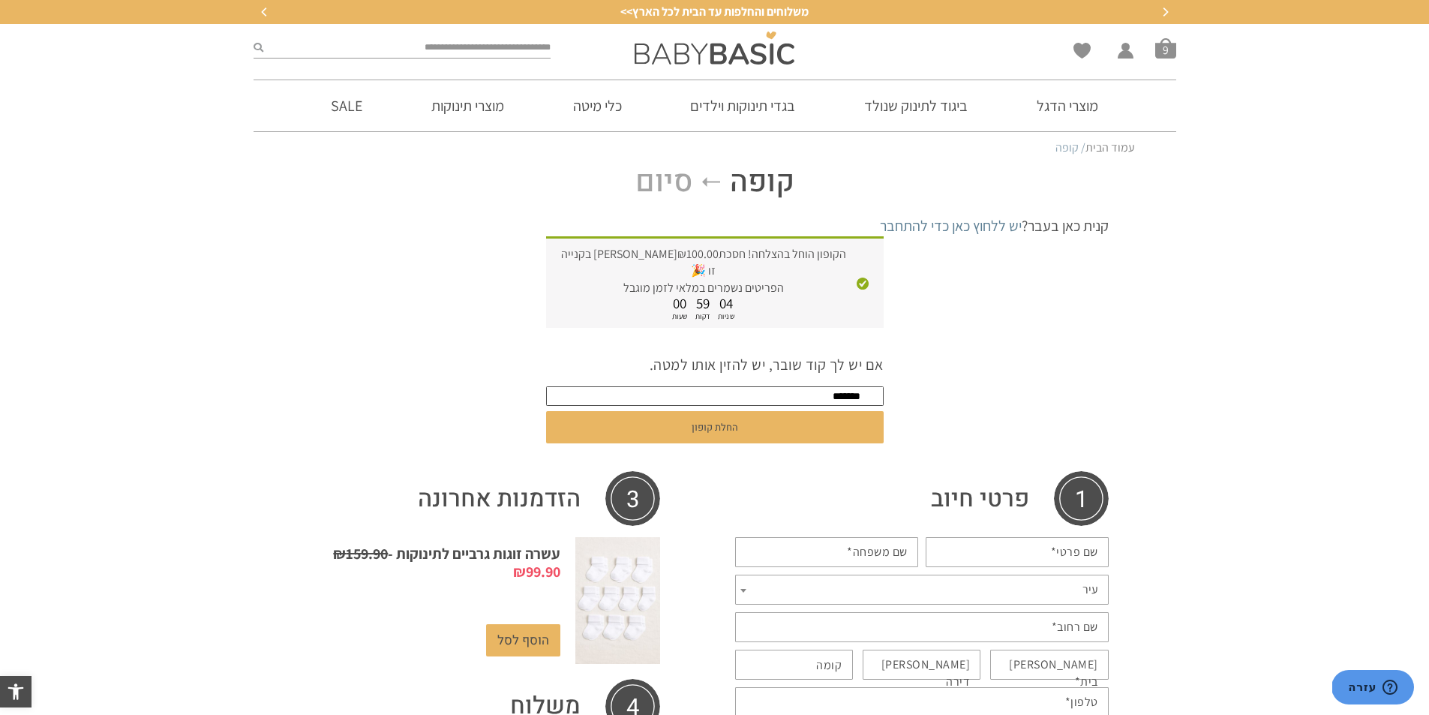
drag, startPoint x: 807, startPoint y: 383, endPoint x: 840, endPoint y: 389, distance: 33.6
click at [840, 389] on form "אם יש לך קוד שובר, יש להזין אותו למטה. ******* החלת קופון" at bounding box center [715, 401] width 338 height 117
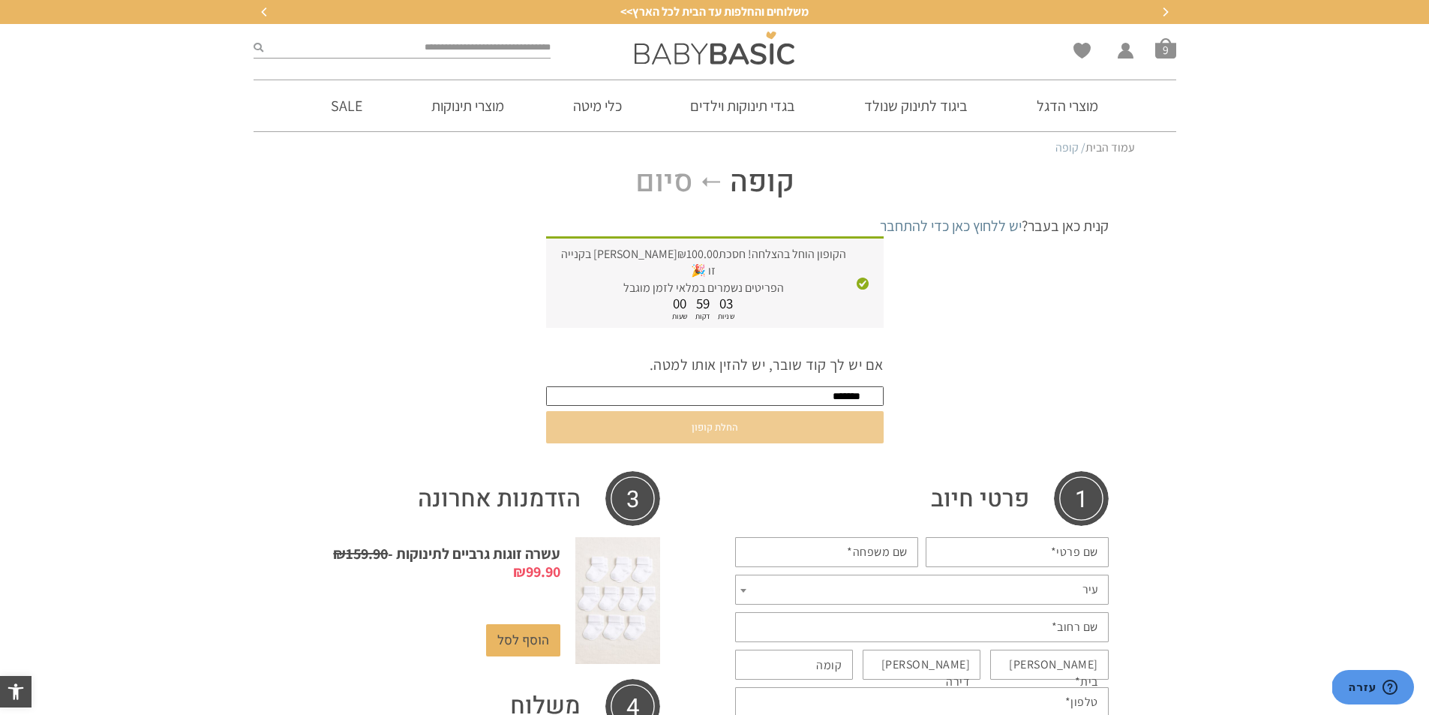
type input "*******"
click at [834, 411] on button "החלת קופון" at bounding box center [715, 427] width 338 height 32
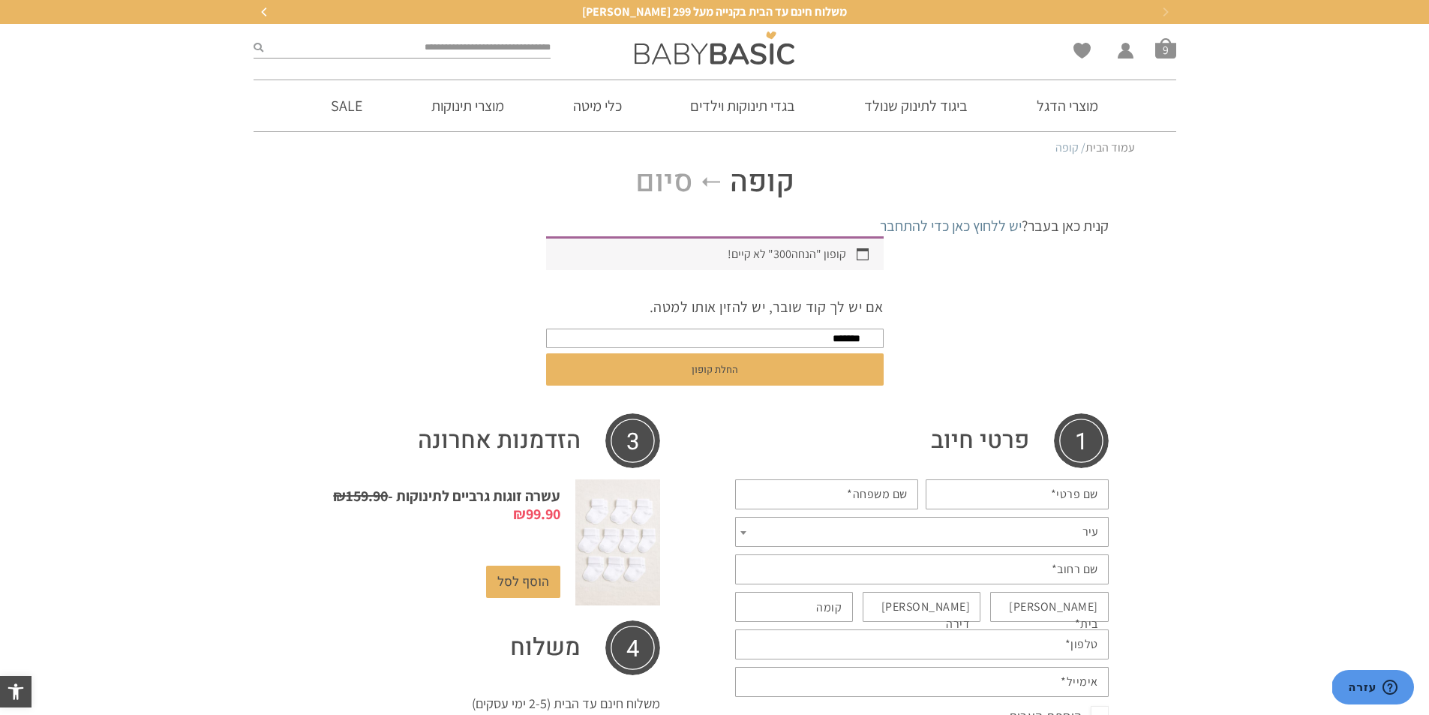
click at [680, 8] on span "משלוח חינם עד הבית בקנייה מעל 299 [PERSON_NAME]" at bounding box center [714, 12] width 265 height 16
click at [680, 15] on span "משלוח חינם עד הבית בקנייה מעל 299 [PERSON_NAME]" at bounding box center [714, 12] width 265 height 16
click at [1158, 41] on span "סל קניות" at bounding box center [1165, 48] width 21 height 21
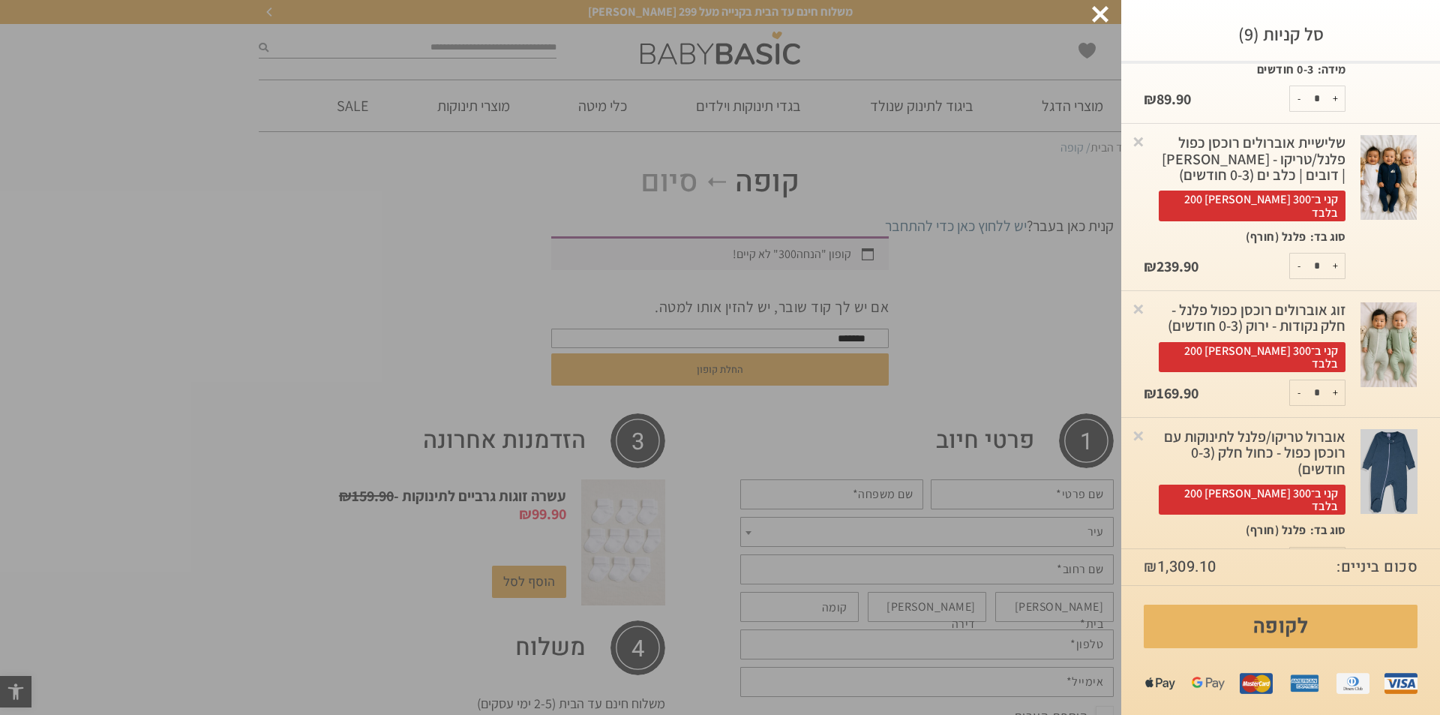
scroll to position [621, 0]
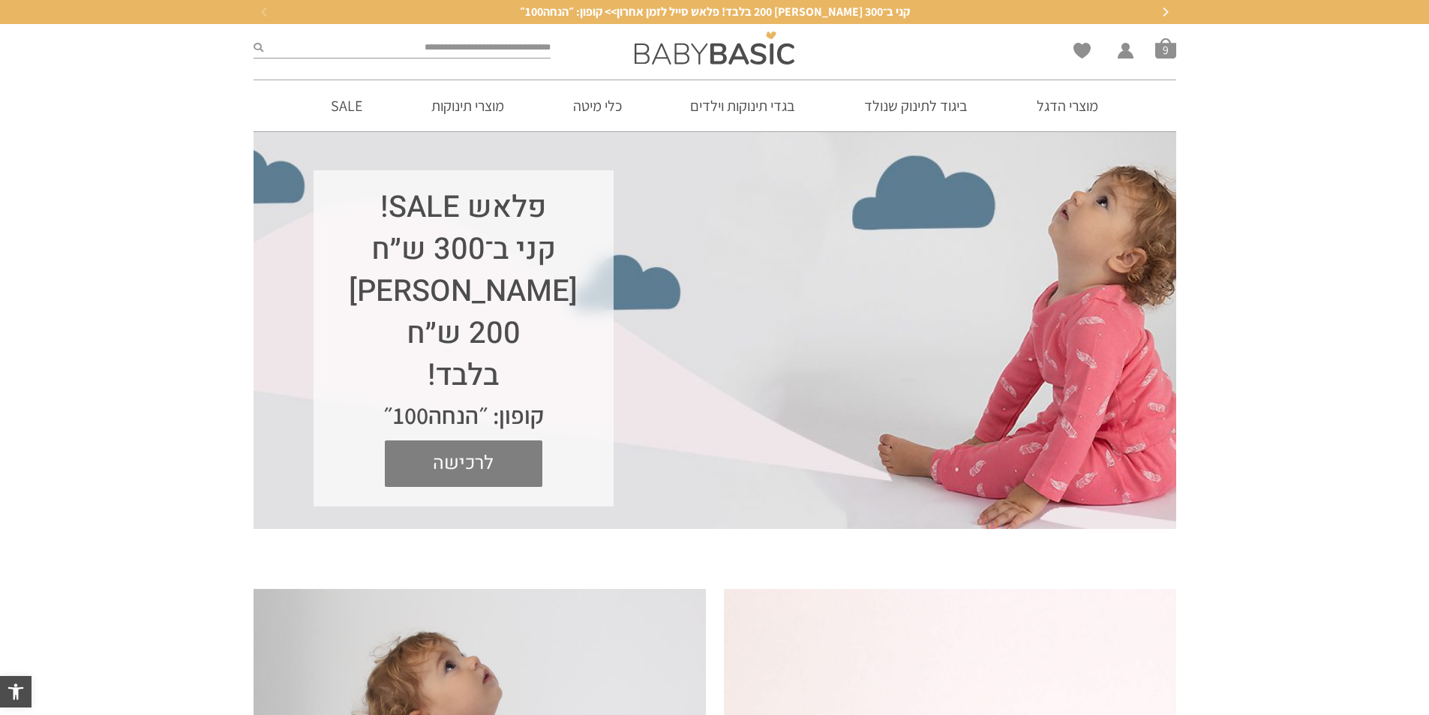
click at [463, 452] on span "לרכישה" at bounding box center [463, 463] width 135 height 47
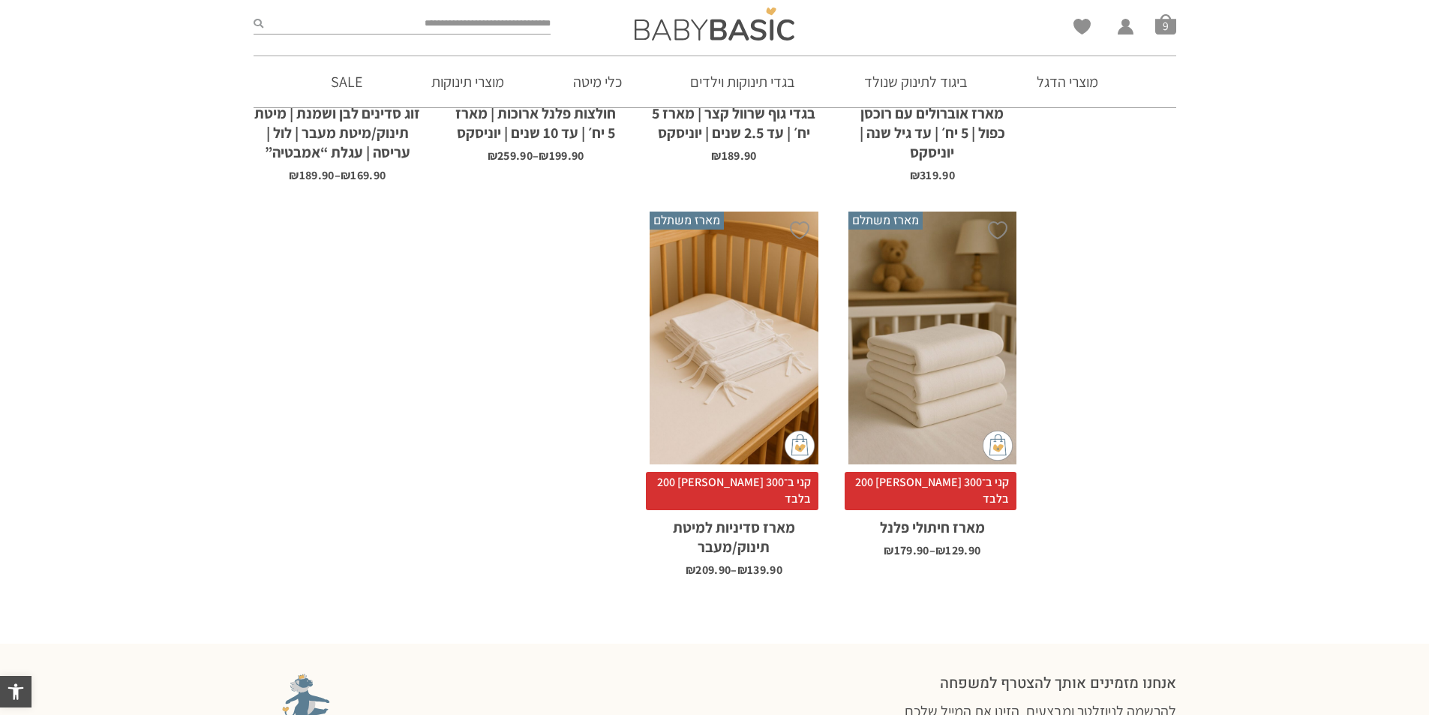
scroll to position [1419, 0]
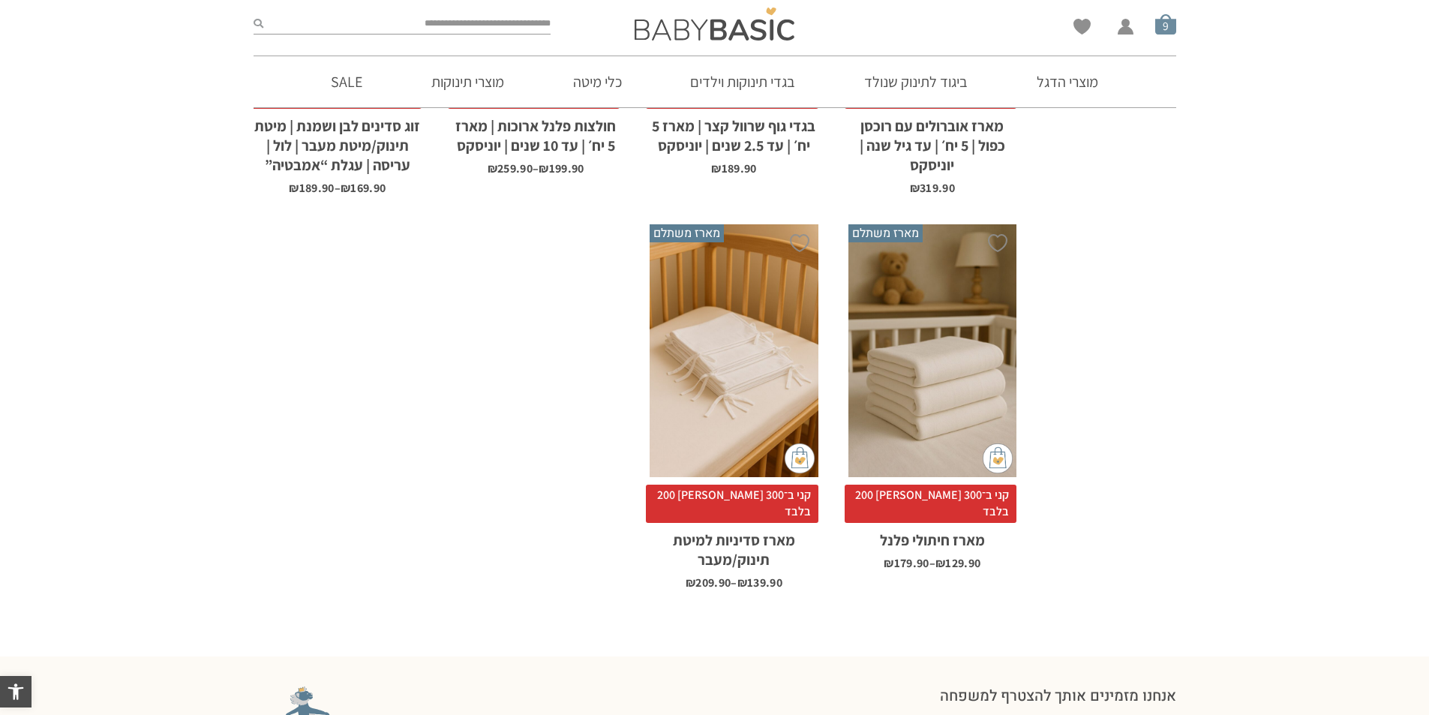
click at [1176, 26] on span "סל קניות" at bounding box center [1165, 24] width 21 height 21
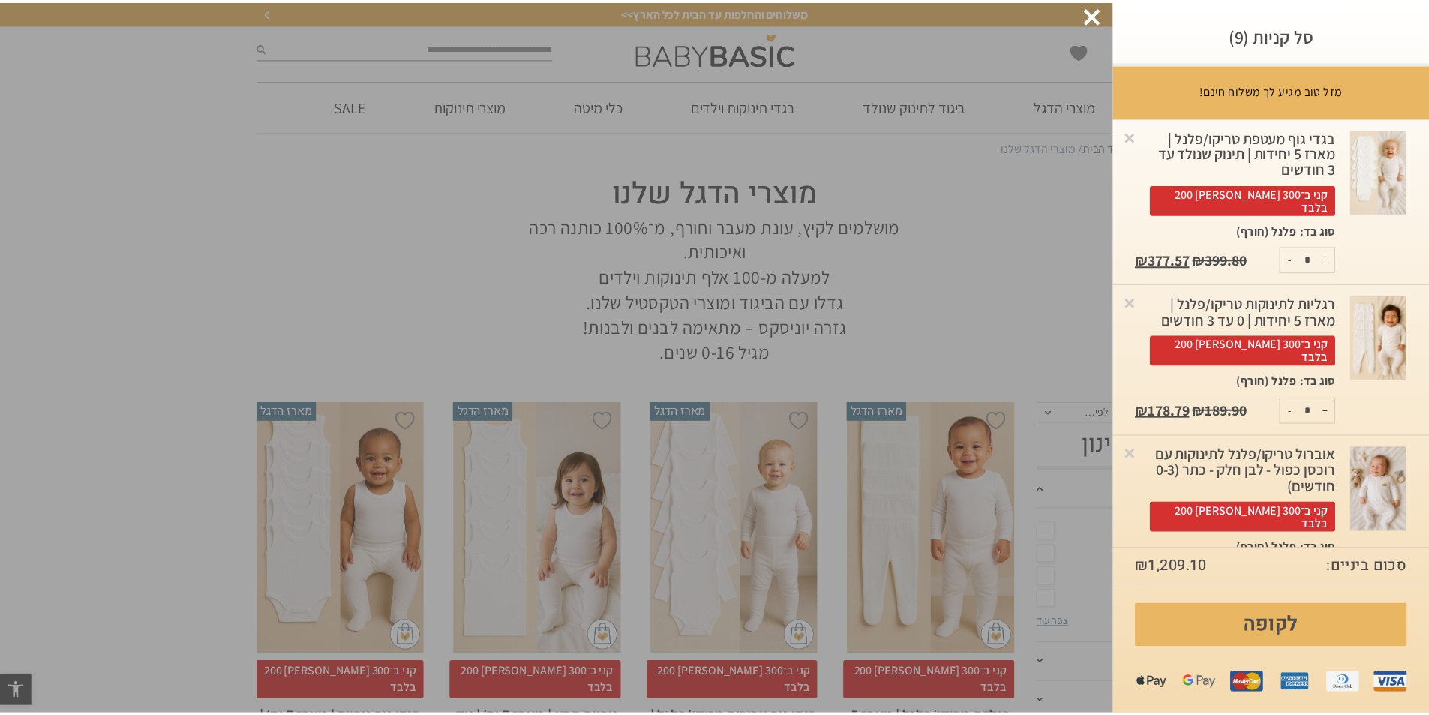
scroll to position [424, 0]
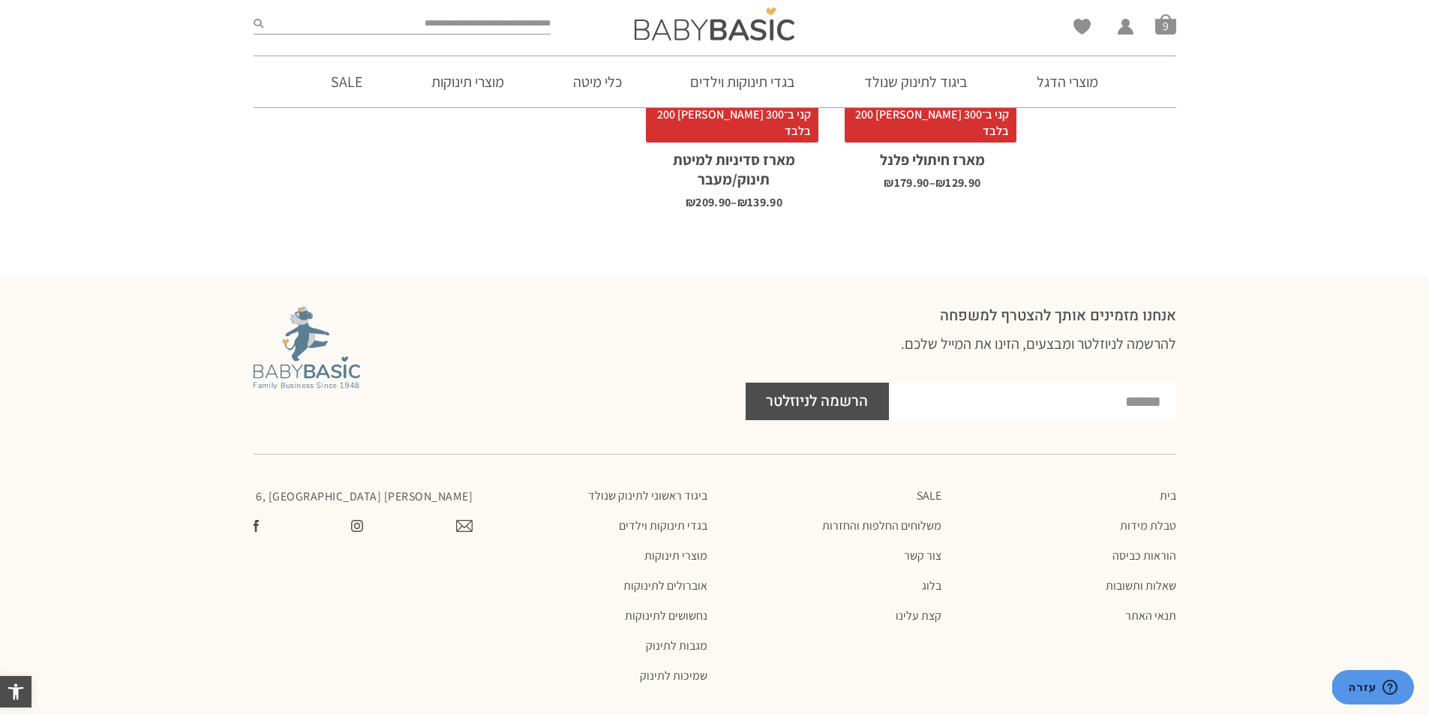
scroll to position [1869, 0]
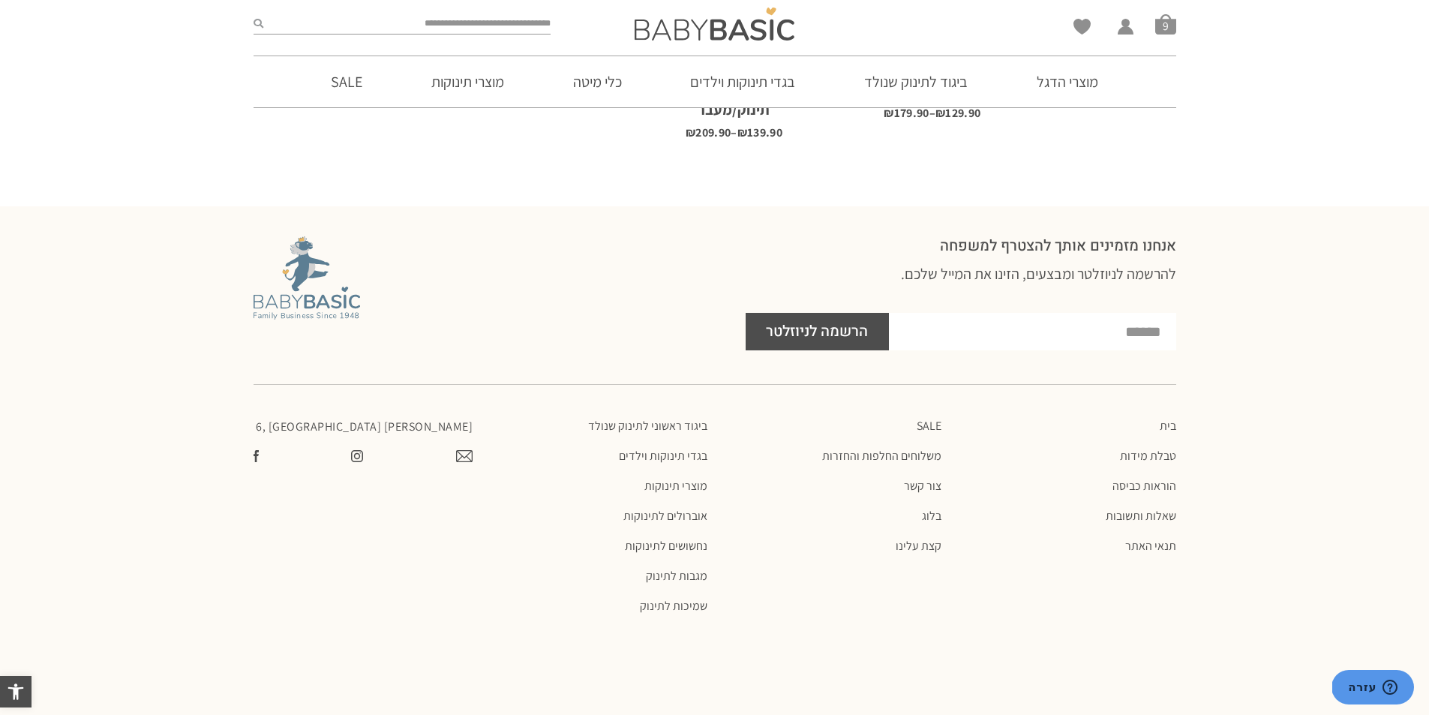
click at [934, 419] on ul "SALE משלוחים החלפות והחזרות צור קשר בלוג קצת עלינו" at bounding box center [832, 486] width 220 height 135
click at [929, 479] on link "צור קשר" at bounding box center [832, 486] width 220 height 15
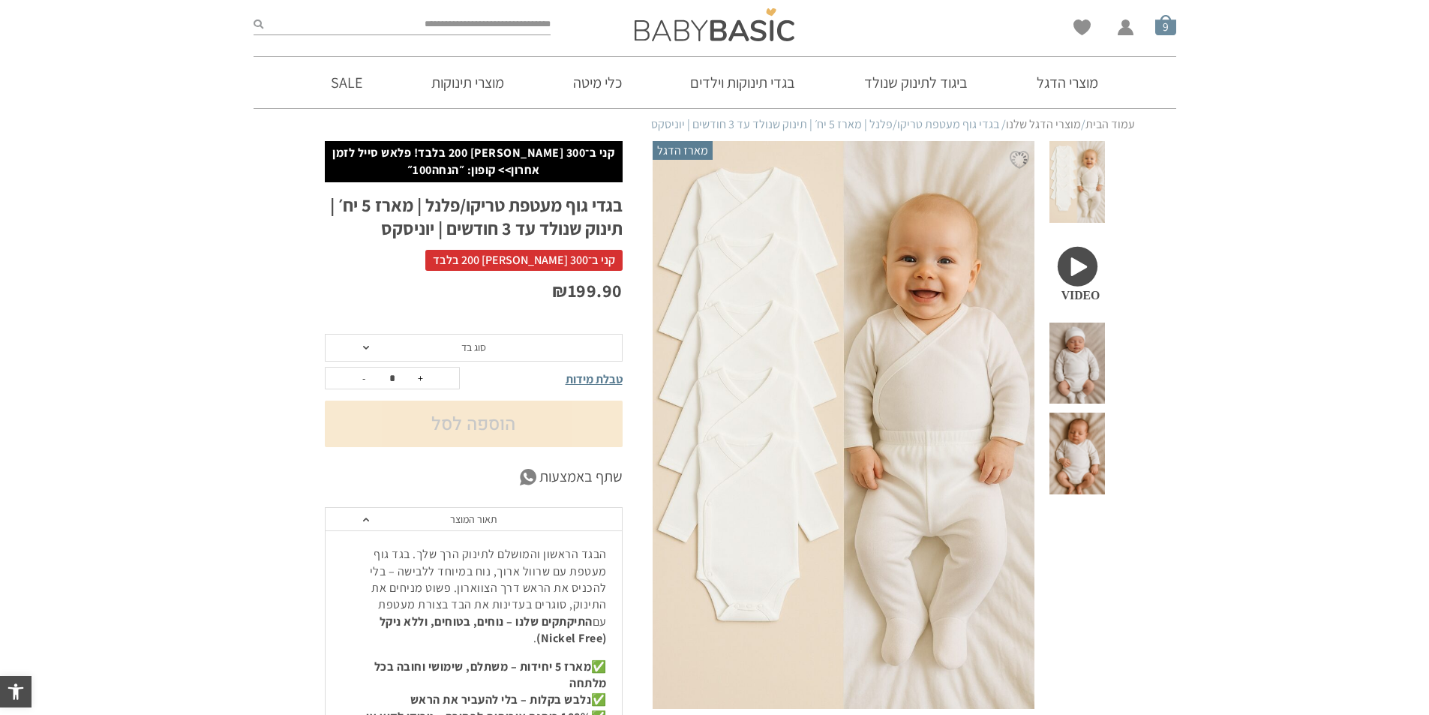
click at [1171, 17] on span "סל קניות" at bounding box center [1165, 24] width 21 height 21
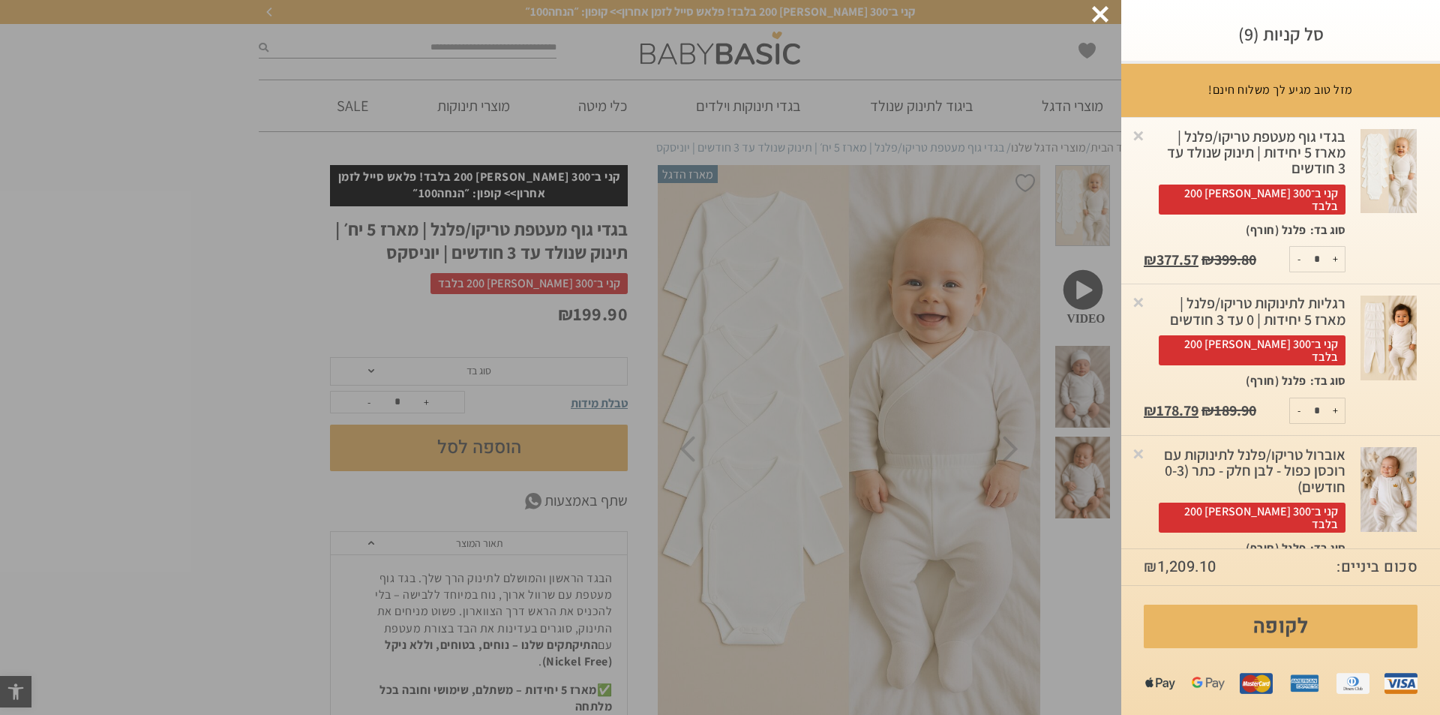
click at [1302, 248] on button "-" at bounding box center [1299, 259] width 19 height 25
type input "*"
click at [1146, 134] on link "×" at bounding box center [1138, 135] width 15 height 15
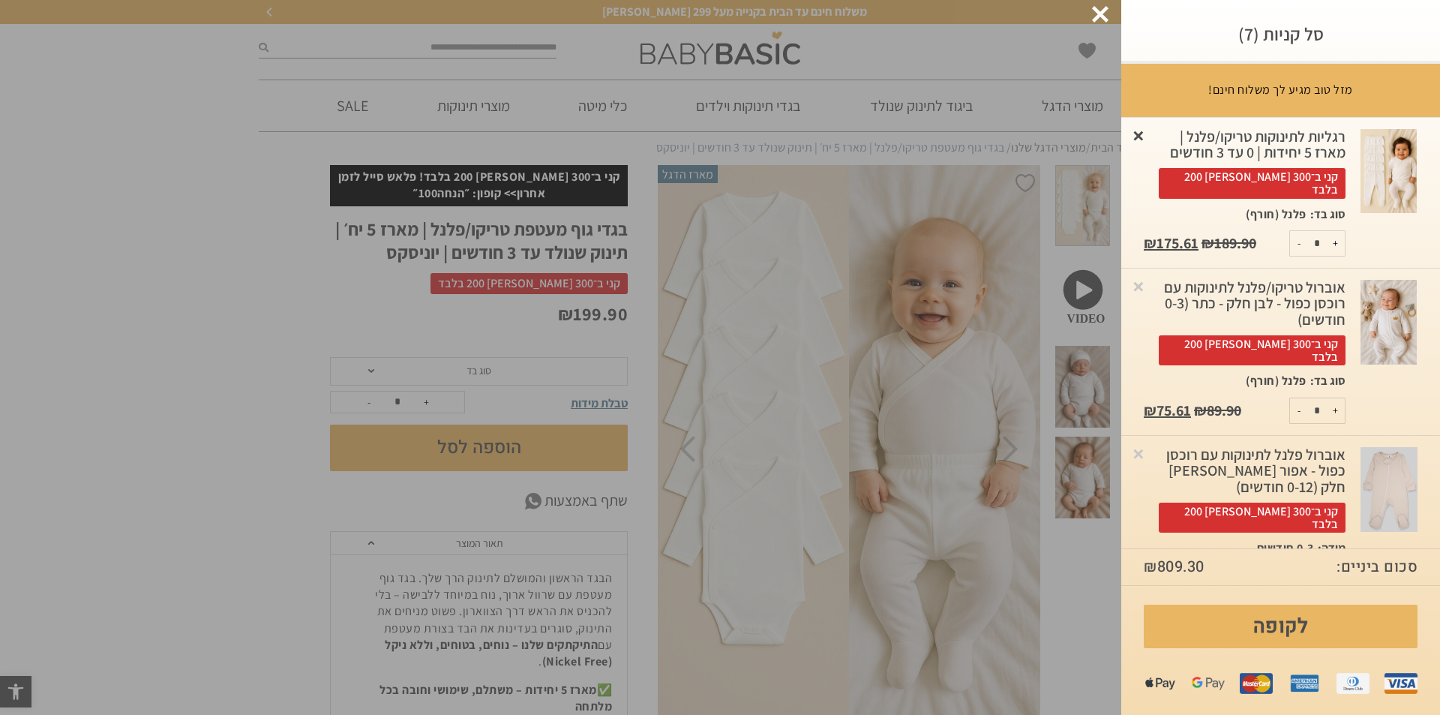
click at [1146, 139] on link "×" at bounding box center [1138, 135] width 15 height 15
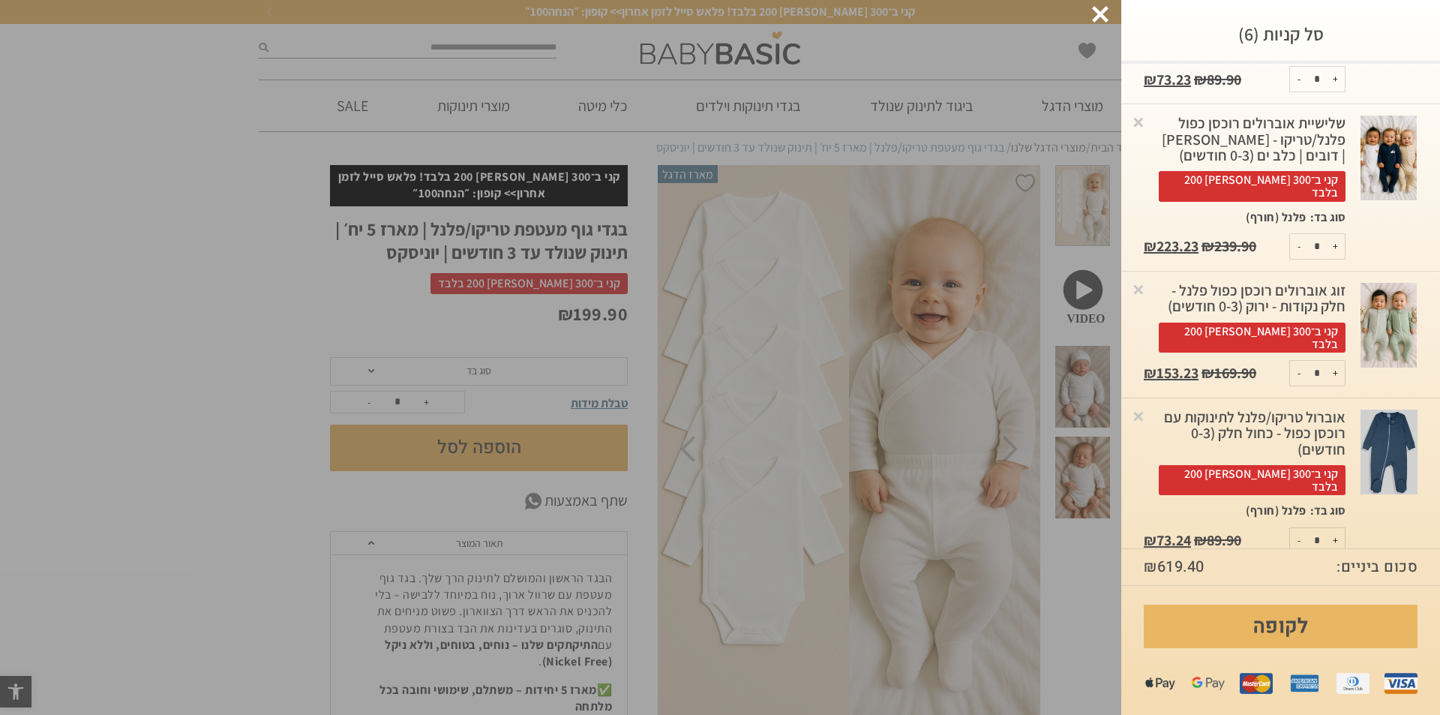
scroll to position [254, 0]
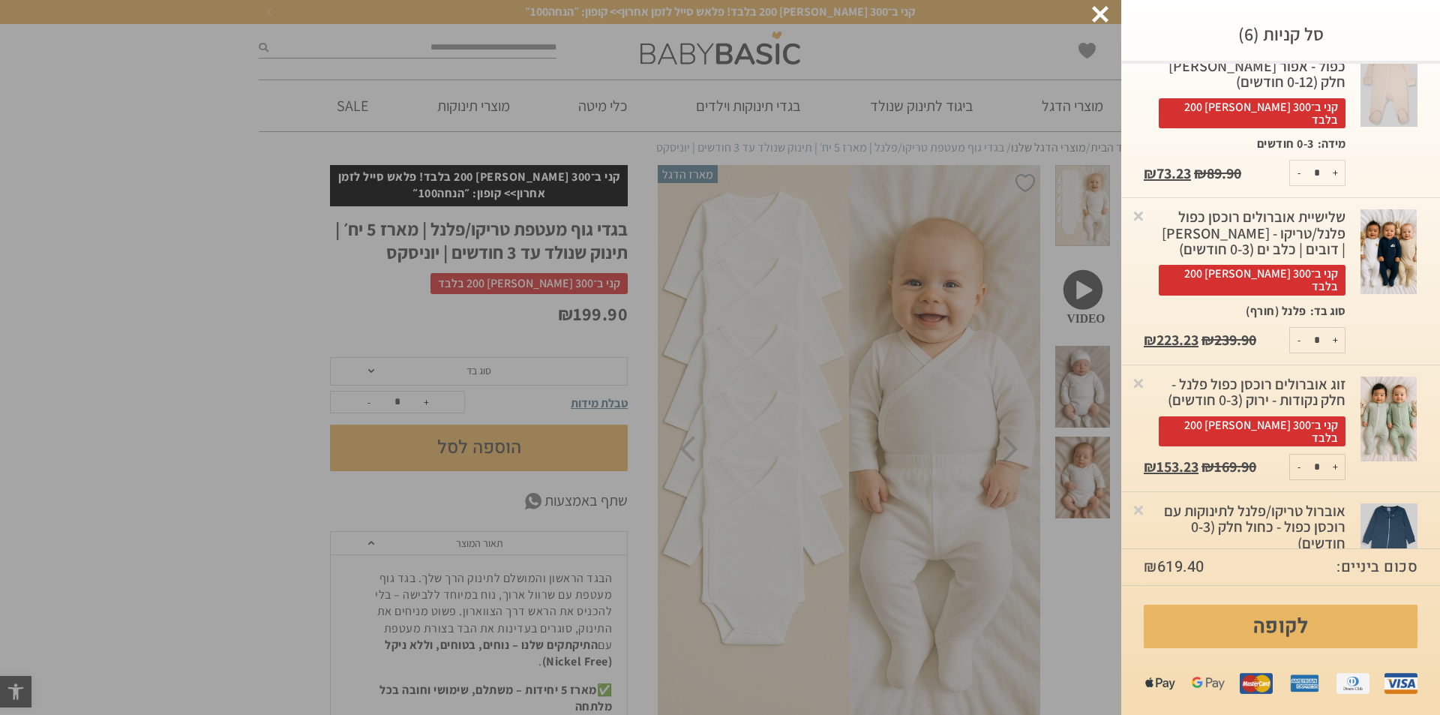
click at [1391, 241] on img at bounding box center [1389, 251] width 56 height 85
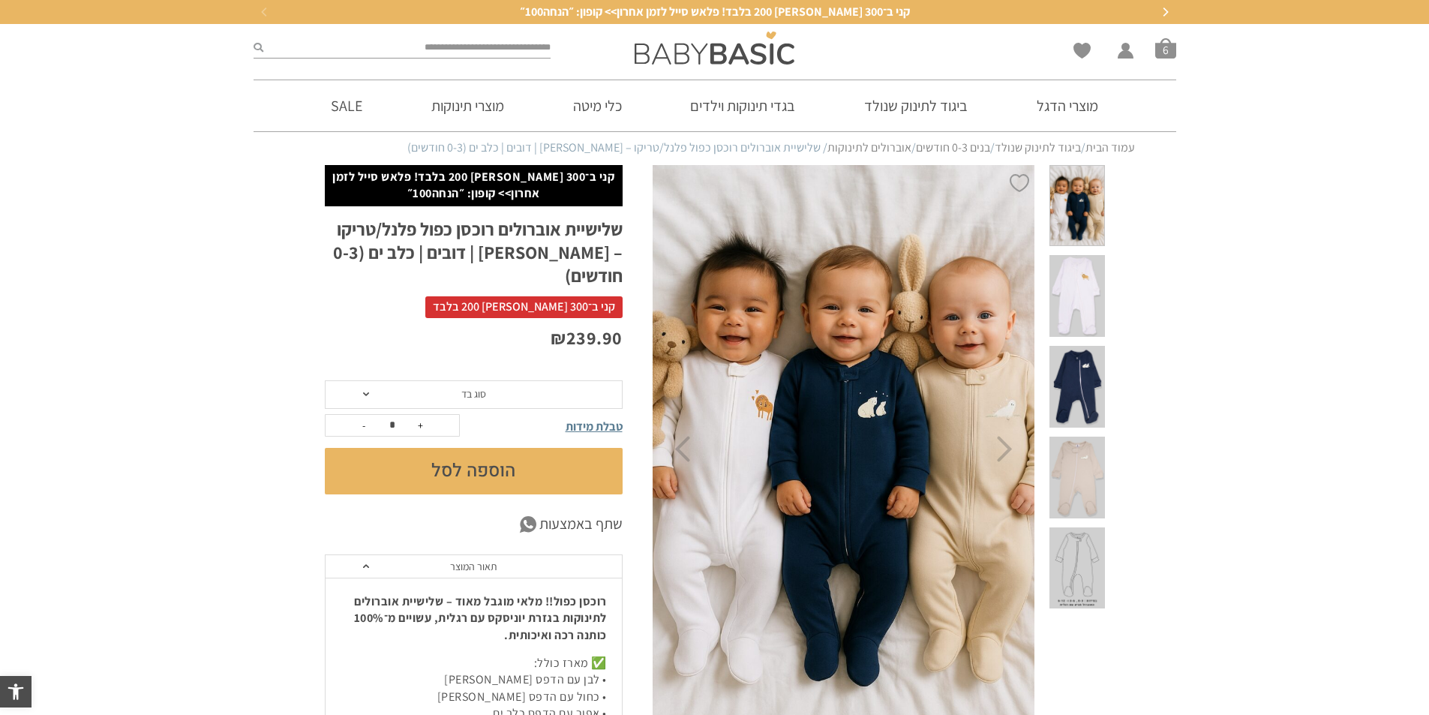
click at [1173, 36] on div "Wishlist החשבון שלי החשבון שלי הזמנות פרטי חשבון סל קניות 6" at bounding box center [1027, 48] width 313 height 48
click at [1163, 59] on li "סל קניות 6" at bounding box center [1165, 48] width 21 height 21
click at [1152, 41] on ul "Wishlist החשבון שלי החשבון שלי הזמנות פרטי חשבון סל קניות 6" at bounding box center [1125, 48] width 103 height 21
click at [1154, 41] on ul "Wishlist החשבון שלי החשבון שלי הזמנות פרטי חשבון סל קניות 6" at bounding box center [1125, 48] width 103 height 21
click at [1157, 42] on span "סל קניות" at bounding box center [1165, 48] width 21 height 21
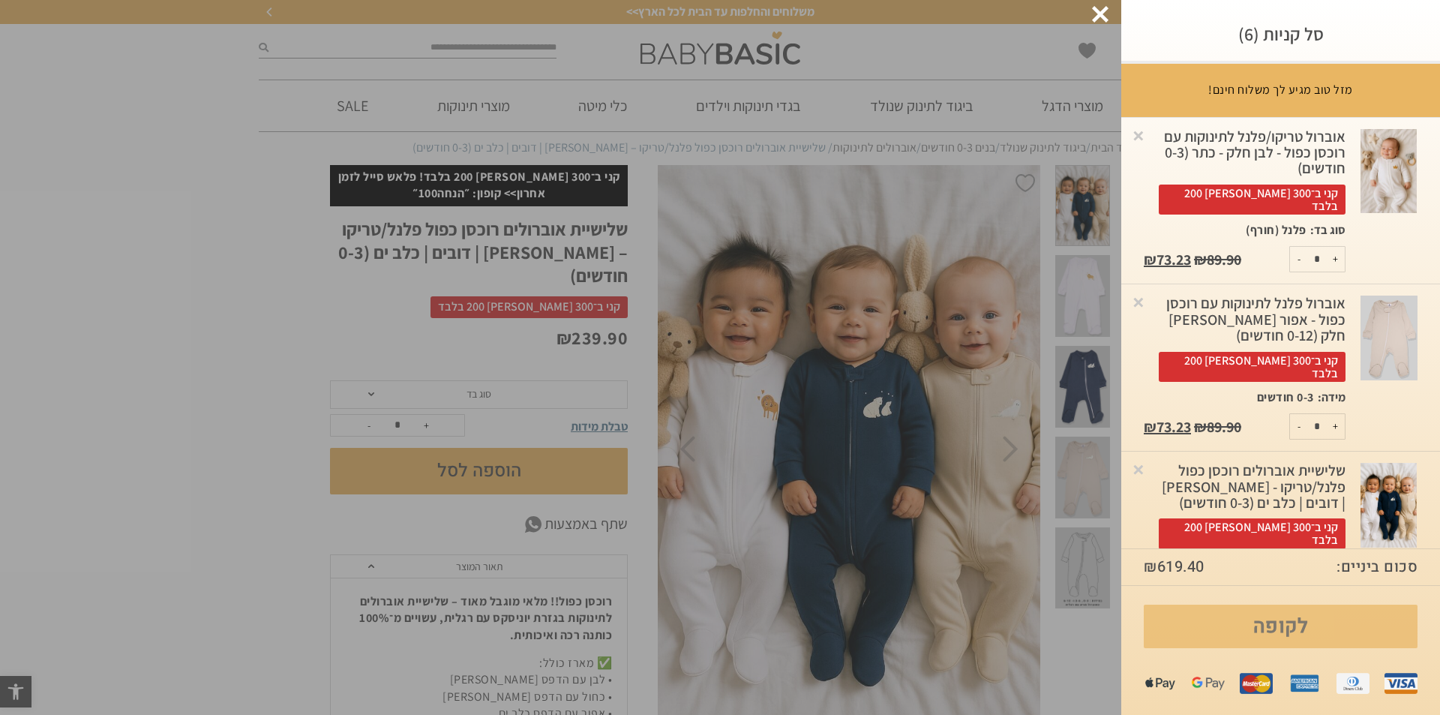
click at [1252, 621] on link "לקופה" at bounding box center [1281, 627] width 274 height 44
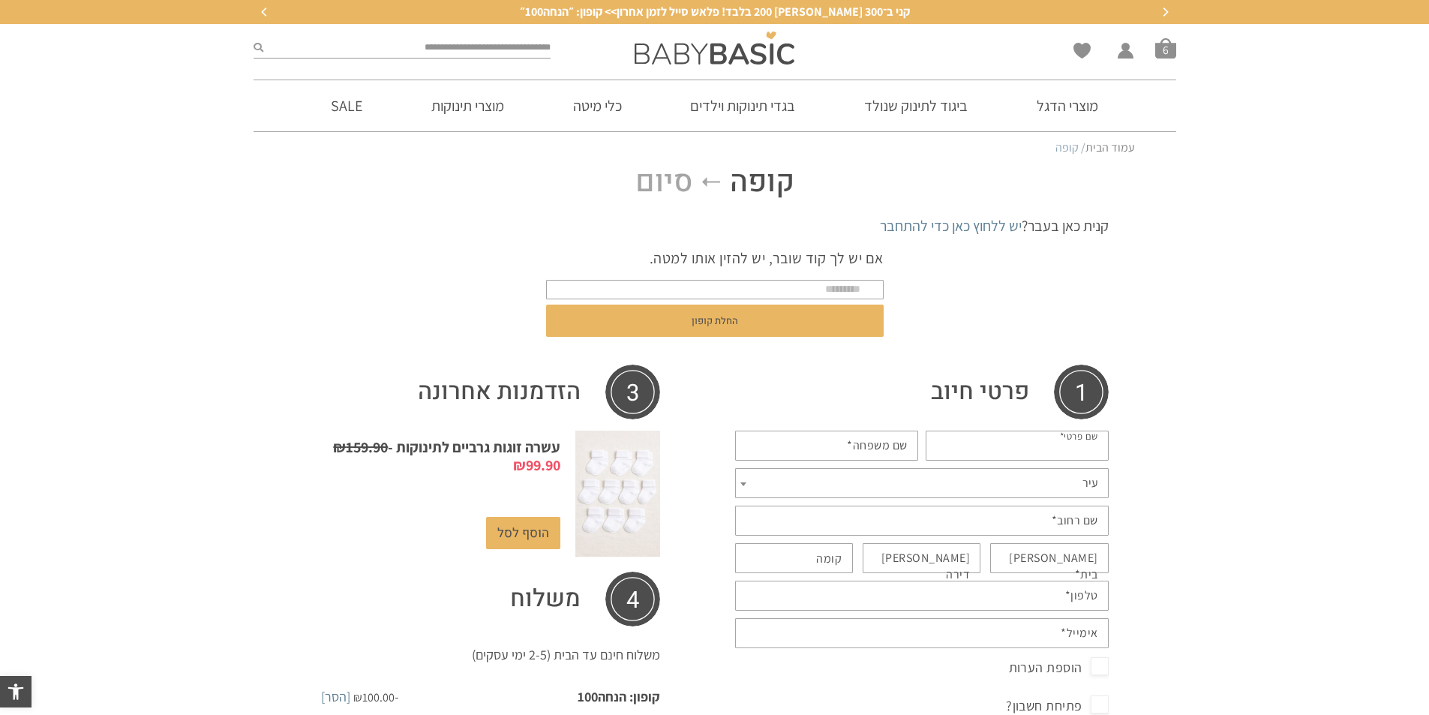
click at [1001, 431] on input "שם פרטי *" at bounding box center [1017, 446] width 183 height 30
click at [1008, 441] on input "שם פרטי *" at bounding box center [1017, 446] width 183 height 30
type input "****"
click at [851, 460] on input "שם משפחה *" at bounding box center [826, 446] width 183 height 30
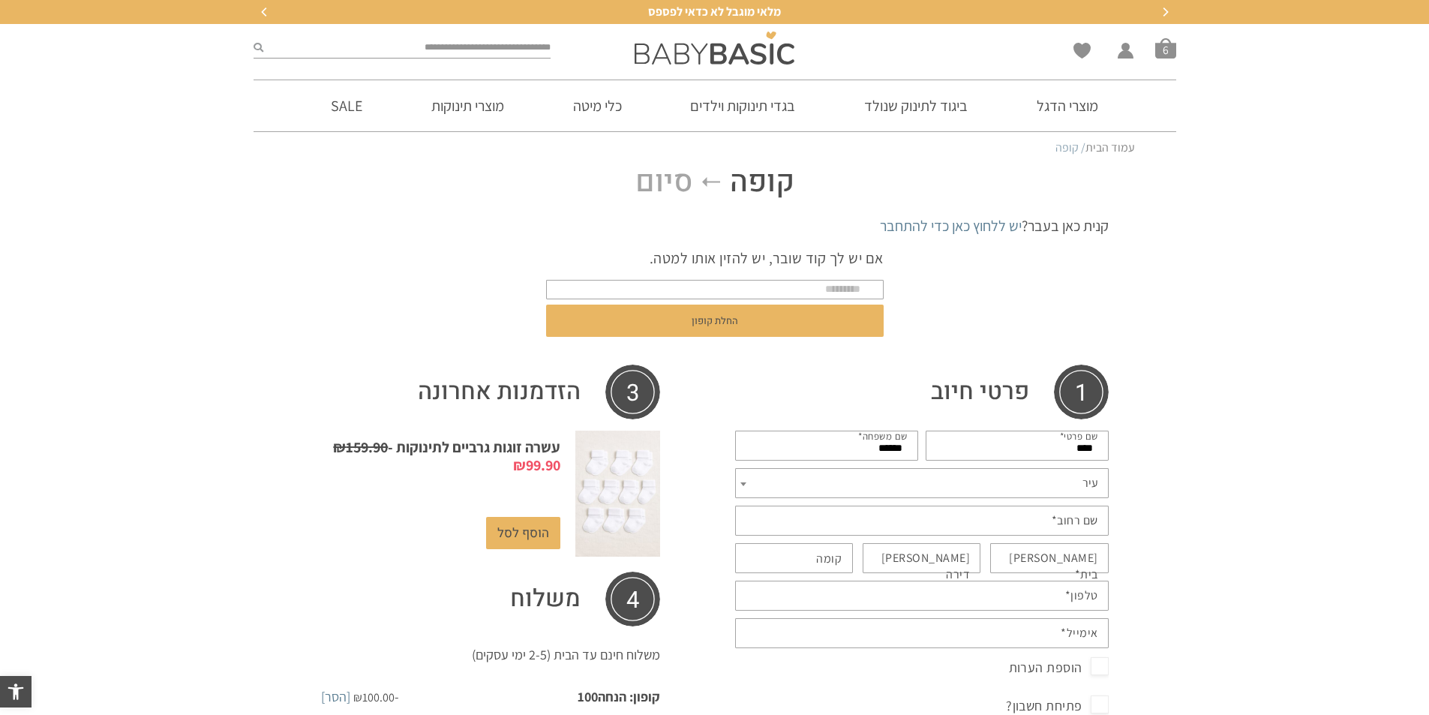
drag, startPoint x: 909, startPoint y: 457, endPoint x: 915, endPoint y: 466, distance: 10.8
click at [911, 459] on input "******" at bounding box center [826, 446] width 183 height 30
type input "******"
click at [915, 466] on p "**********" at bounding box center [921, 483] width 381 height 38
click at [916, 472] on span "עיר" at bounding box center [922, 483] width 374 height 30
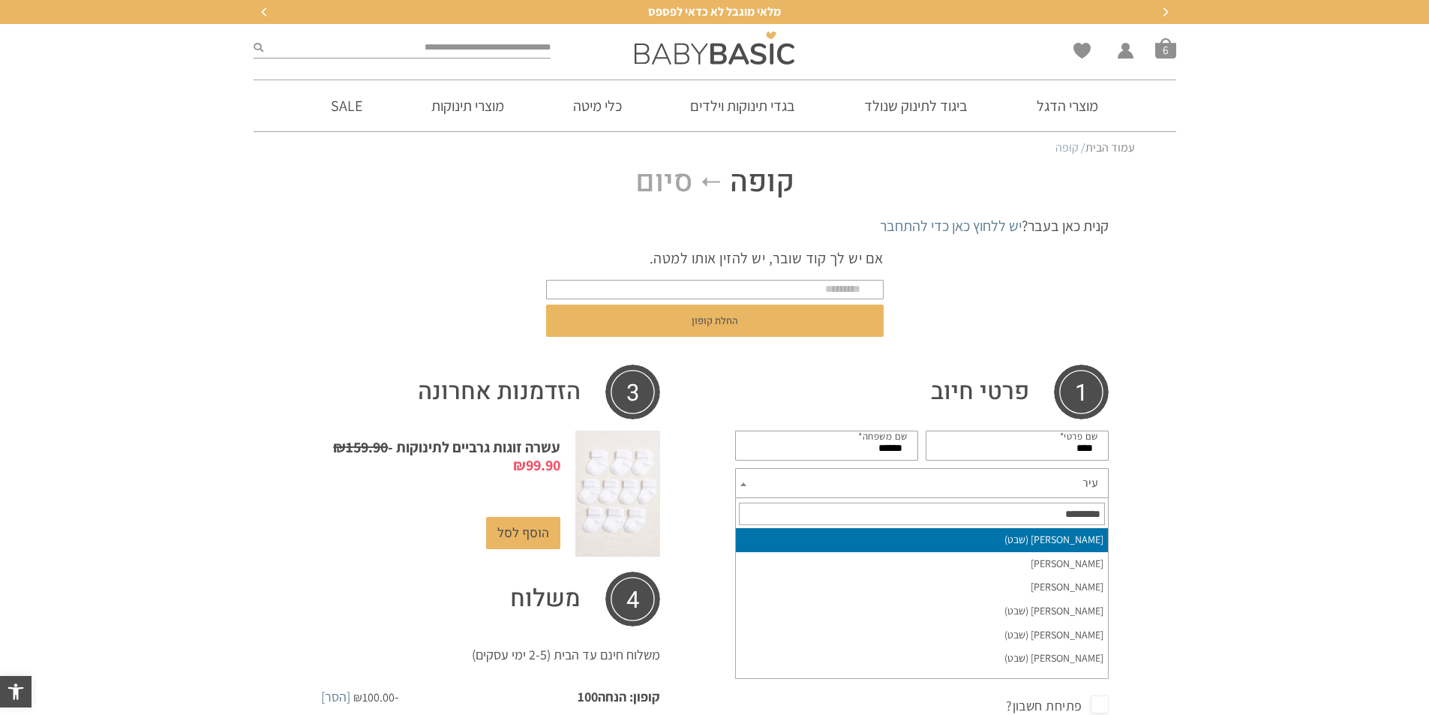
type input "*"
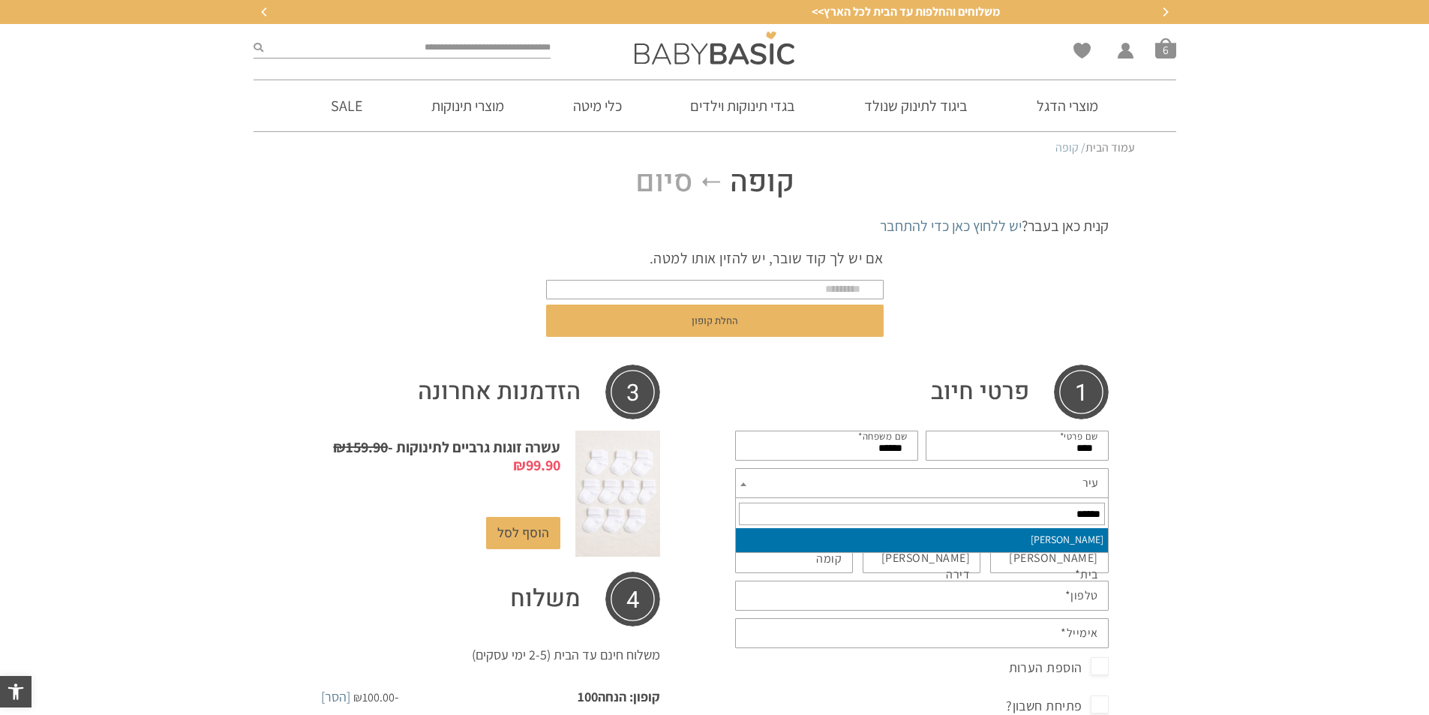
type input "******"
select select "*********"
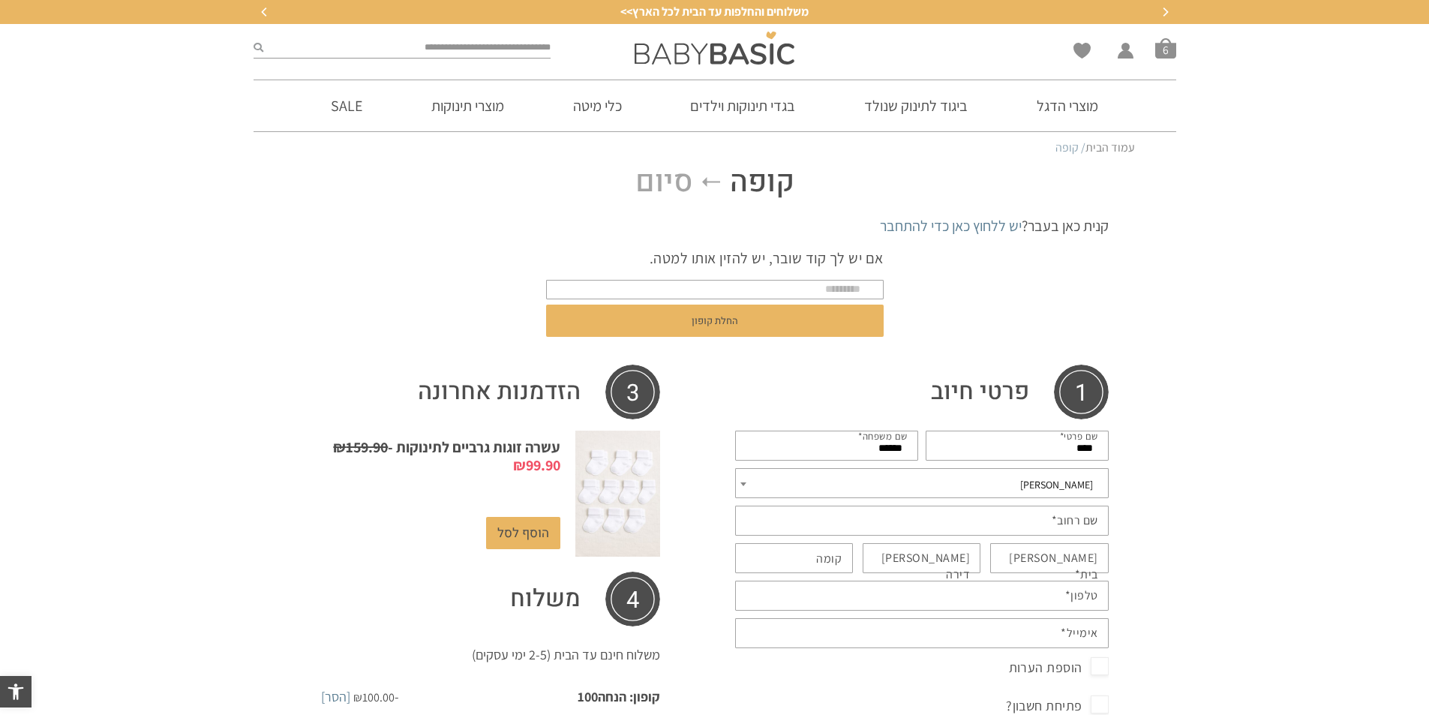
click at [1052, 527] on abbr "*" at bounding box center [1055, 520] width 6 height 16
click at [1051, 527] on input "שם רחוב *" at bounding box center [922, 521] width 374 height 30
type input "*****"
type input "*"
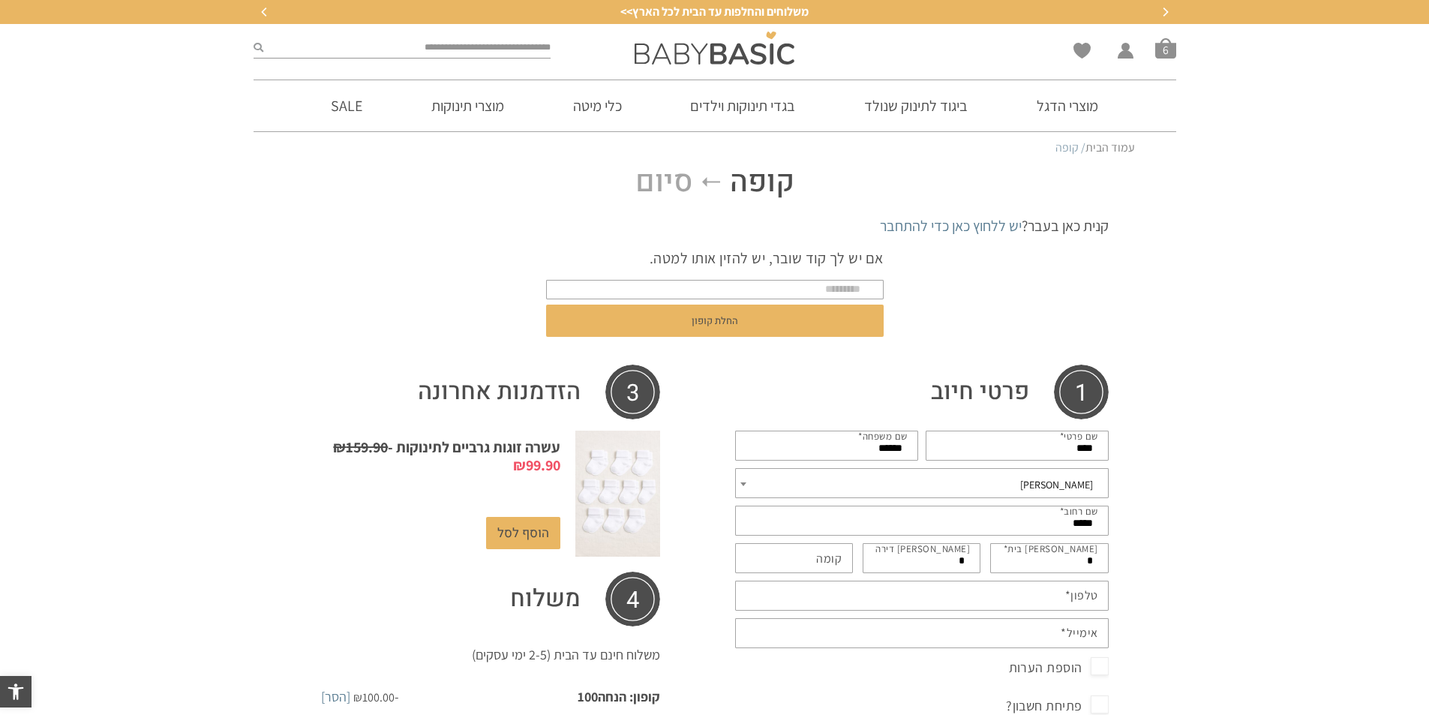
type input "*****"
click at [1026, 554] on input "*" at bounding box center [1049, 558] width 119 height 30
click at [950, 585] on input "טלפון *" at bounding box center [922, 596] width 374 height 30
click at [833, 581] on input "טלפון *" at bounding box center [922, 596] width 374 height 30
drag, startPoint x: 948, startPoint y: 553, endPoint x: 975, endPoint y: 539, distance: 30.5
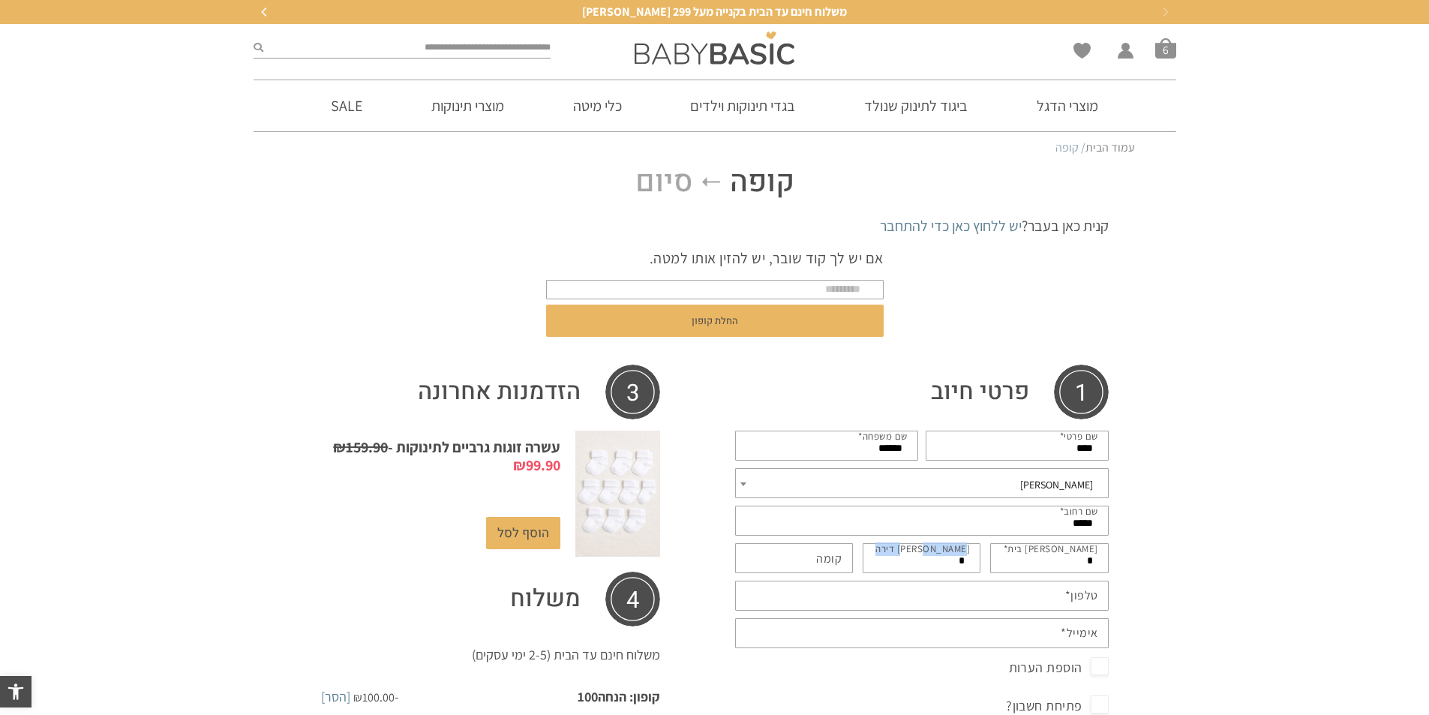
click at [975, 539] on p "מס דירה (אופציונלי) *" at bounding box center [922, 558] width 126 height 38
click at [969, 551] on p "מס דירה (אופציונלי) *" at bounding box center [922, 558] width 126 height 38
click at [969, 551] on label "מס דירה (אופציונלי)" at bounding box center [923, 549] width 95 height 14
click at [969, 551] on input "*" at bounding box center [922, 558] width 119 height 30
click at [997, 499] on p "**********" at bounding box center [921, 483] width 381 height 38
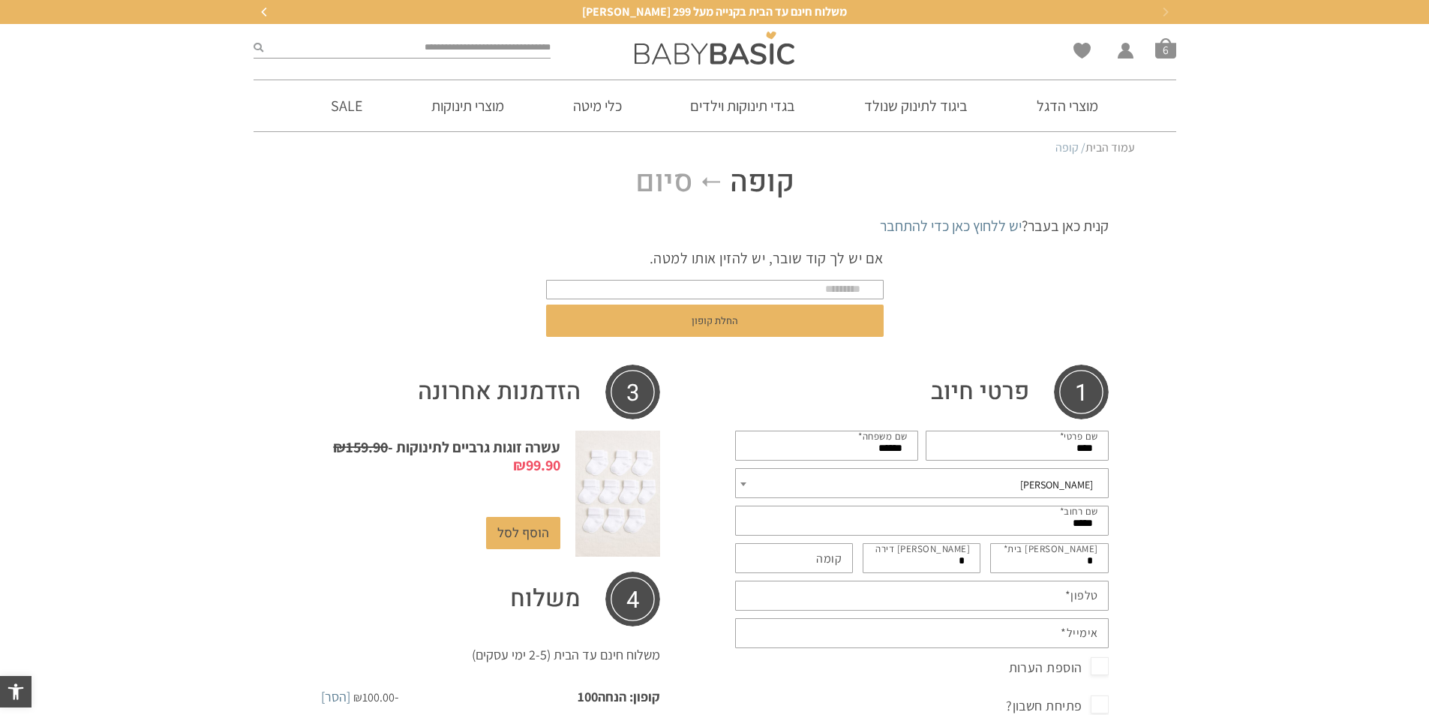
click at [1001, 485] on span "אור יהודה" at bounding box center [922, 484] width 342 height 21
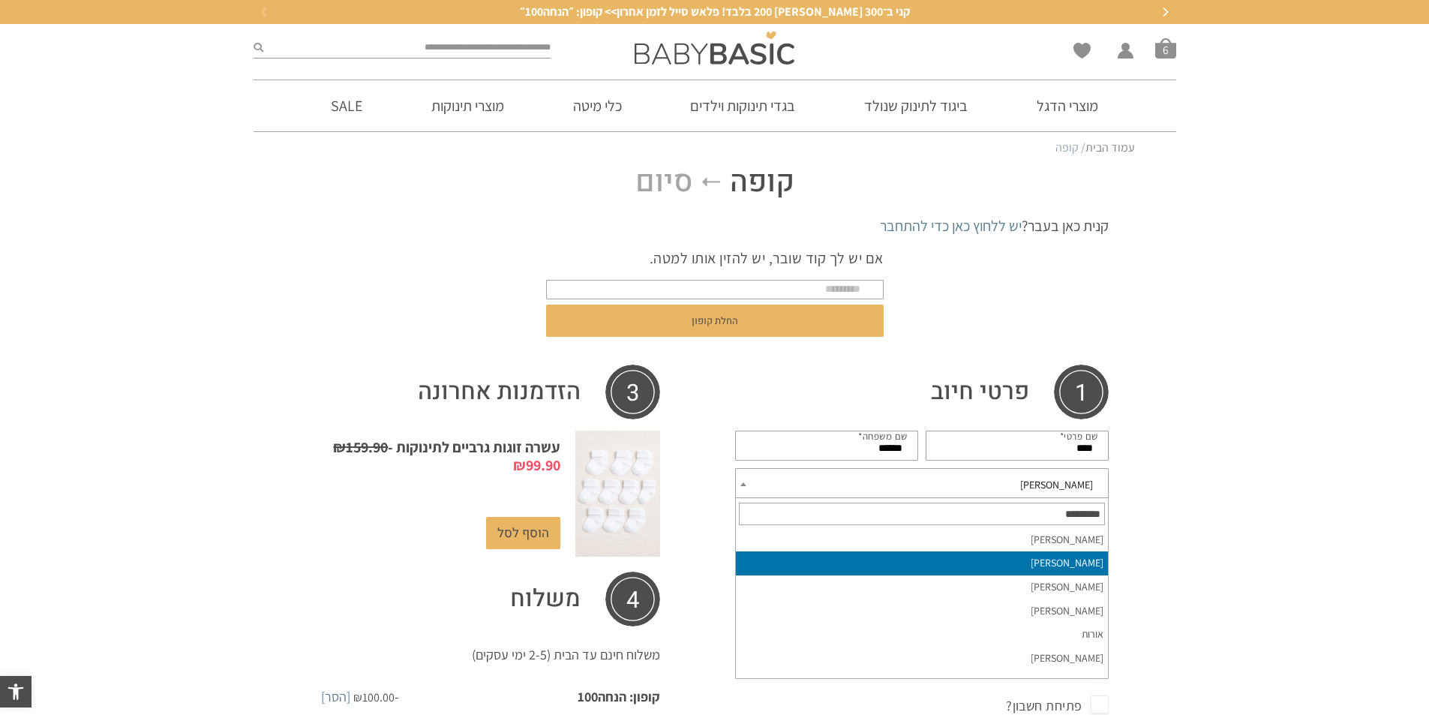
click at [1013, 513] on input "text" at bounding box center [922, 514] width 366 height 23
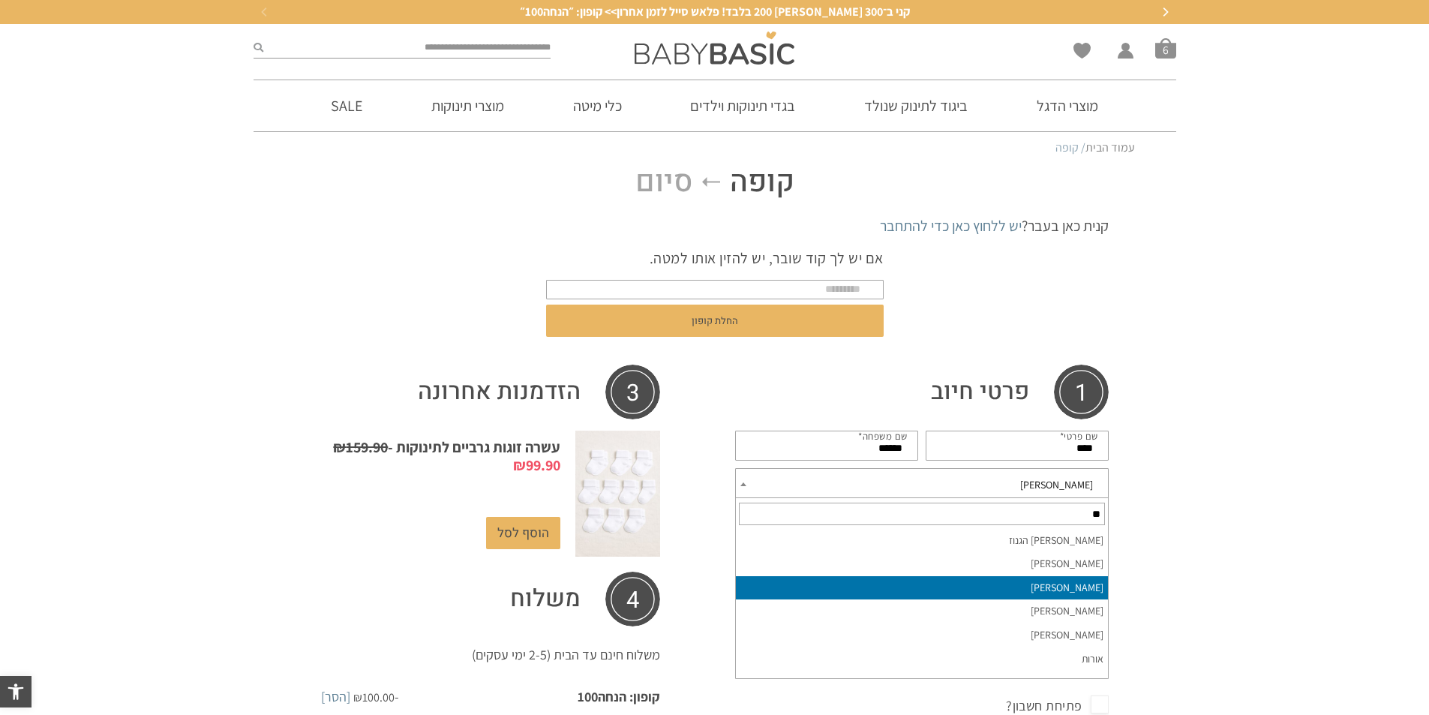
scroll to position [0, 0]
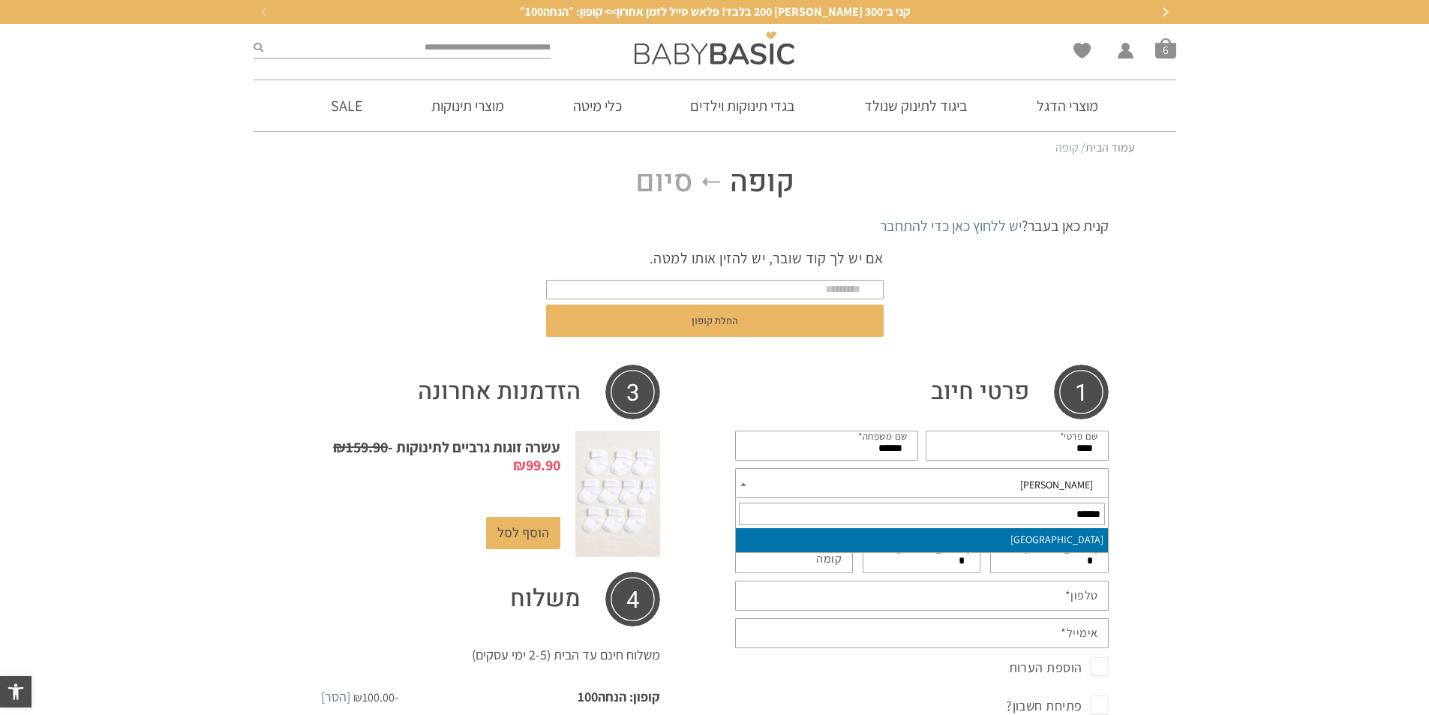
type input "******"
select select "******"
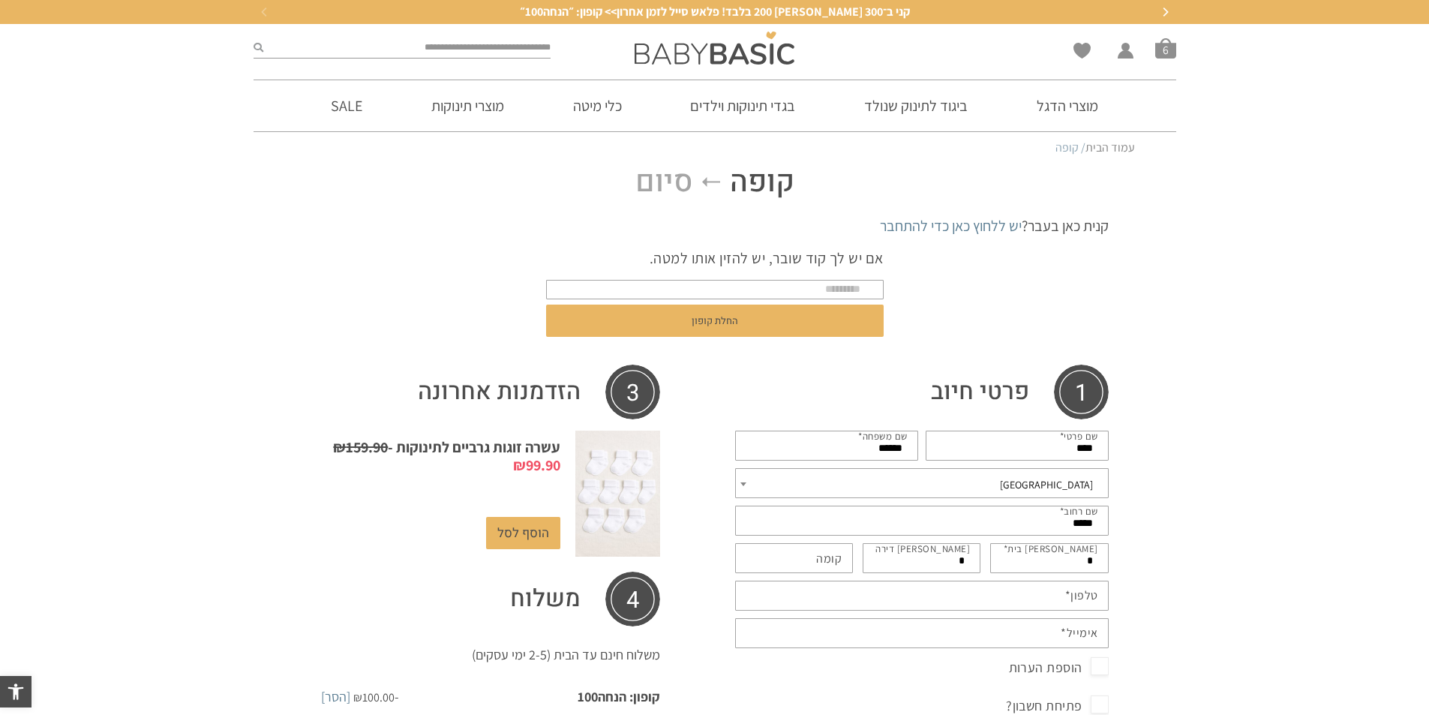
click at [1025, 549] on input "*" at bounding box center [1049, 558] width 119 height 30
drag, startPoint x: 1025, startPoint y: 549, endPoint x: 1145, endPoint y: 552, distance: 120.1
type input "**"
click at [1080, 533] on input "*****" at bounding box center [922, 521] width 374 height 30
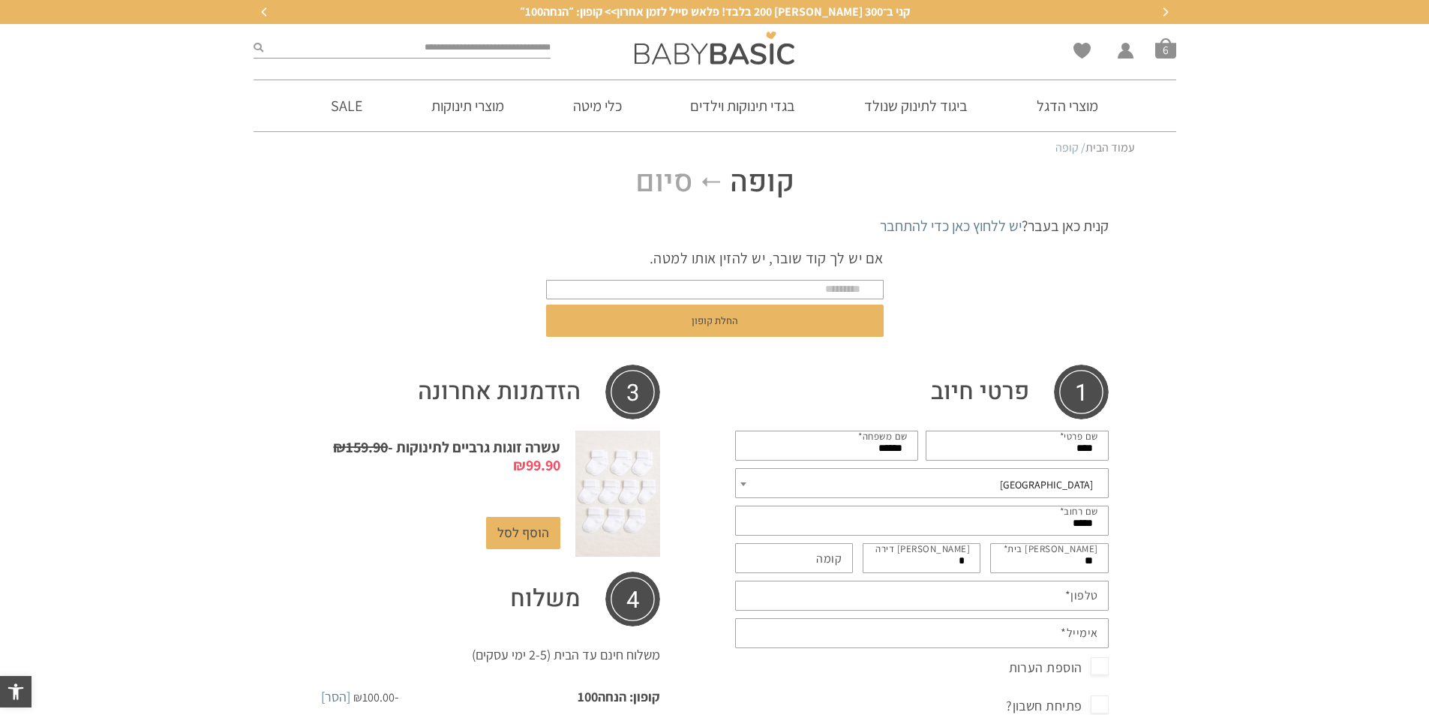
click at [1083, 524] on input "*****" at bounding box center [922, 521] width 374 height 30
click at [1081, 524] on input "*****" at bounding box center [922, 521] width 374 height 30
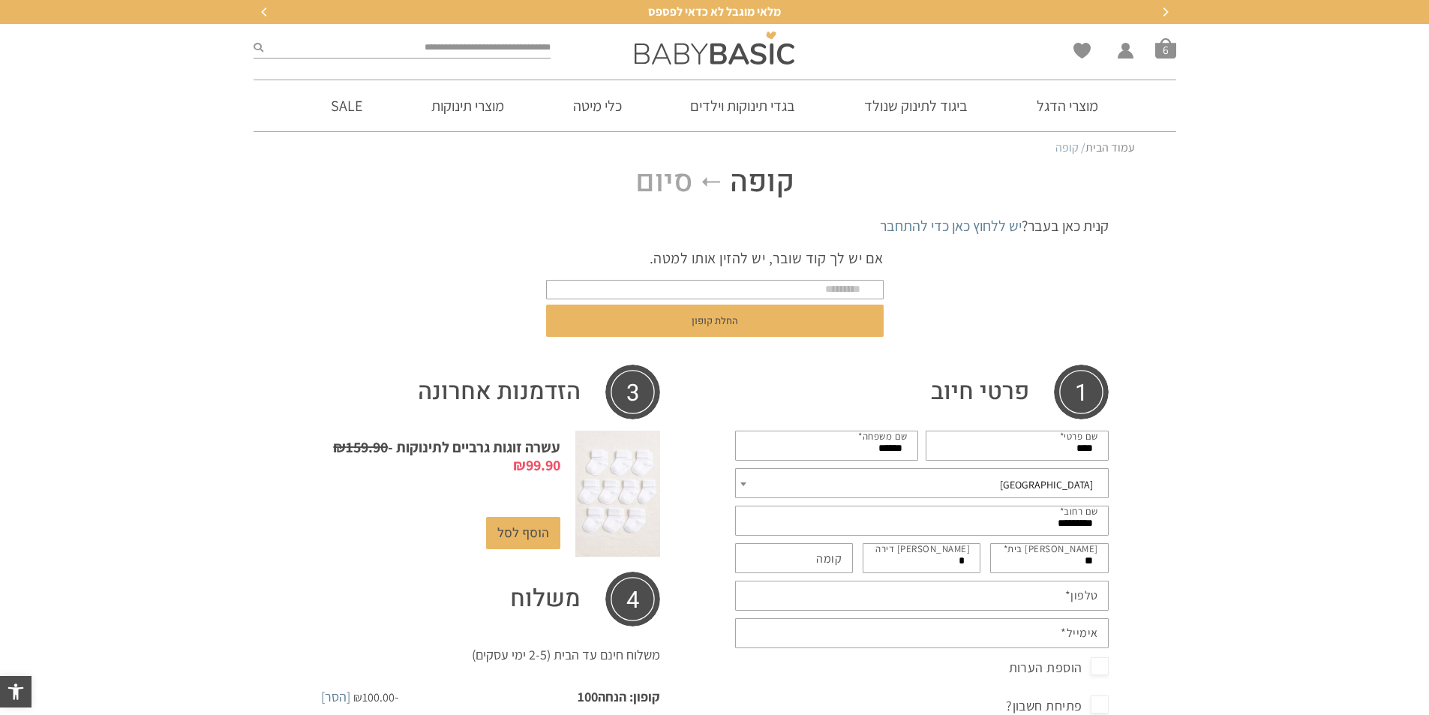
click at [1007, 521] on input "*********" at bounding box center [922, 521] width 374 height 30
type input "*********"
click at [895, 562] on input "*" at bounding box center [922, 558] width 119 height 30
type input "**"
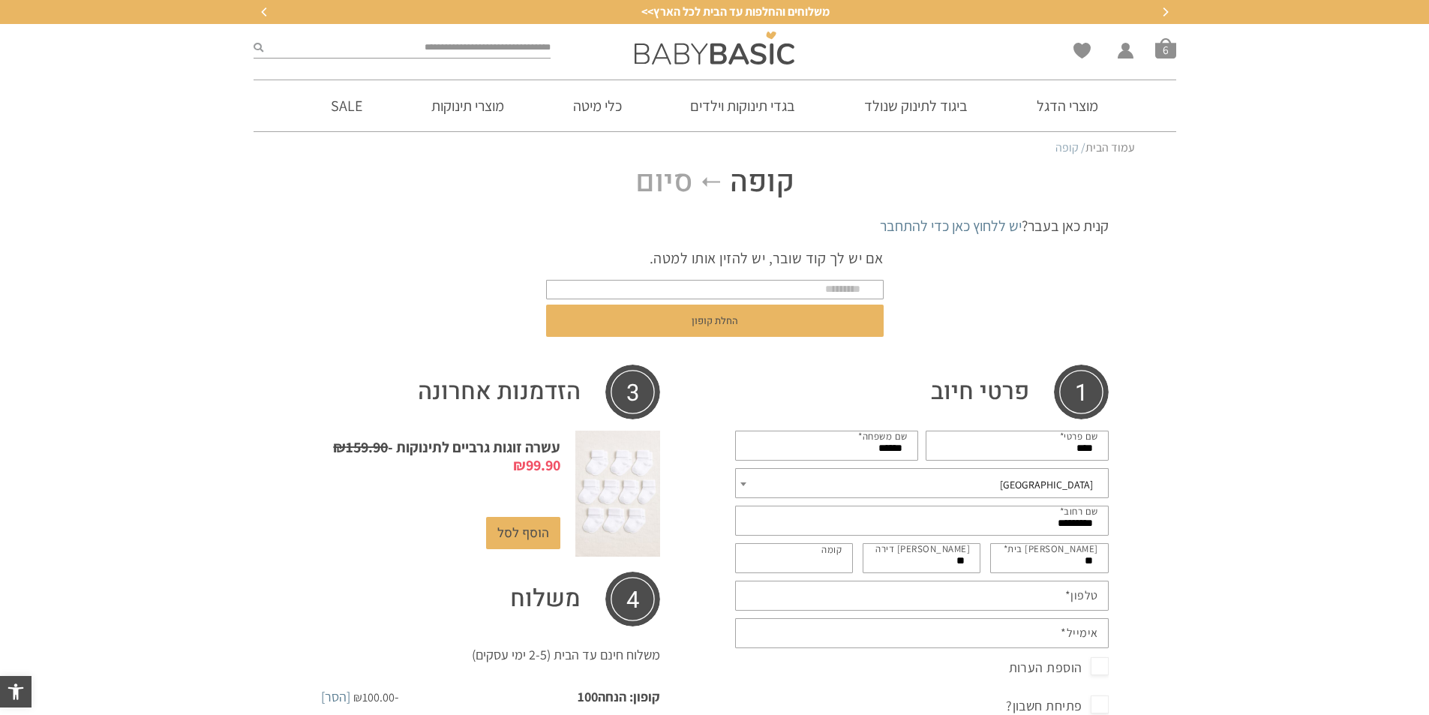
click at [785, 553] on input "קומה (אופציונלי)" at bounding box center [794, 558] width 119 height 30
type input "**"
click at [805, 581] on input "טלפון *" at bounding box center [922, 596] width 374 height 30
type input "**********"
click at [844, 630] on input "אימייל *" at bounding box center [922, 633] width 374 height 30
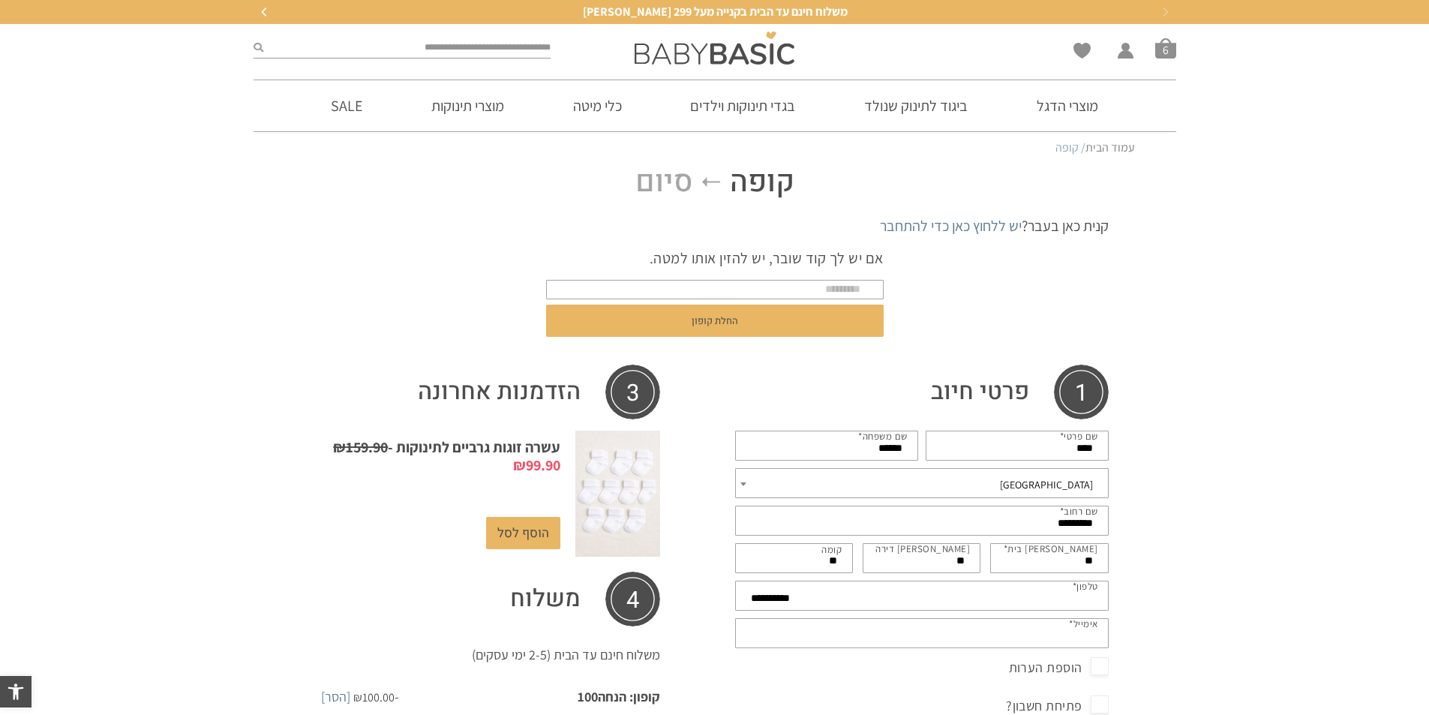
type input "**********"
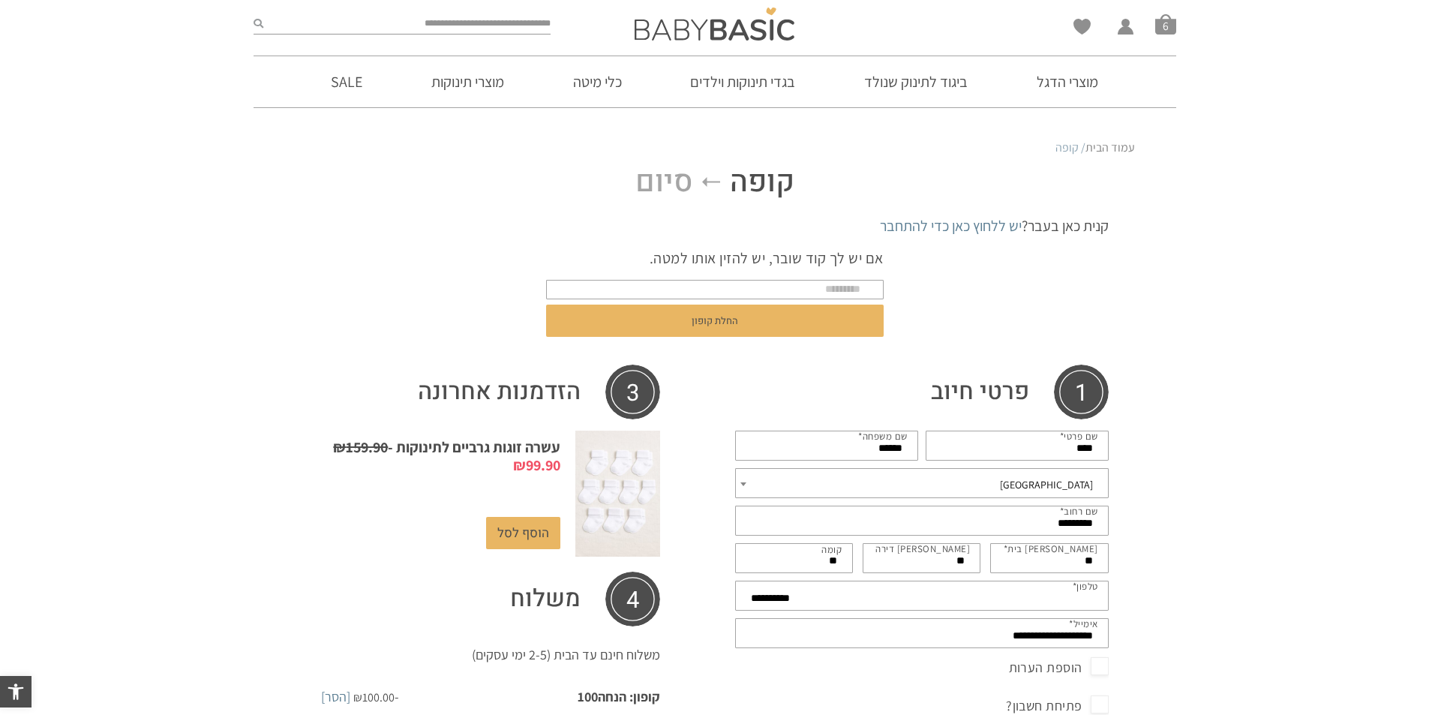
scroll to position [300, 0]
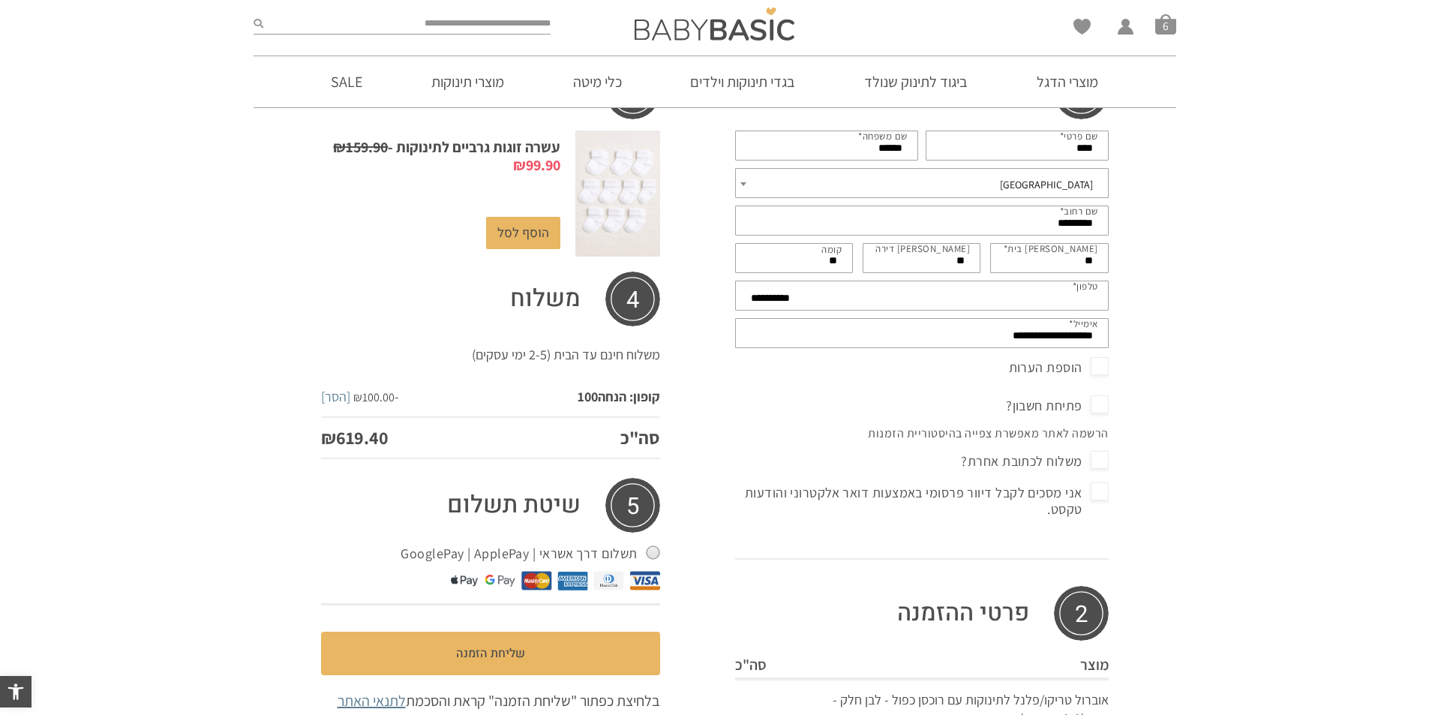
click at [1098, 374] on span "הוספת הערות" at bounding box center [1059, 368] width 100 height 24
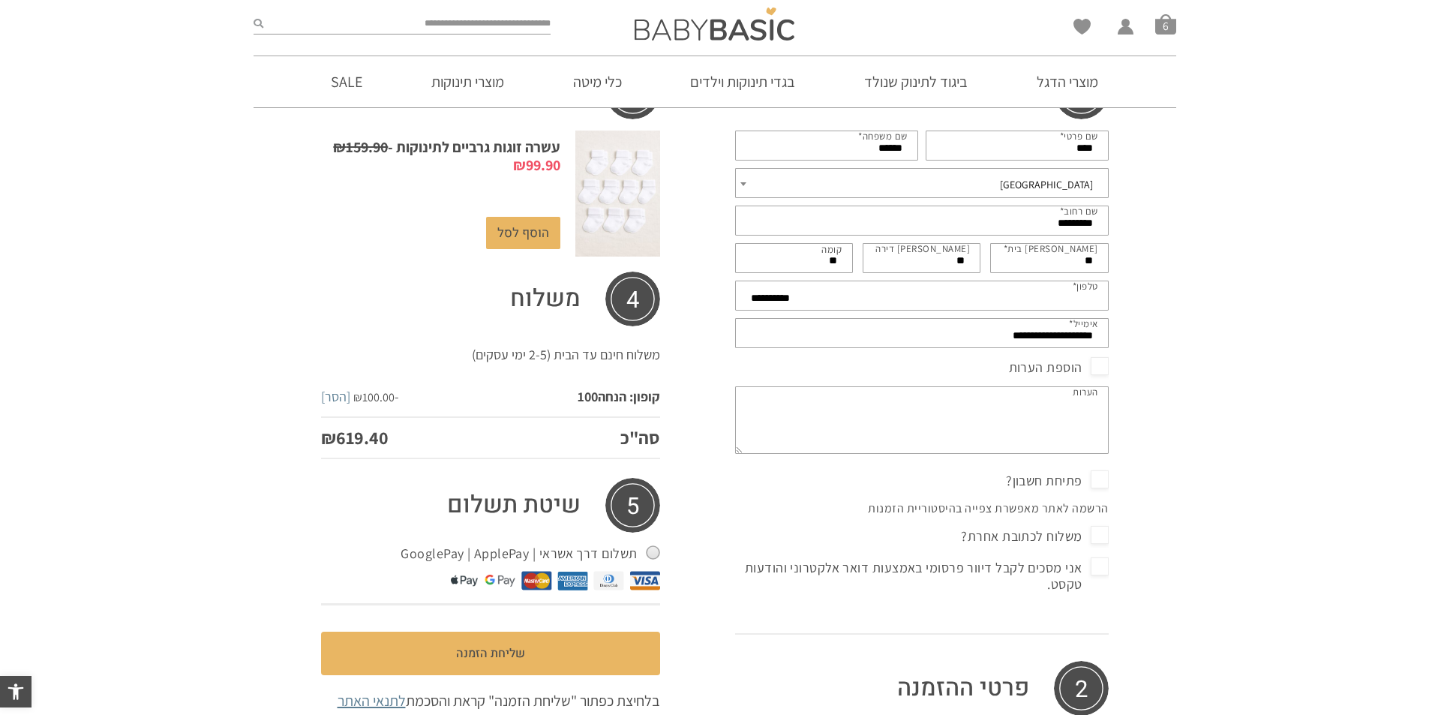
click at [1062, 391] on textarea "הערות (אופציונלי)" at bounding box center [922, 420] width 374 height 68
type textarea "*"
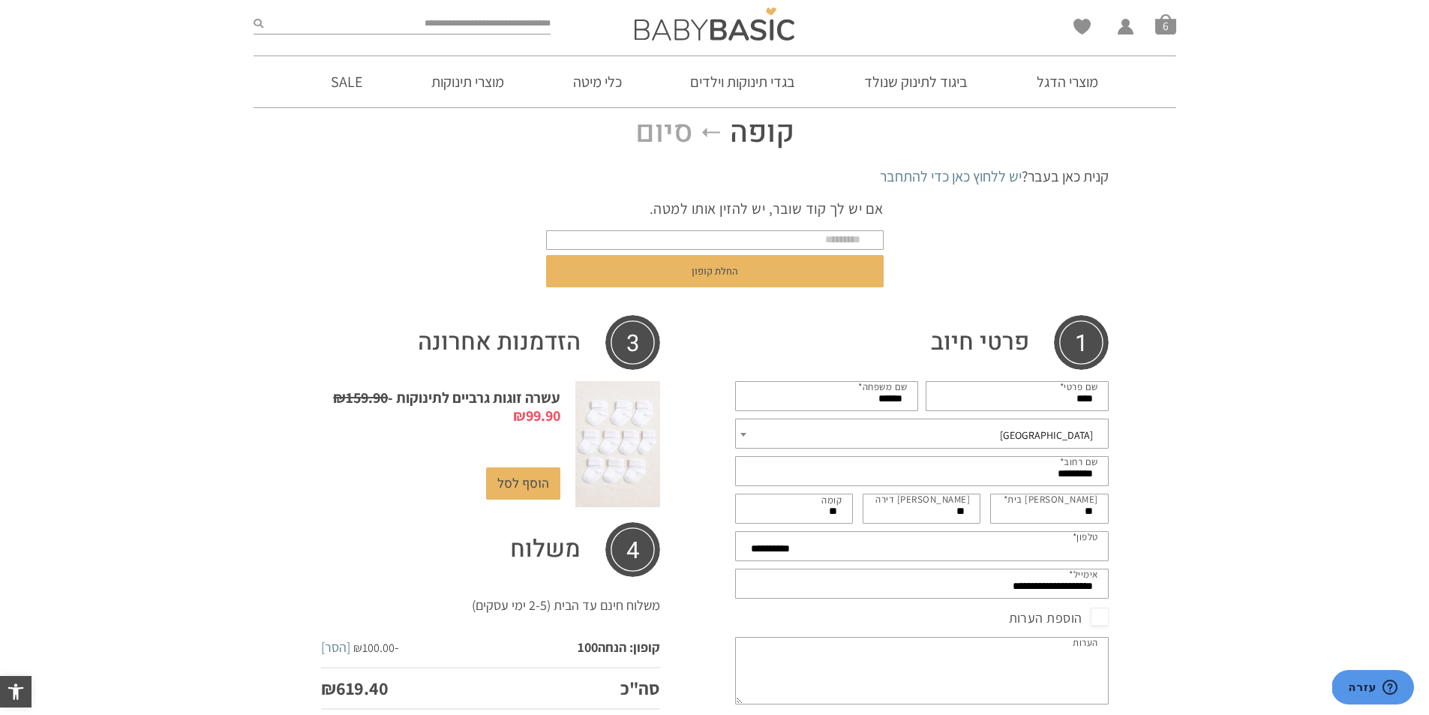
scroll to position [575, 0]
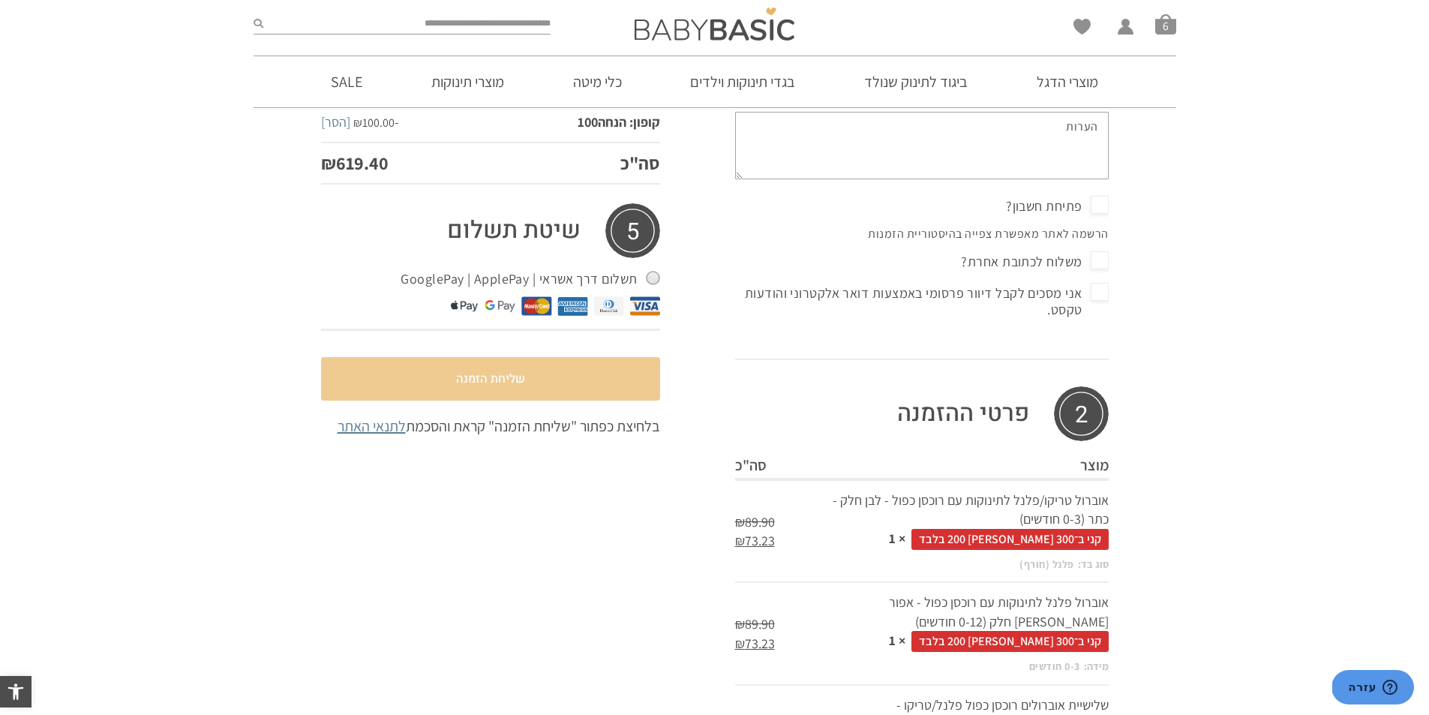
click at [632, 395] on button "שליחת הזמנה" at bounding box center [490, 379] width 339 height 44
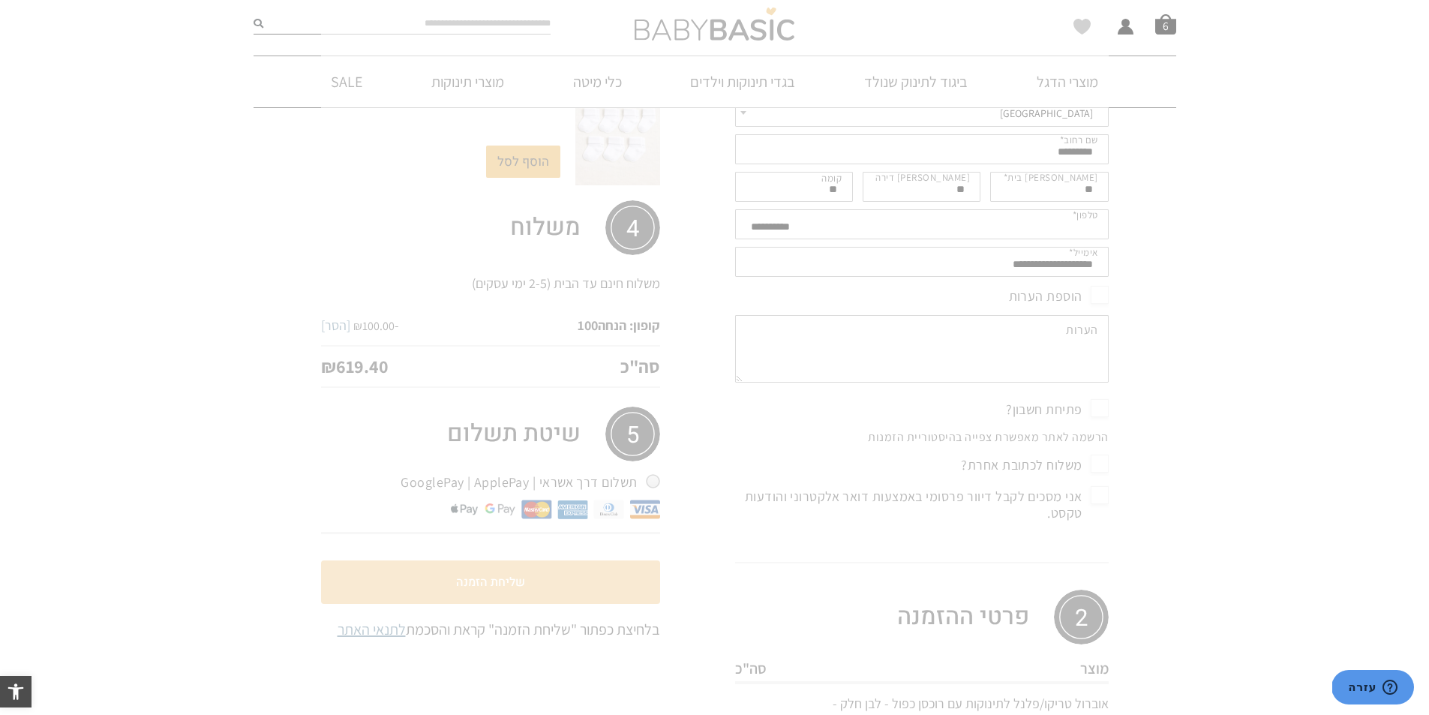
scroll to position [350, 0]
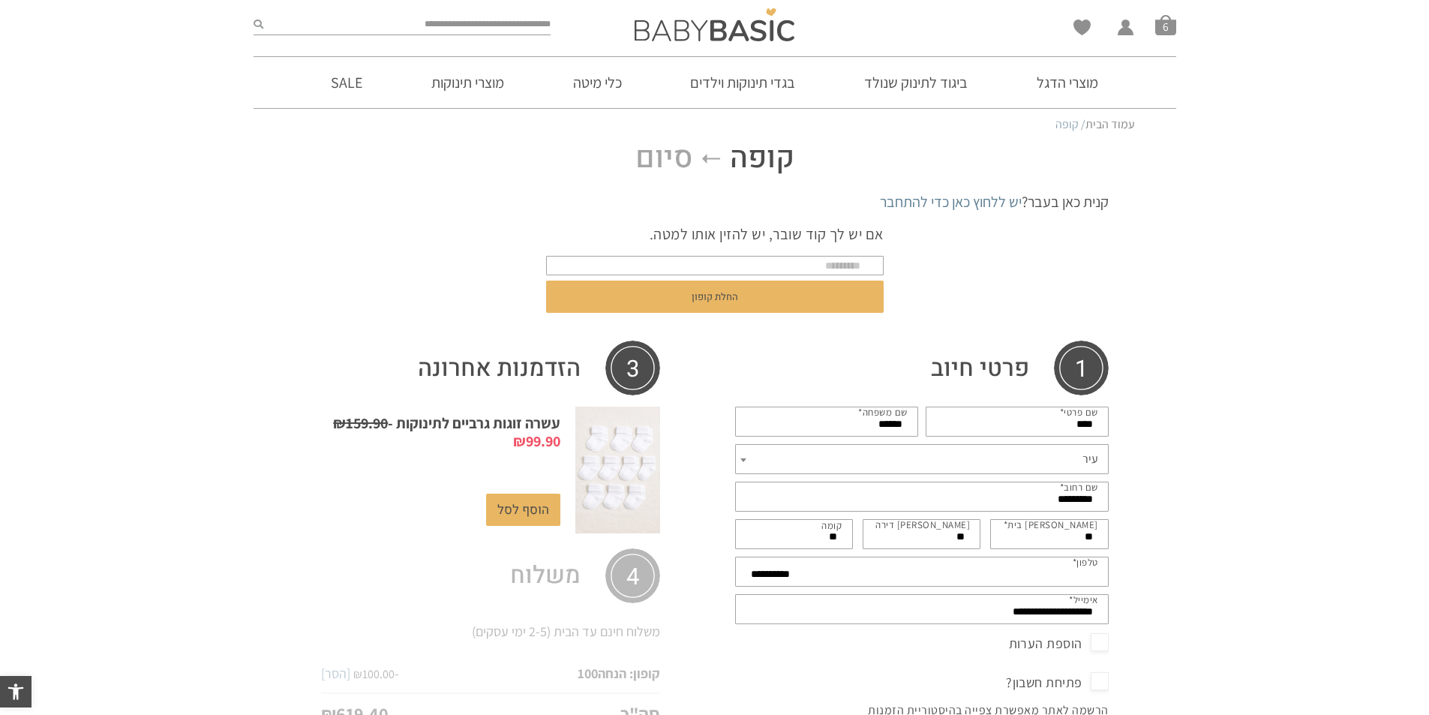
select select "******"
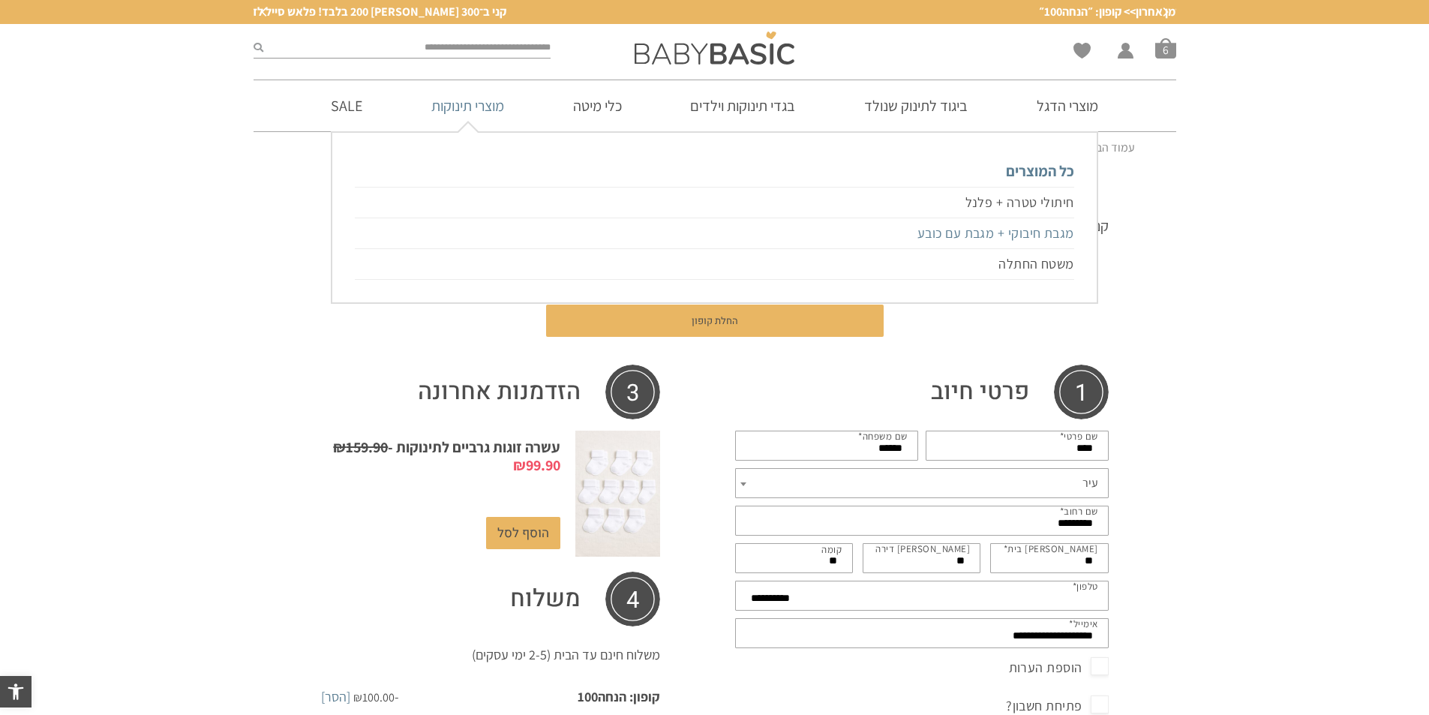
click at [1041, 226] on link "מגבת חיבוקי + מגבת עם כובע" at bounding box center [714, 233] width 719 height 31
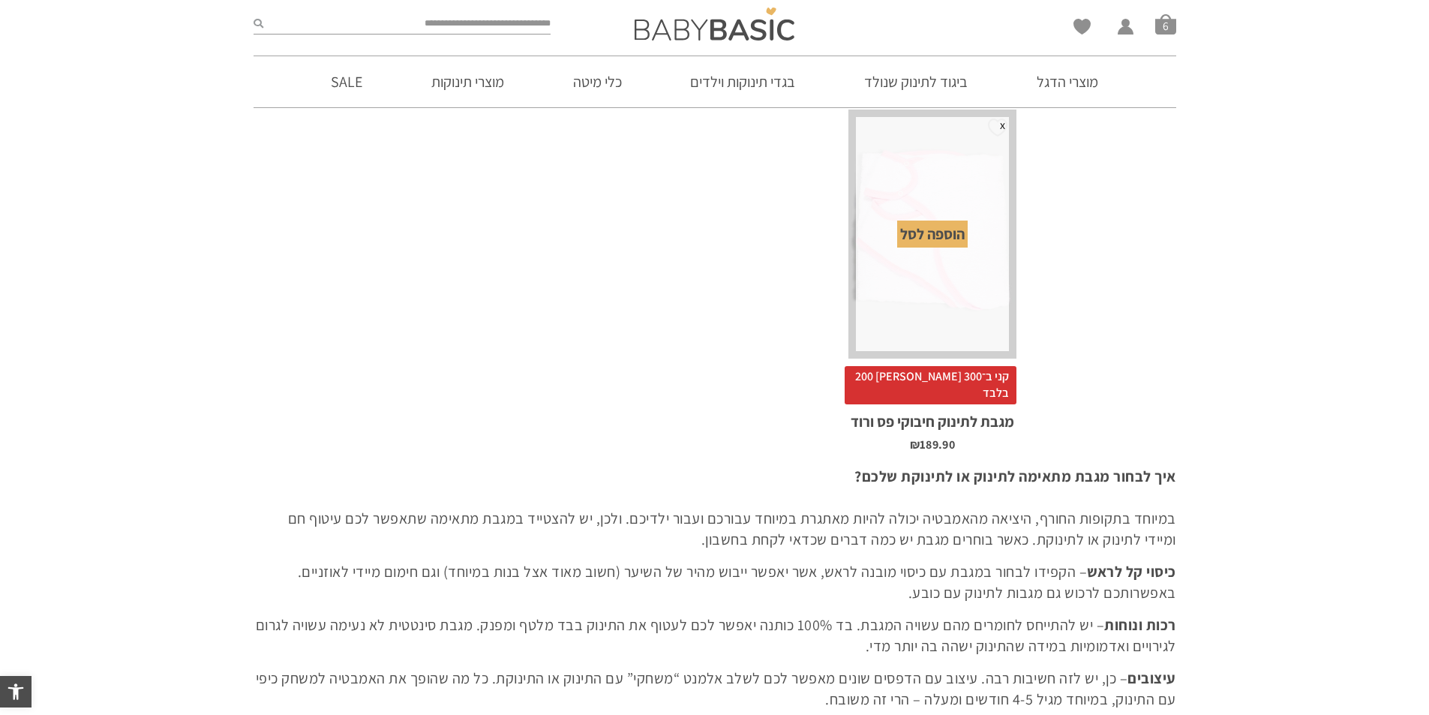
scroll to position [999, 0]
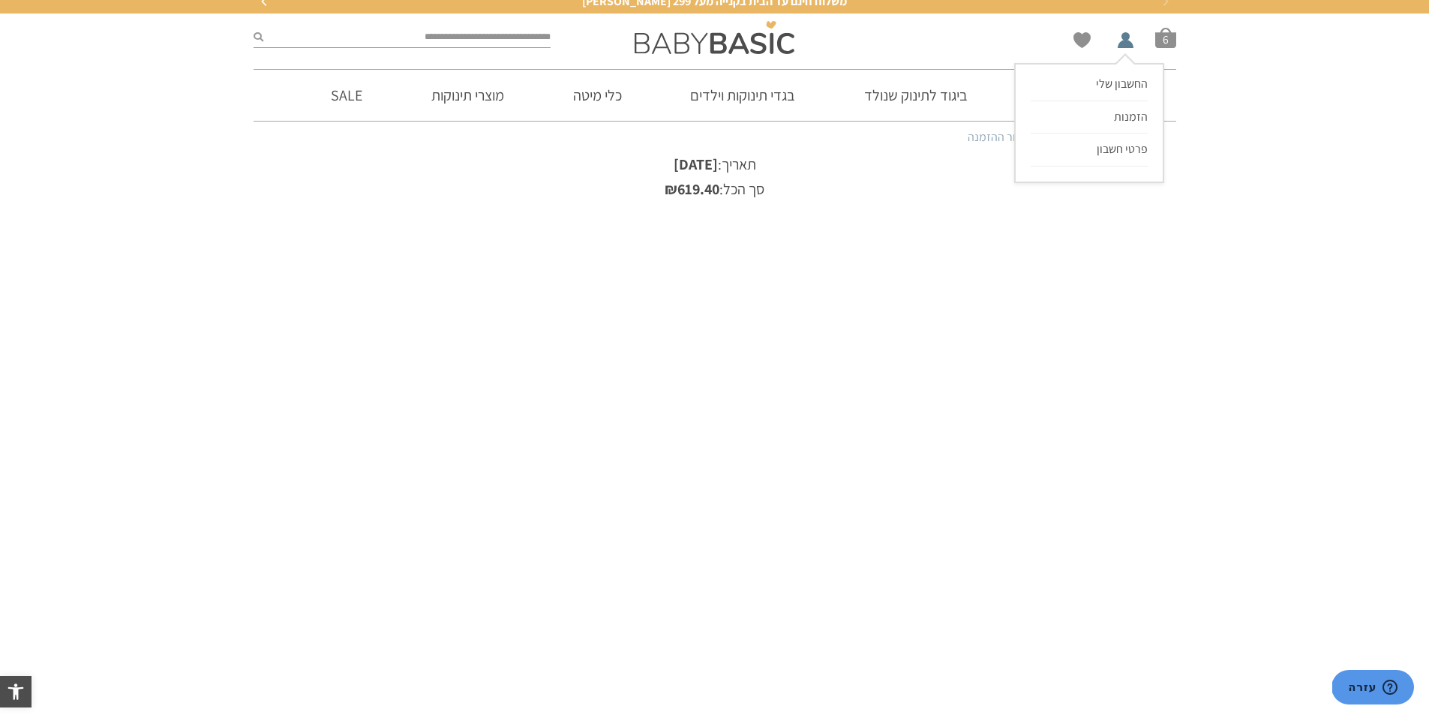
click at [1125, 43] on li "החשבון שלי החשבון שלי הזמנות פרטי חשבון" at bounding box center [1123, 37] width 23 height 21
click at [1126, 117] on span "הזמנות" at bounding box center [1131, 117] width 34 height 16
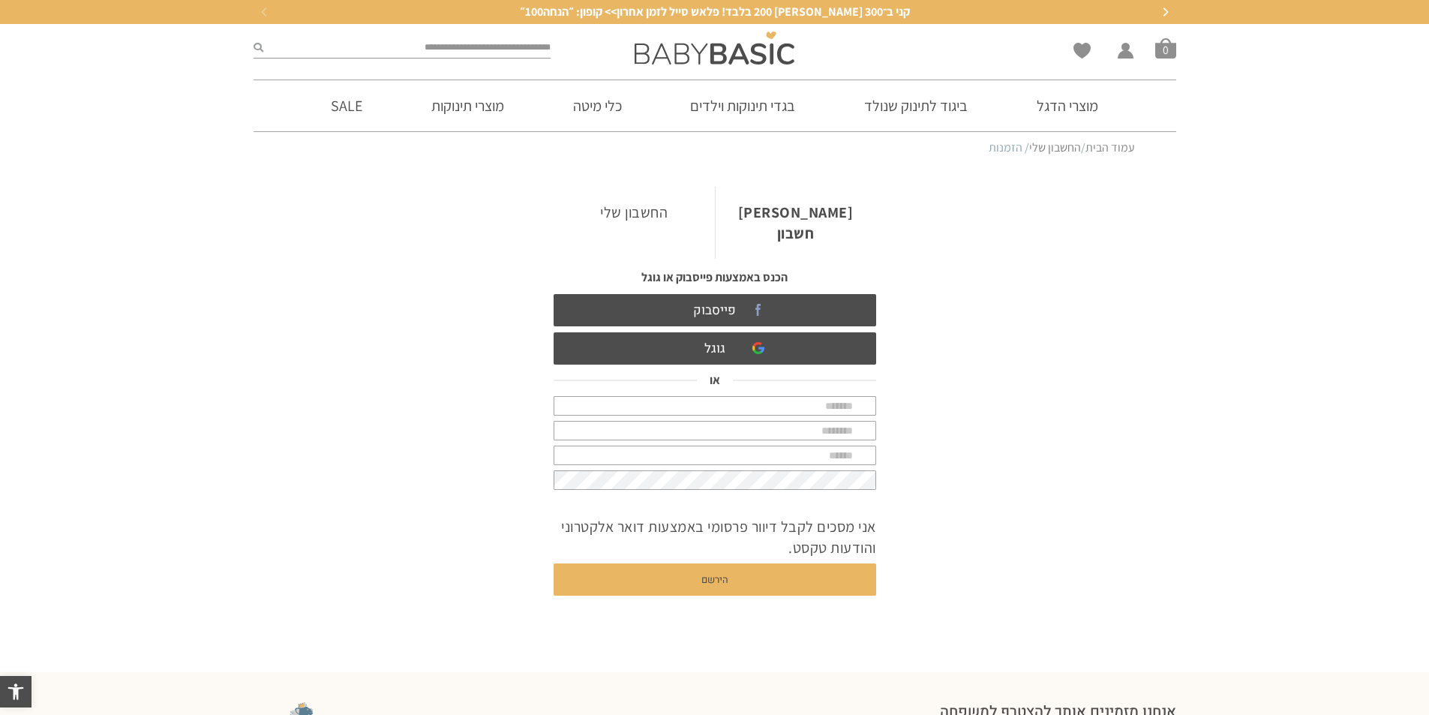
click at [657, 216] on link "החשבון שלי" at bounding box center [634, 212] width 161 height 51
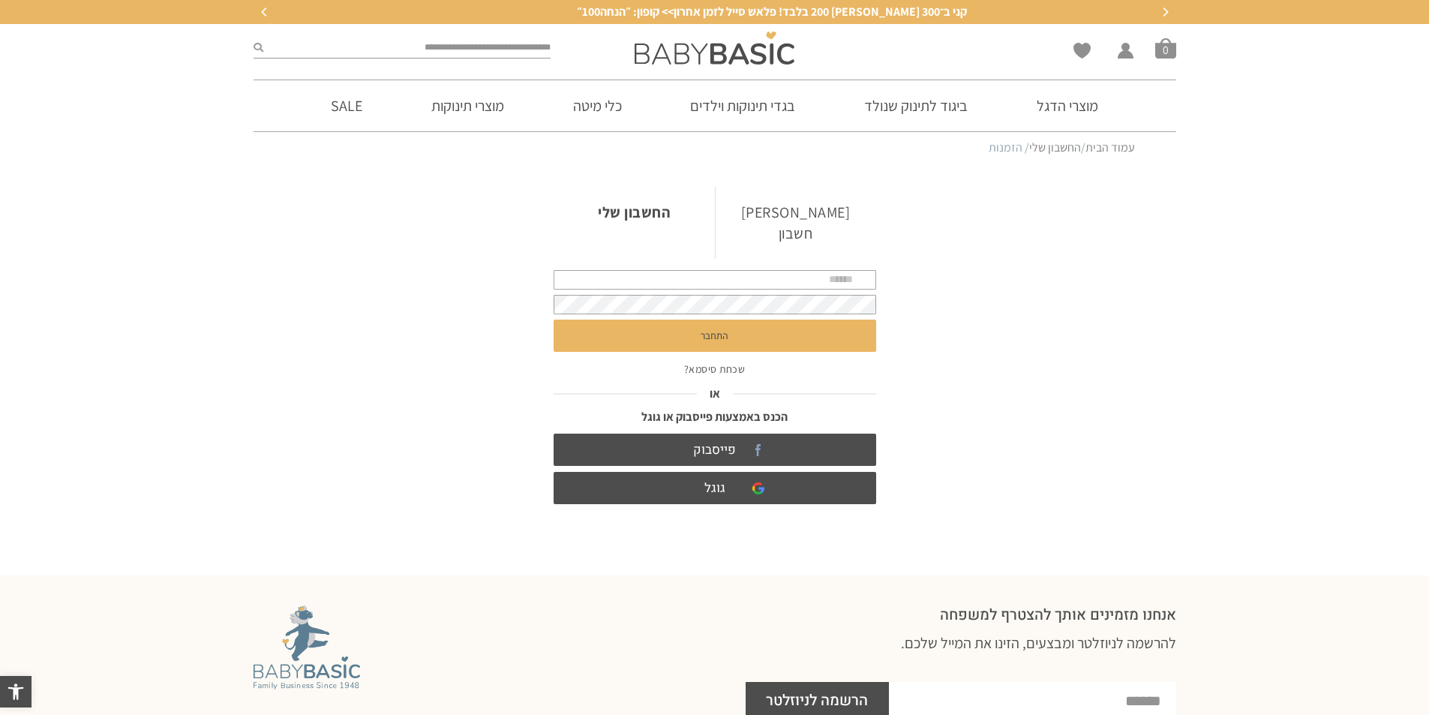
click at [736, 362] on link "שכחת סיסמא?" at bounding box center [715, 369] width 62 height 14
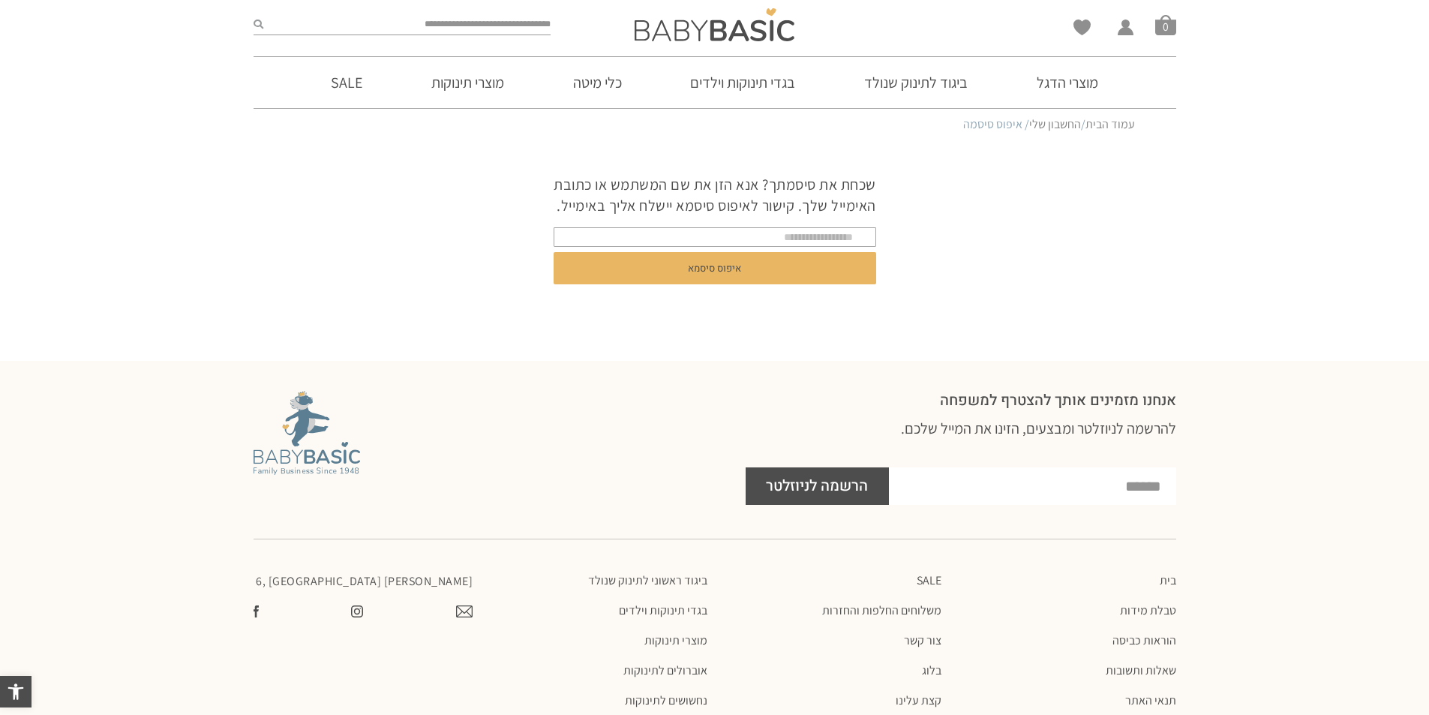
click at [706, 351] on div "שכחת את סיסמתך? אנא הזן את שם המשתמש או כתובת האימייל שלך. קישור לאיפוס סיסמא י…" at bounding box center [715, 250] width 338 height 221
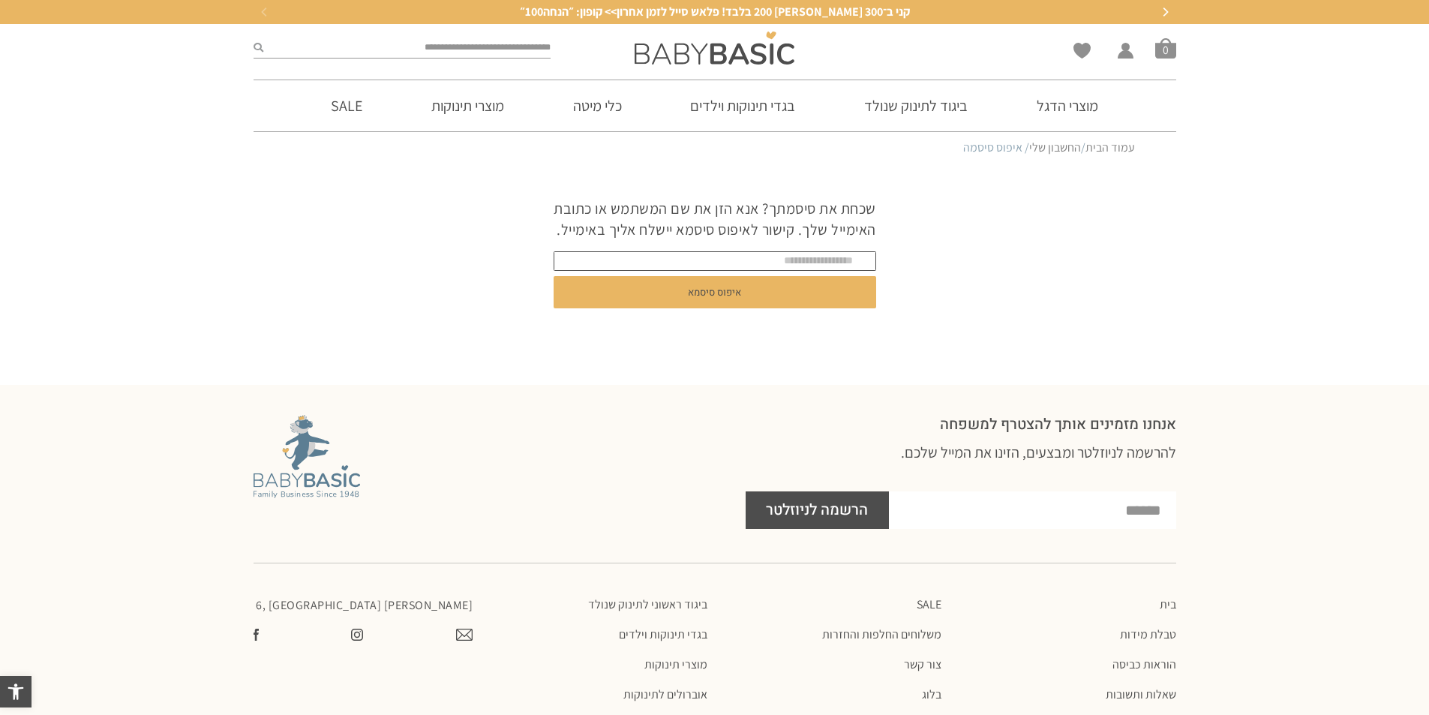
click at [743, 271] on input "text" at bounding box center [715, 261] width 323 height 20
type input "**********"
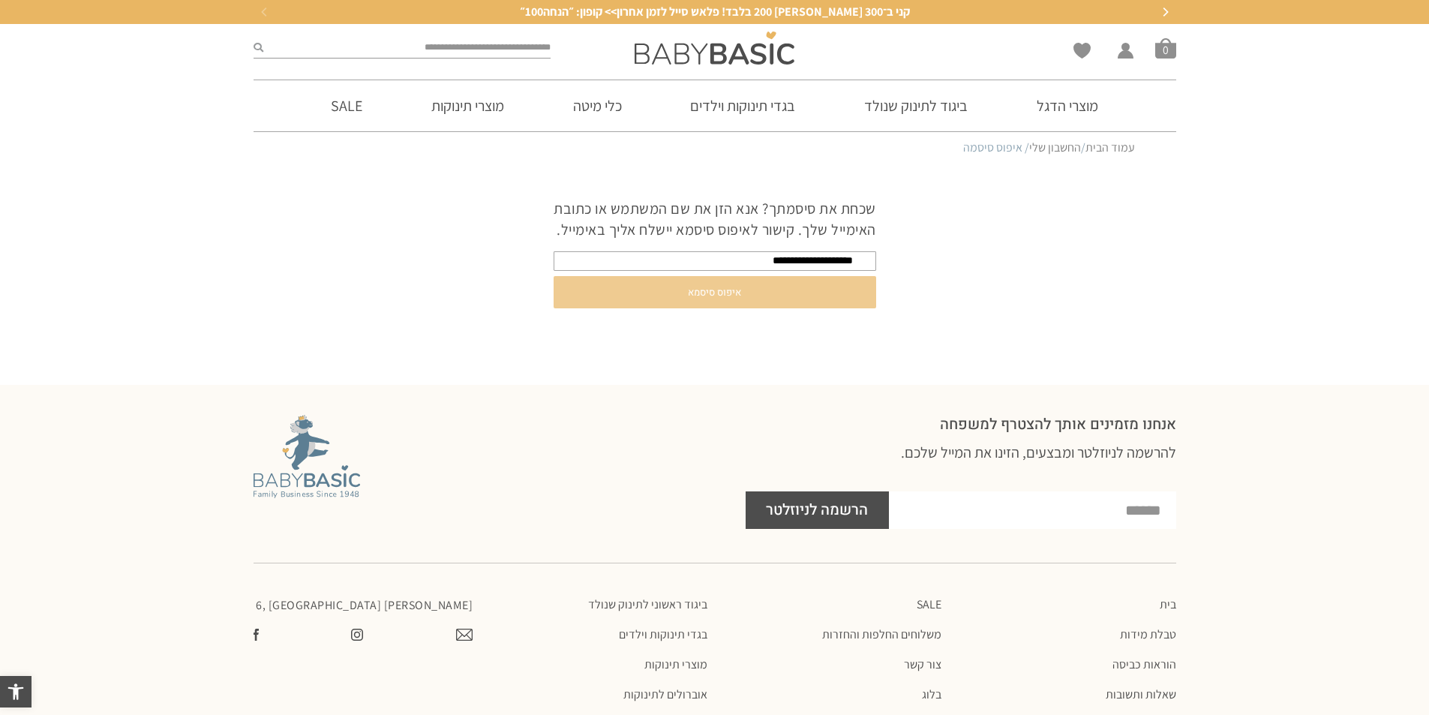
click at [731, 308] on button "איפוס סיסמא" at bounding box center [715, 292] width 323 height 32
